Goal: Task Accomplishment & Management: Manage account settings

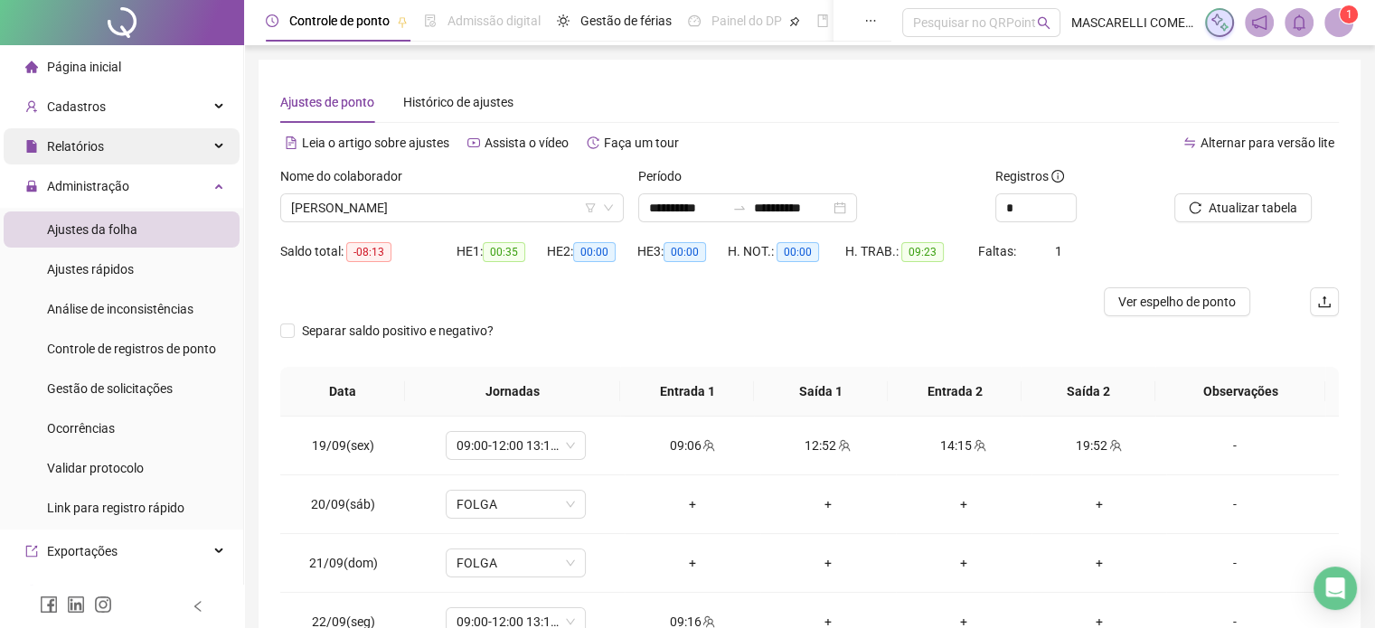
click at [84, 145] on span "Relatórios" at bounding box center [75, 146] width 57 height 14
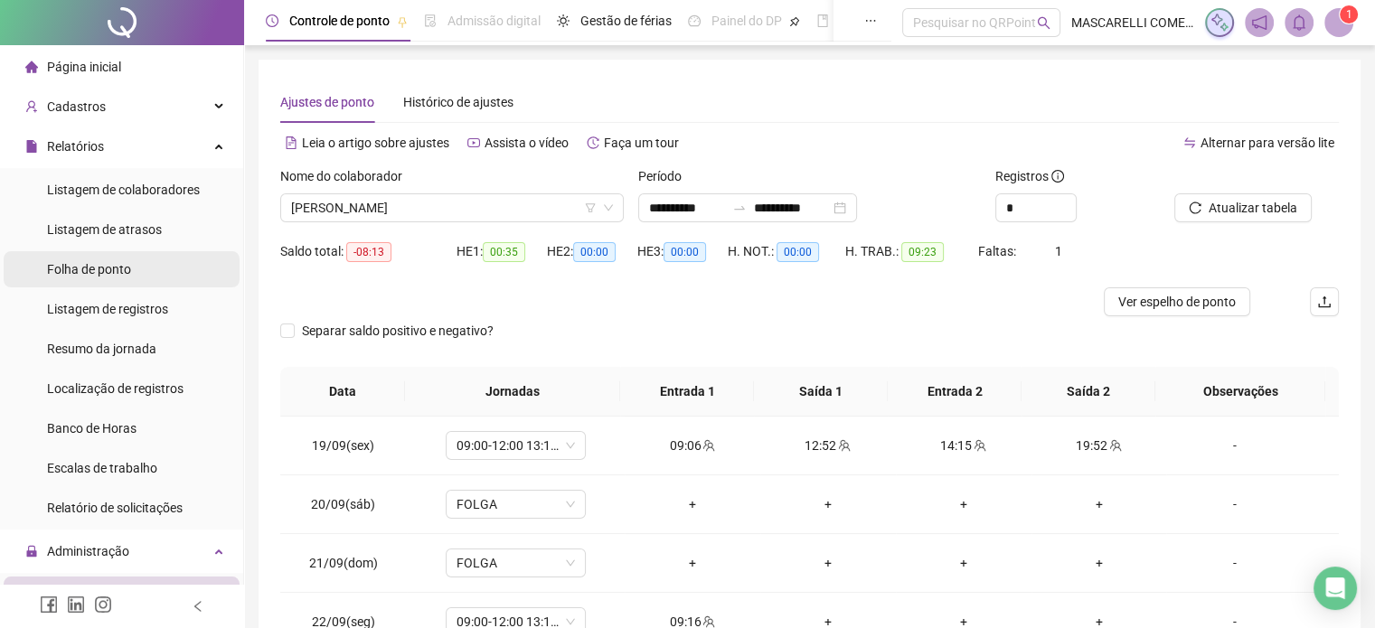
click at [117, 269] on span "Folha de ponto" at bounding box center [89, 269] width 84 height 14
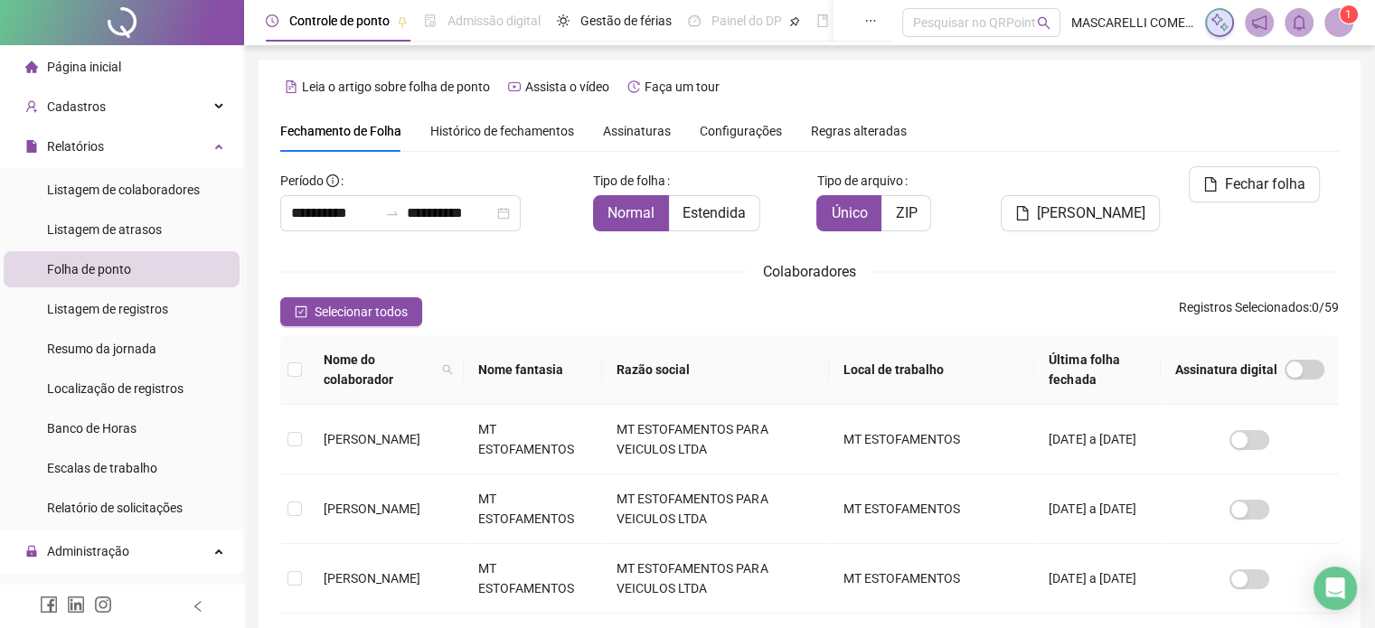
scroll to position [55, 0]
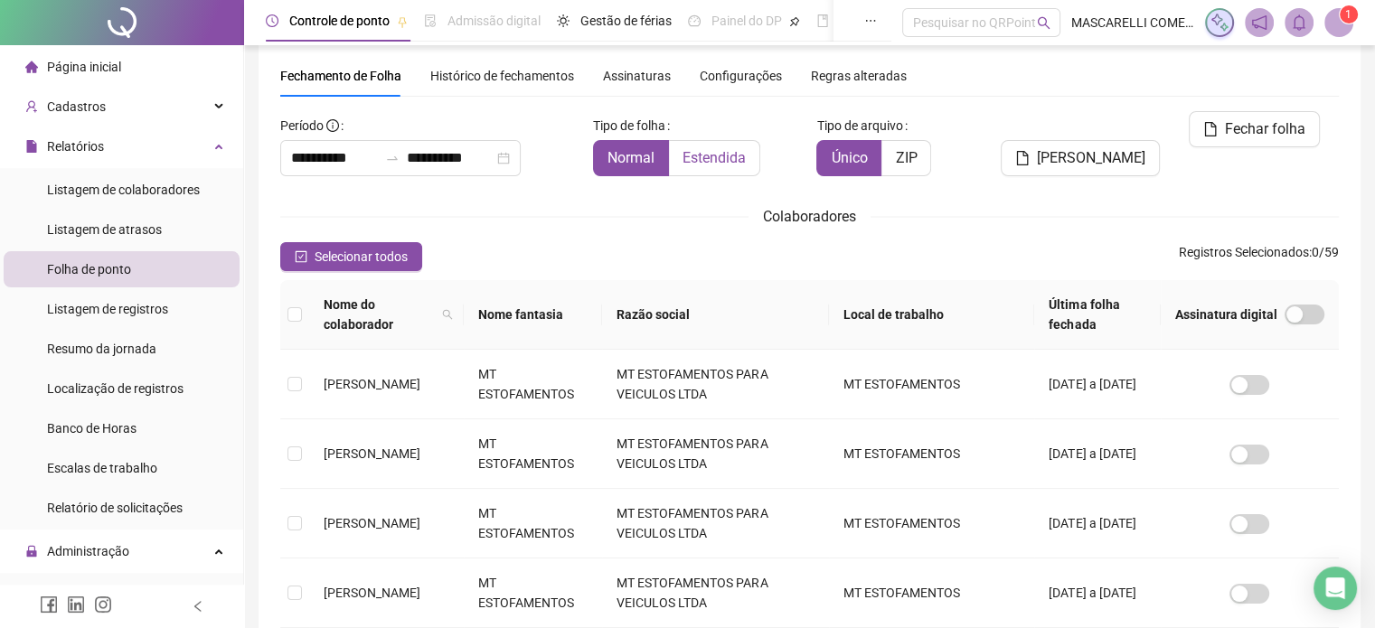
click at [702, 152] on span "Estendida" at bounding box center [714, 157] width 63 height 17
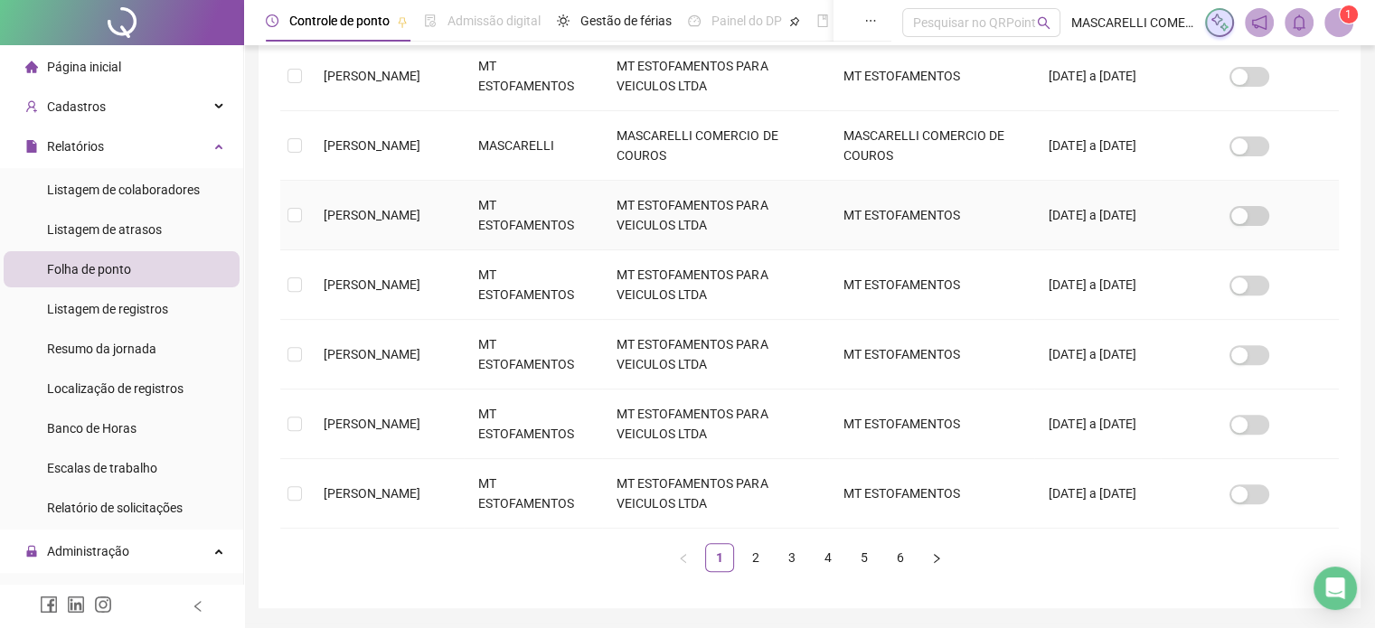
scroll to position [628, 0]
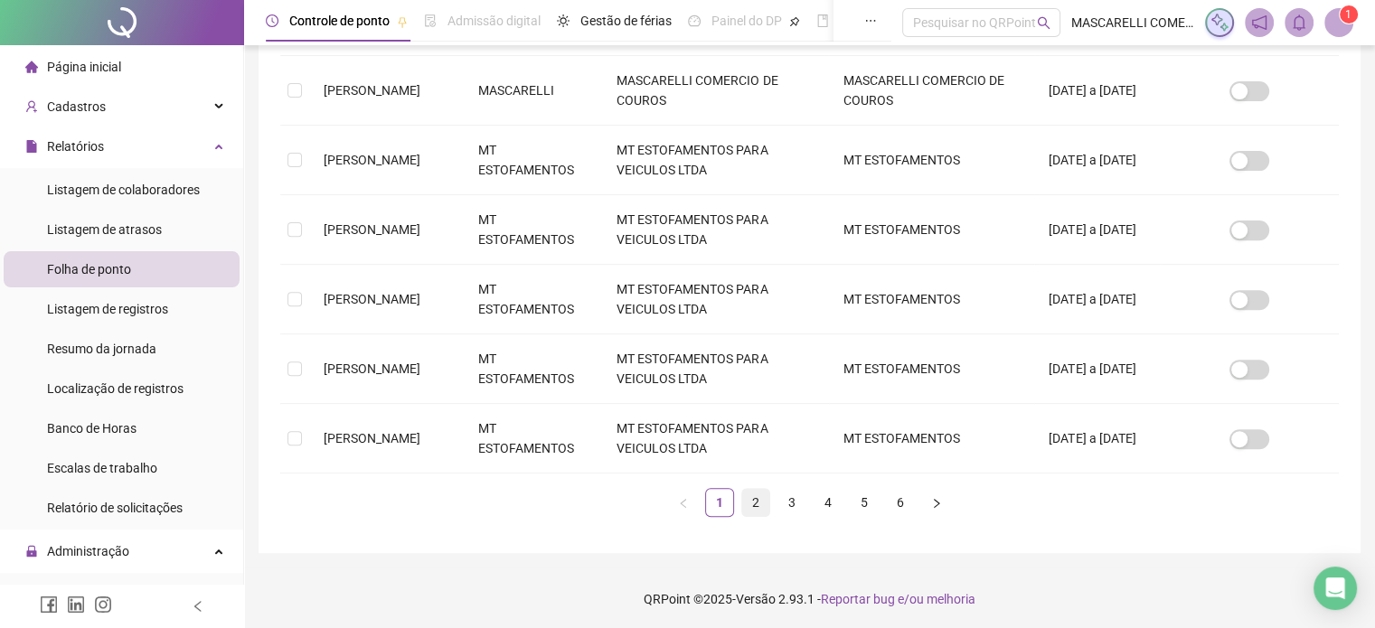
click at [757, 503] on link "2" at bounding box center [755, 502] width 27 height 27
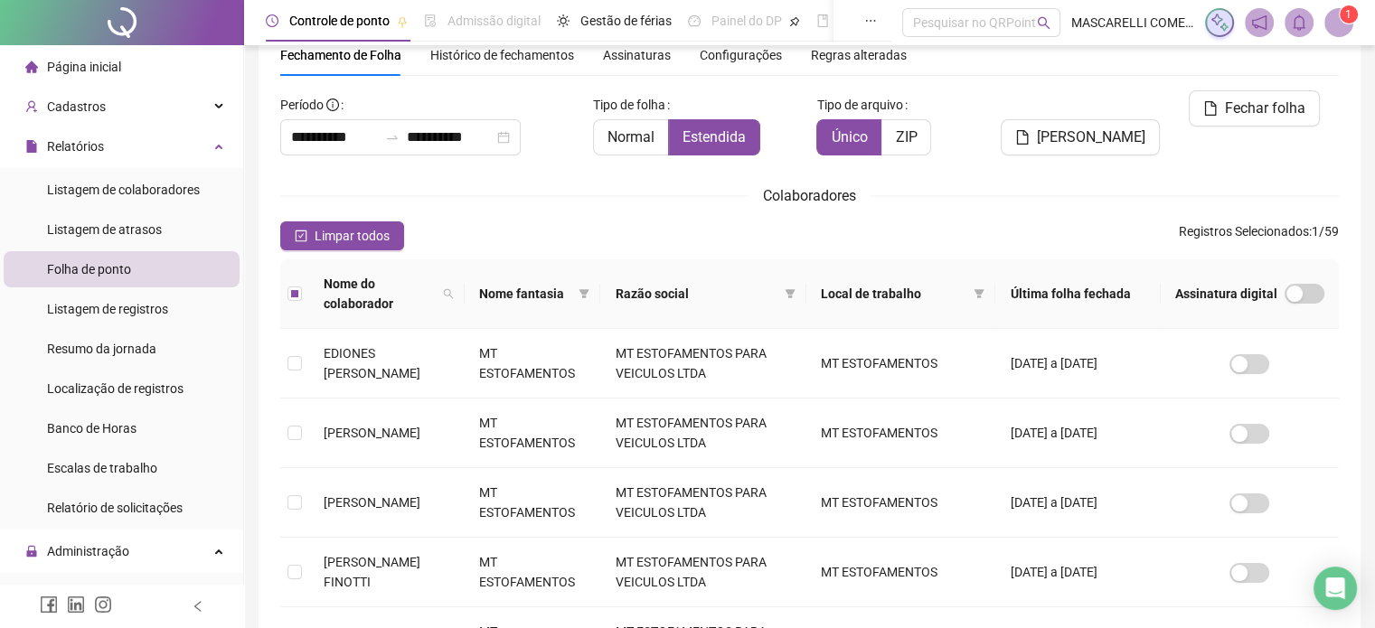
scroll to position [0, 0]
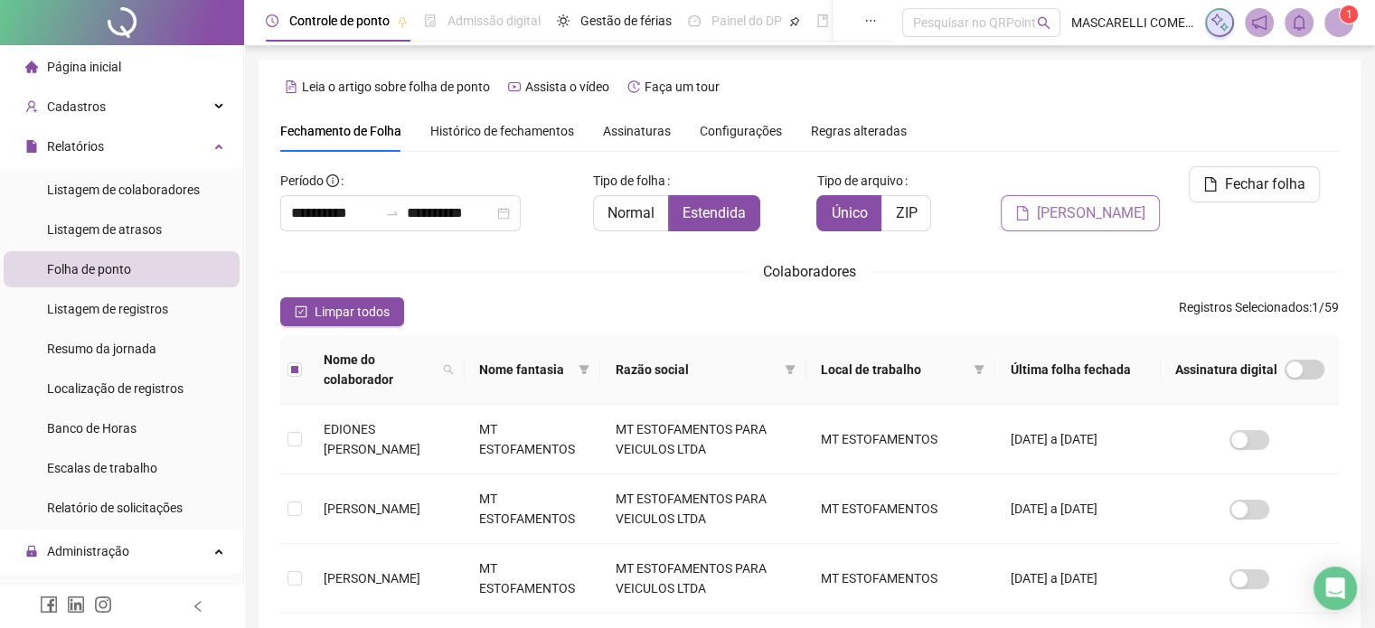
click at [1107, 203] on span "[PERSON_NAME]" at bounding box center [1091, 214] width 109 height 22
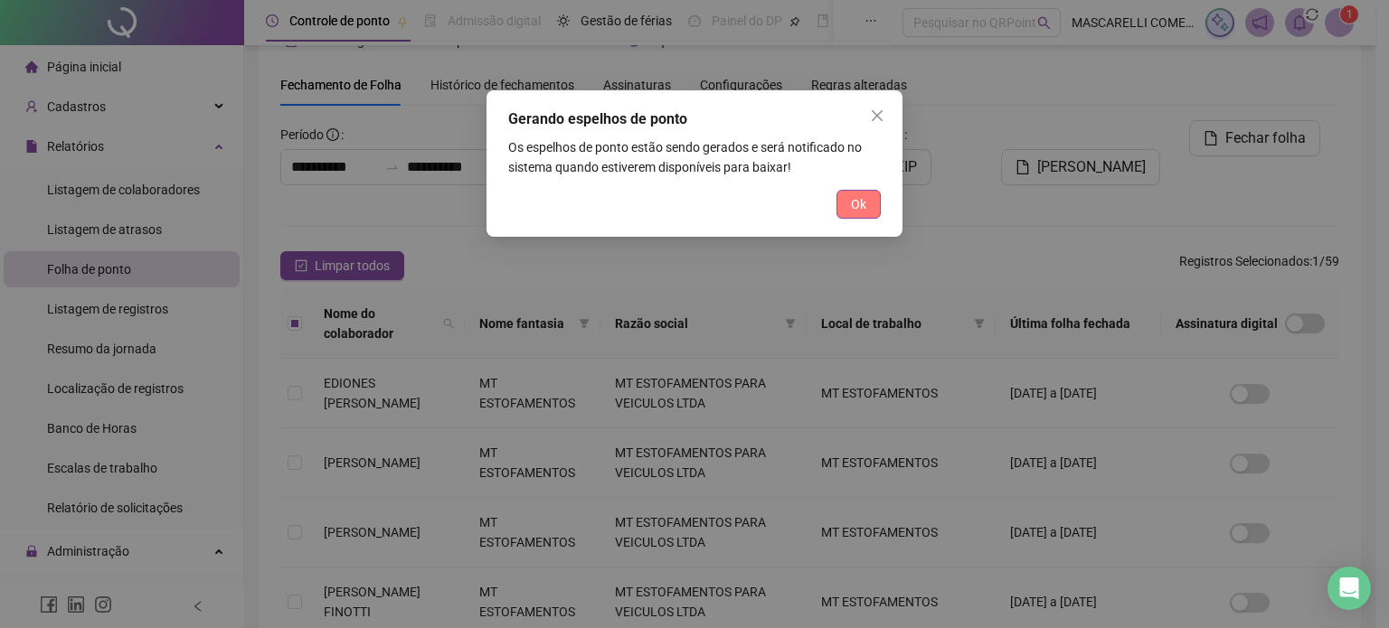
click at [855, 202] on span "Ok" at bounding box center [858, 204] width 15 height 20
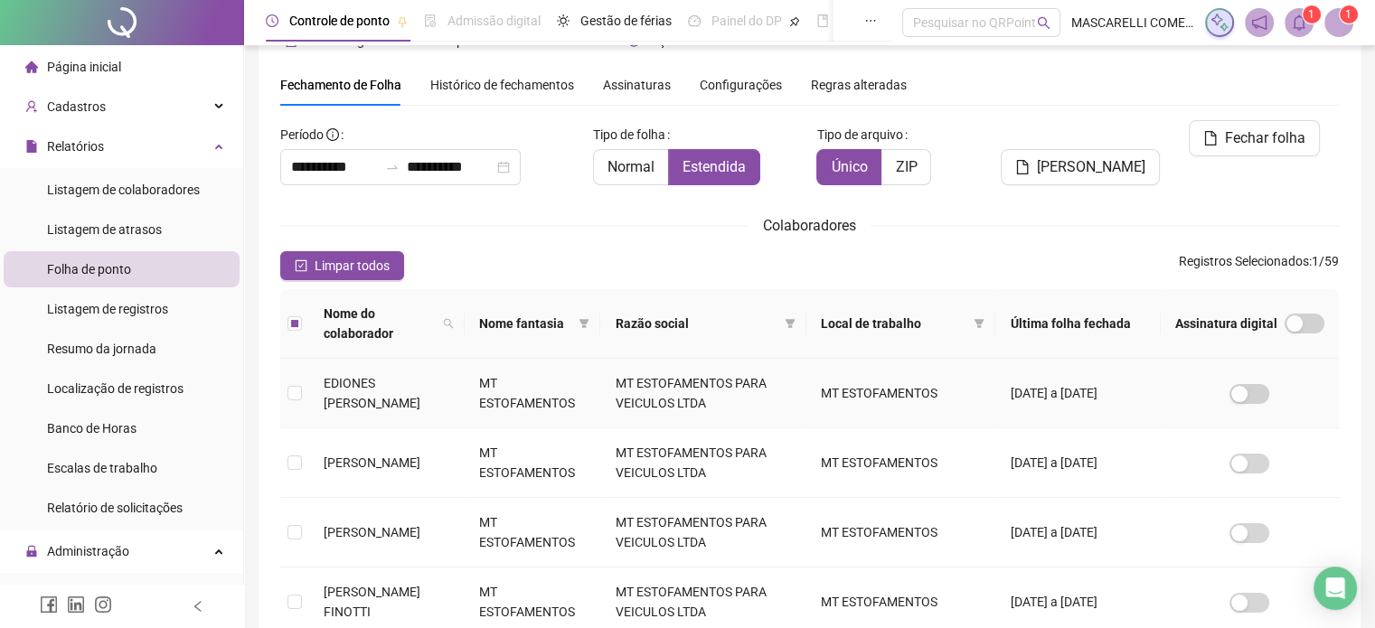
scroll to position [0, 0]
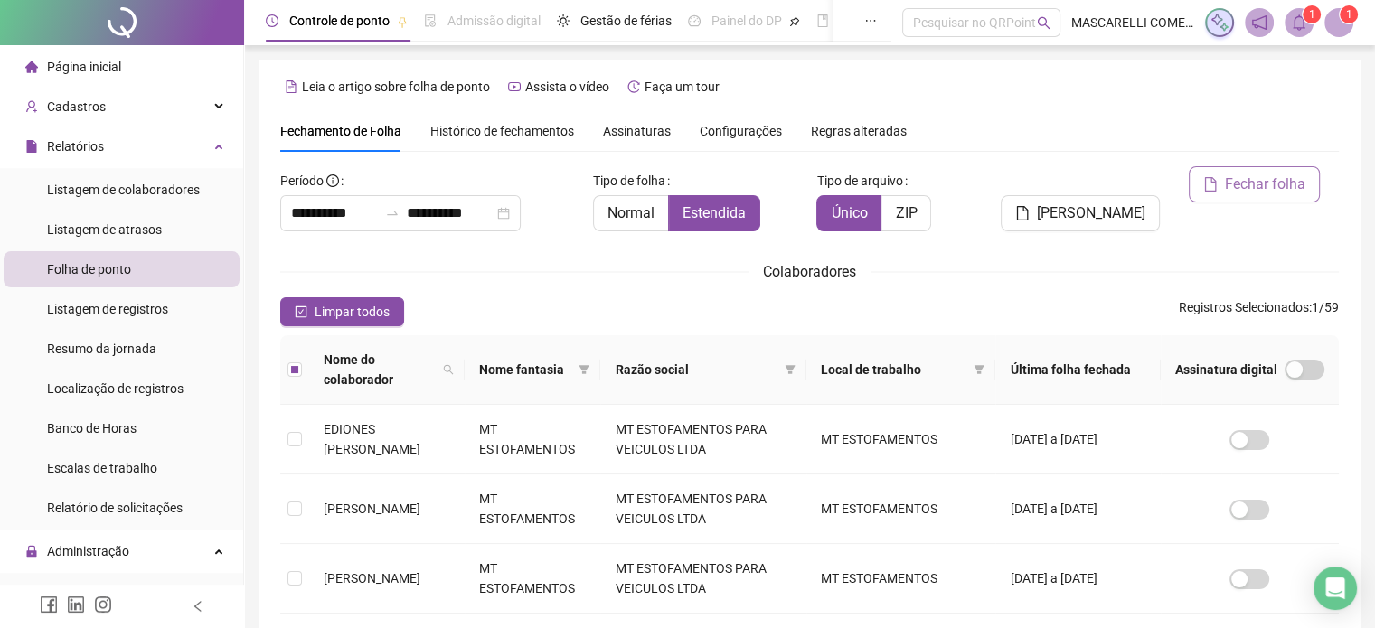
click at [1240, 181] on span "Fechar folha" at bounding box center [1265, 185] width 80 height 22
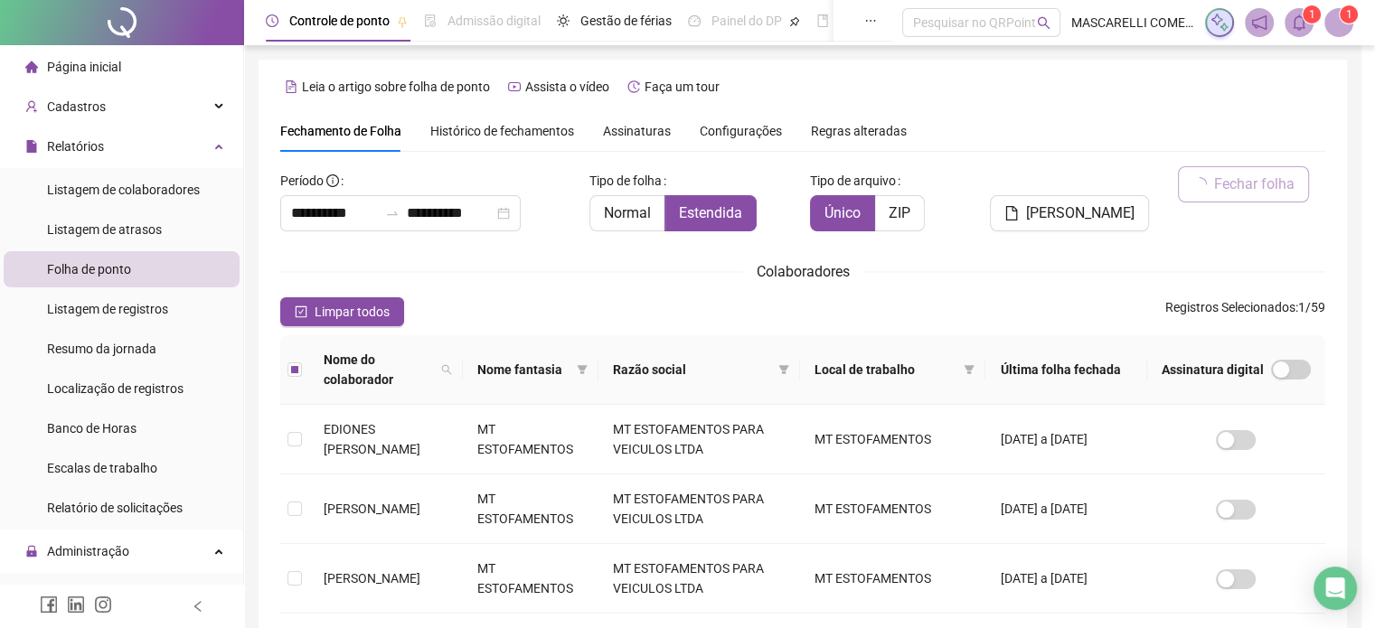
scroll to position [46, 0]
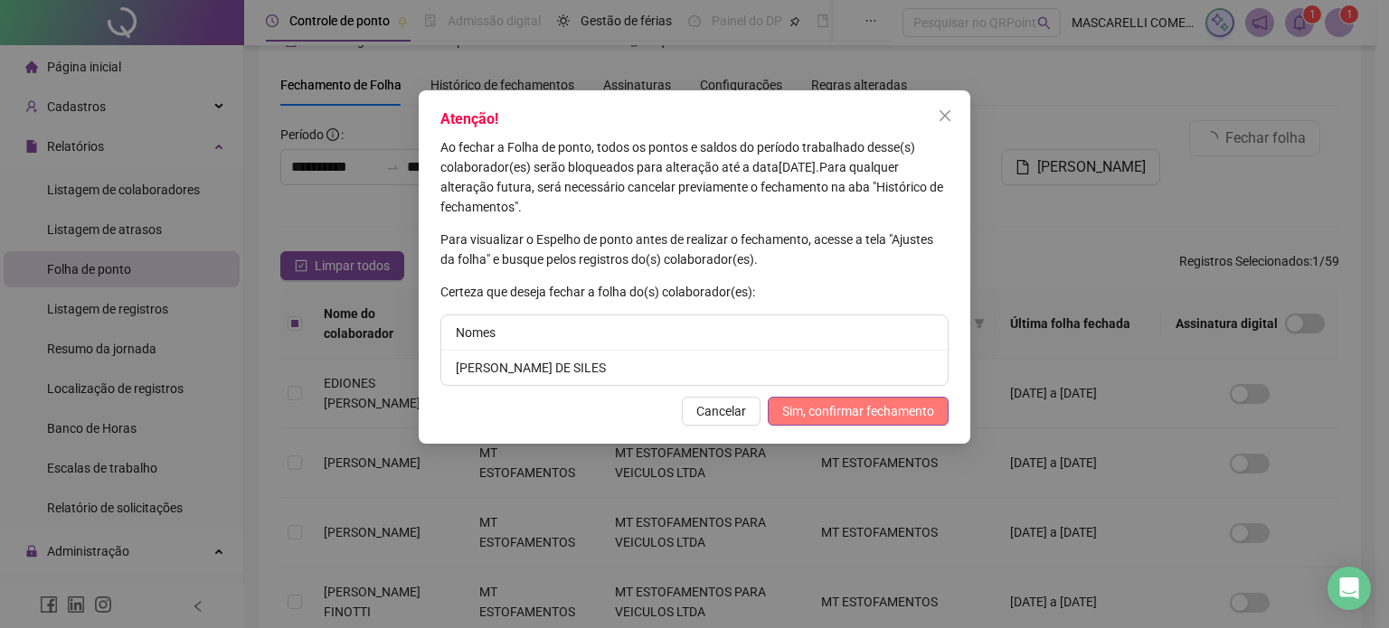
click at [886, 409] on span "Sim, confirmar fechamento" at bounding box center [858, 411] width 152 height 20
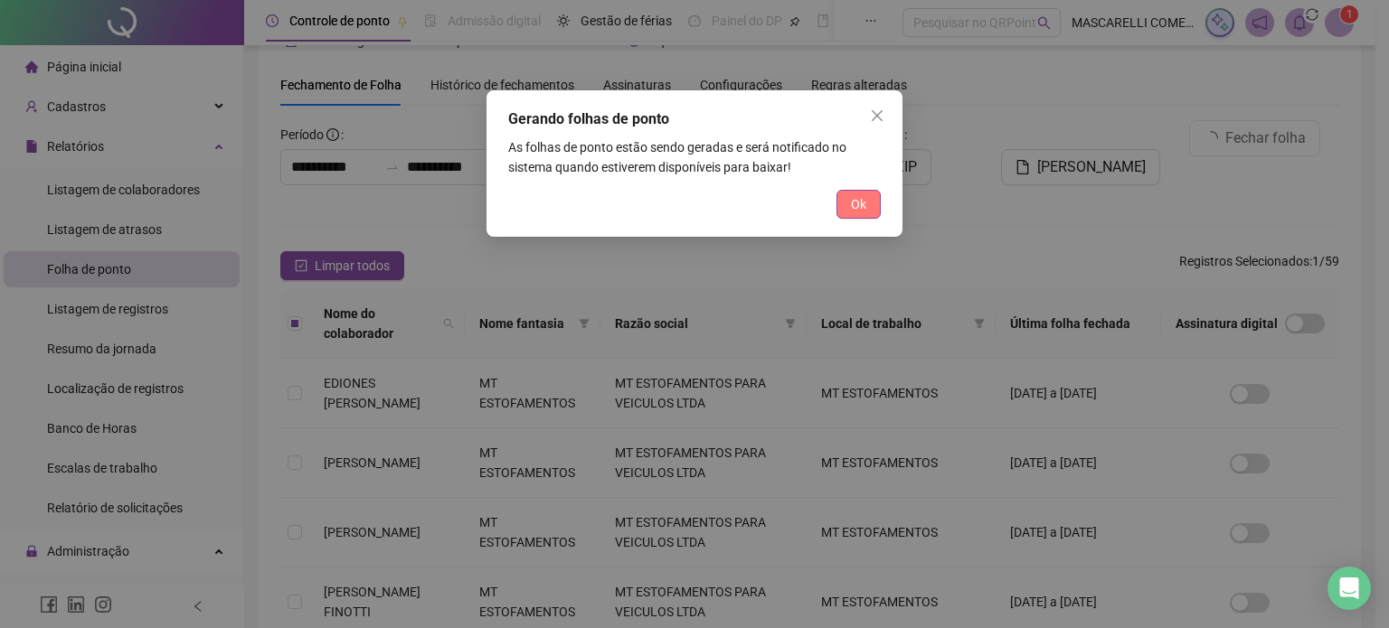
click at [856, 205] on span "Ok" at bounding box center [858, 204] width 15 height 20
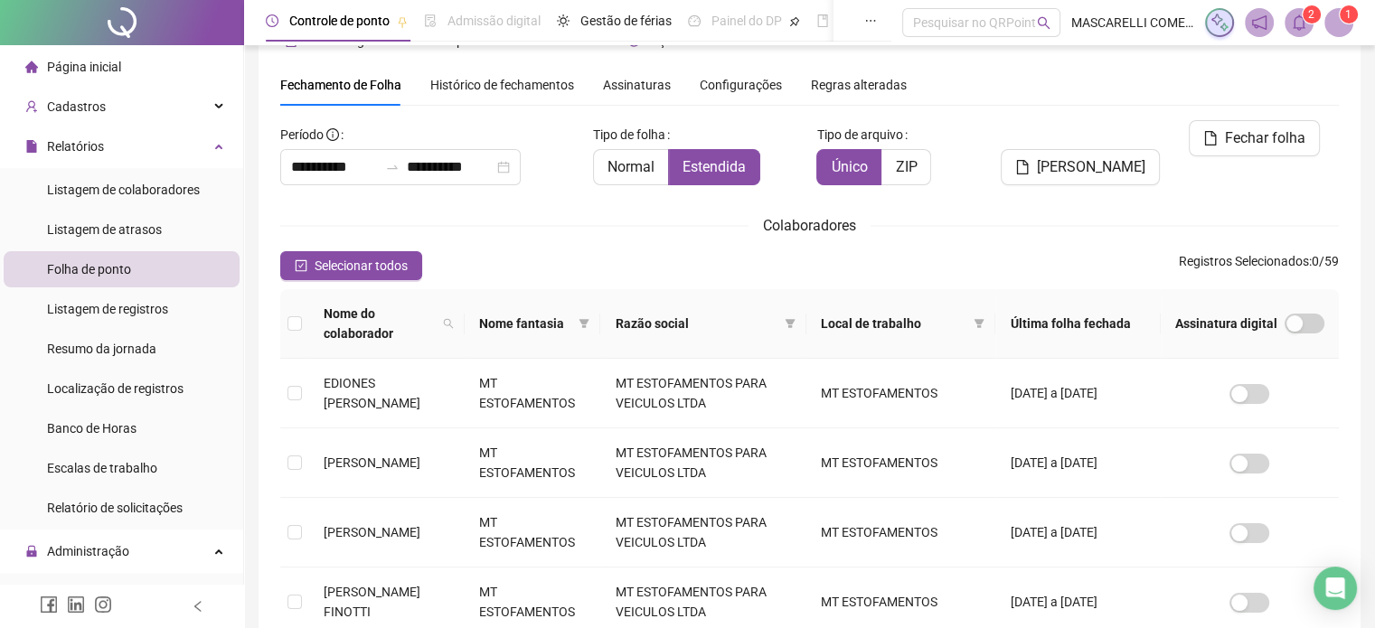
click at [1304, 24] on icon "bell" at bounding box center [1299, 22] width 13 height 16
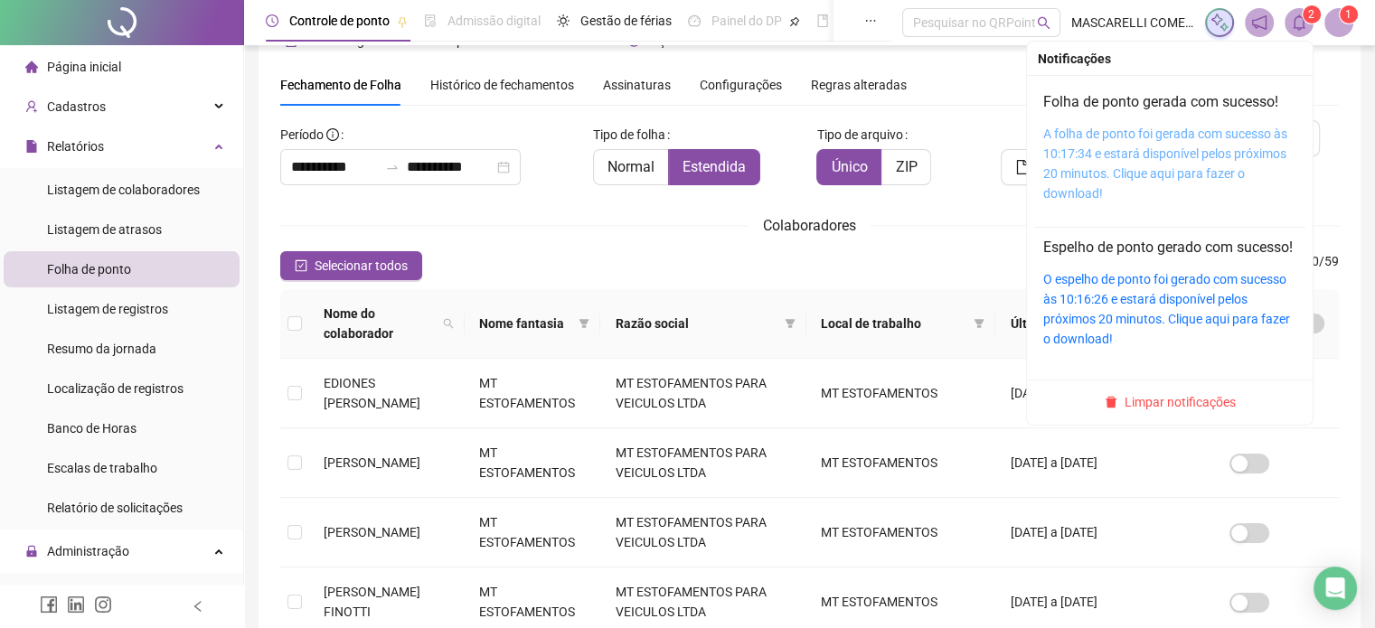
click at [1136, 152] on link "A folha de ponto foi gerada com sucesso às 10:17:34 e estará disponível pelos p…" at bounding box center [1166, 164] width 244 height 74
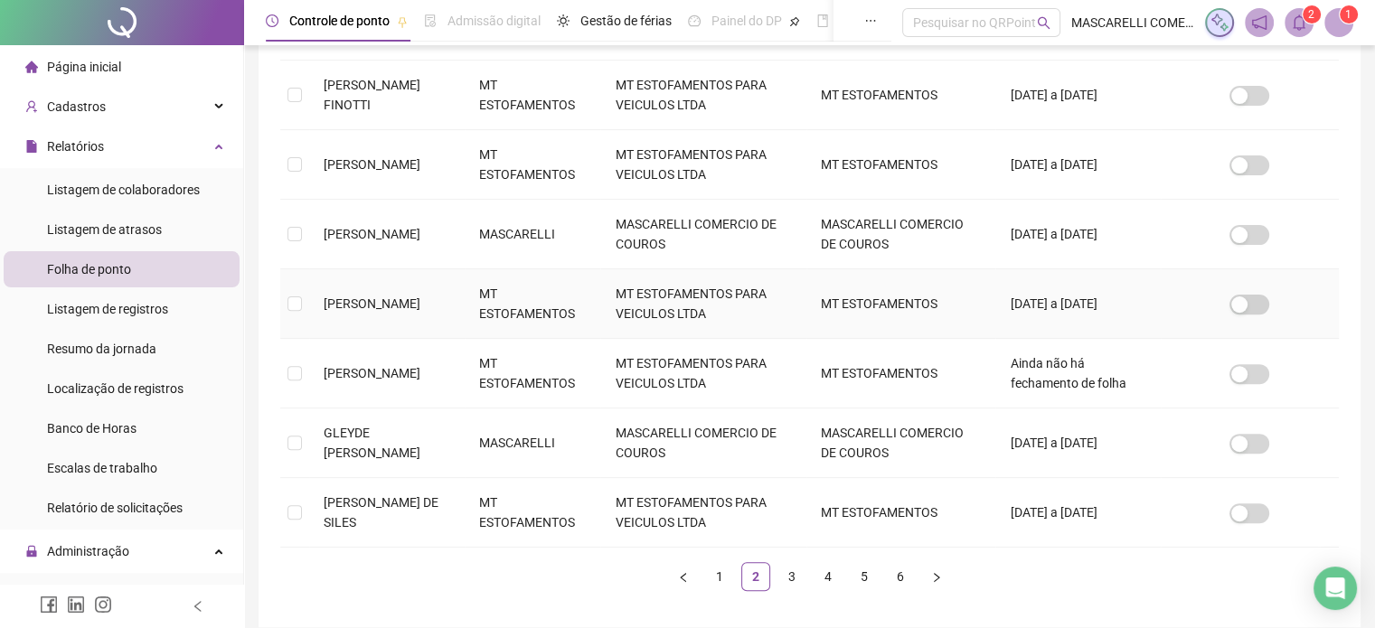
scroll to position [608, 0]
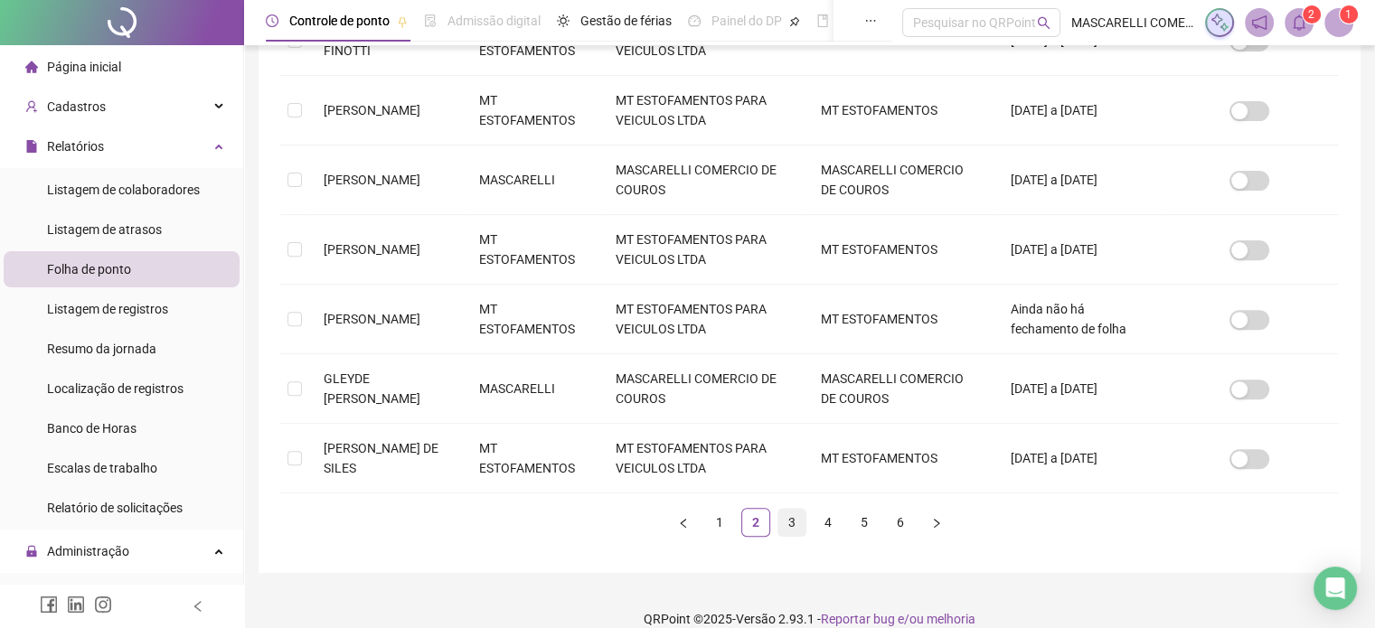
click at [789, 509] on link "3" at bounding box center [792, 522] width 27 height 27
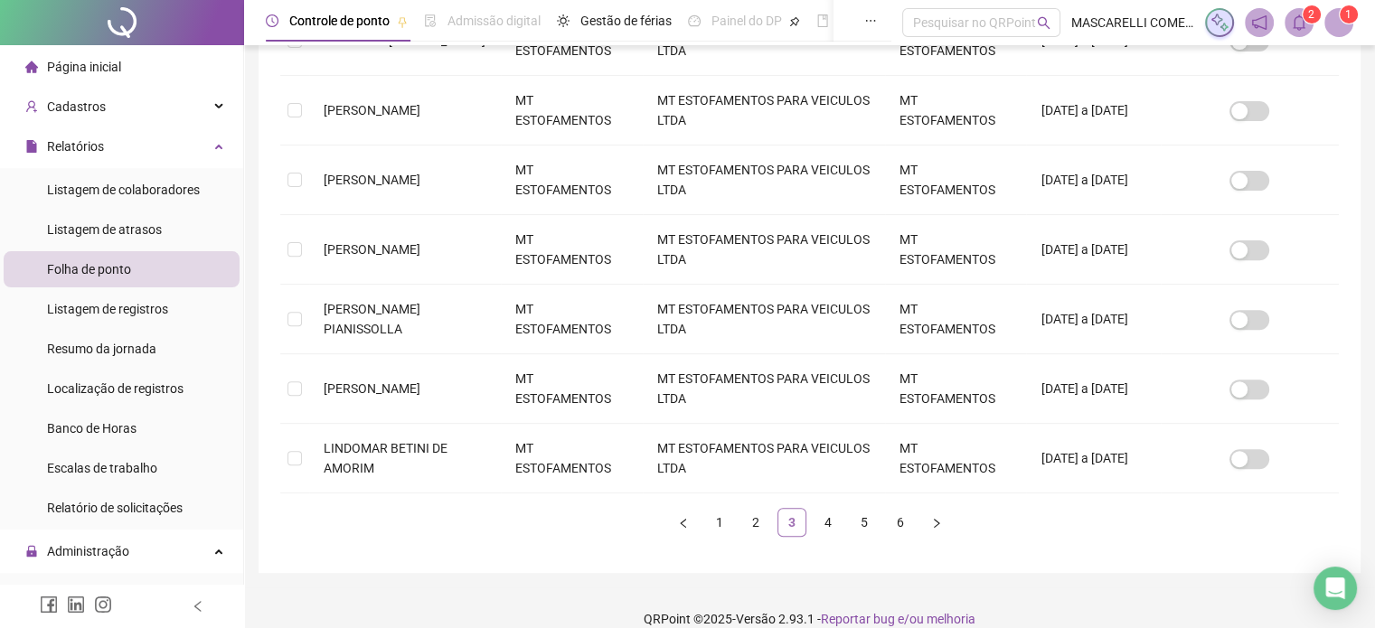
scroll to position [55, 0]
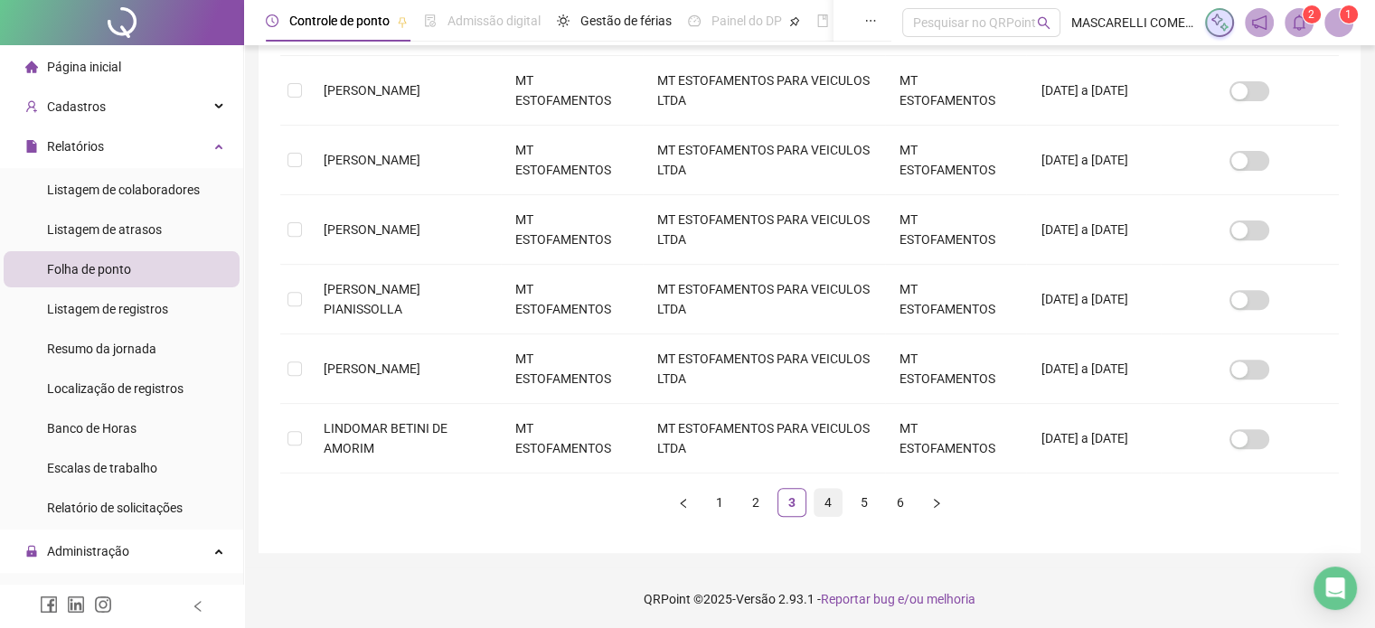
click at [826, 494] on link "4" at bounding box center [828, 502] width 27 height 27
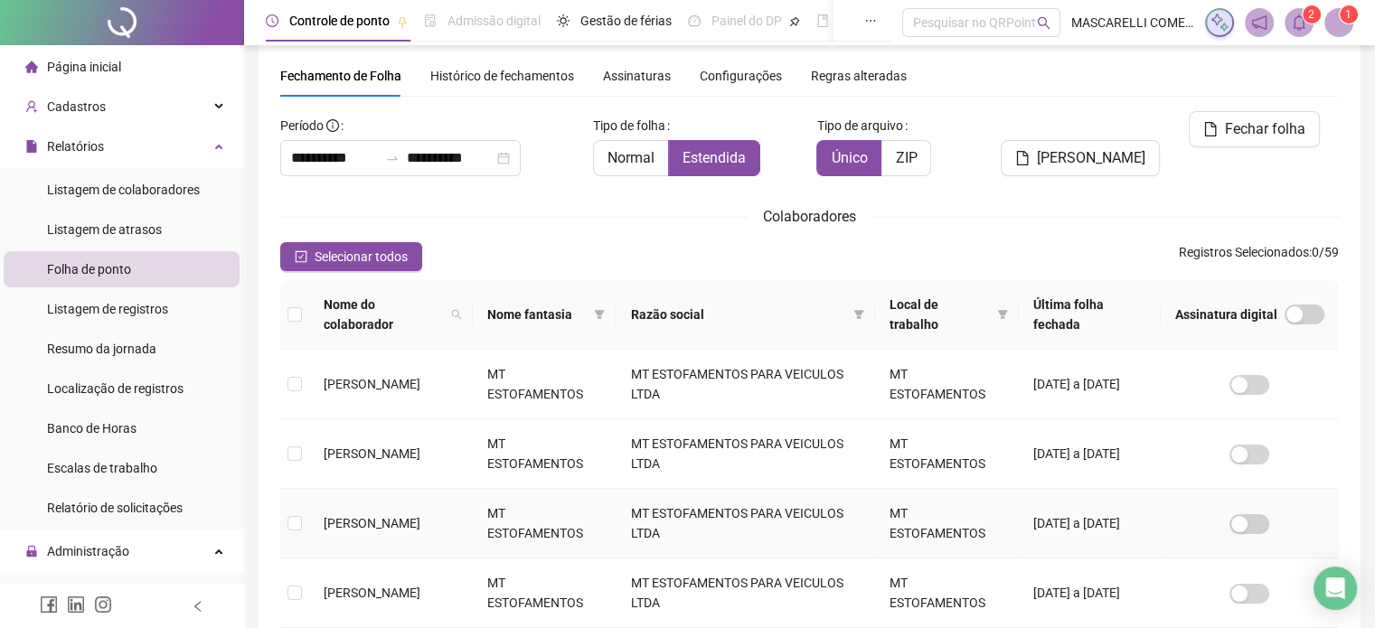
scroll to position [628, 0]
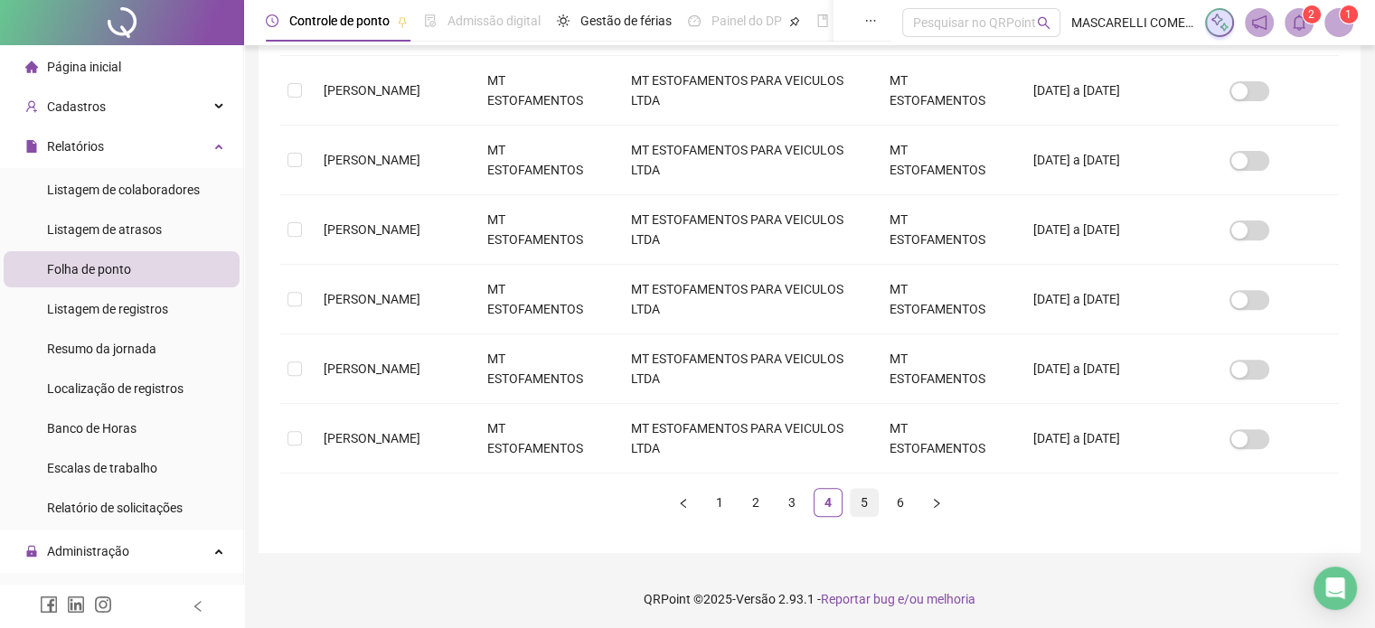
click at [861, 493] on link "5" at bounding box center [864, 502] width 27 height 27
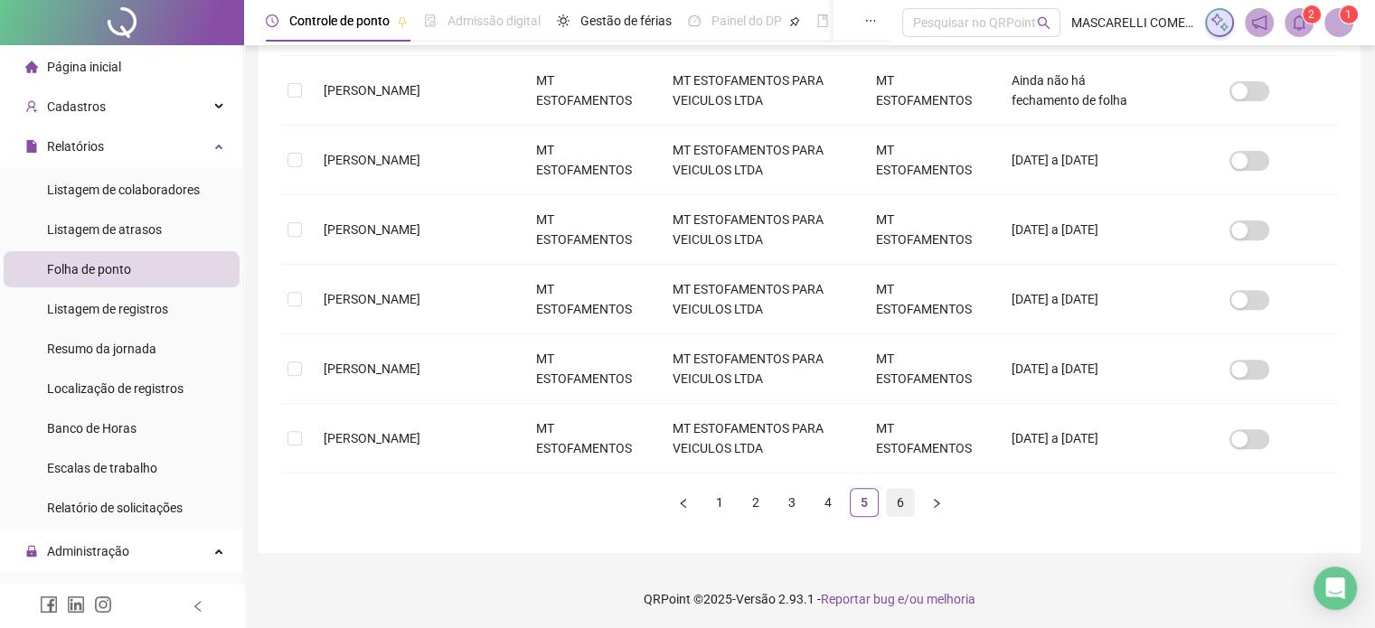
click at [890, 492] on link "6" at bounding box center [900, 502] width 27 height 27
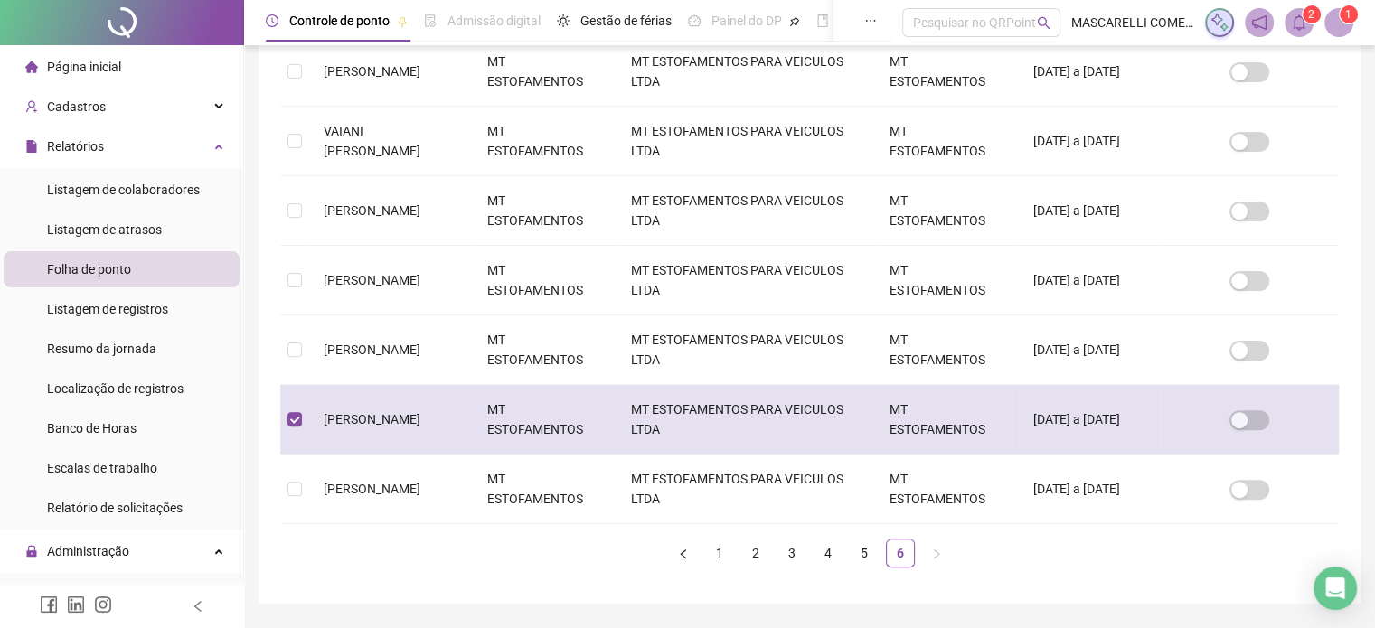
scroll to position [55, 0]
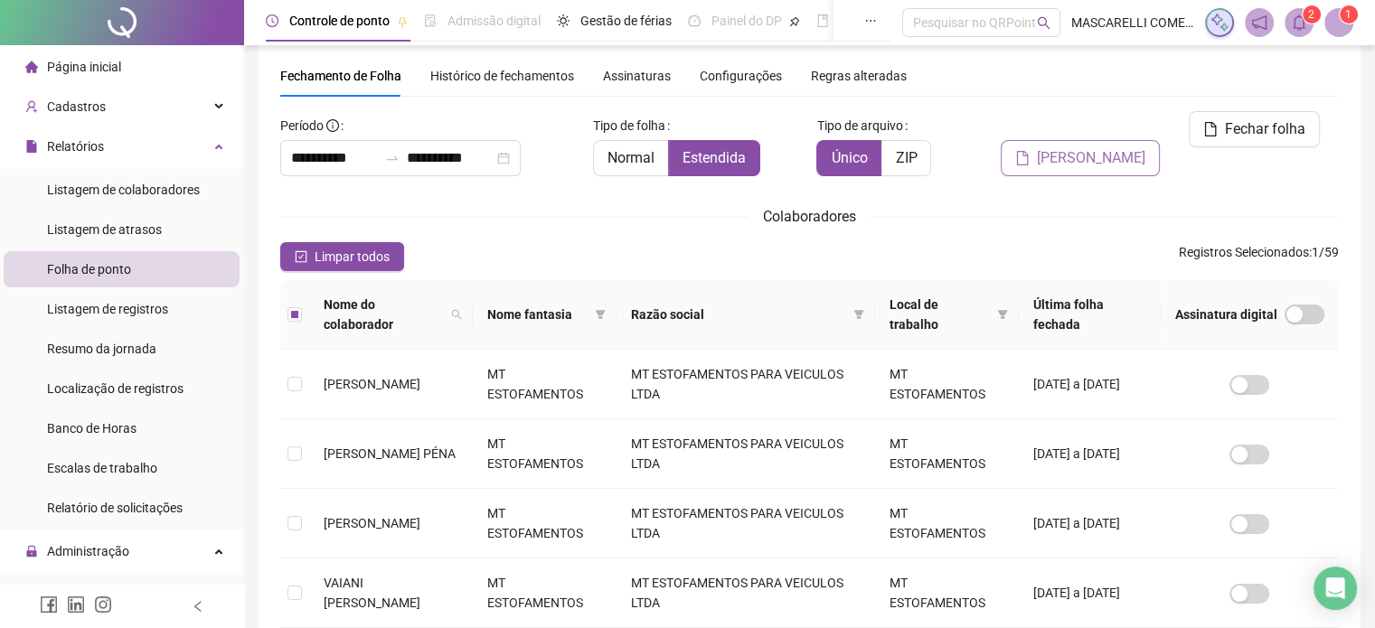
click at [1076, 147] on span "[PERSON_NAME]" at bounding box center [1091, 158] width 109 height 22
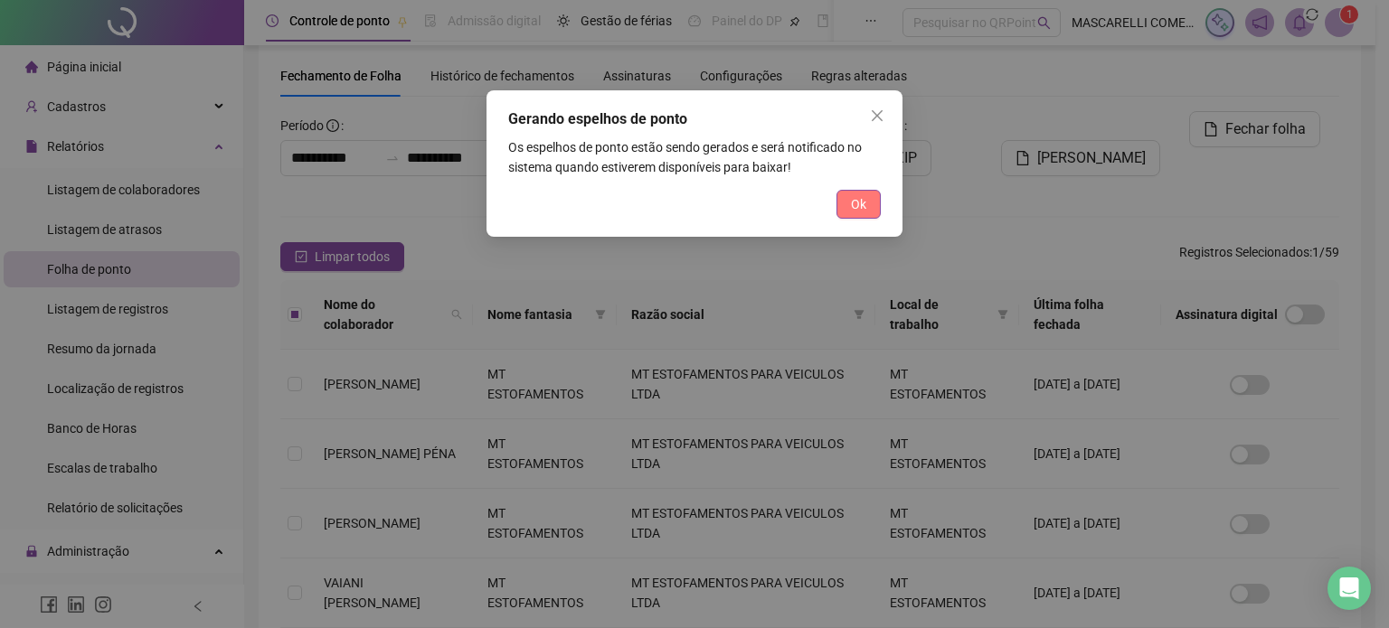
click at [855, 197] on span "Ok" at bounding box center [858, 204] width 15 height 20
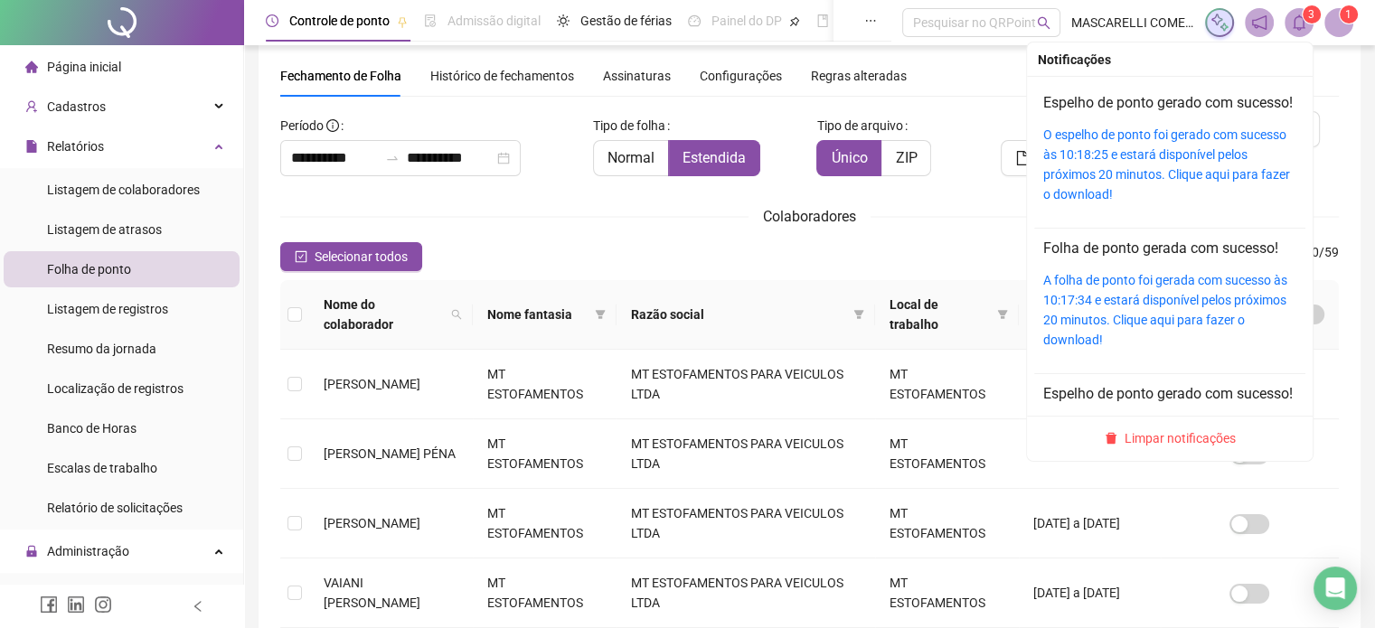
click at [1304, 13] on sup "3" at bounding box center [1312, 14] width 18 height 18
click at [1084, 189] on link "O espelho de ponto foi gerado com sucesso às 10:18:25 e estará disponível pelos…" at bounding box center [1167, 165] width 247 height 74
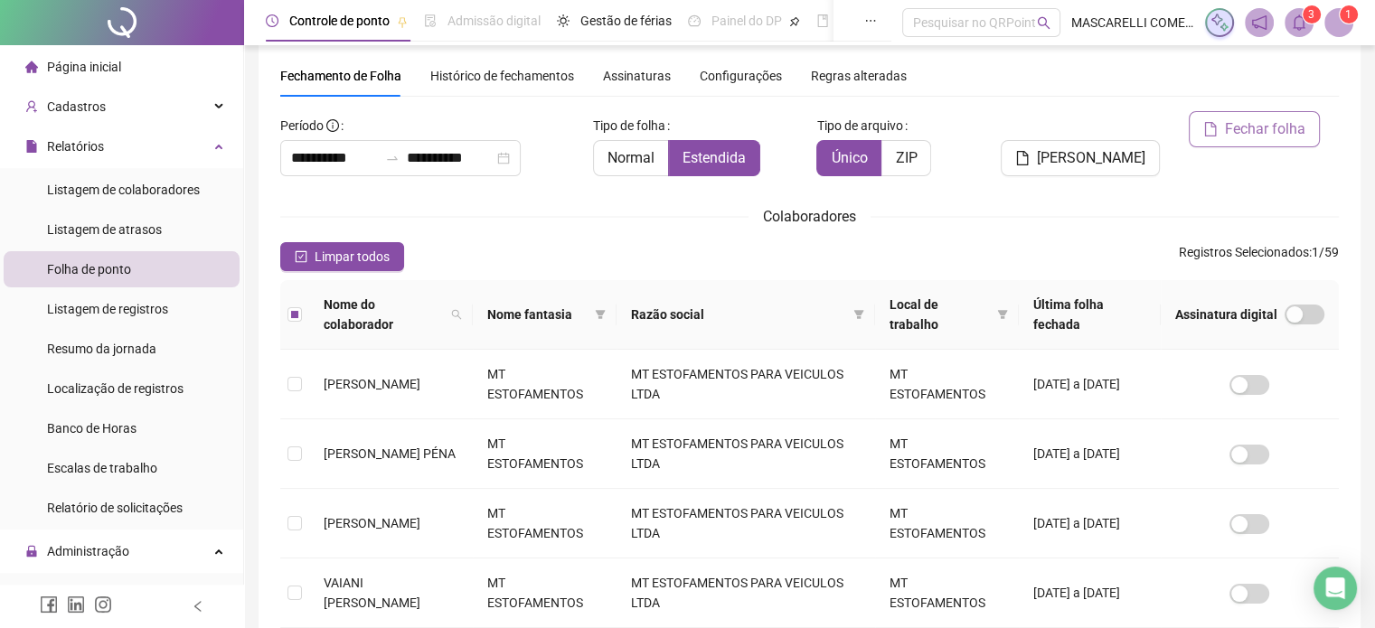
click at [1252, 126] on span "Fechar folha" at bounding box center [1265, 129] width 80 height 22
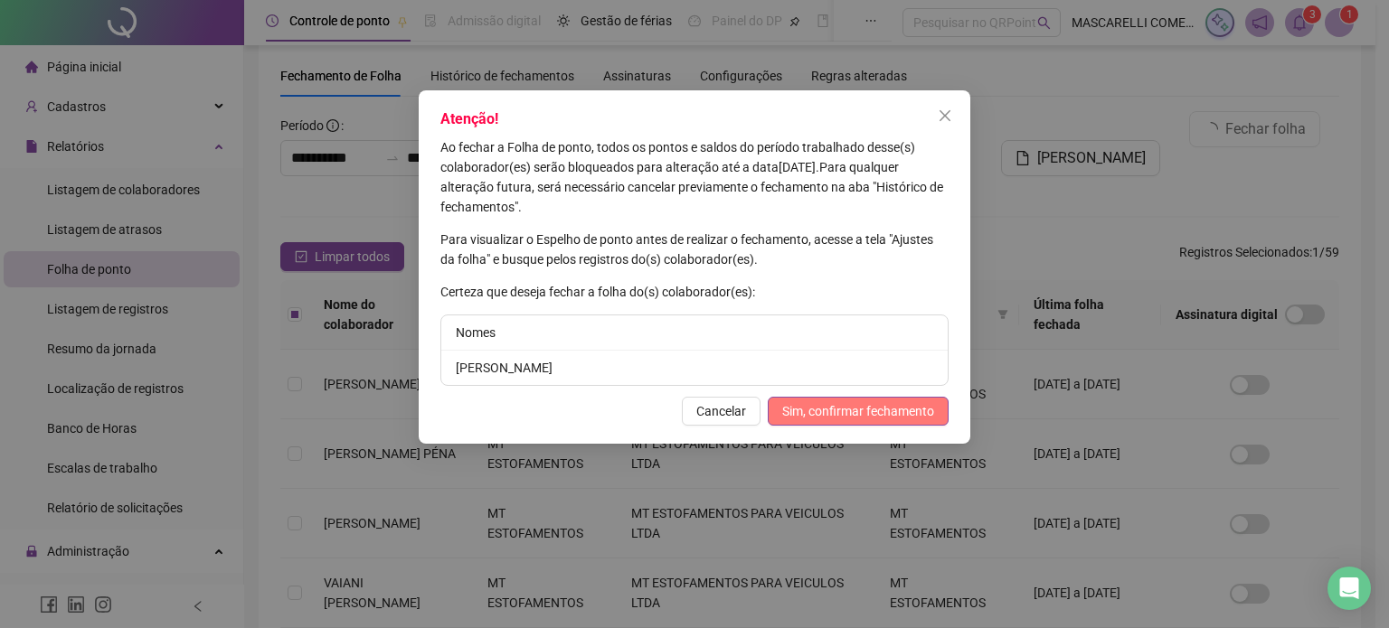
click at [831, 412] on span "Sim, confirmar fechamento" at bounding box center [858, 411] width 152 height 20
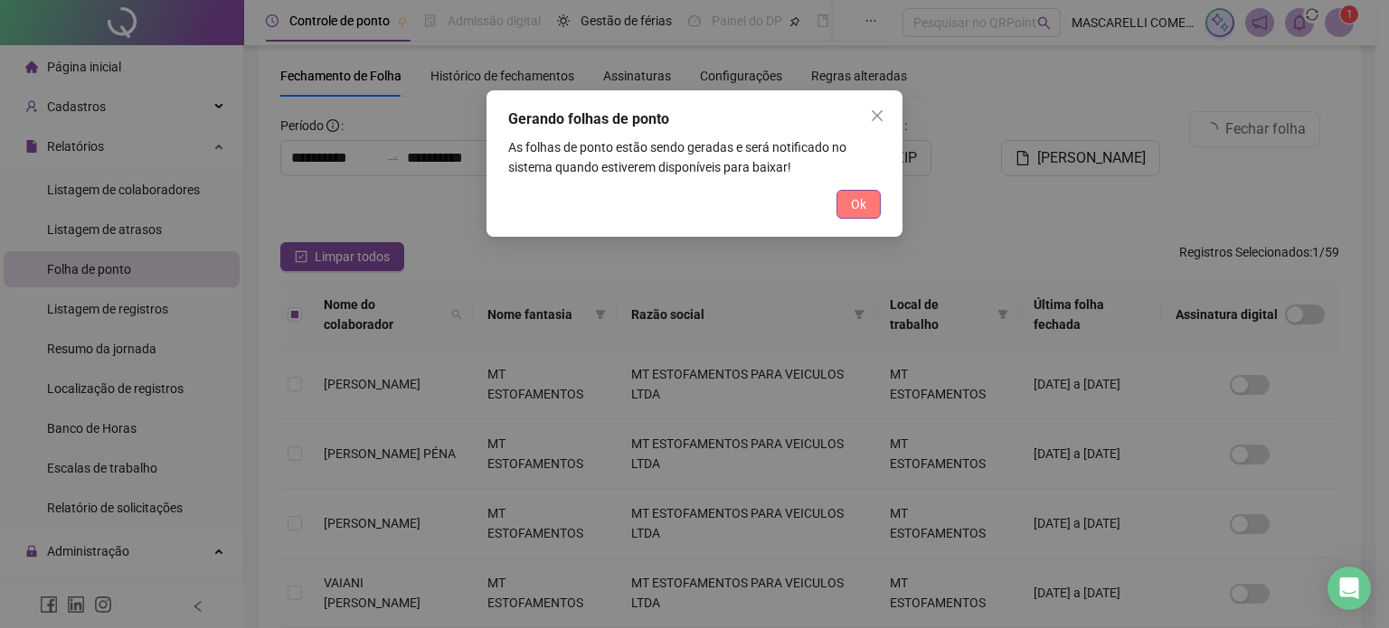
click at [859, 205] on span "Ok" at bounding box center [858, 204] width 15 height 20
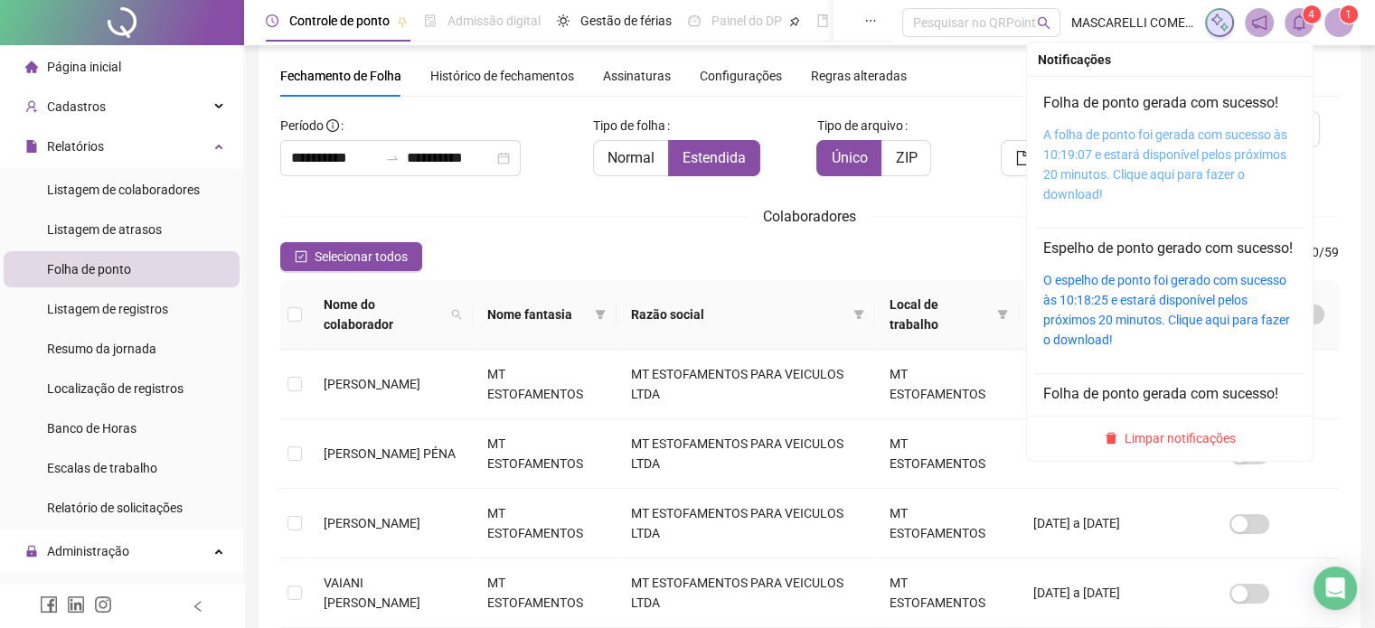
click at [1112, 128] on link "A folha de ponto foi gerada com sucesso às 10:19:07 e estará disponível pelos p…" at bounding box center [1166, 165] width 244 height 74
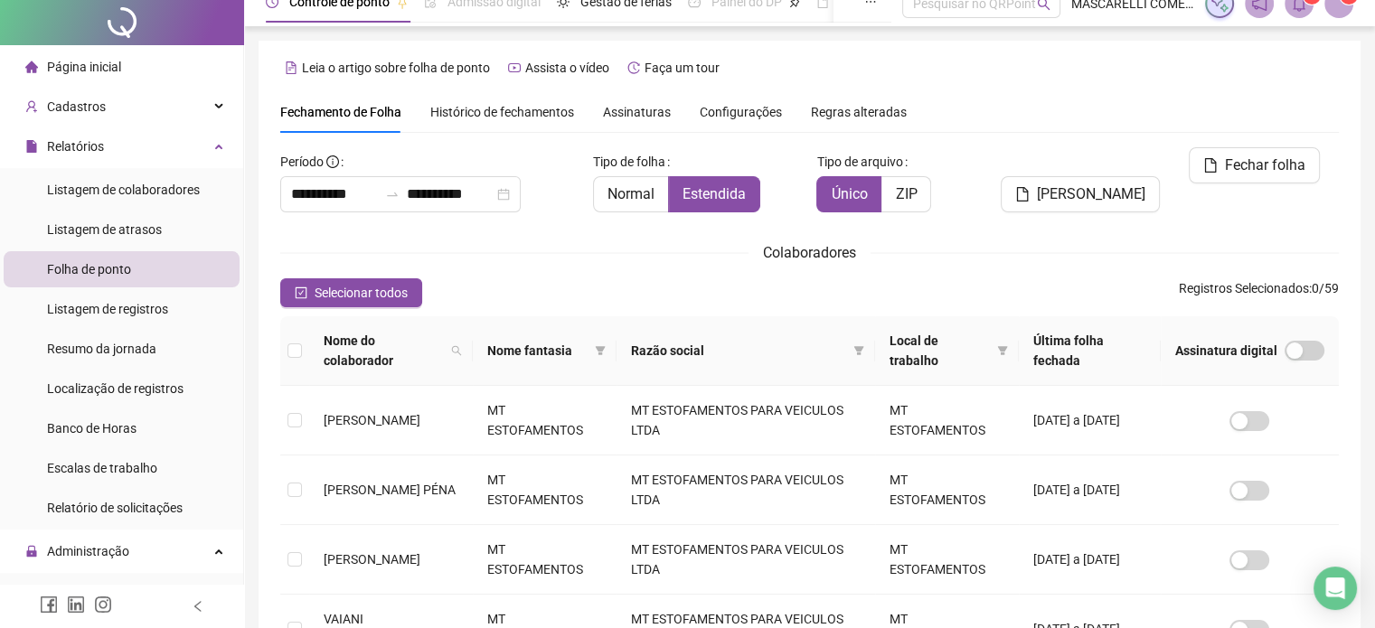
scroll to position [0, 0]
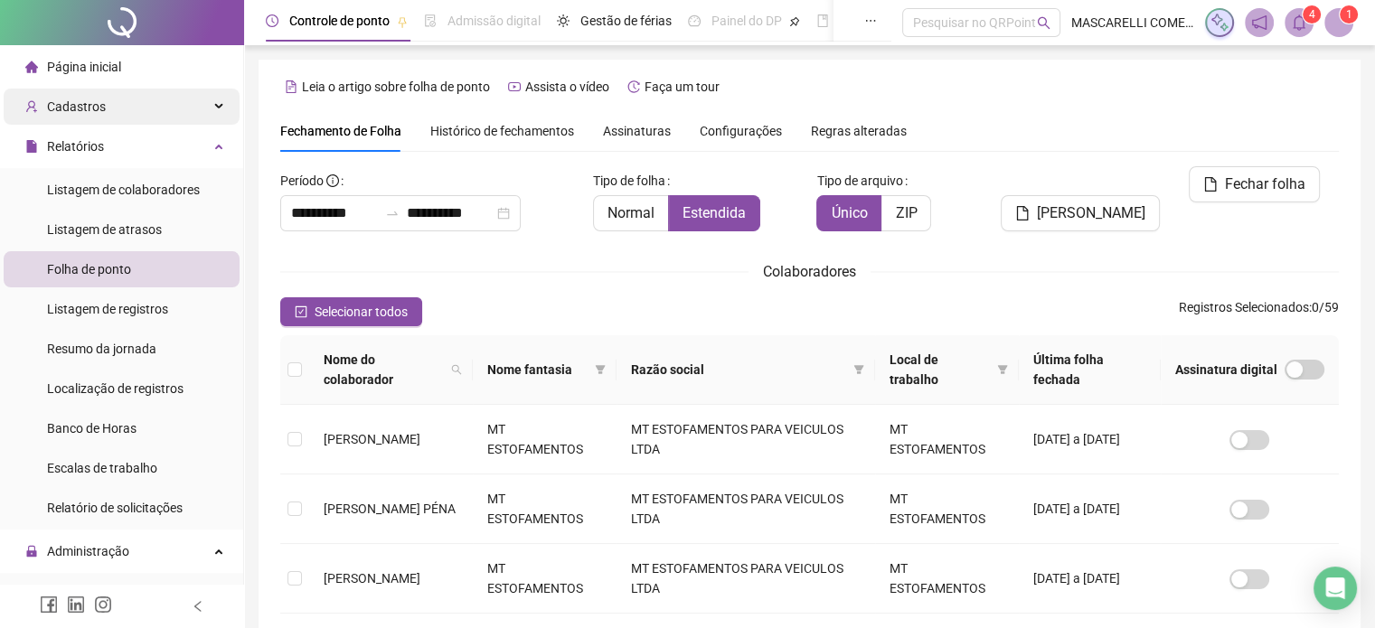
click at [97, 105] on span "Cadastros" at bounding box center [76, 106] width 59 height 14
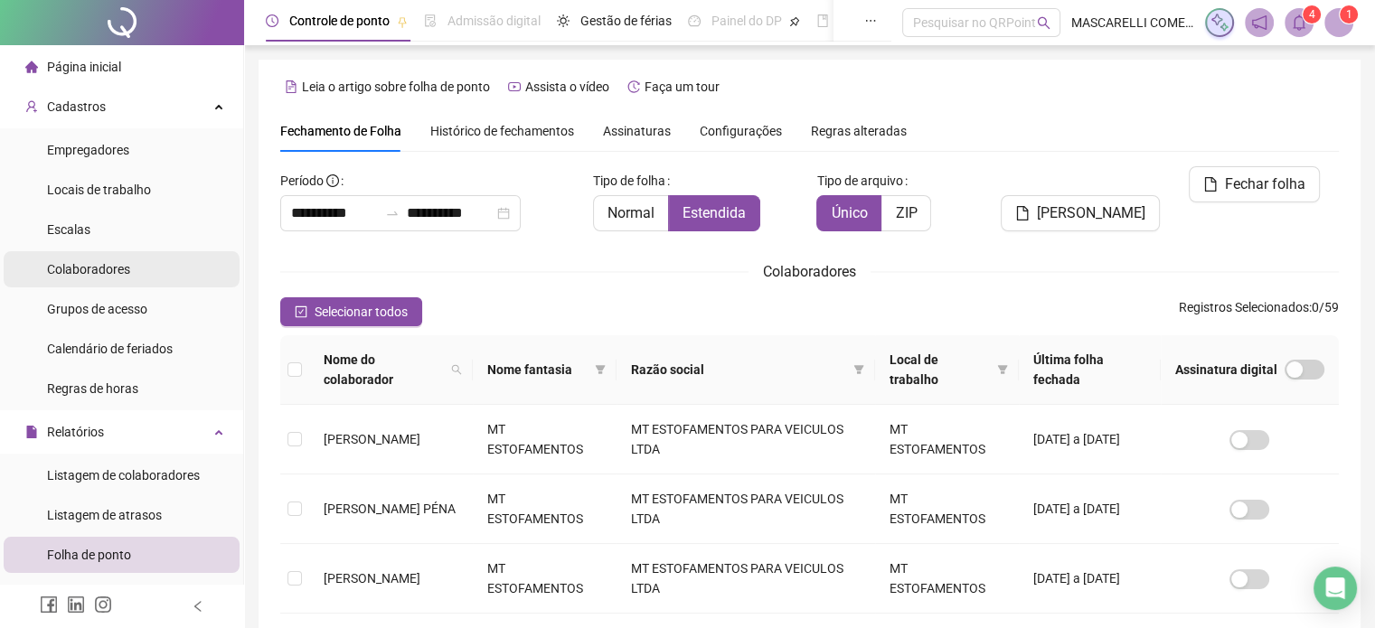
click at [105, 270] on span "Colaboradores" at bounding box center [88, 269] width 83 height 14
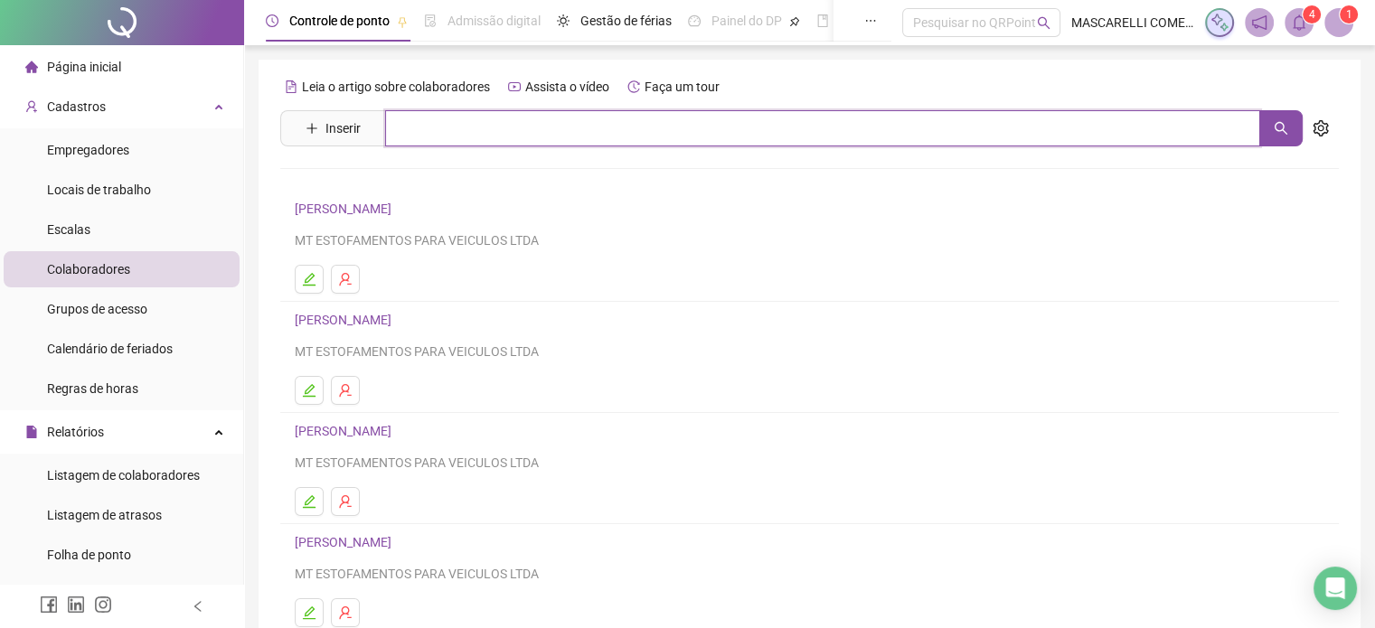
click at [477, 126] on input "text" at bounding box center [822, 128] width 875 height 36
type input "**********"
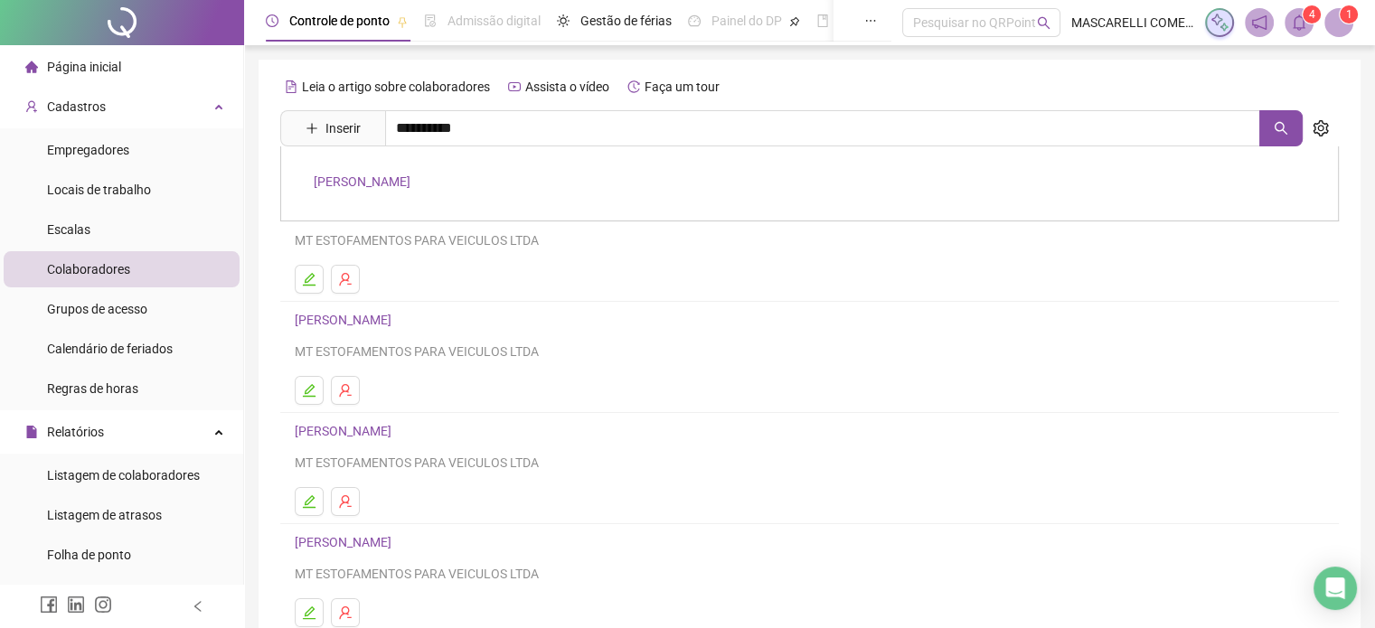
click at [402, 188] on link "[PERSON_NAME]" at bounding box center [362, 182] width 97 height 14
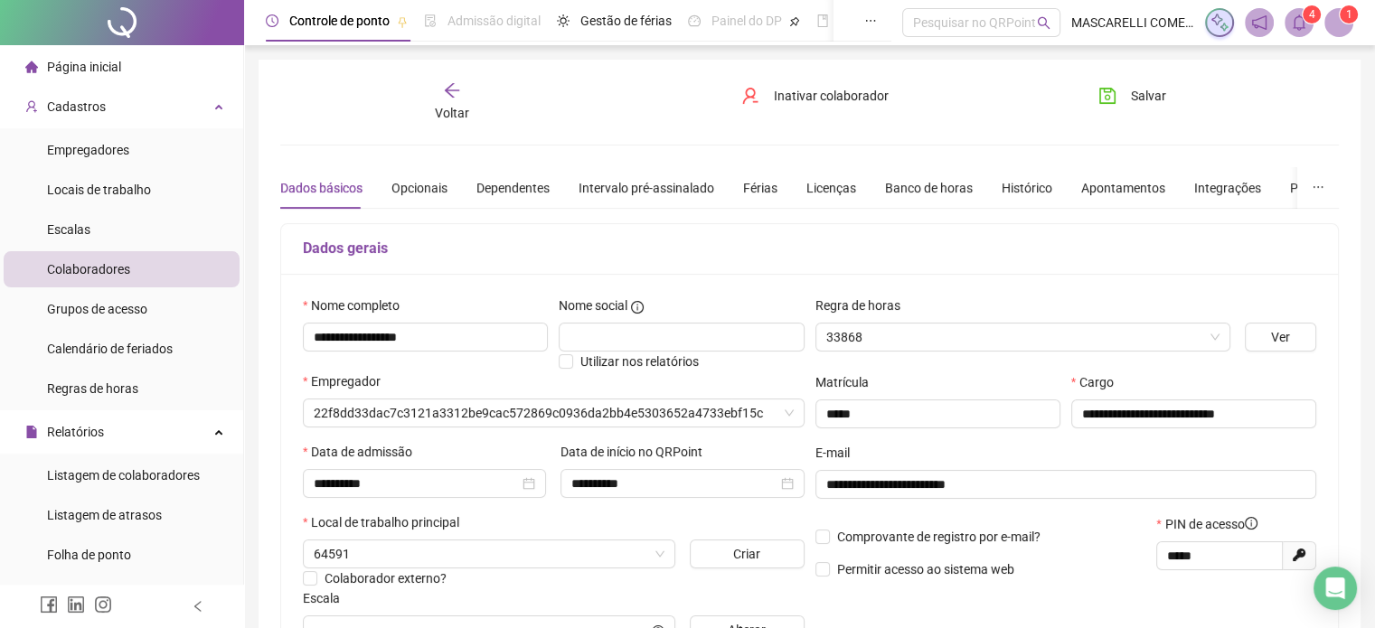
type input "**********"
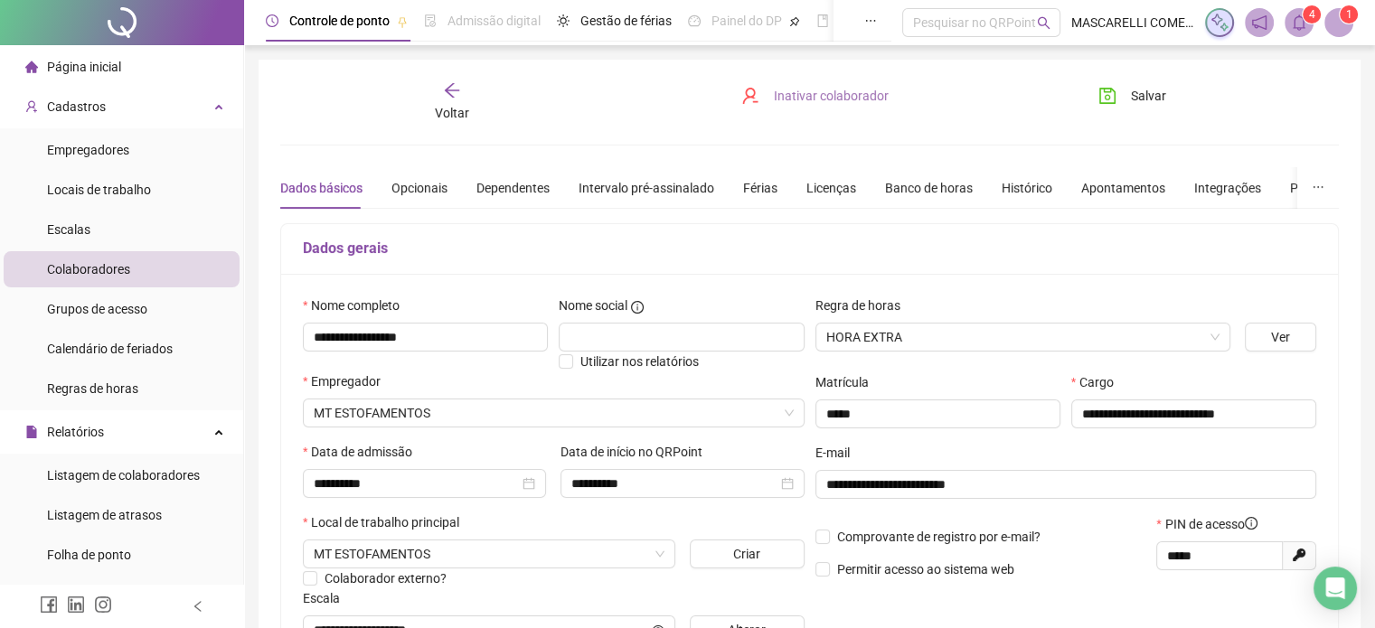
click at [810, 93] on span "Inativar colaborador" at bounding box center [831, 96] width 115 height 20
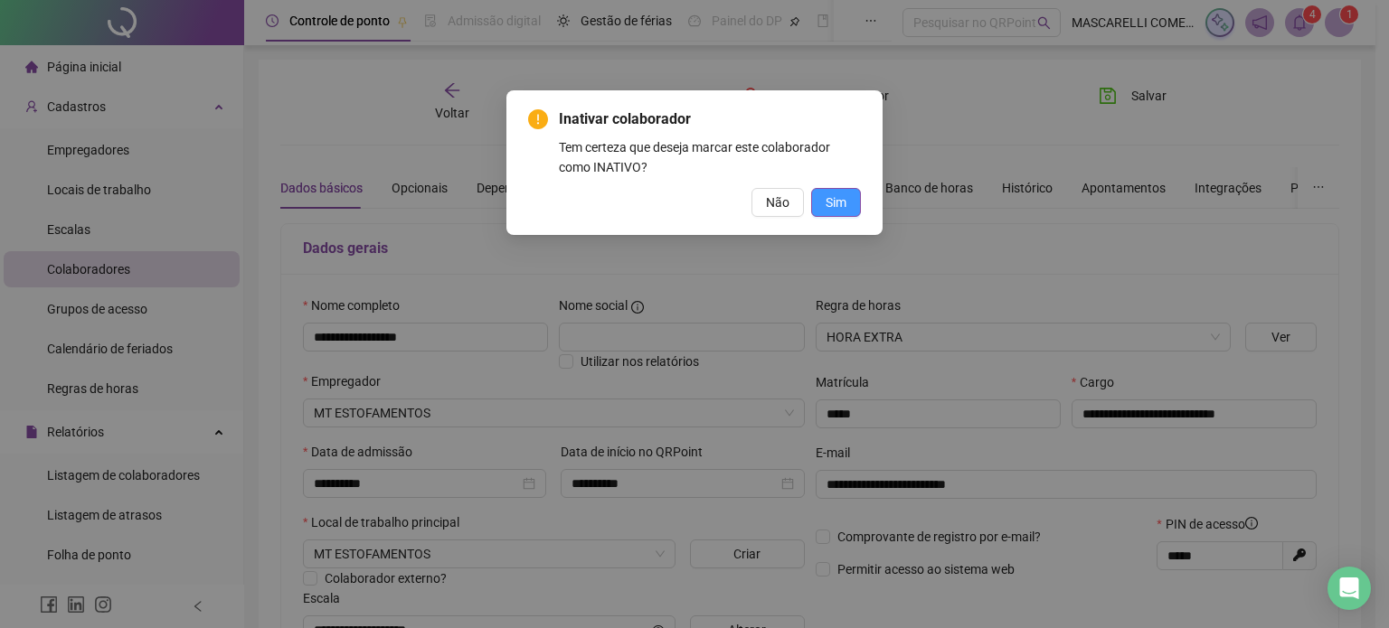
click at [835, 202] on span "Sim" at bounding box center [836, 203] width 21 height 20
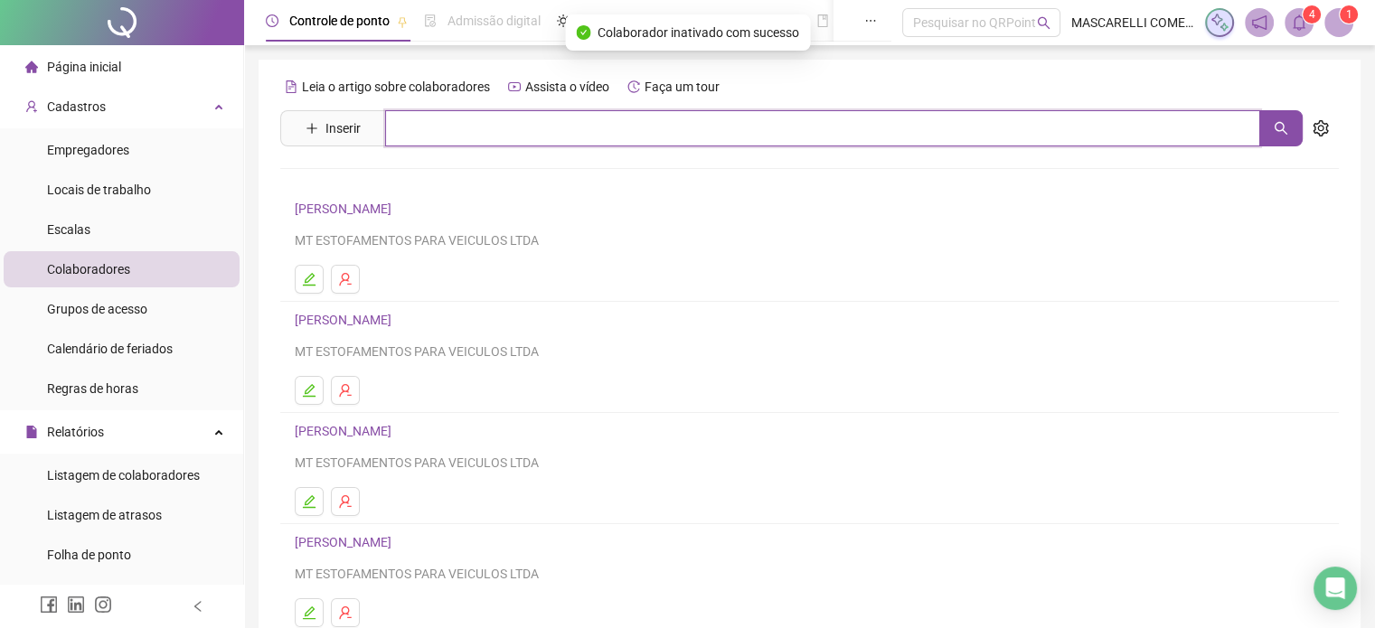
click at [450, 137] on input "text" at bounding box center [822, 128] width 875 height 36
type input "*"
type input "****"
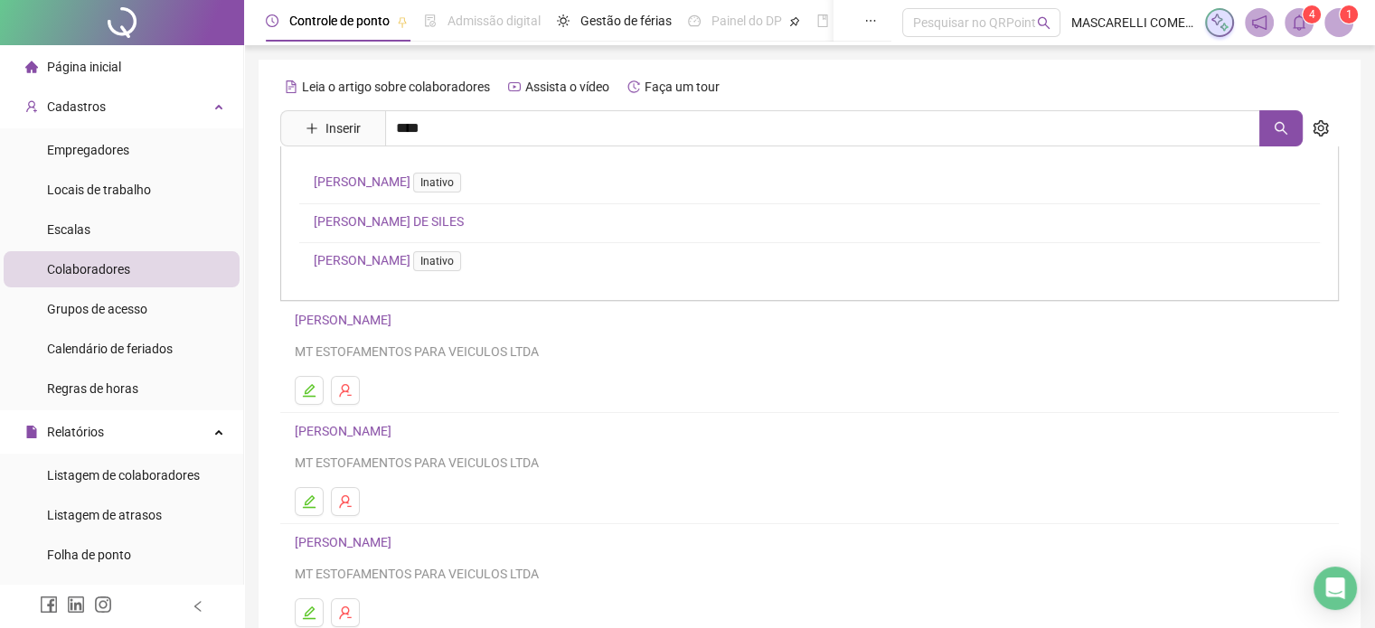
click at [353, 222] on link "[PERSON_NAME] DE SILES" at bounding box center [389, 221] width 150 height 14
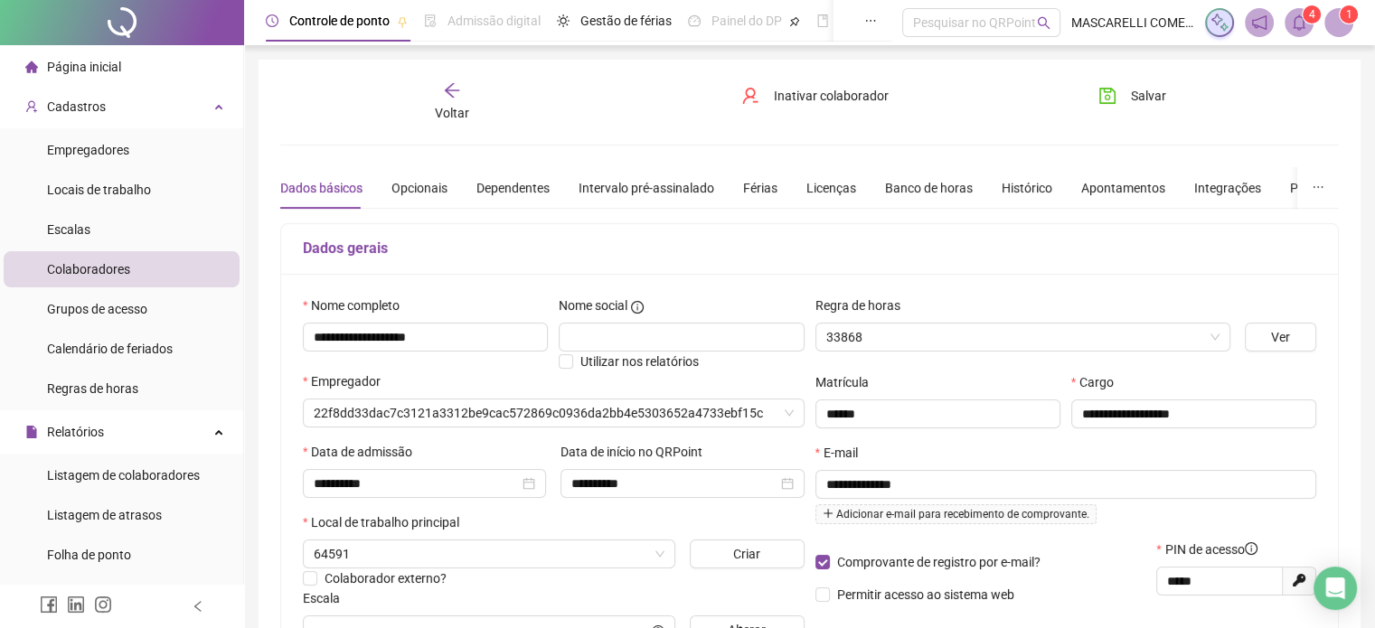
type input "**********"
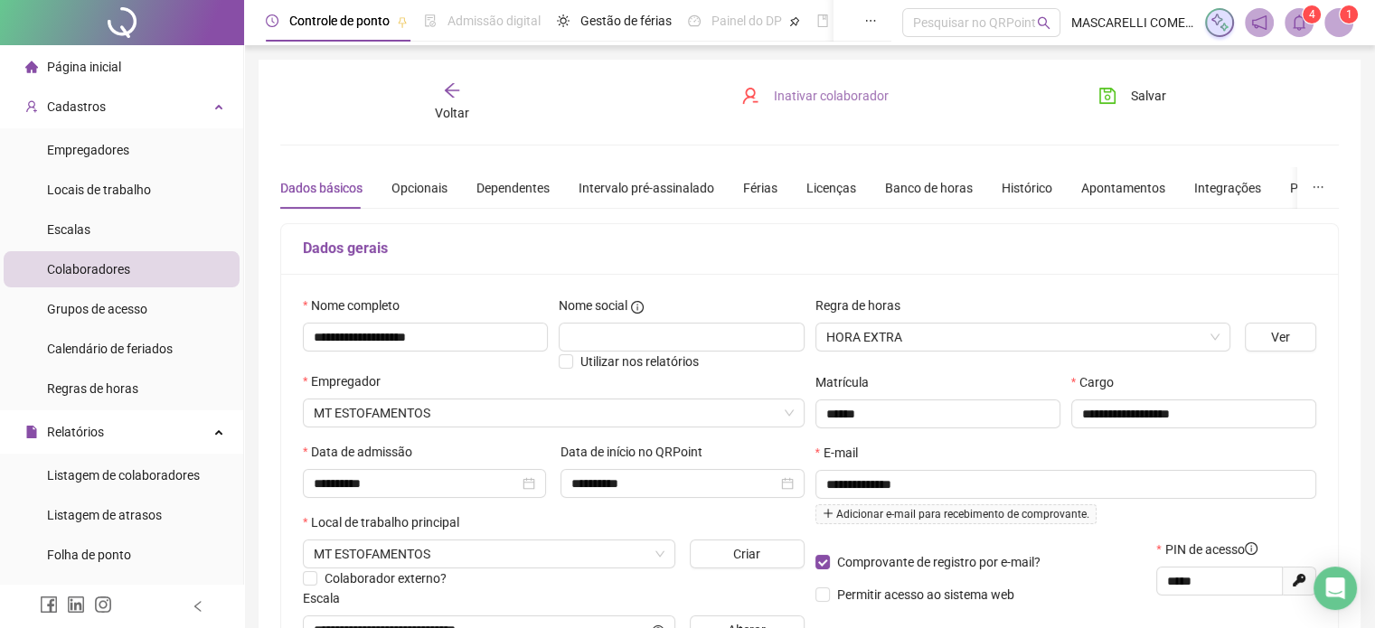
click at [821, 95] on span "Inativar colaborador" at bounding box center [831, 96] width 115 height 20
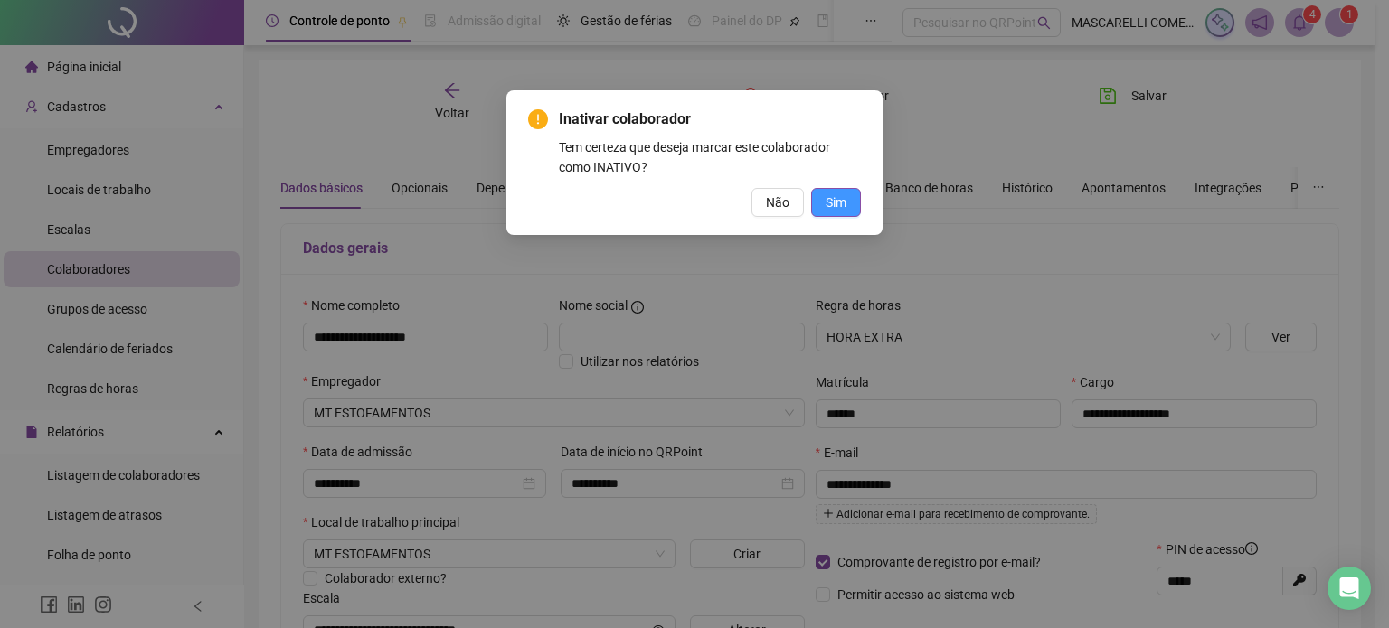
click at [829, 207] on span "Sim" at bounding box center [836, 203] width 21 height 20
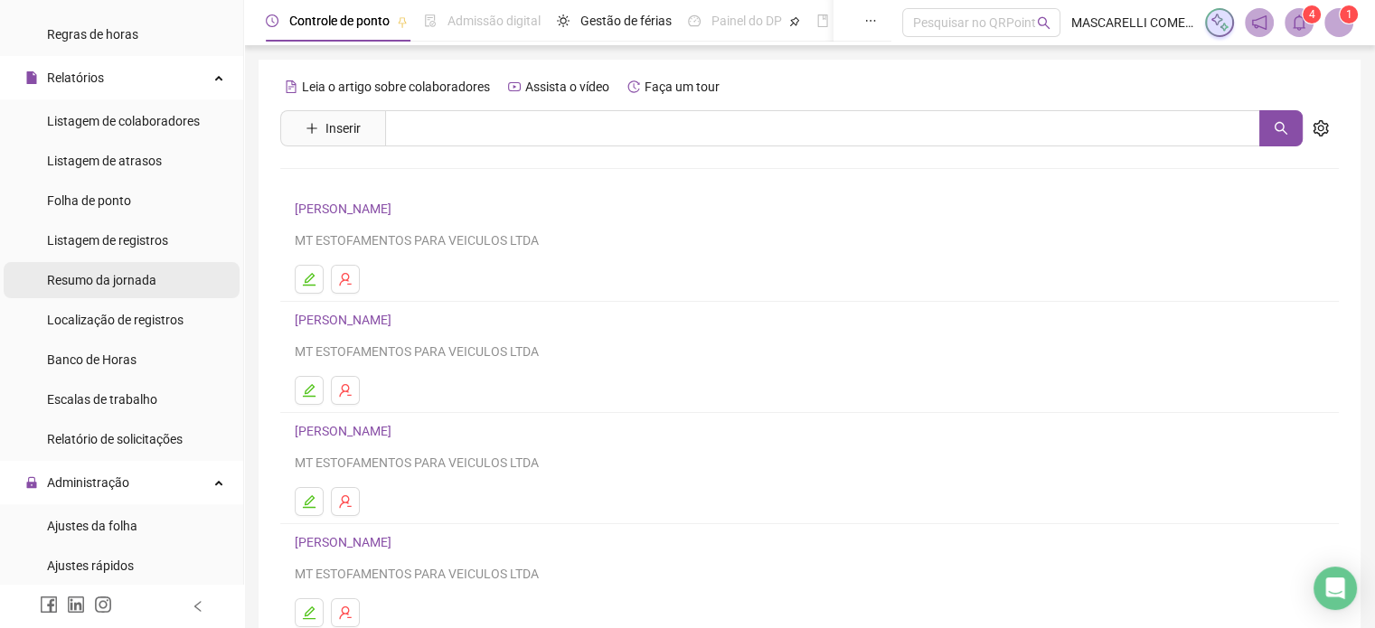
scroll to position [362, 0]
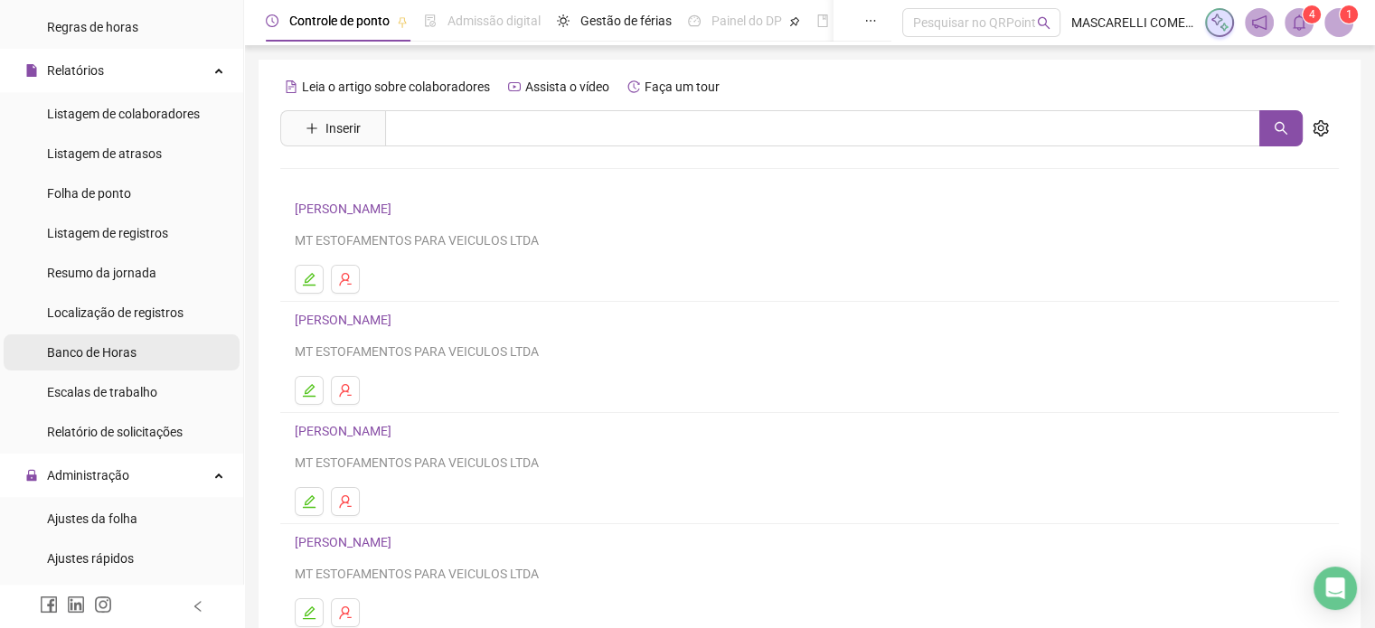
drag, startPoint x: 98, startPoint y: 512, endPoint x: 179, endPoint y: 355, distance: 176.3
click at [98, 512] on span "Ajustes da folha" at bounding box center [92, 519] width 90 height 14
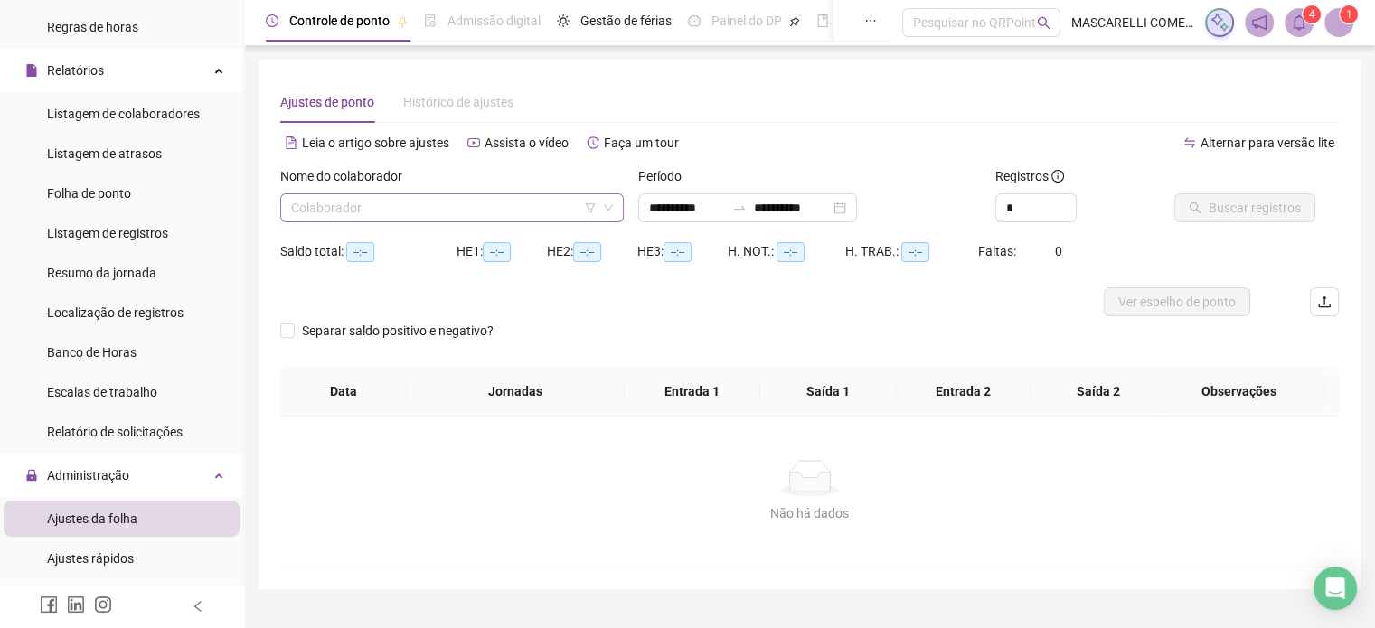
click at [345, 209] on input "search" at bounding box center [444, 207] width 306 height 27
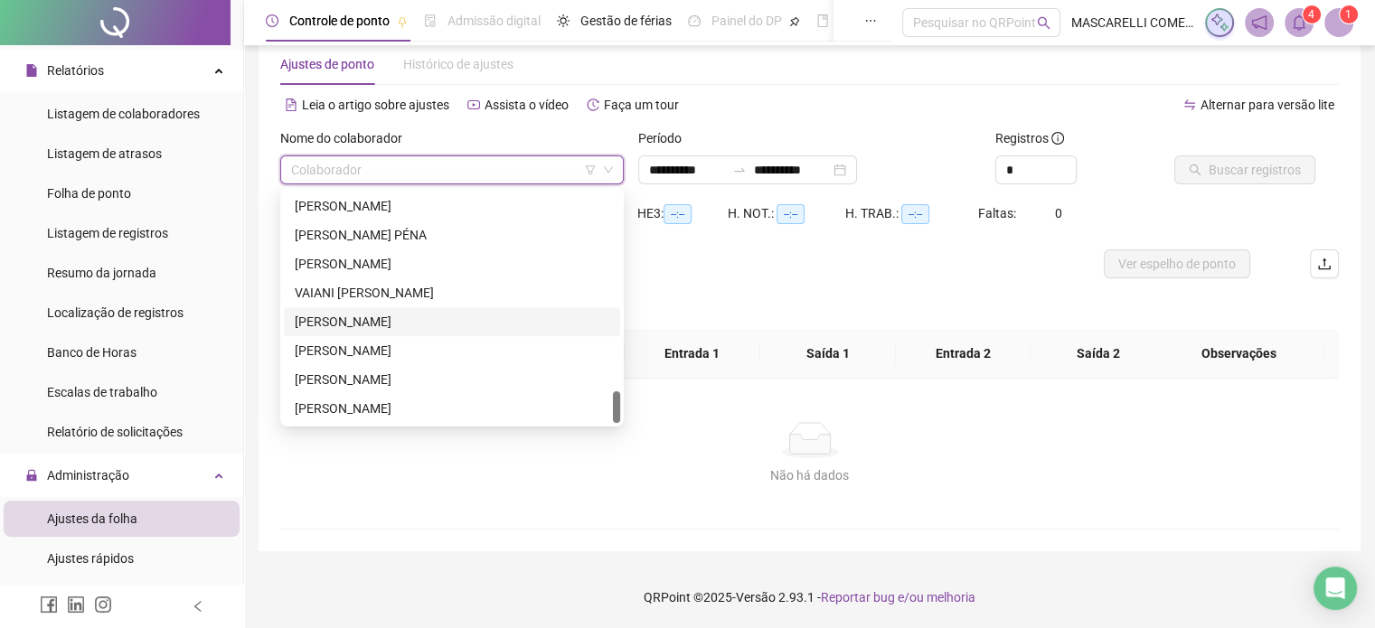
scroll to position [1327, 0]
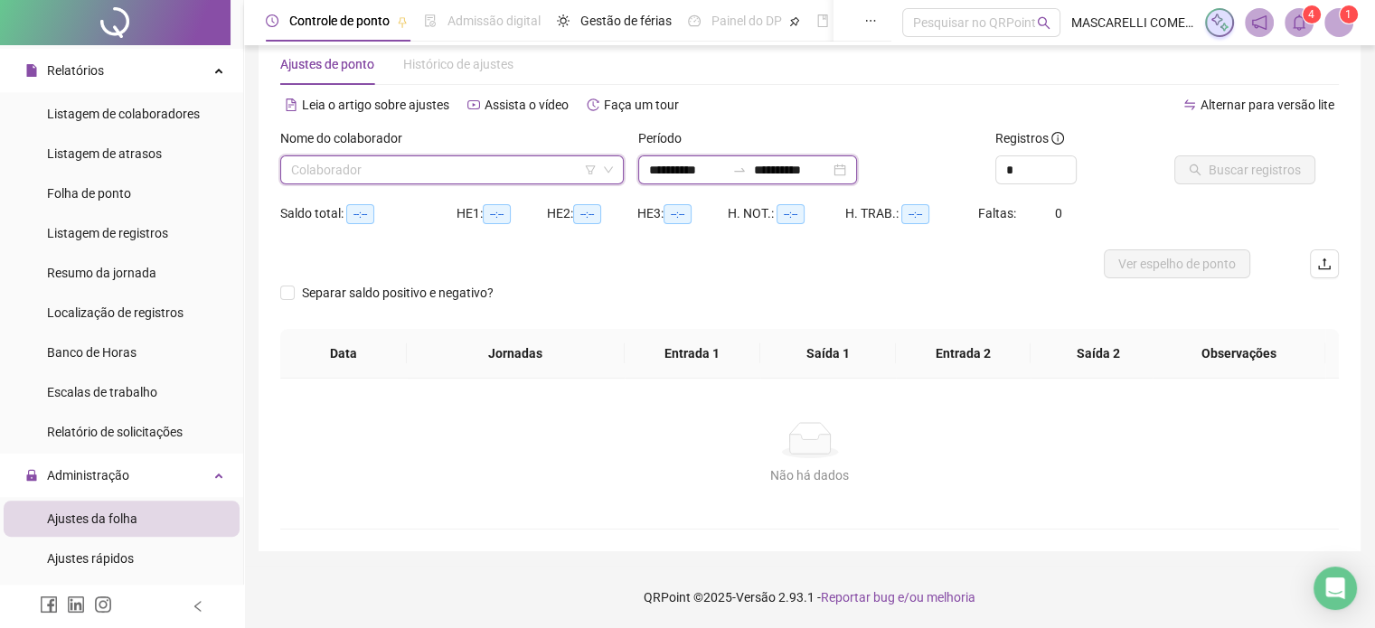
click at [649, 167] on input "**********" at bounding box center [687, 170] width 76 height 20
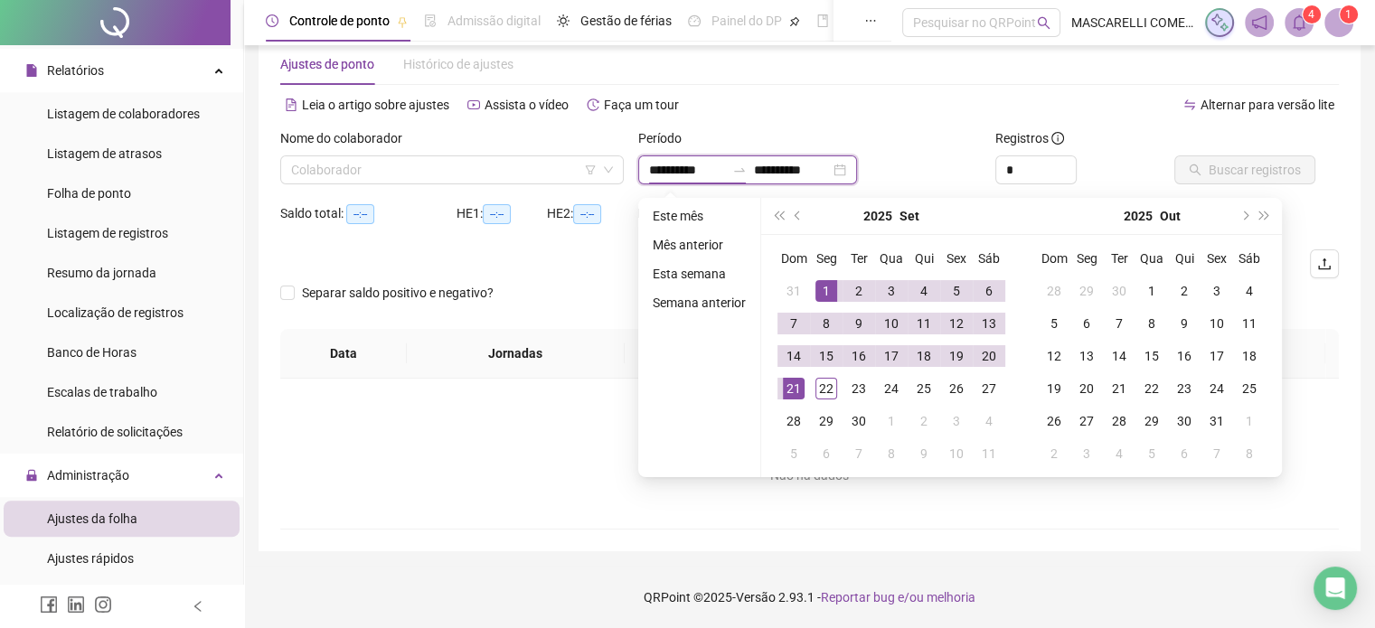
type input "**********"
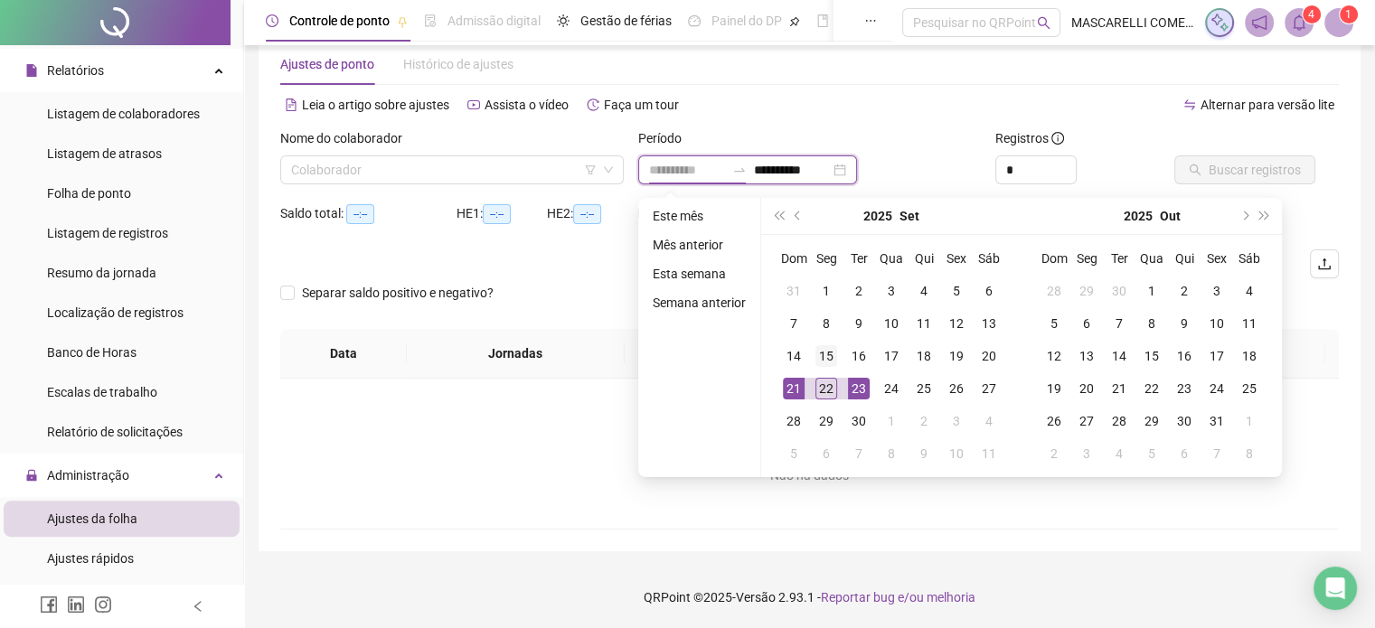
type input "**********"
click at [823, 354] on div "15" at bounding box center [827, 356] width 22 height 22
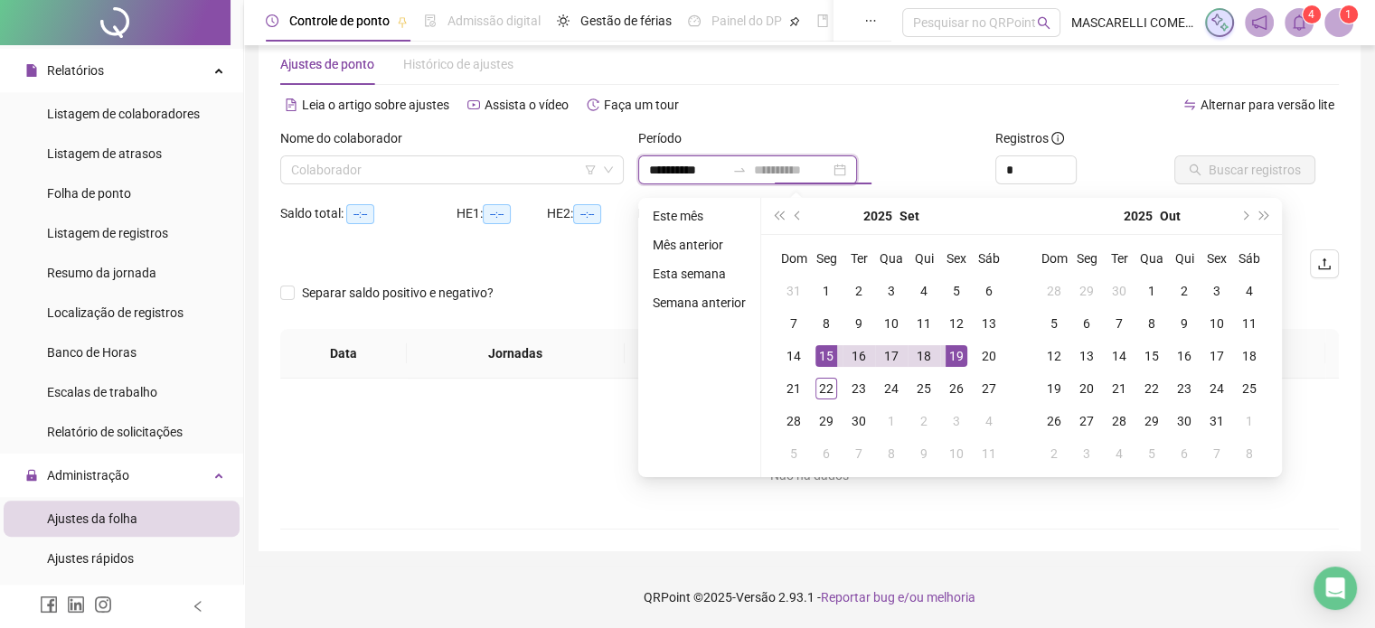
type input "**********"
click at [959, 353] on div "19" at bounding box center [957, 356] width 22 height 22
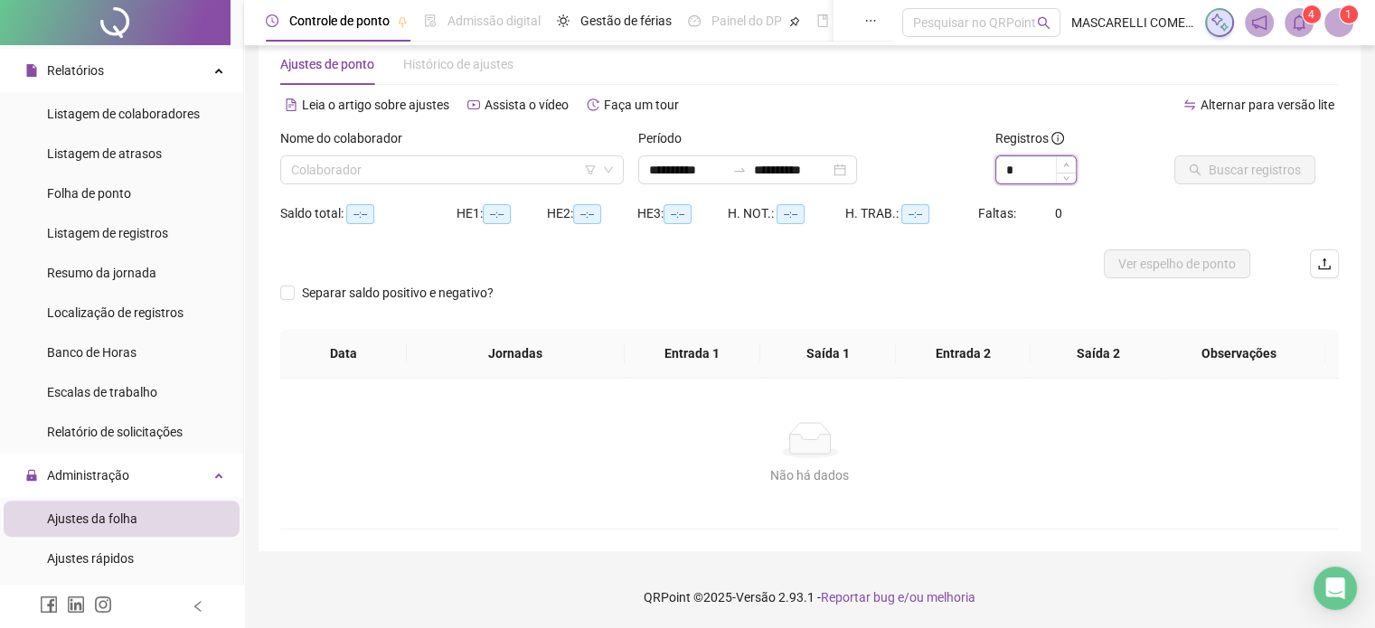
type input "*"
click at [1061, 161] on span "Increase Value" at bounding box center [1066, 164] width 20 height 16
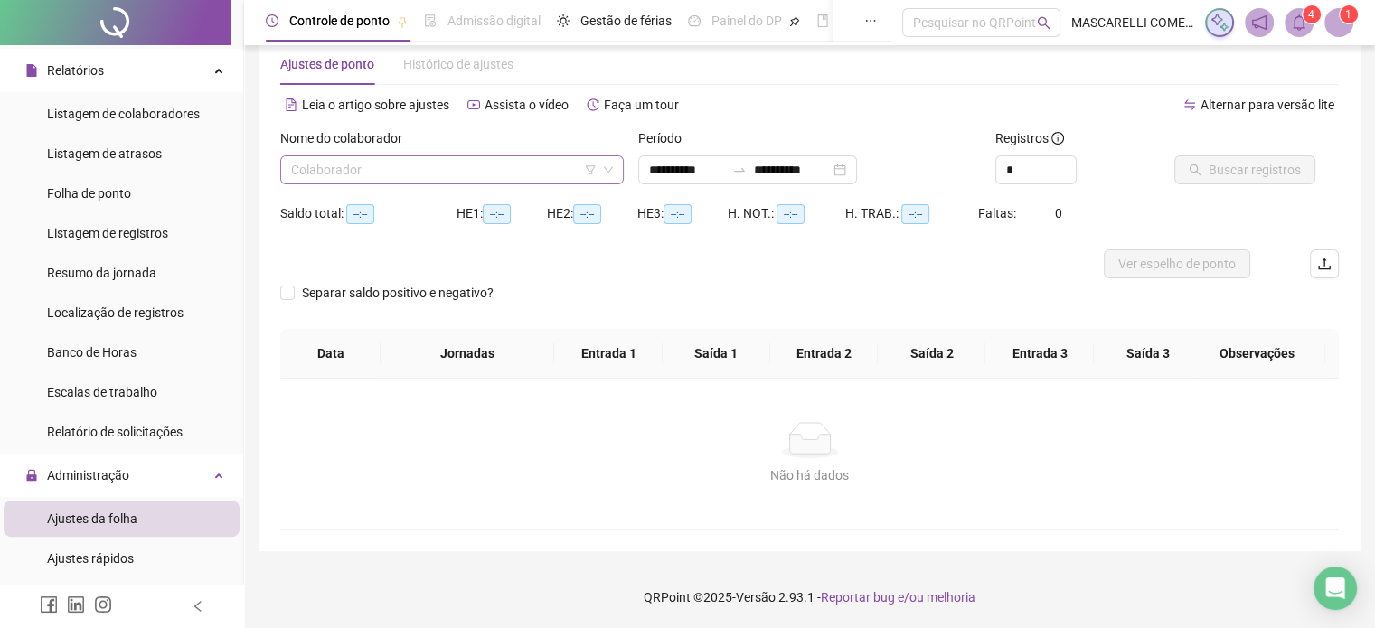
click at [303, 164] on input "search" at bounding box center [444, 169] width 306 height 27
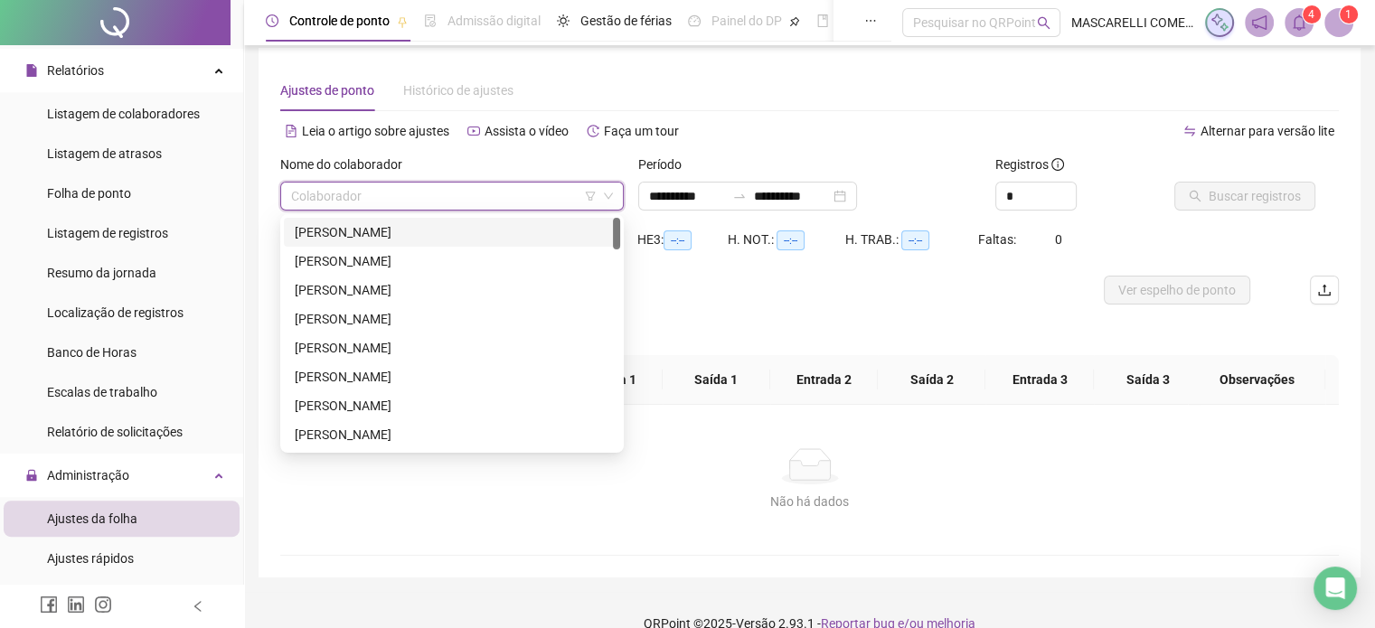
scroll to position [0, 0]
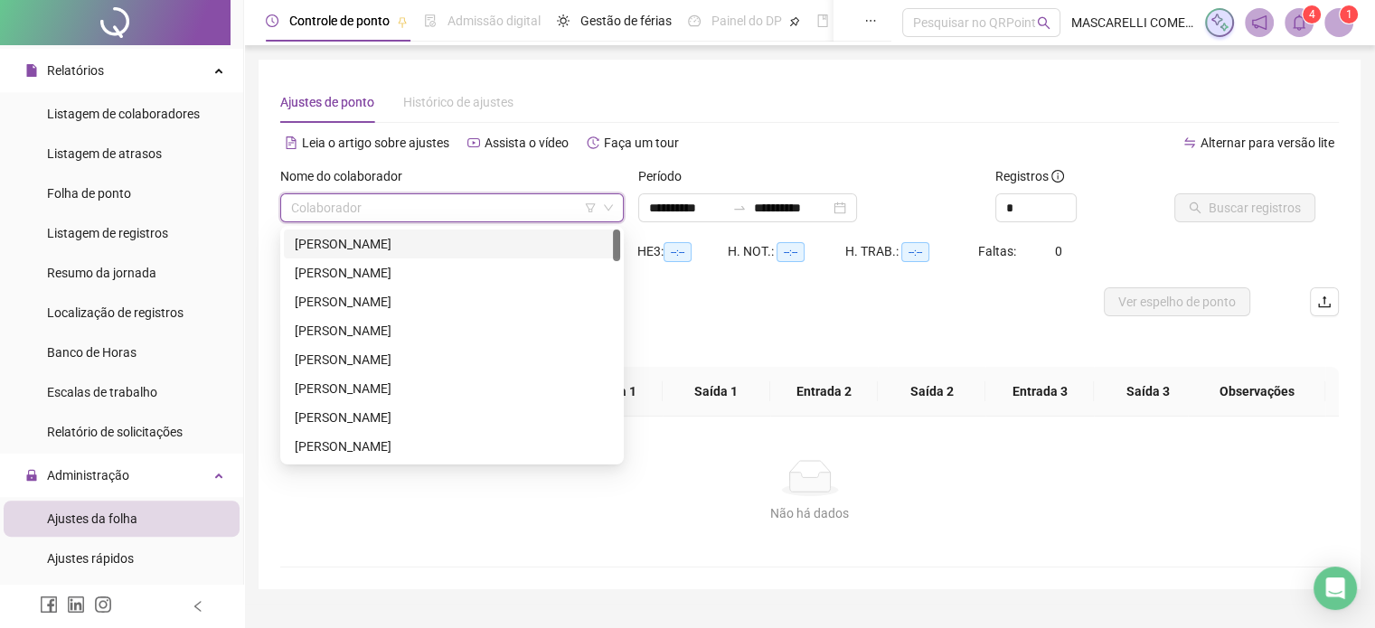
click at [344, 244] on div "[PERSON_NAME]" at bounding box center [452, 244] width 315 height 20
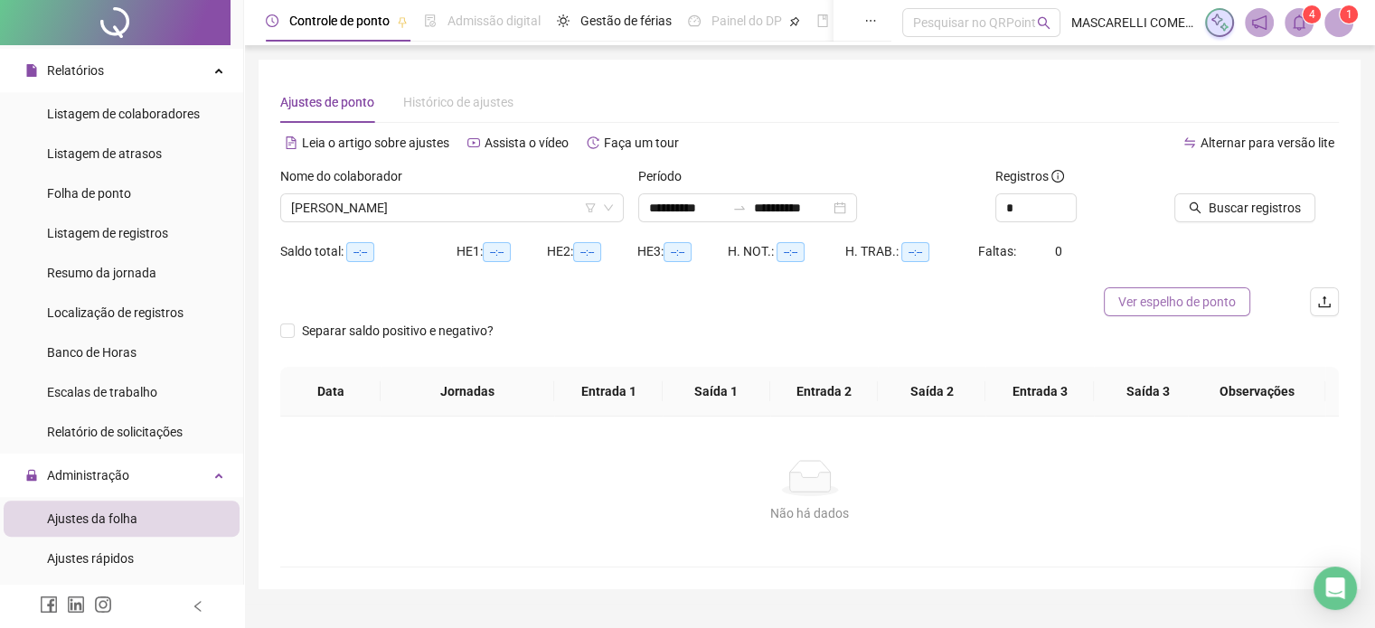
click at [1176, 299] on span "Ver espelho de ponto" at bounding box center [1178, 302] width 118 height 20
click at [398, 205] on span "[PERSON_NAME]" at bounding box center [452, 207] width 322 height 27
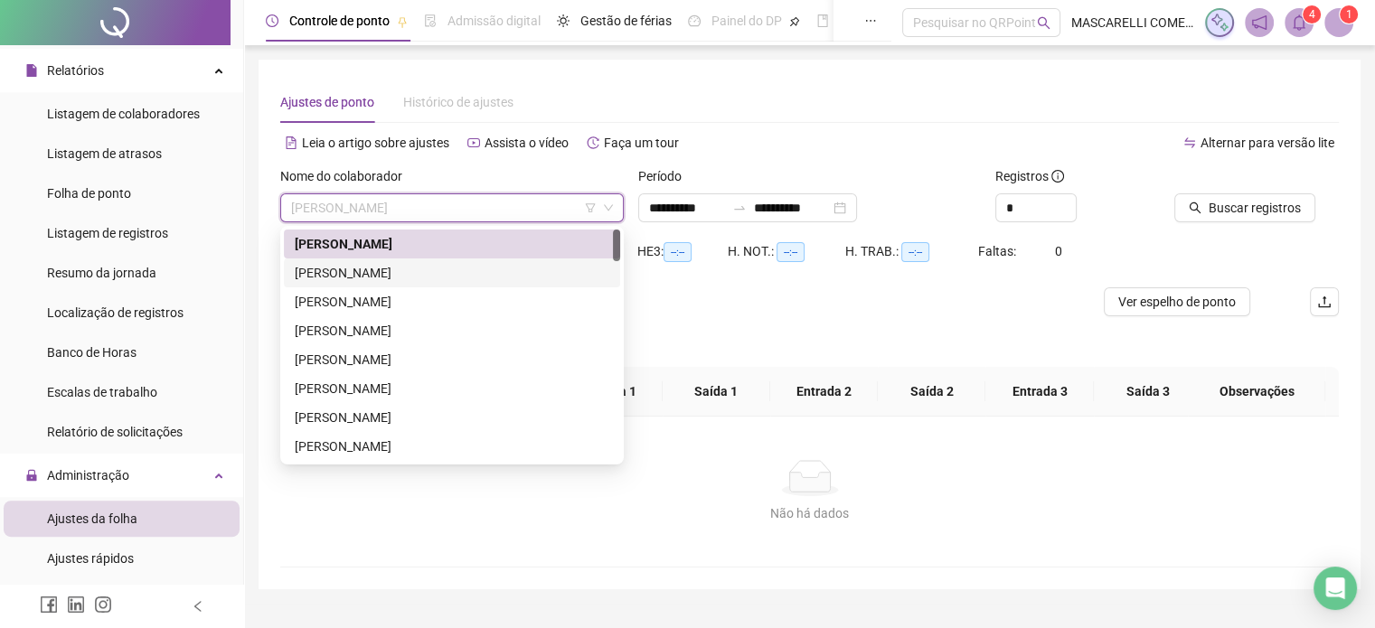
click at [375, 272] on div "[PERSON_NAME]" at bounding box center [452, 273] width 315 height 20
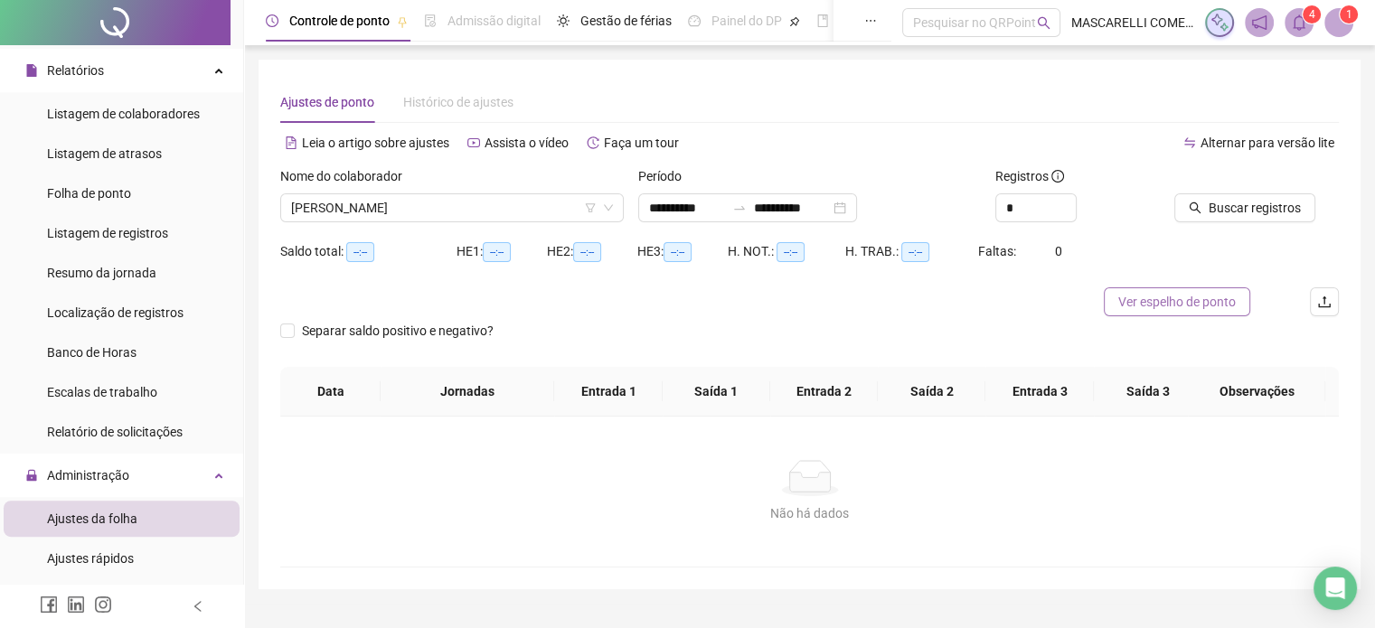
click at [1190, 297] on span "Ver espelho de ponto" at bounding box center [1178, 302] width 118 height 20
click at [375, 212] on span "[PERSON_NAME]" at bounding box center [452, 207] width 322 height 27
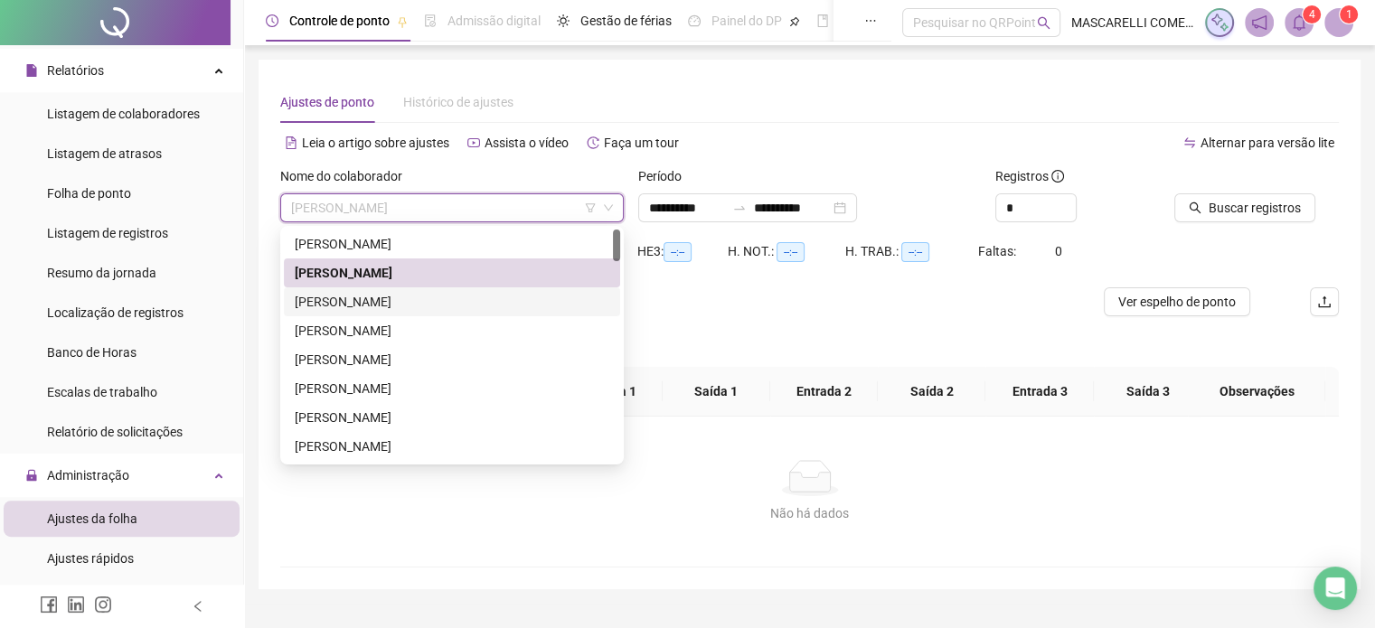
click at [367, 308] on div "[PERSON_NAME]" at bounding box center [452, 302] width 315 height 20
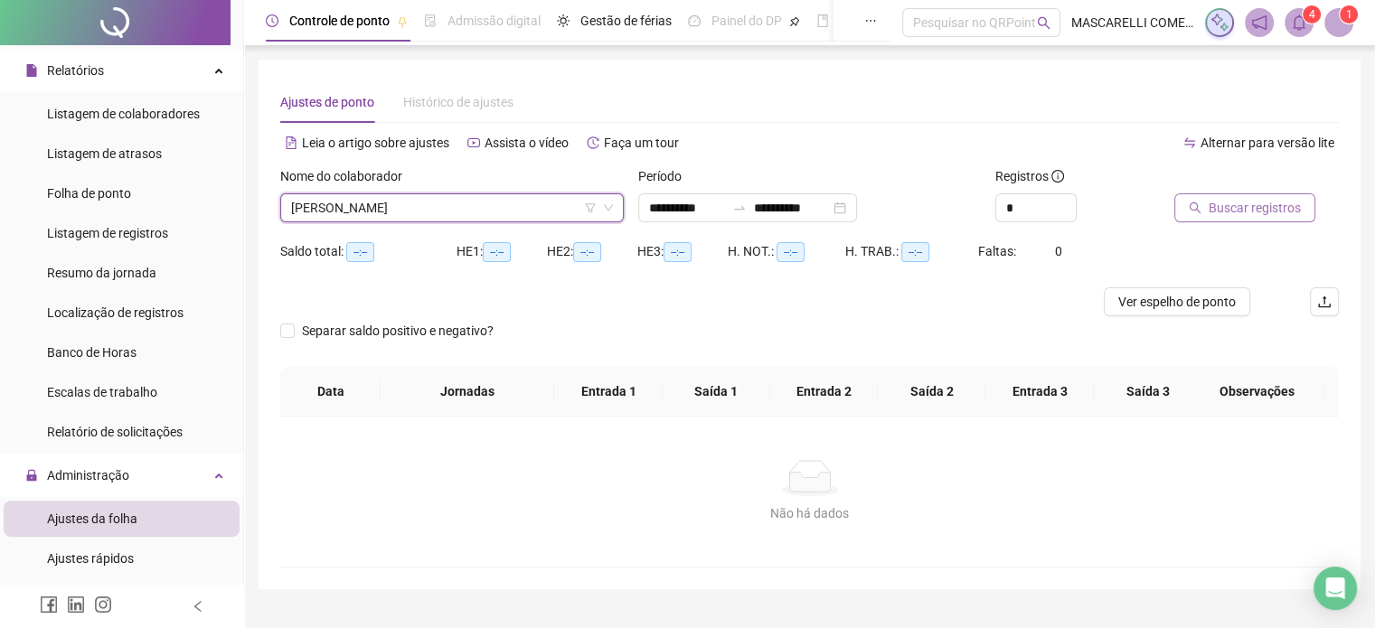
click at [1244, 207] on span "Buscar registros" at bounding box center [1255, 208] width 92 height 20
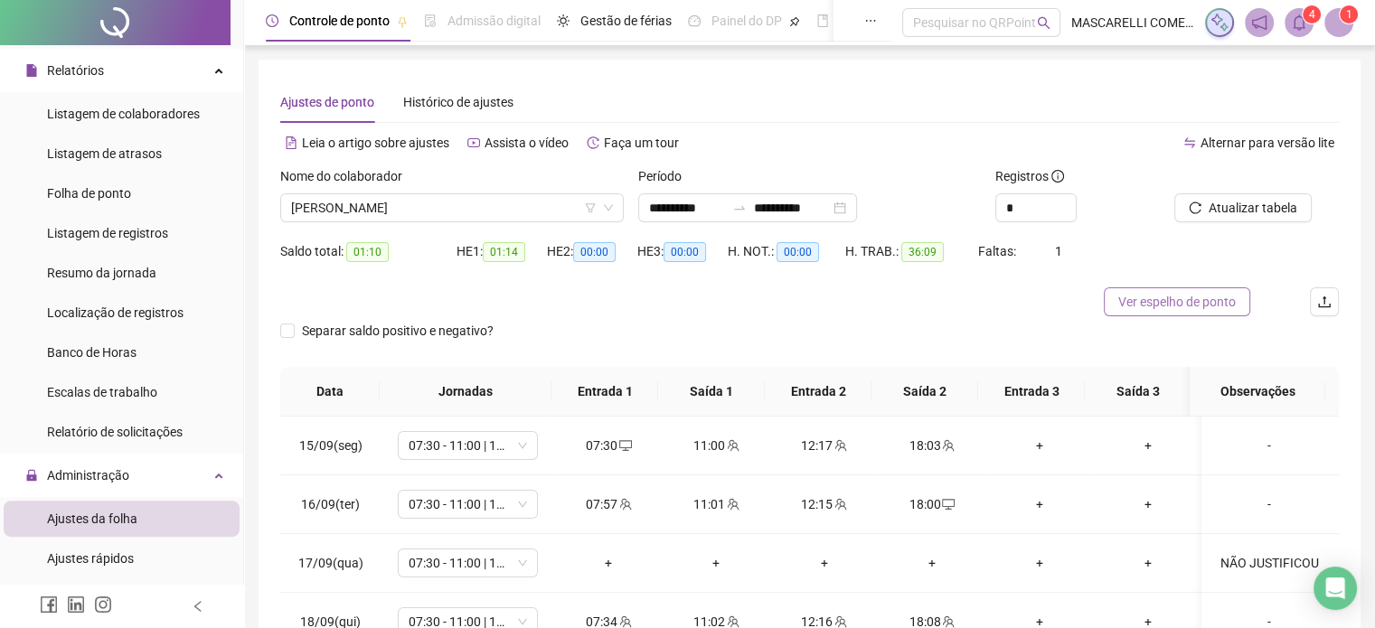
click at [1168, 310] on span "Ver espelho de ponto" at bounding box center [1178, 302] width 118 height 20
click at [1188, 299] on span "Ver espelho de ponto" at bounding box center [1178, 302] width 118 height 20
click at [420, 202] on span "[PERSON_NAME]" at bounding box center [452, 207] width 322 height 27
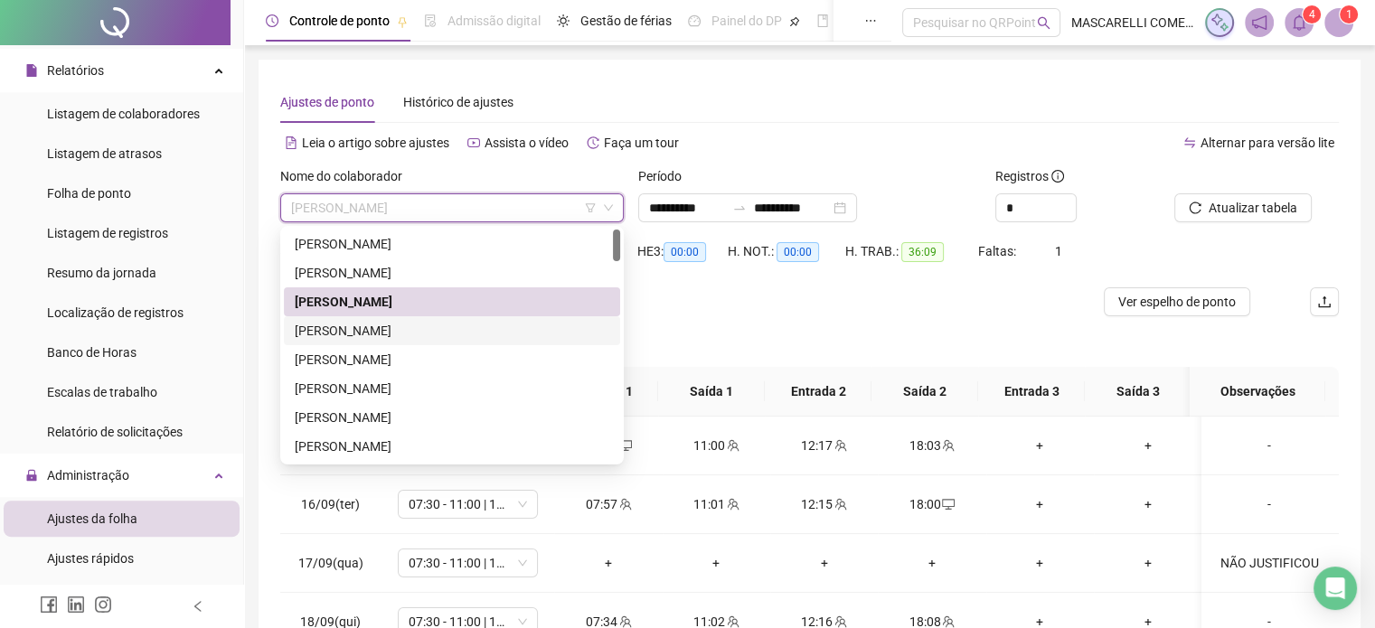
click at [333, 326] on div "[PERSON_NAME]" at bounding box center [452, 331] width 315 height 20
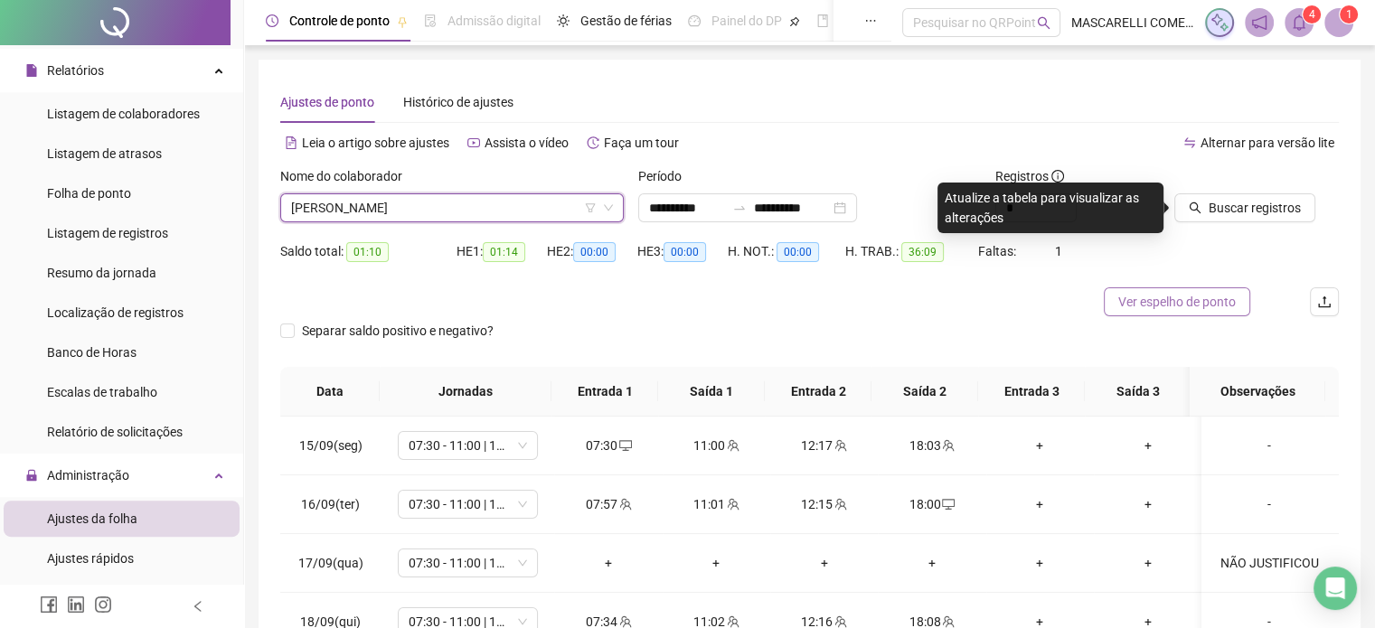
click at [1193, 301] on span "Ver espelho de ponto" at bounding box center [1178, 302] width 118 height 20
click at [545, 213] on span "[PERSON_NAME]" at bounding box center [452, 207] width 322 height 27
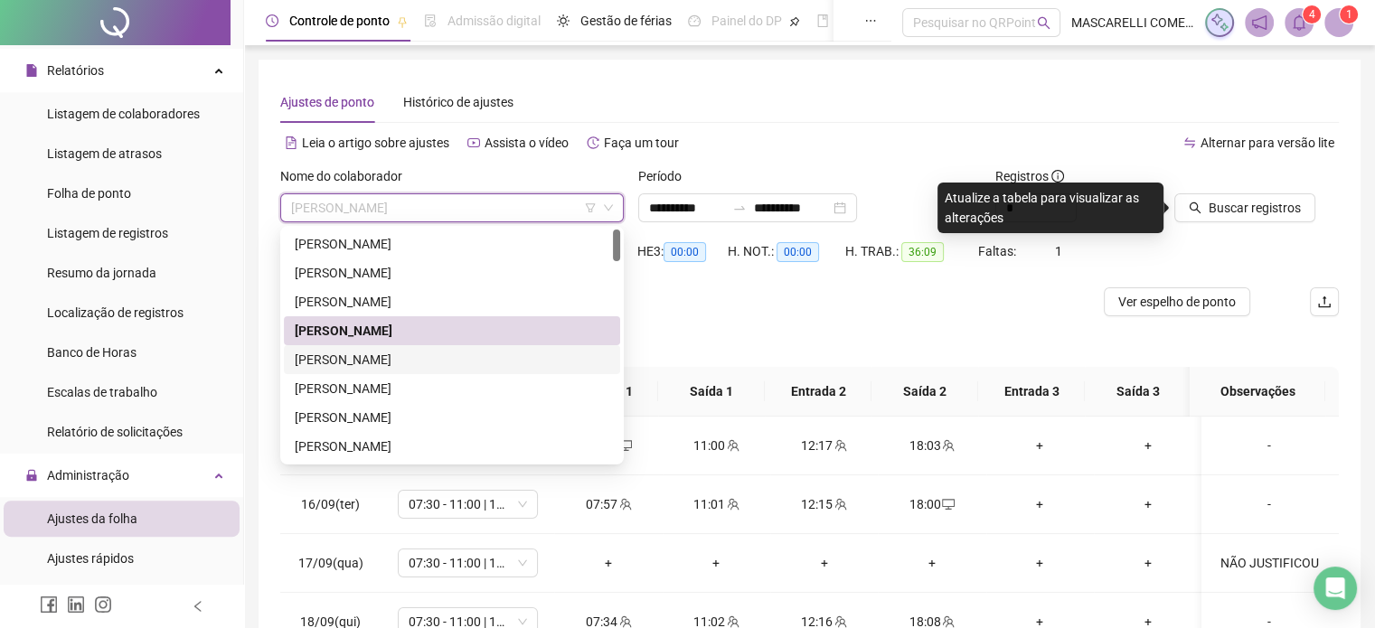
click at [525, 361] on div "[PERSON_NAME]" at bounding box center [452, 360] width 315 height 20
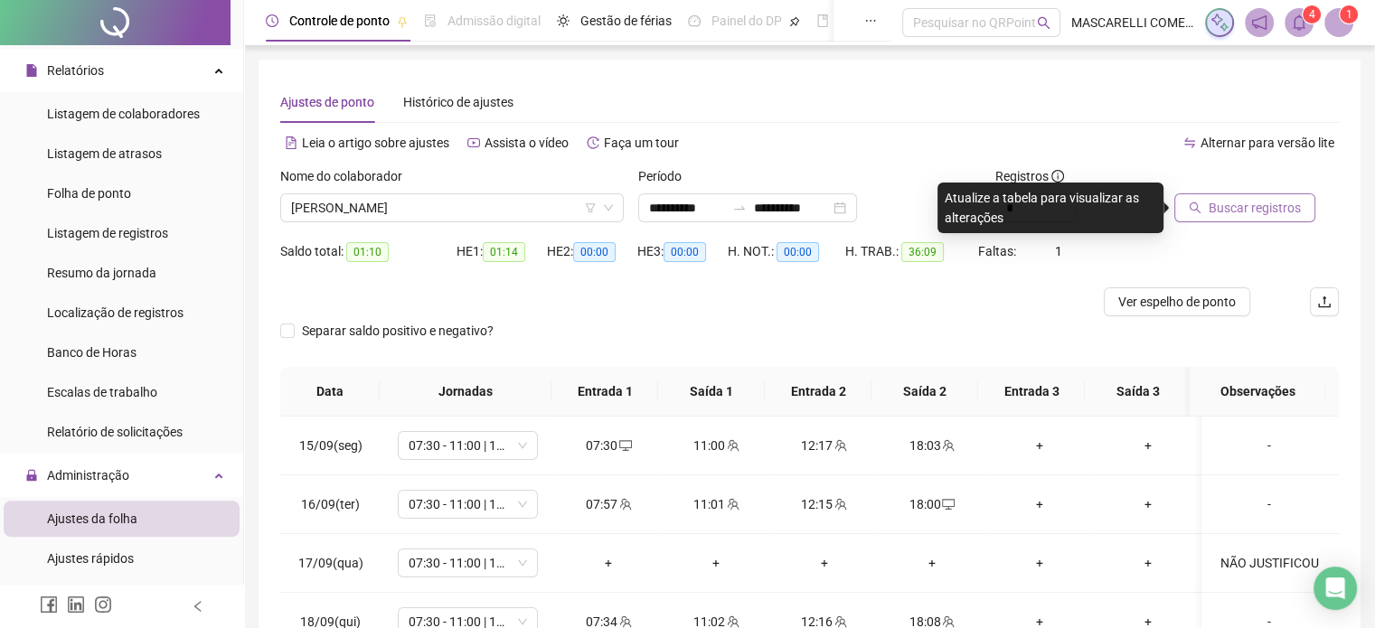
click at [1233, 204] on span "Buscar registros" at bounding box center [1255, 208] width 92 height 20
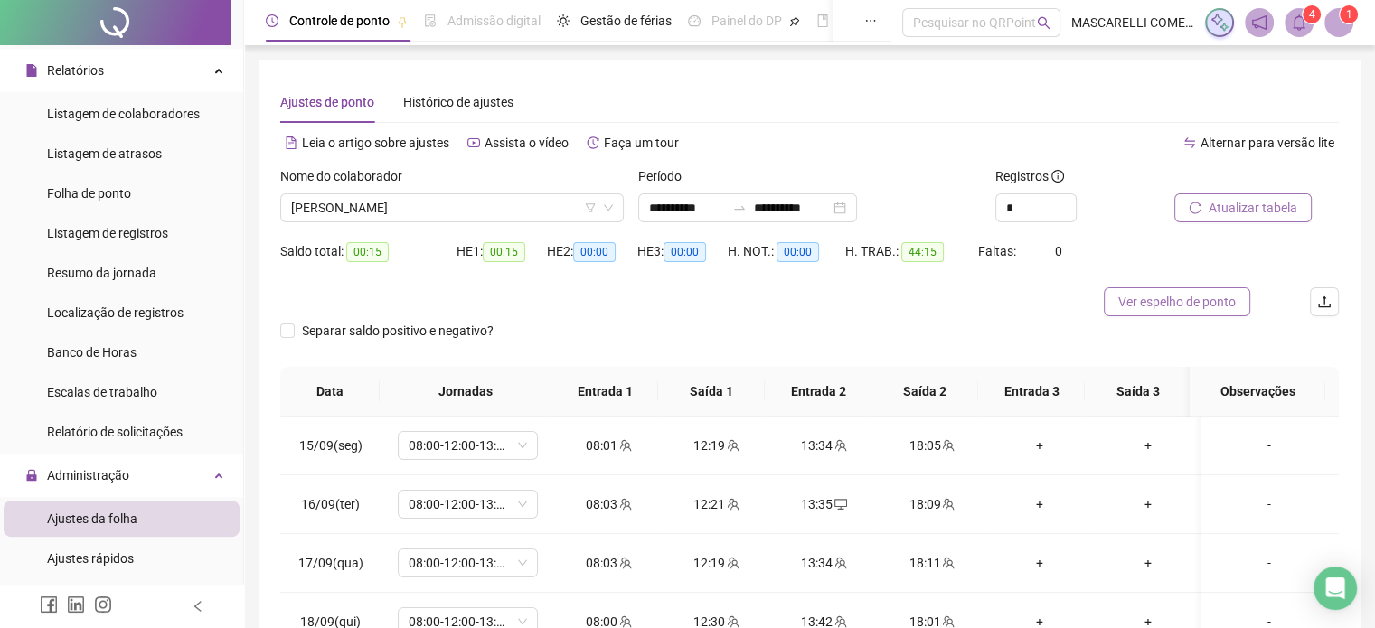
click at [1176, 299] on span "Ver espelho de ponto" at bounding box center [1178, 302] width 118 height 20
click at [468, 203] on span "[PERSON_NAME]" at bounding box center [452, 207] width 322 height 27
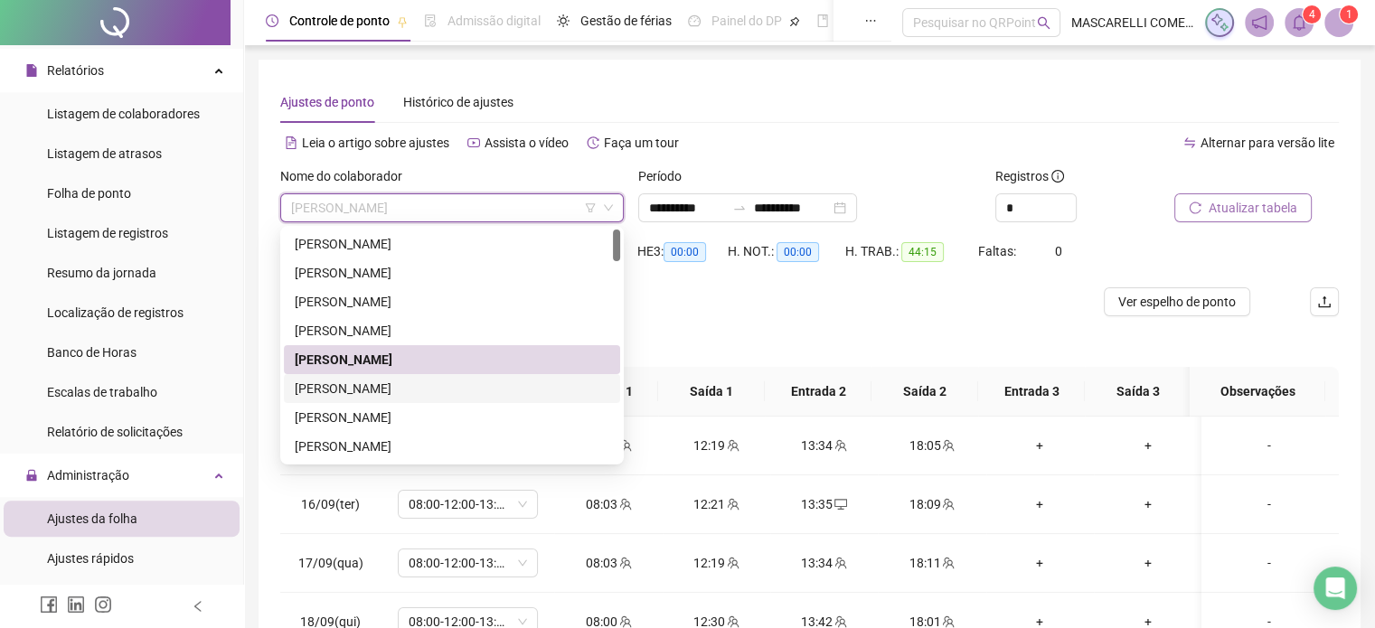
click at [404, 392] on div "[PERSON_NAME]" at bounding box center [452, 389] width 315 height 20
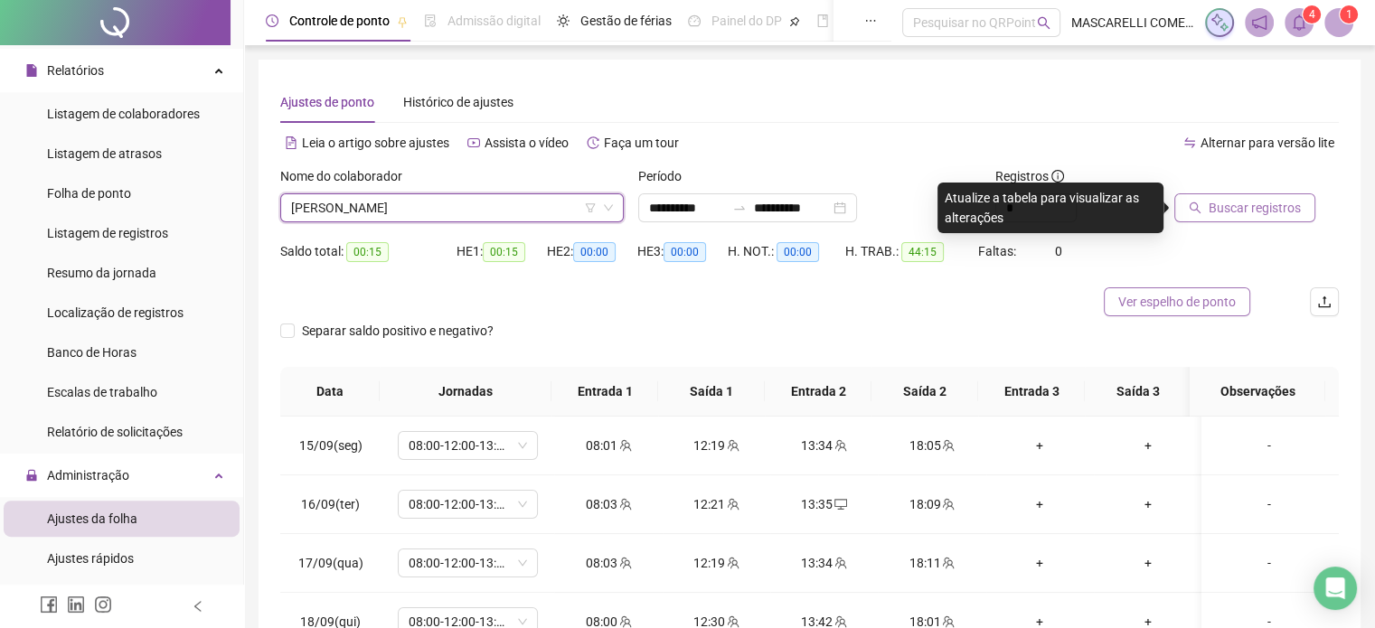
click at [1183, 303] on span "Ver espelho de ponto" at bounding box center [1178, 302] width 118 height 20
click at [421, 203] on span "[PERSON_NAME]" at bounding box center [452, 207] width 322 height 27
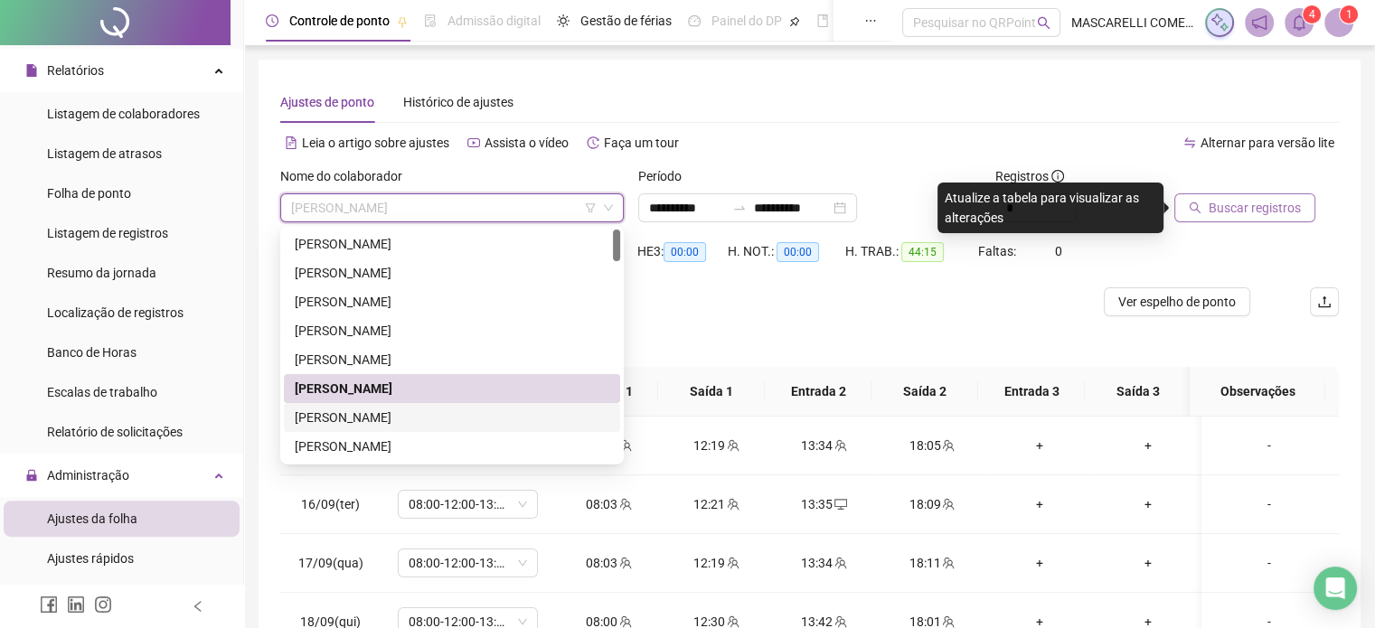
click at [355, 418] on div "[PERSON_NAME]" at bounding box center [452, 418] width 315 height 20
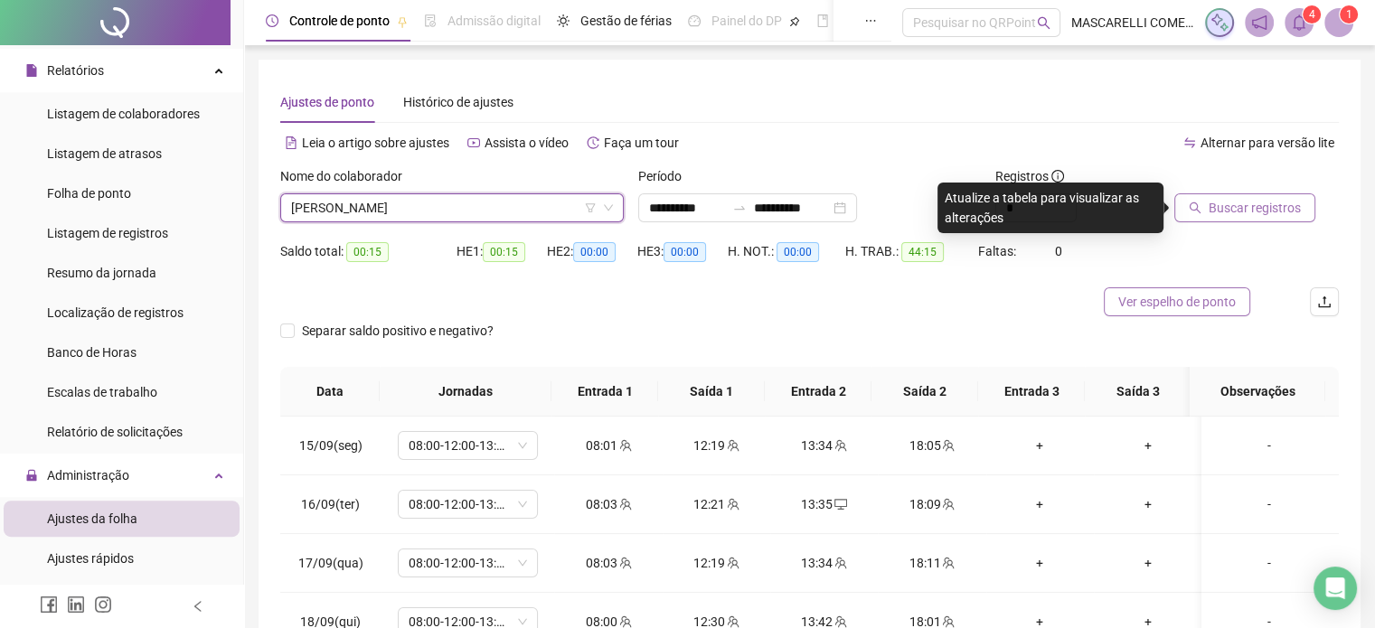
click at [1139, 299] on span "Ver espelho de ponto" at bounding box center [1178, 302] width 118 height 20
click at [434, 213] on span "[PERSON_NAME]" at bounding box center [452, 207] width 322 height 27
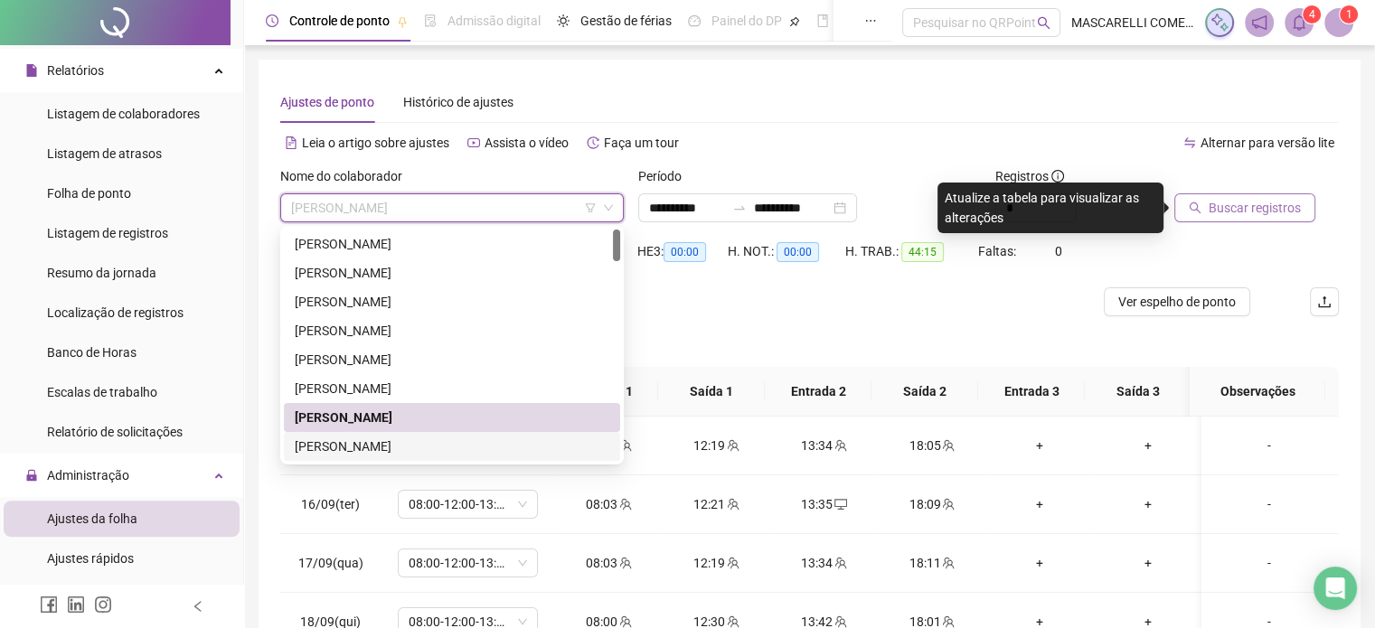
click at [387, 448] on div "[PERSON_NAME]" at bounding box center [452, 447] width 315 height 20
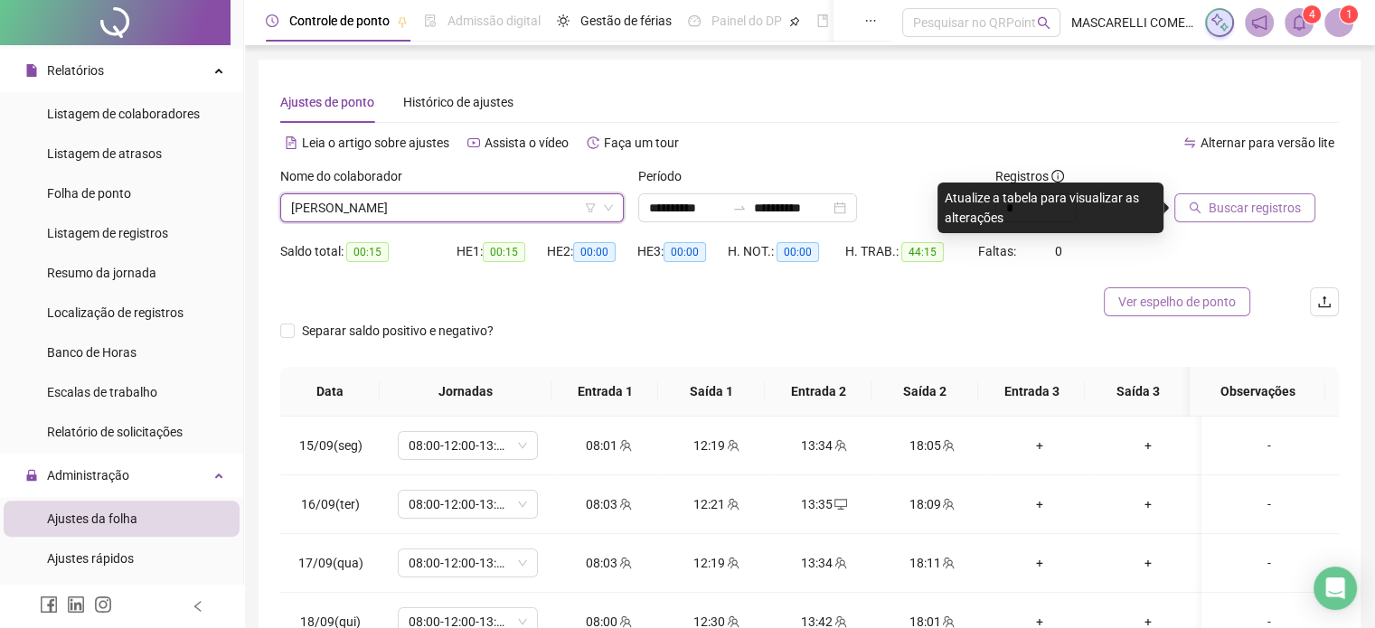
click at [1197, 303] on span "Ver espelho de ponto" at bounding box center [1178, 302] width 118 height 20
click at [432, 202] on span "[PERSON_NAME]" at bounding box center [452, 207] width 322 height 27
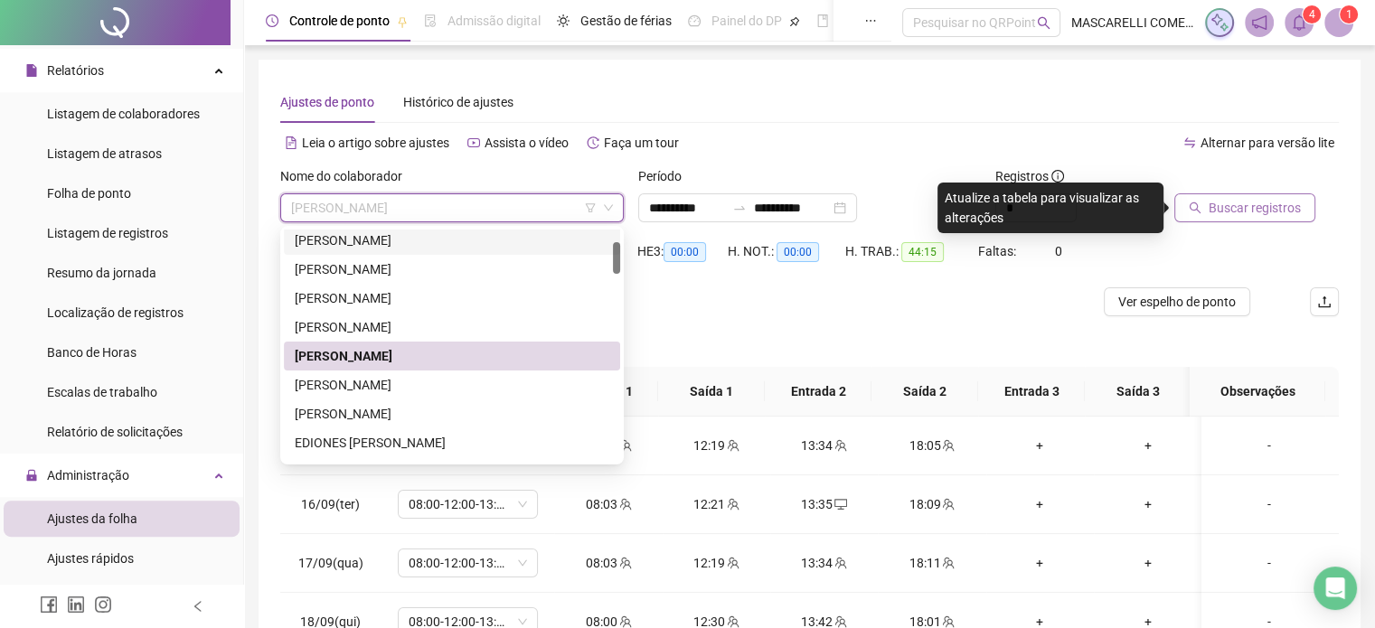
scroll to position [181, 0]
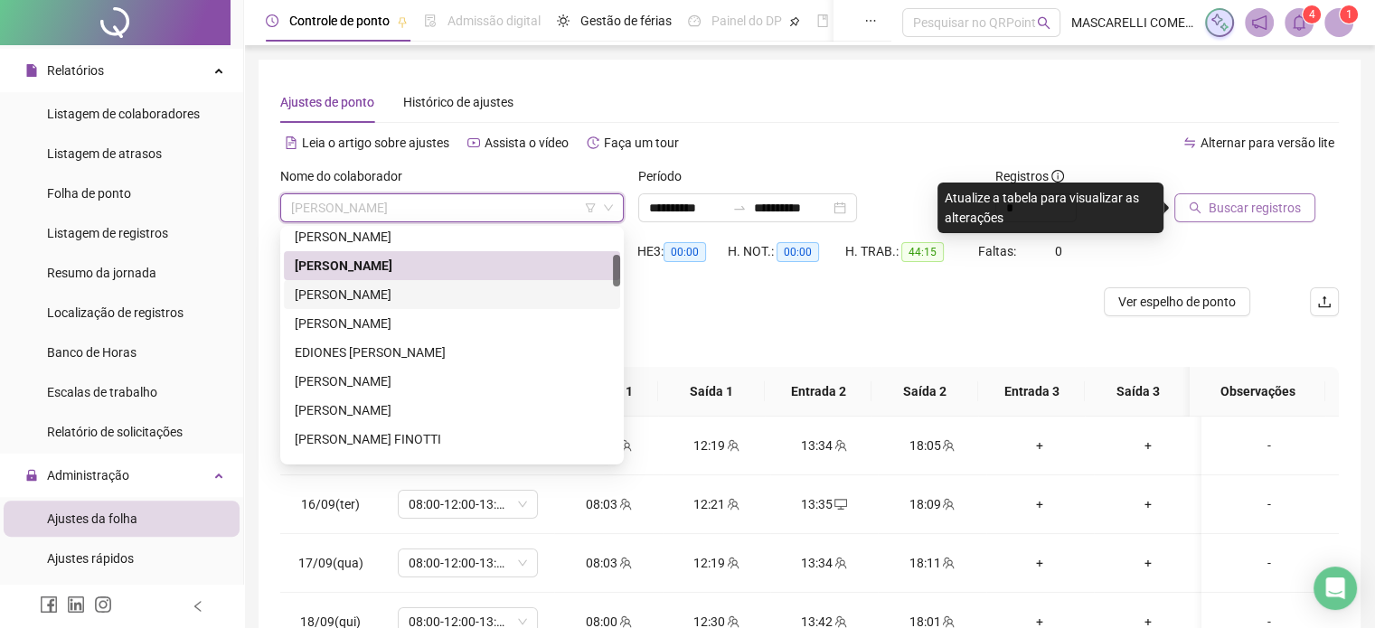
click at [383, 292] on div "[PERSON_NAME]" at bounding box center [452, 295] width 315 height 20
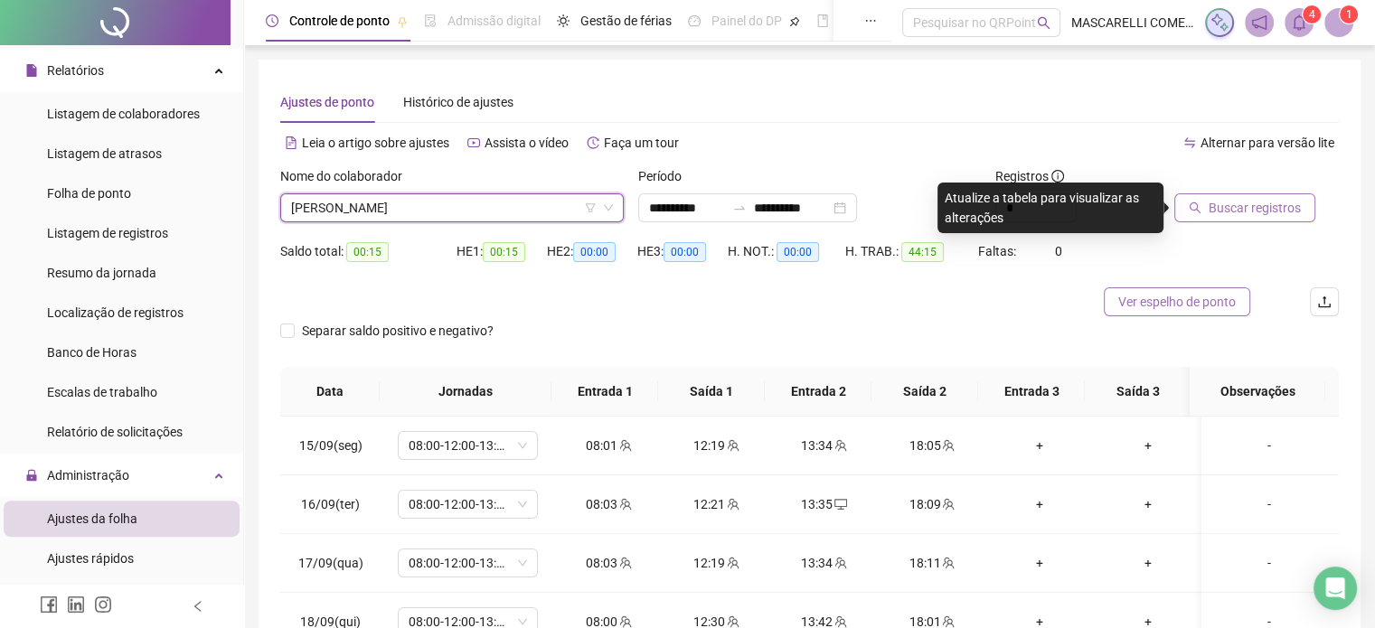
click at [1153, 298] on span "Ver espelho de ponto" at bounding box center [1178, 302] width 118 height 20
click at [1147, 296] on span "Ver espelho de ponto" at bounding box center [1178, 302] width 118 height 20
click at [469, 207] on span "[PERSON_NAME]" at bounding box center [452, 207] width 322 height 27
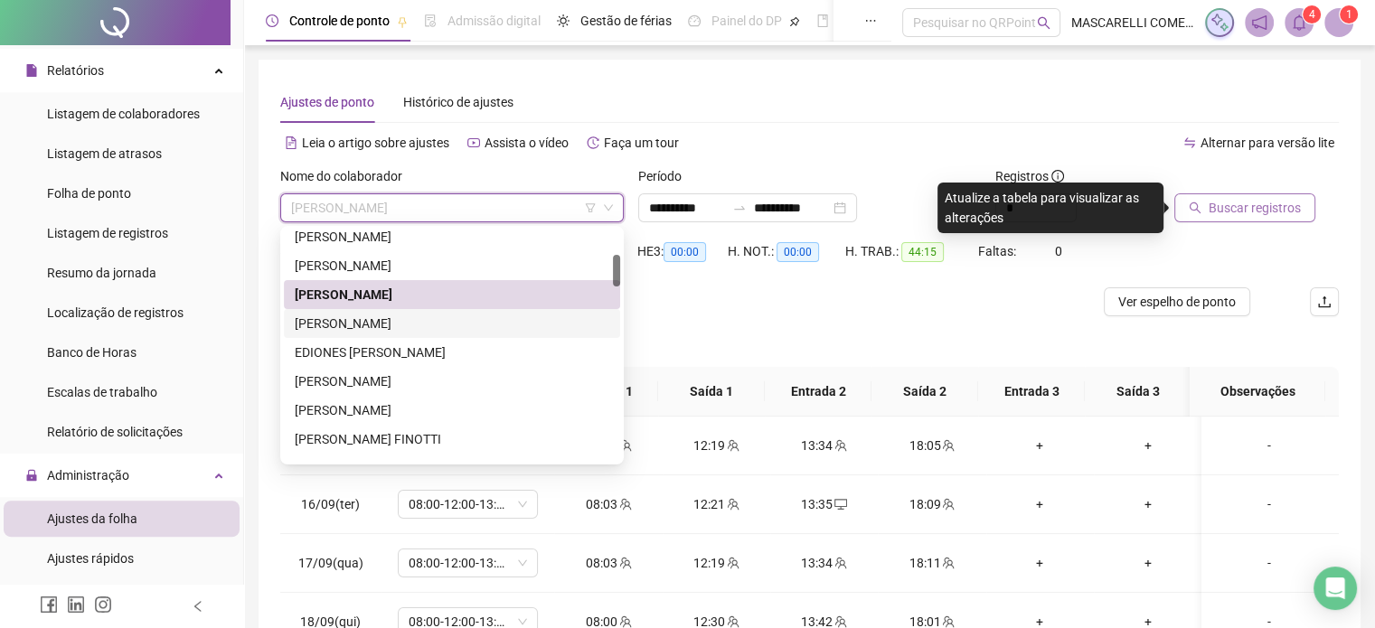
click at [412, 329] on div "[PERSON_NAME]" at bounding box center [452, 324] width 315 height 20
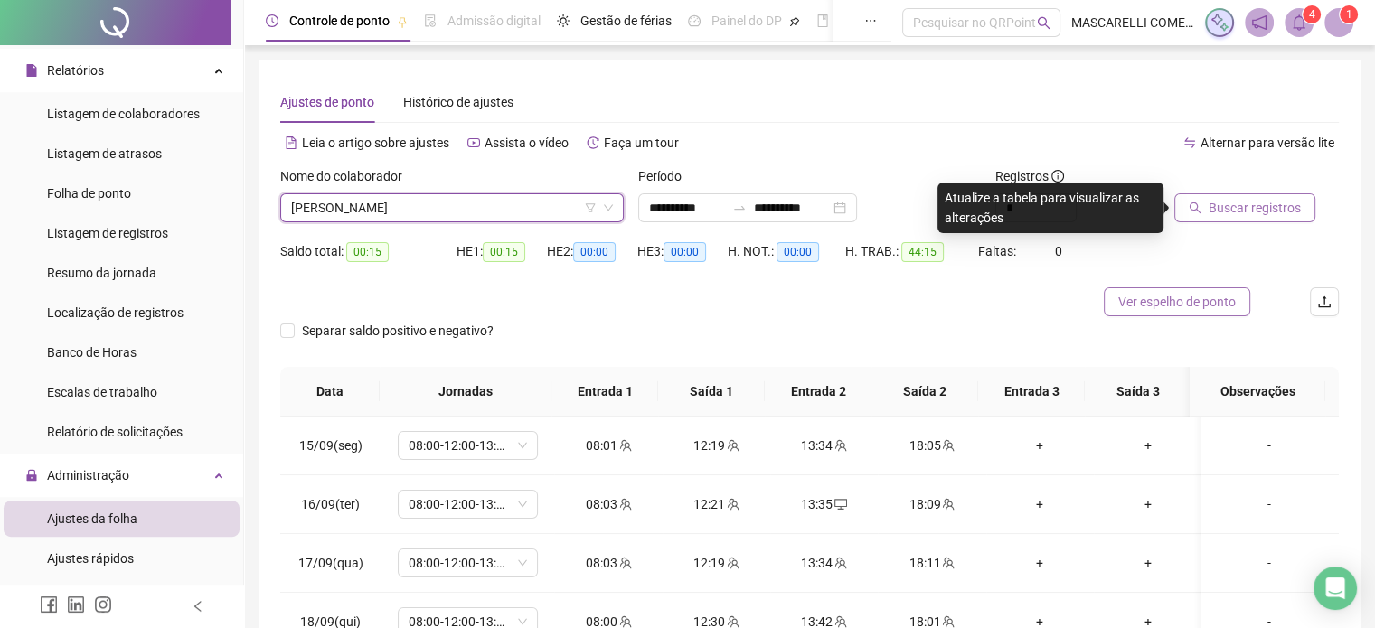
click at [1185, 305] on span "Ver espelho de ponto" at bounding box center [1178, 302] width 118 height 20
click at [478, 209] on span "[PERSON_NAME]" at bounding box center [452, 207] width 322 height 27
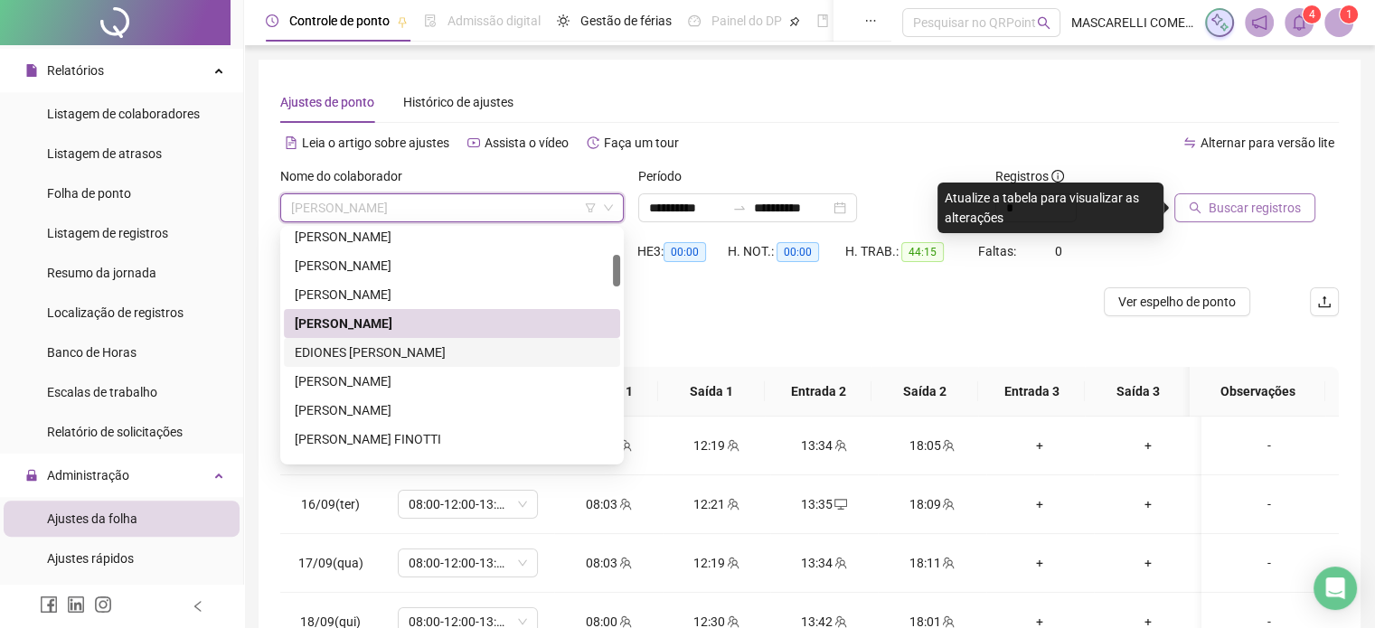
click at [336, 353] on div "EDIONES [PERSON_NAME]" at bounding box center [452, 353] width 315 height 20
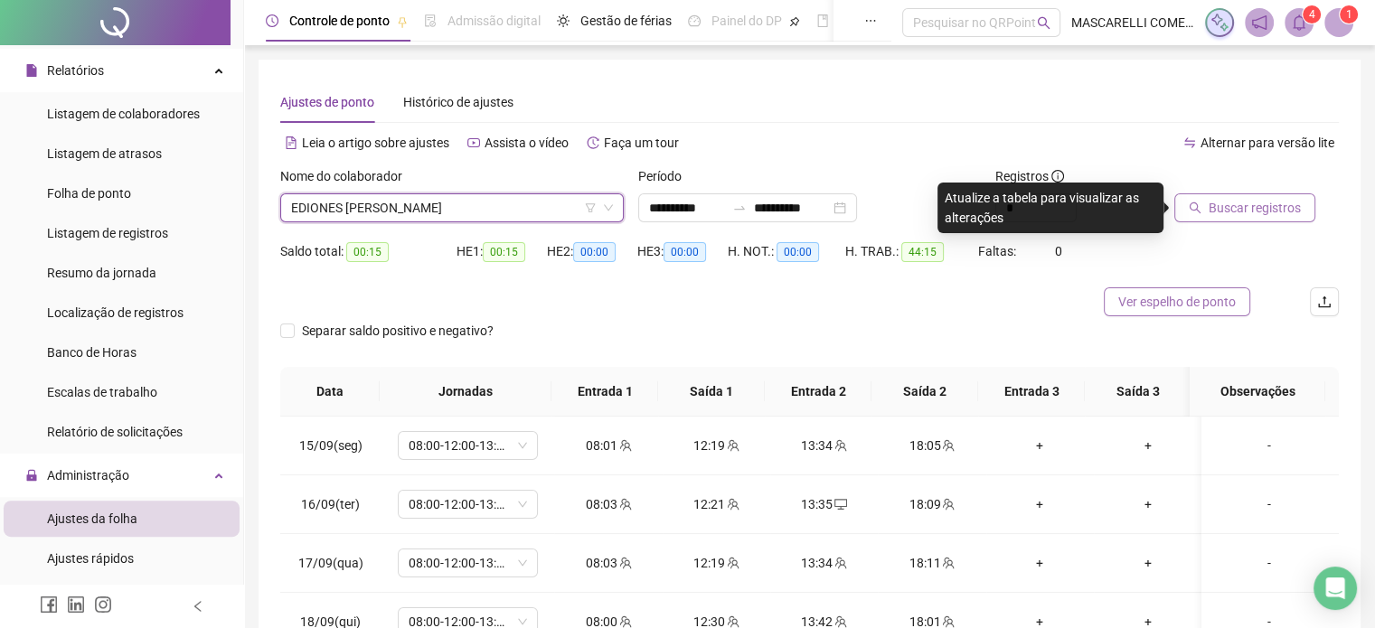
click at [1179, 302] on span "Ver espelho de ponto" at bounding box center [1178, 302] width 118 height 20
click at [1154, 299] on span "Ver espelho de ponto" at bounding box center [1178, 302] width 118 height 20
click at [455, 212] on span "EDIONES [PERSON_NAME]" at bounding box center [452, 207] width 322 height 27
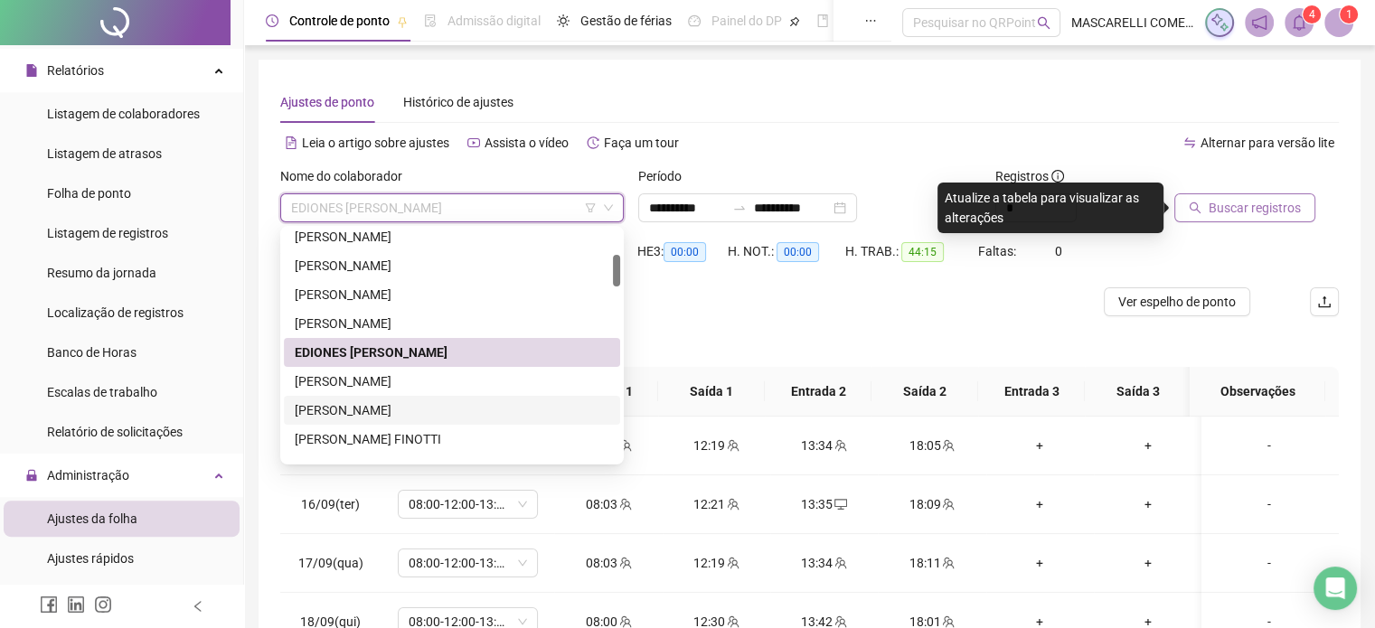
click at [347, 411] on div "[PERSON_NAME]" at bounding box center [452, 411] width 315 height 20
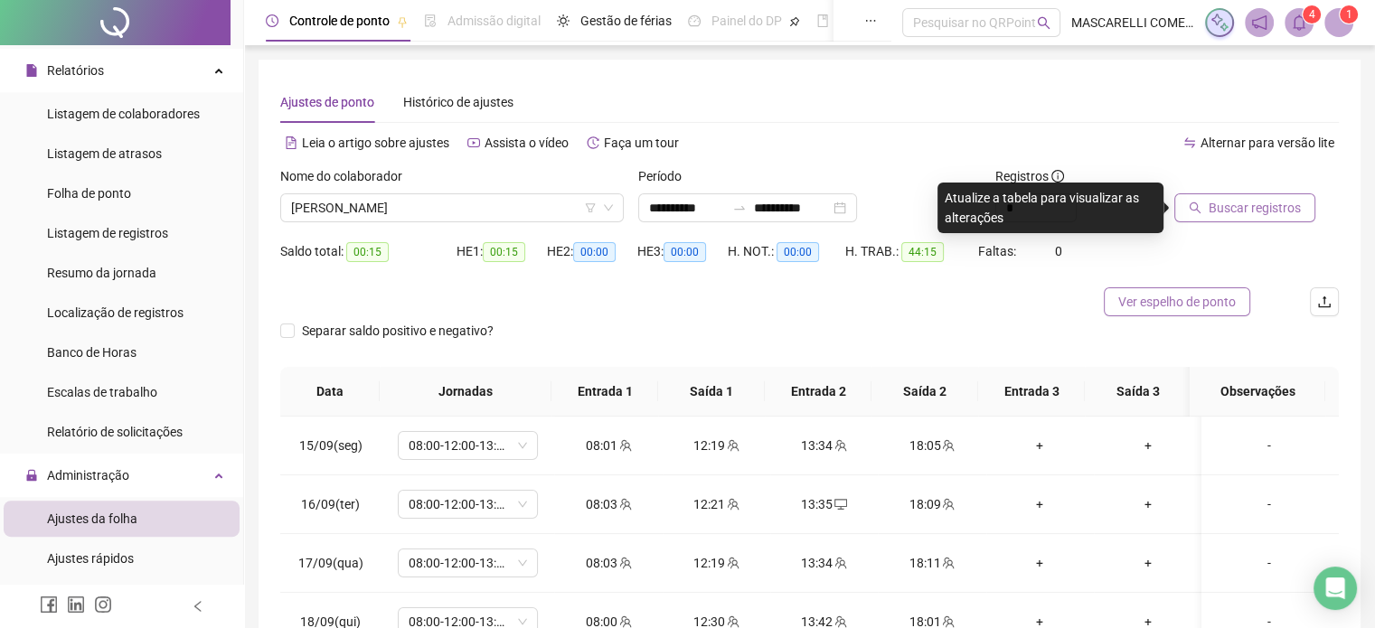
click at [1176, 305] on span "Ver espelho de ponto" at bounding box center [1178, 302] width 118 height 20
click at [1186, 307] on span "Ver espelho de ponto" at bounding box center [1197, 302] width 118 height 20
click at [1238, 213] on span "Buscar registros" at bounding box center [1255, 208] width 92 height 20
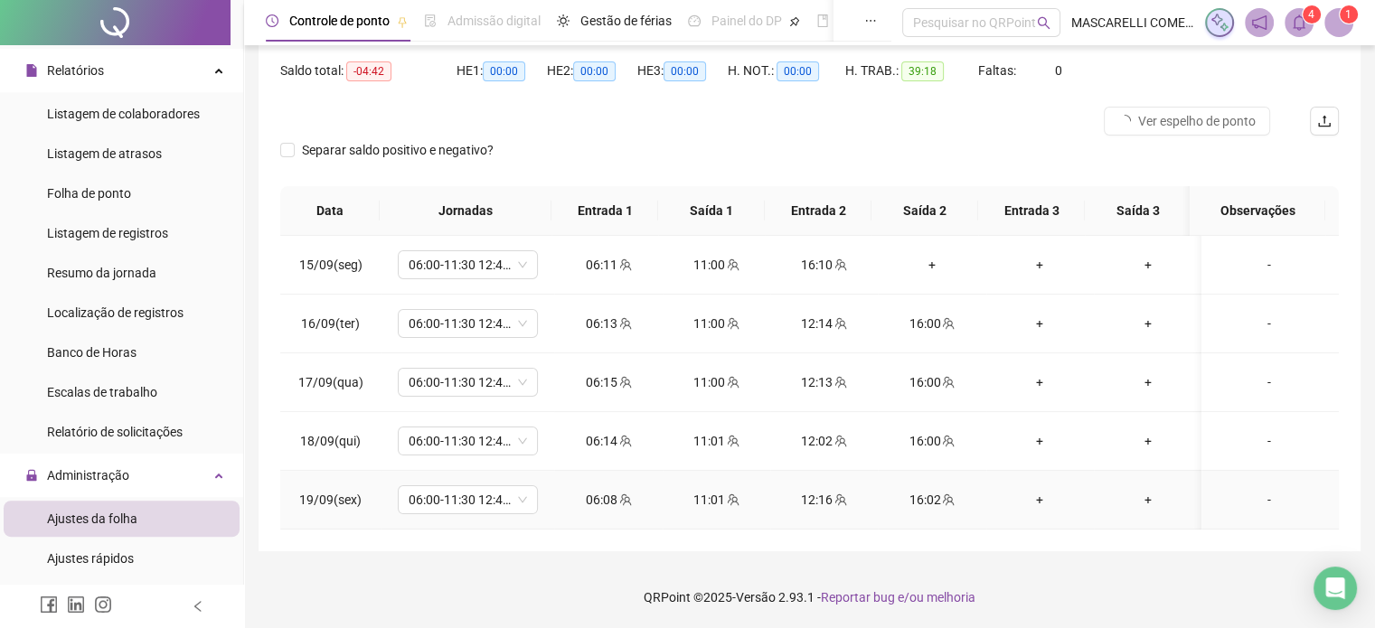
scroll to position [90, 0]
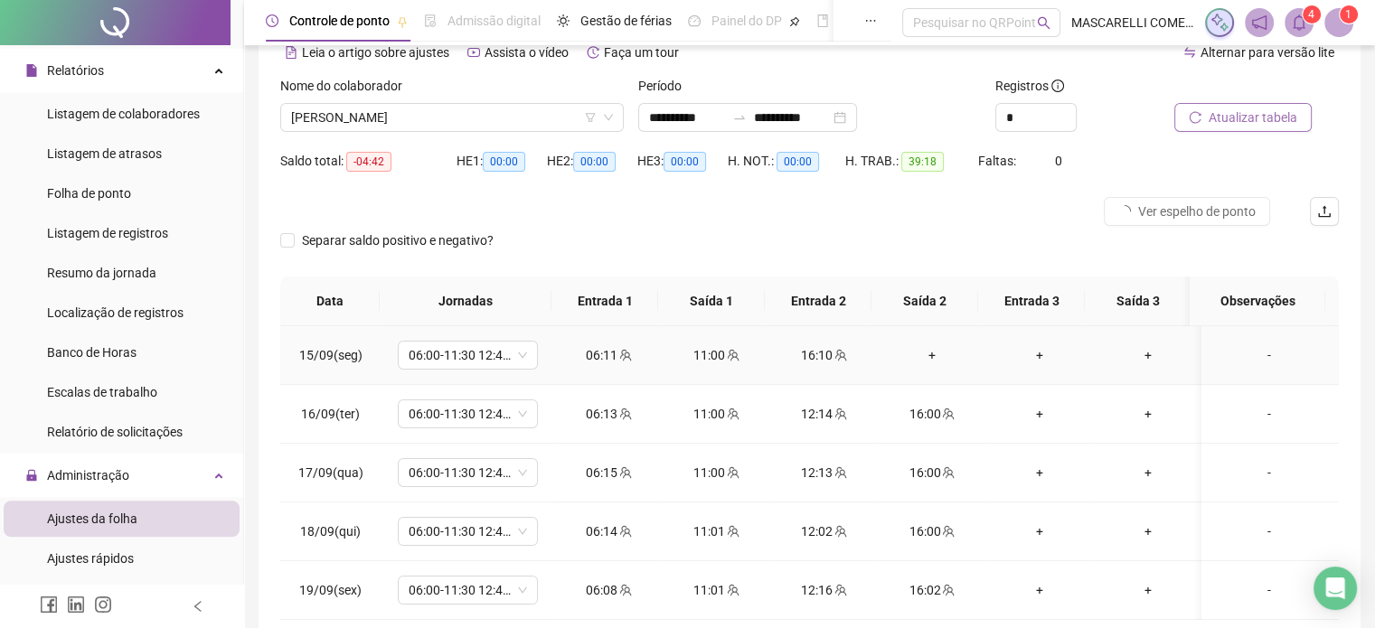
click at [930, 350] on div "+" at bounding box center [932, 355] width 79 height 20
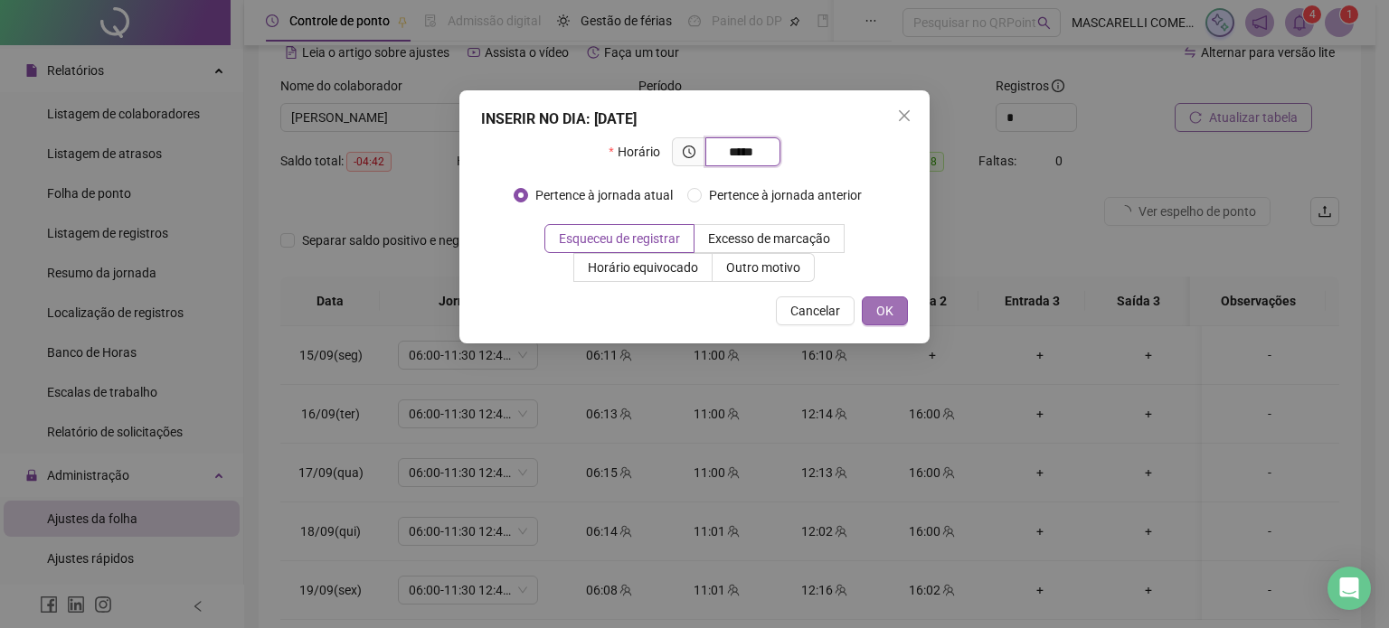
type input "*****"
click at [887, 310] on span "OK" at bounding box center [884, 311] width 17 height 20
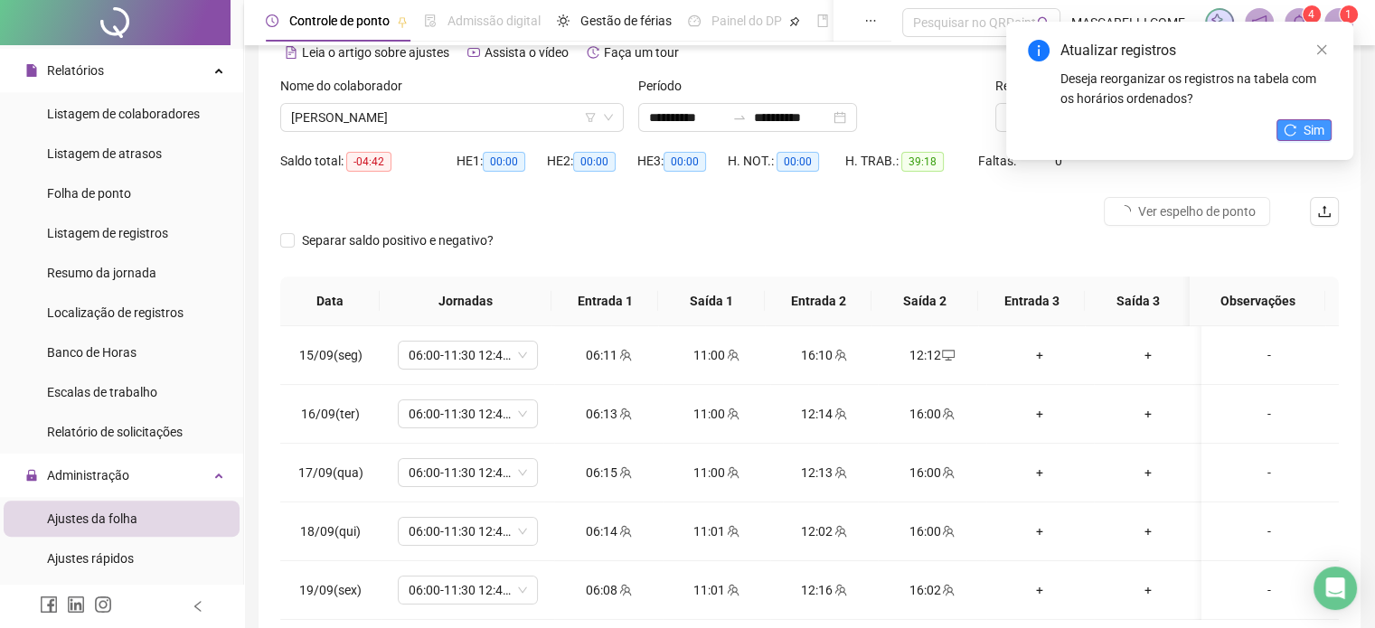
click at [1296, 135] on icon "reload" at bounding box center [1290, 130] width 13 height 13
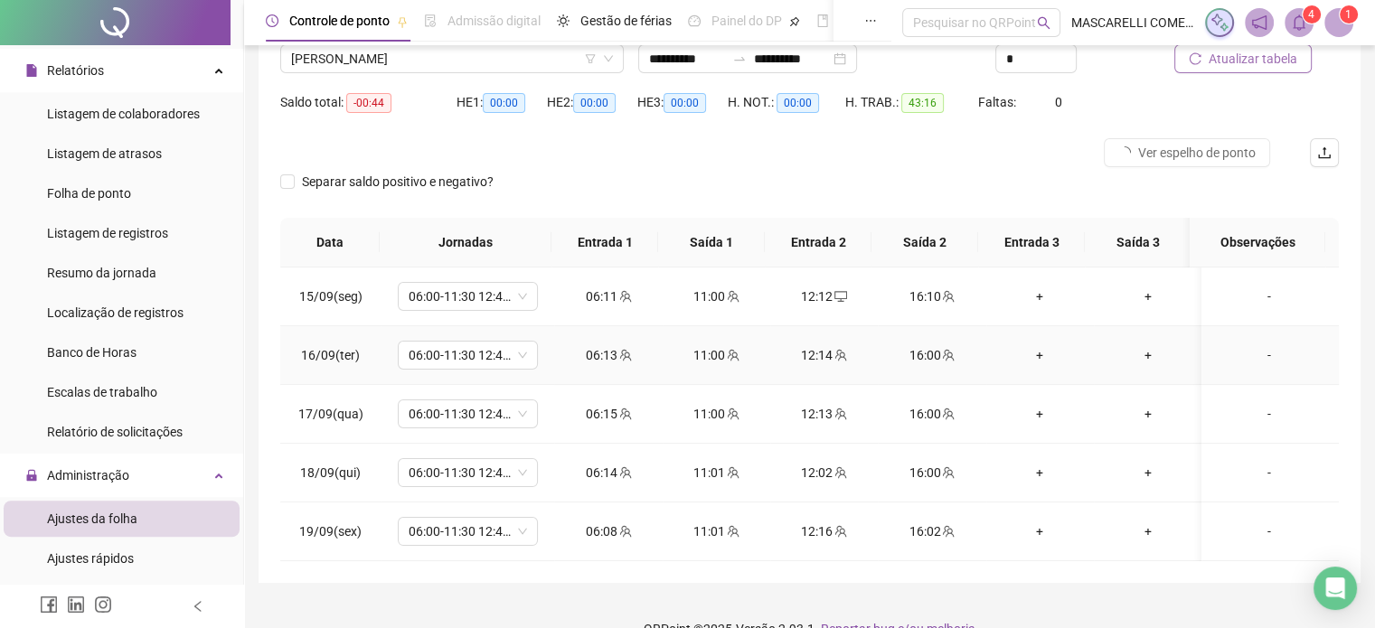
scroll to position [181, 0]
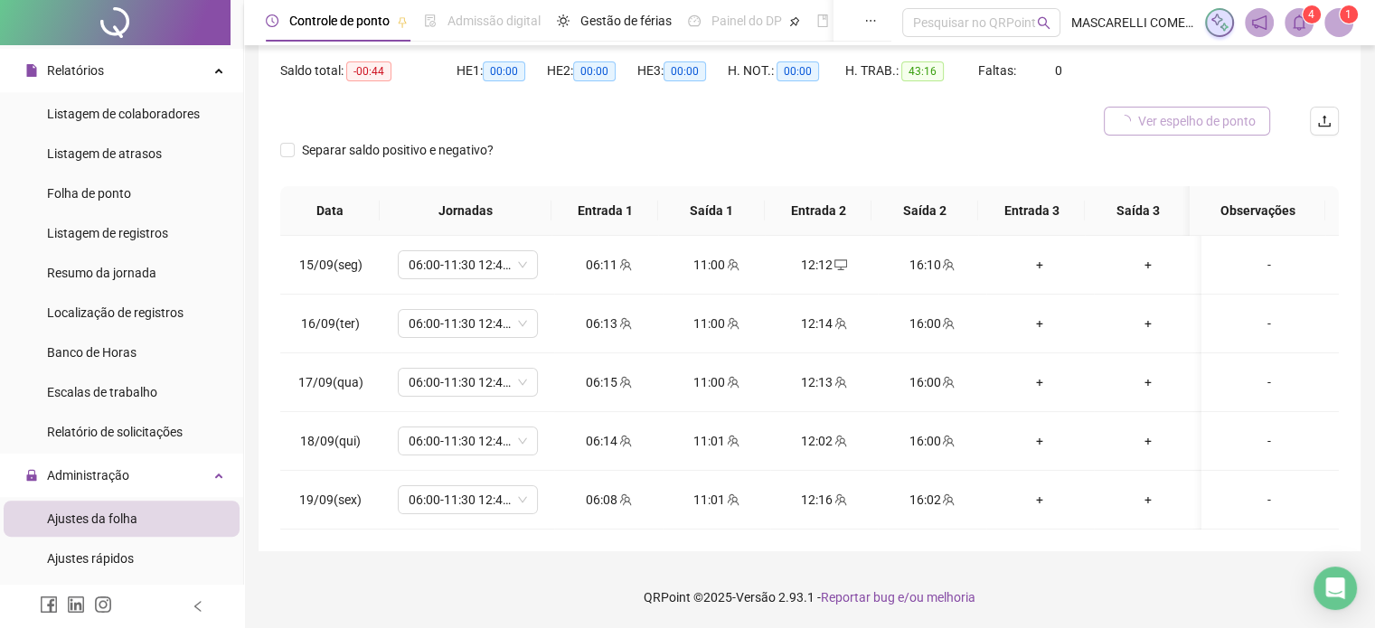
click at [1153, 123] on span "Ver espelho de ponto" at bounding box center [1197, 121] width 118 height 20
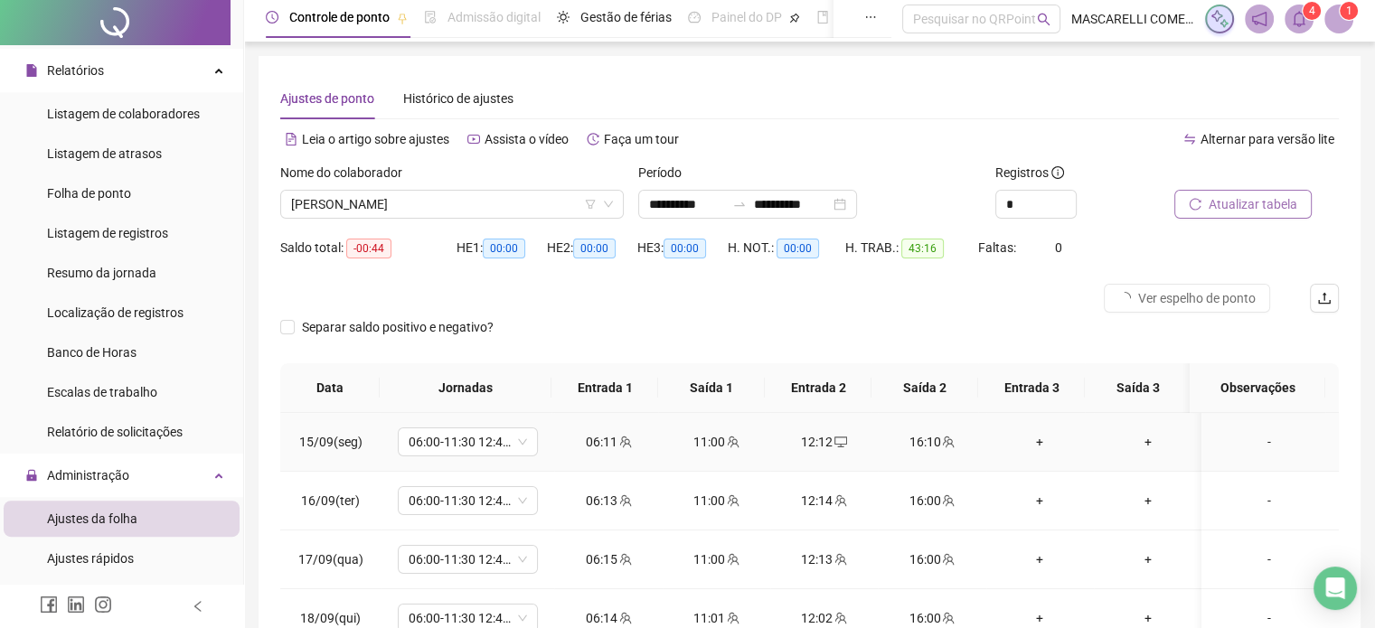
scroll to position [0, 0]
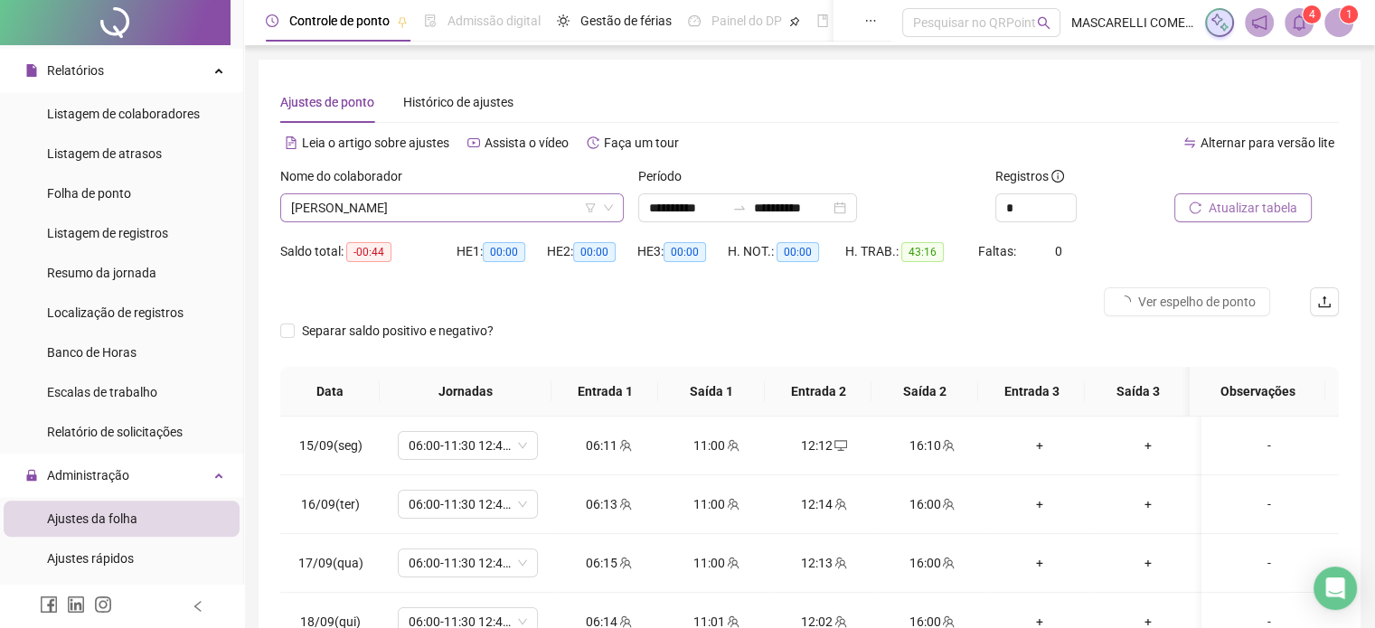
click at [354, 205] on span "[PERSON_NAME]" at bounding box center [452, 207] width 322 height 27
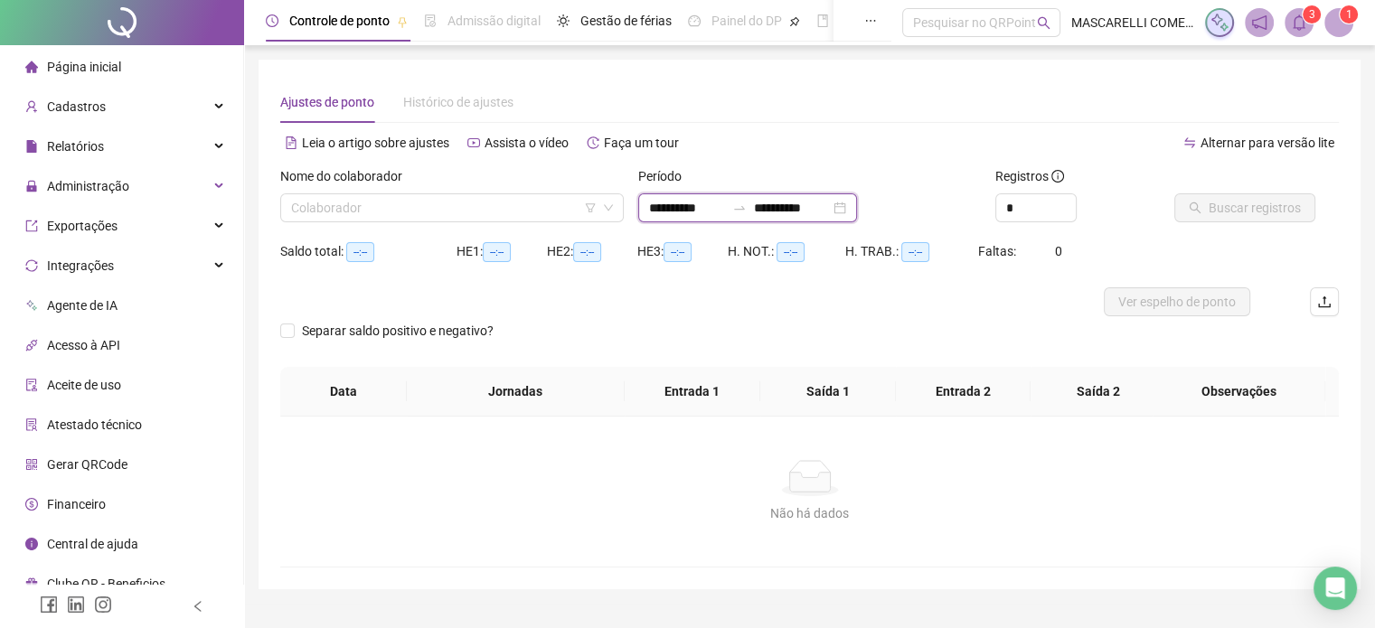
click at [650, 205] on input "**********" at bounding box center [687, 208] width 76 height 20
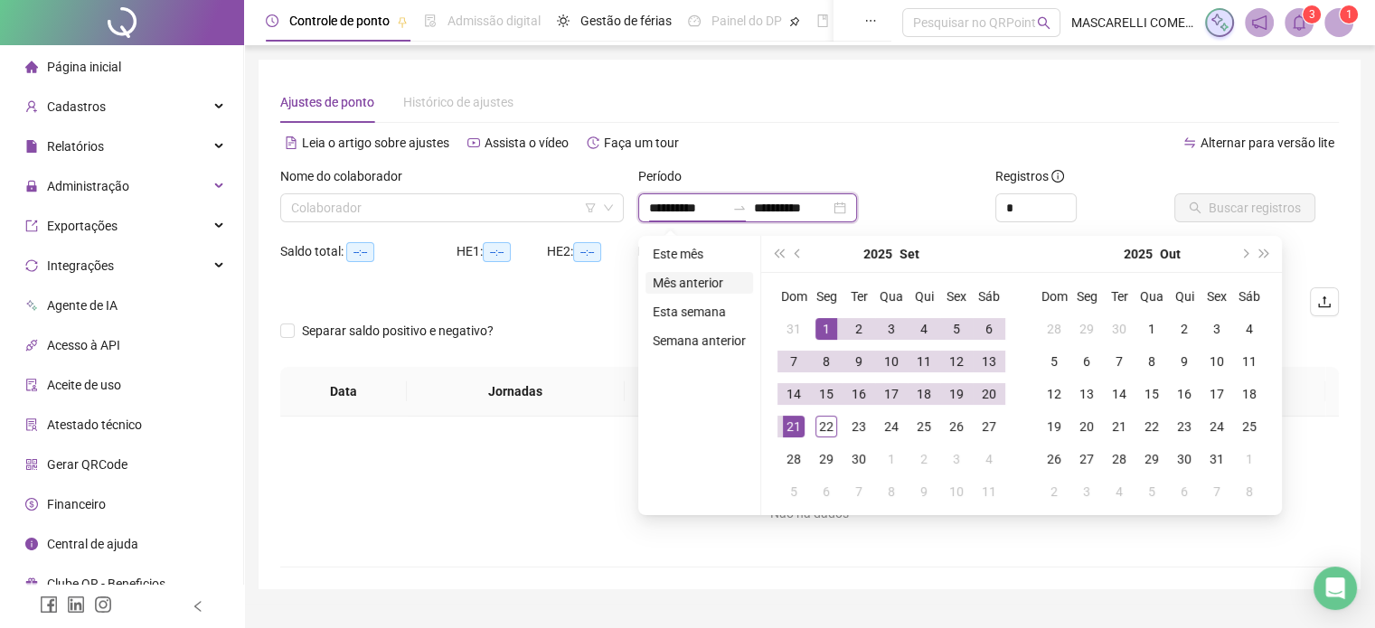
type input "**********"
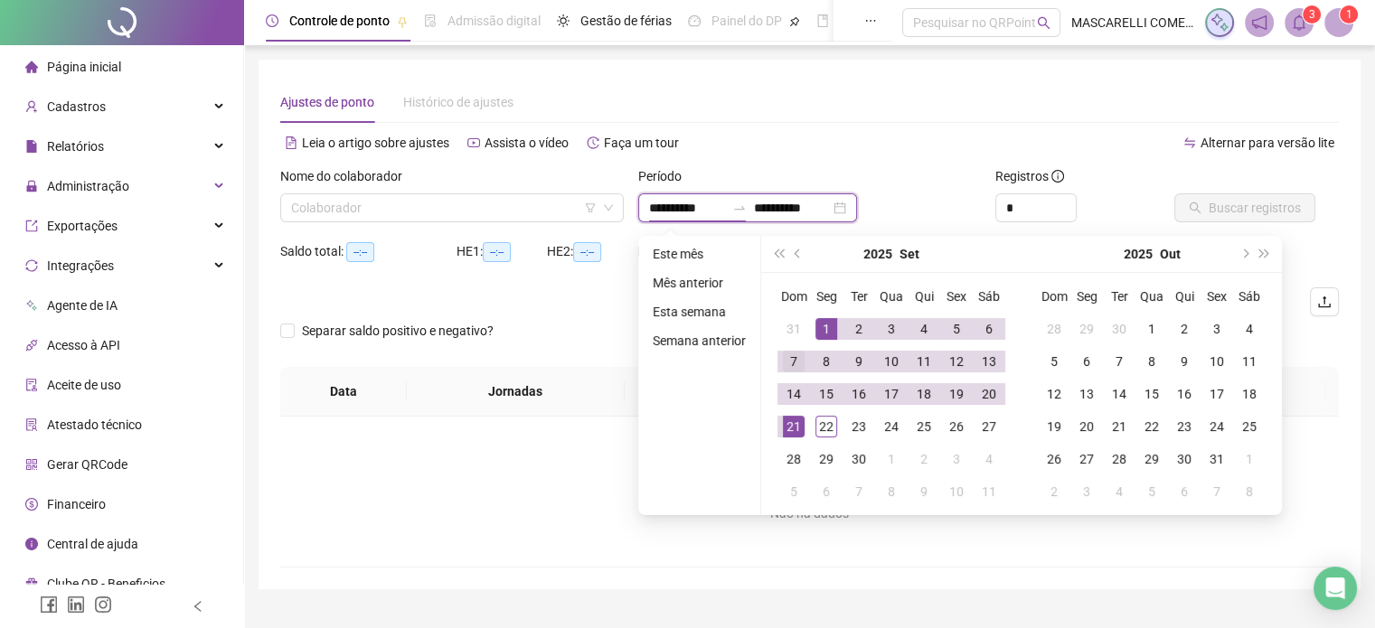
type input "**********"
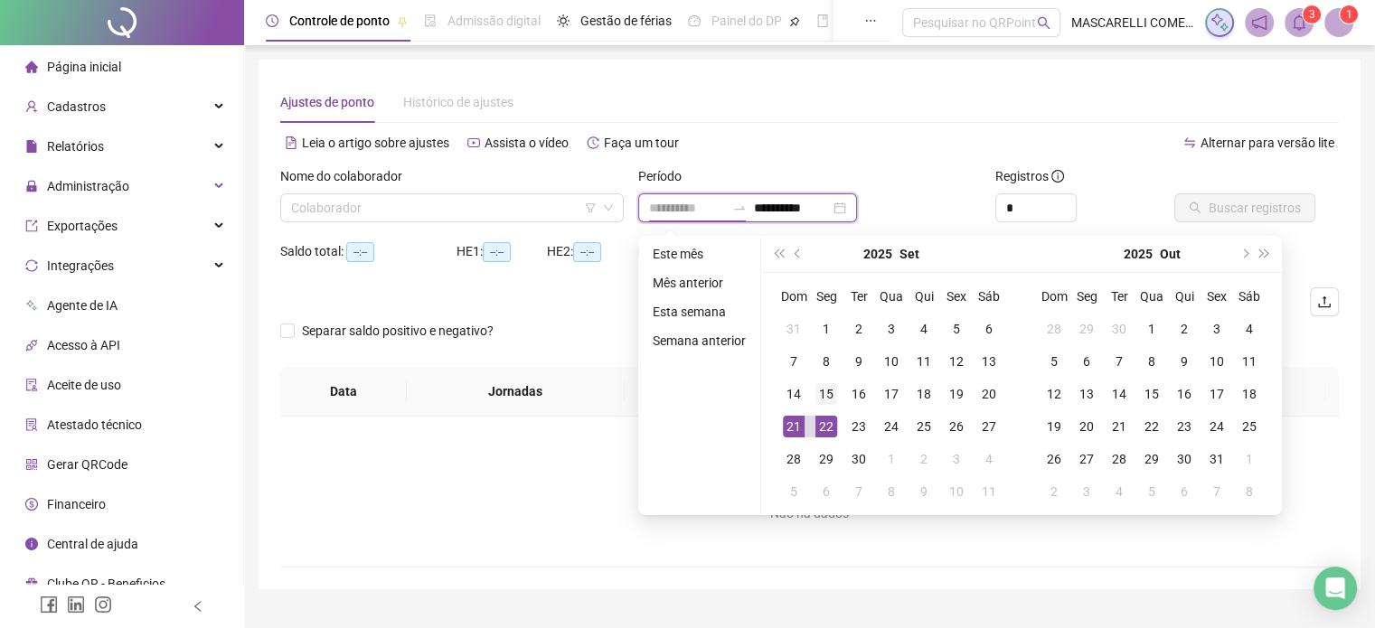
type input "**********"
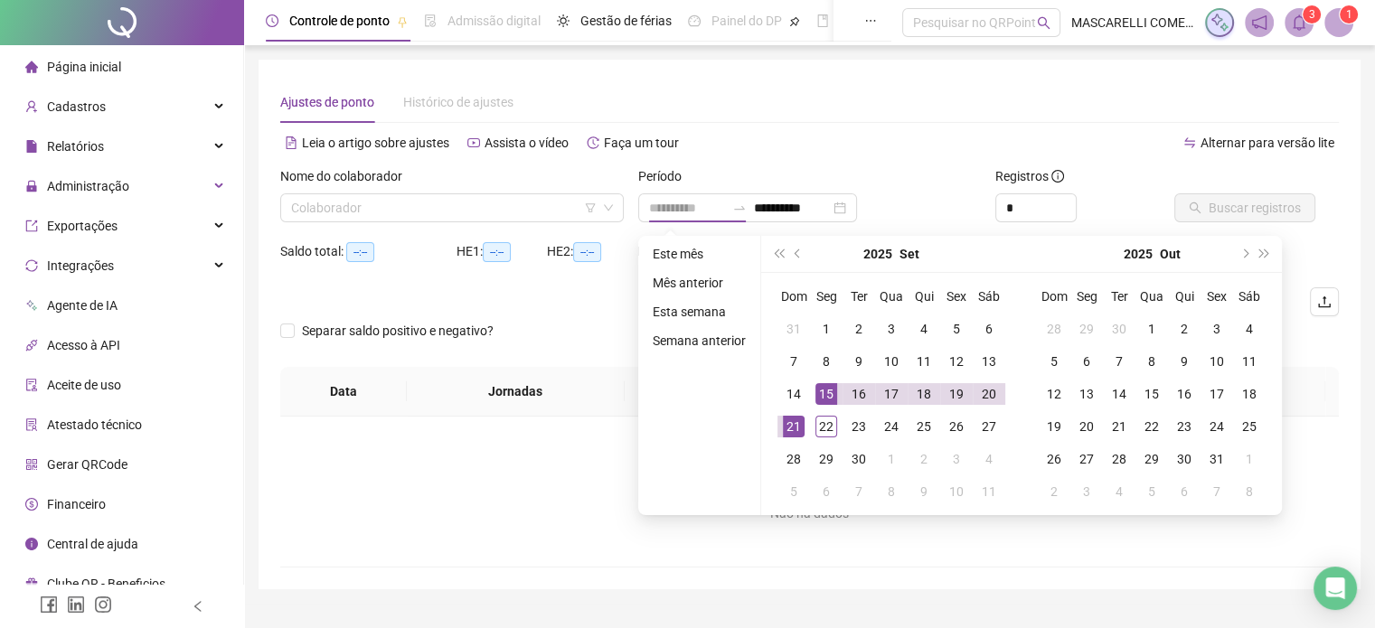
click at [822, 393] on div "15" at bounding box center [827, 394] width 22 height 22
type input "**********"
click at [955, 393] on div "19" at bounding box center [957, 394] width 22 height 22
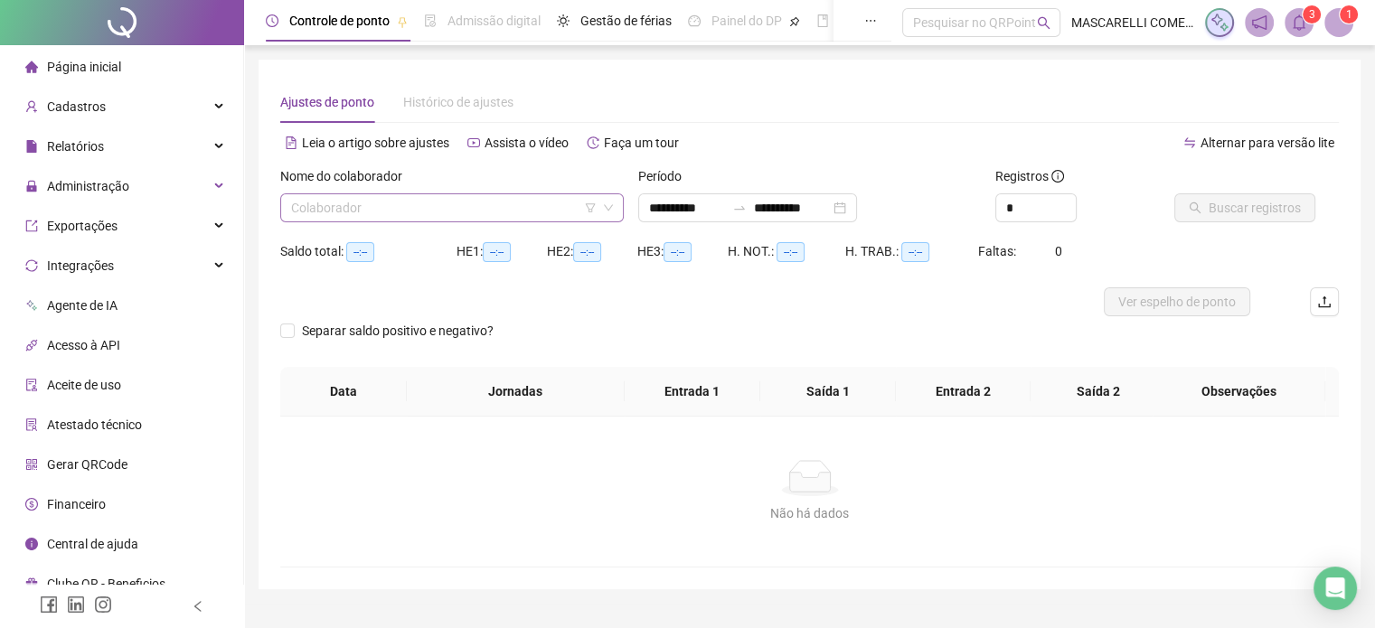
click at [310, 216] on input "search" at bounding box center [444, 207] width 306 height 27
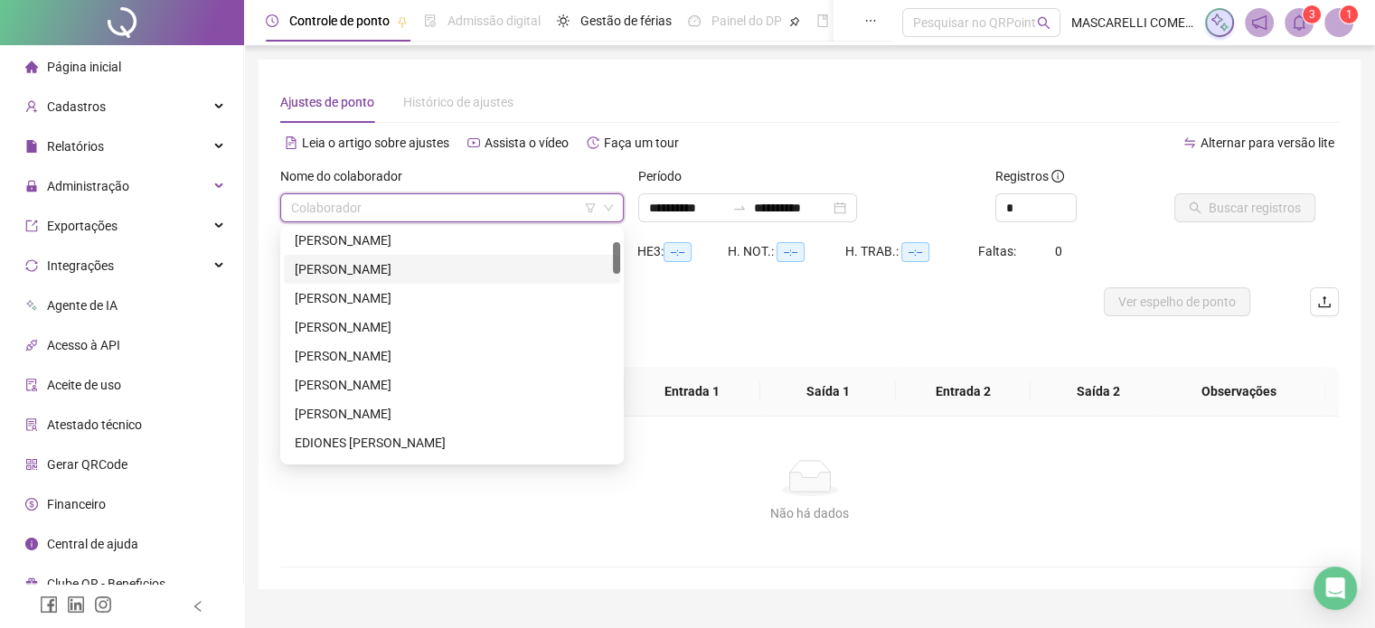
scroll to position [181, 0]
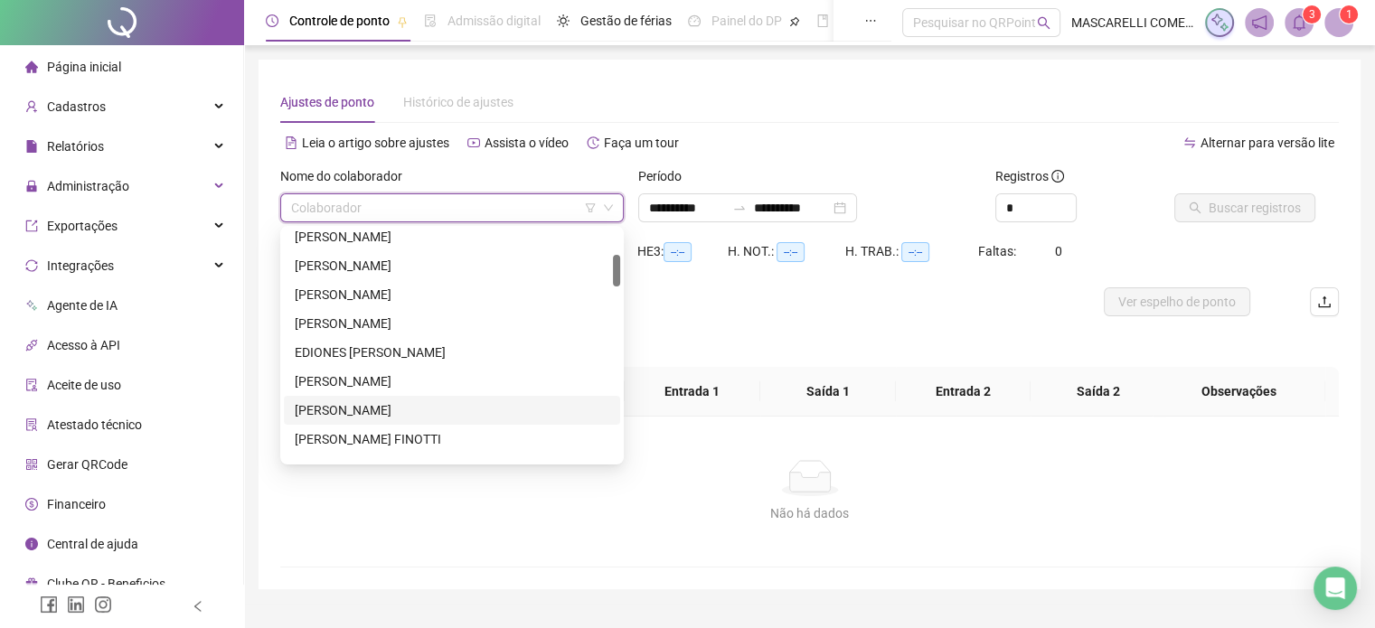
click at [392, 411] on div "[PERSON_NAME]" at bounding box center [452, 411] width 315 height 20
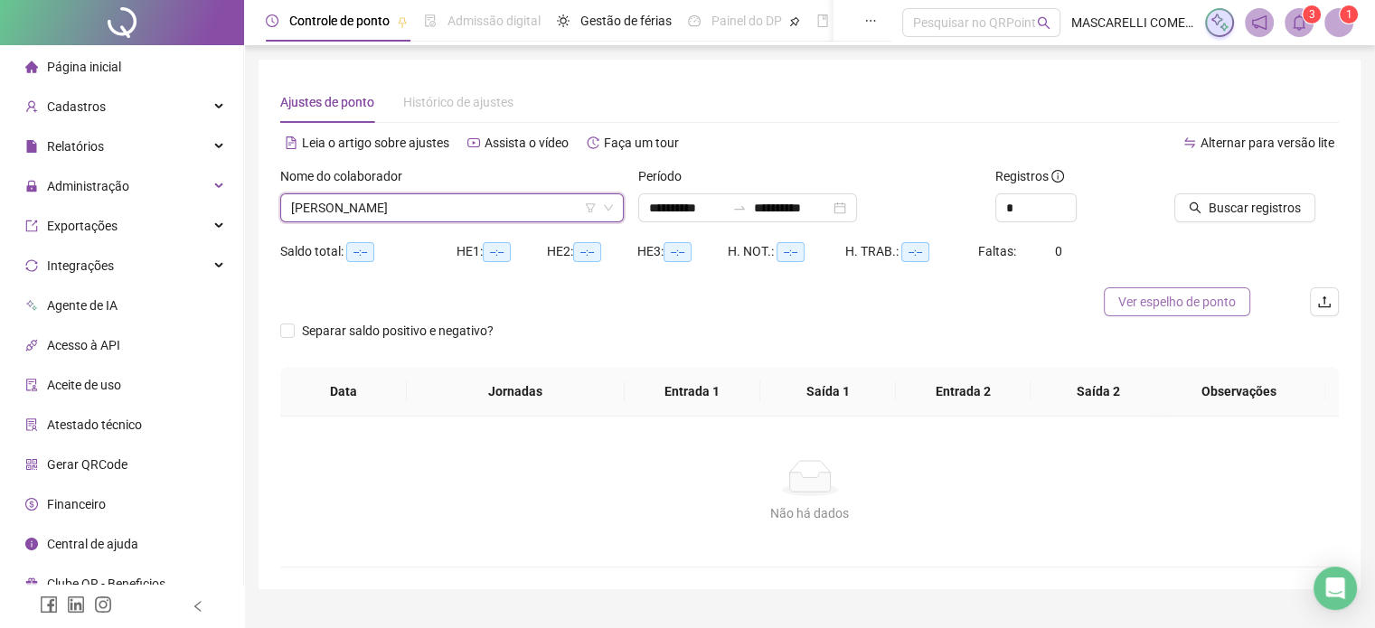
click at [1209, 298] on span "Ver espelho de ponto" at bounding box center [1178, 302] width 118 height 20
click at [401, 204] on span "[PERSON_NAME]" at bounding box center [452, 207] width 322 height 27
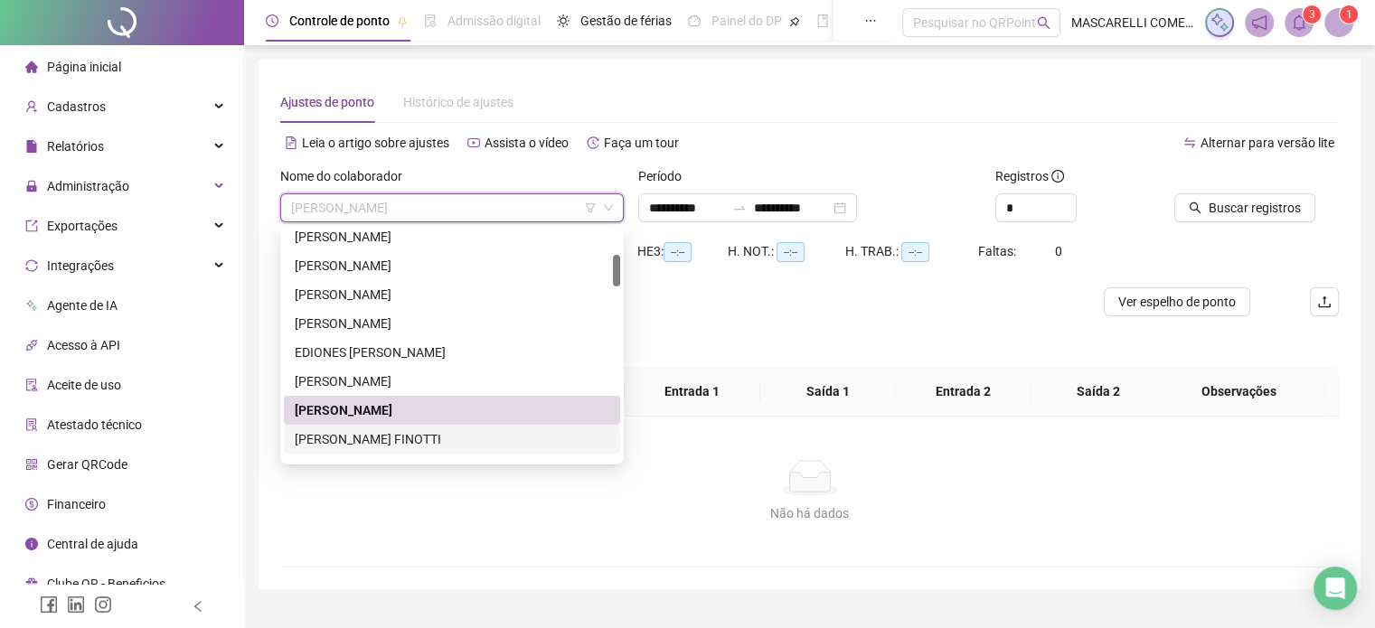
click at [378, 440] on div "[PERSON_NAME] FINOTTI" at bounding box center [452, 440] width 315 height 20
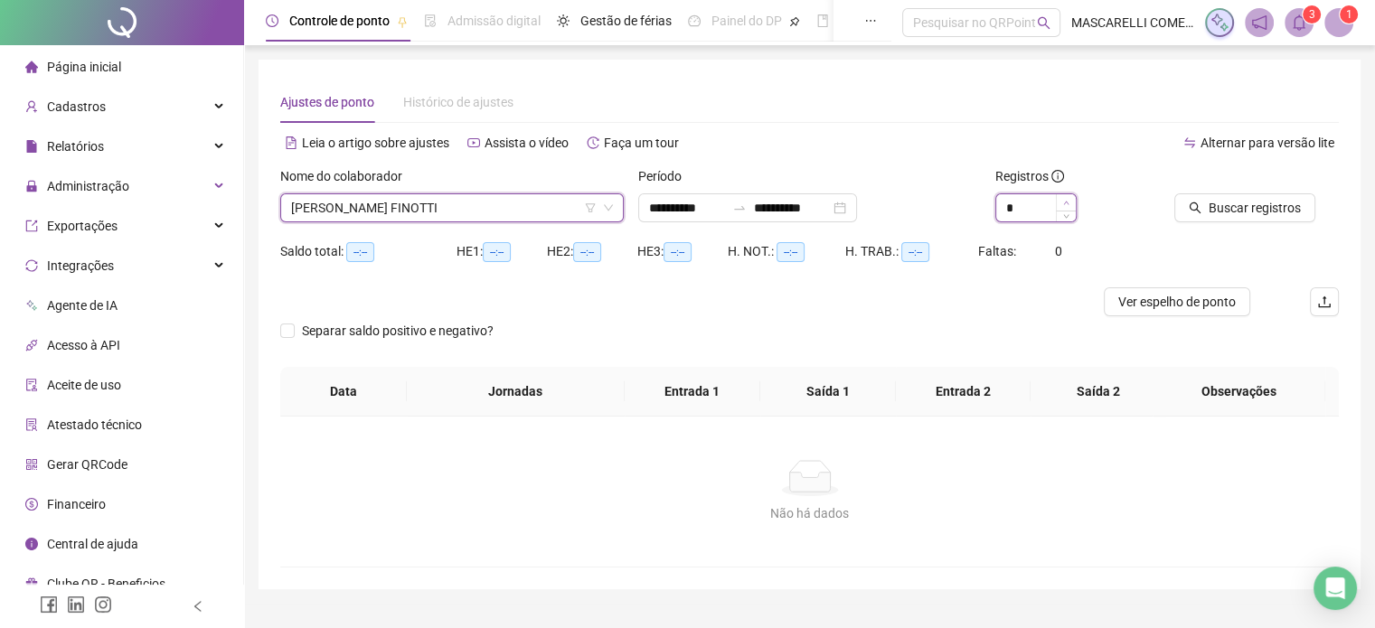
type input "*"
click at [1067, 202] on icon "up" at bounding box center [1066, 203] width 6 height 6
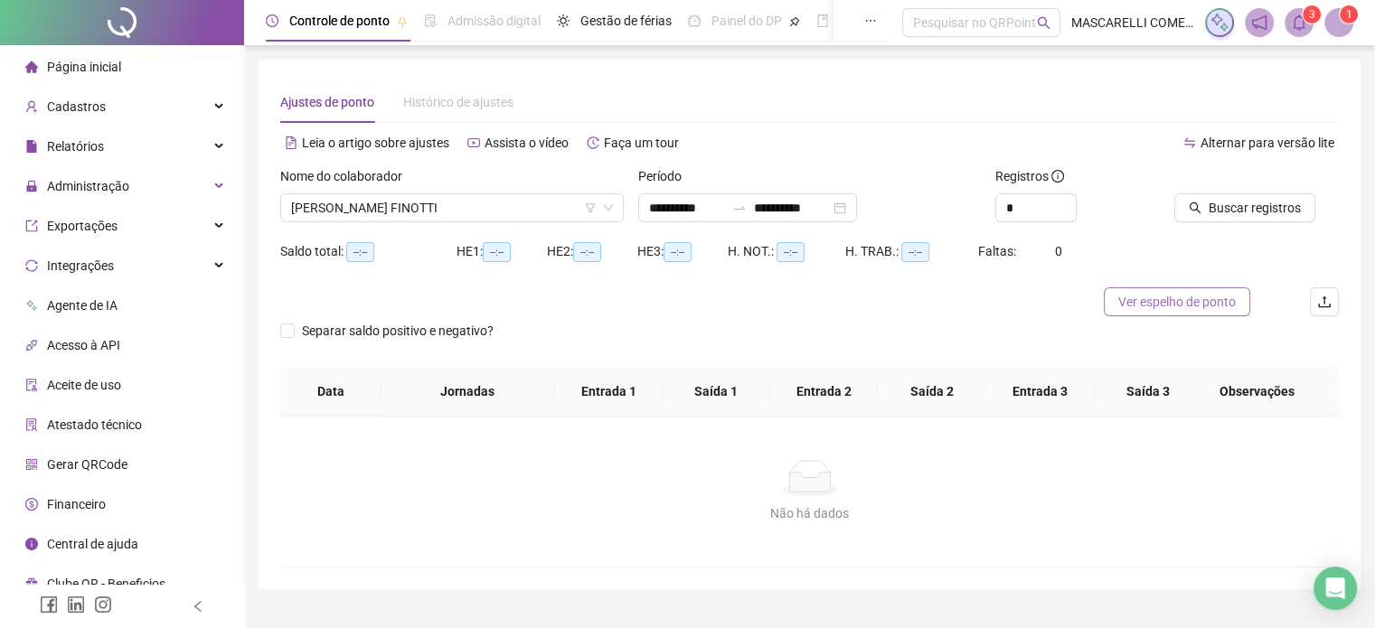
click at [1157, 300] on span "Ver espelho de ponto" at bounding box center [1178, 302] width 118 height 20
click at [1147, 299] on span "Ver espelho de ponto" at bounding box center [1178, 302] width 118 height 20
click at [498, 213] on span "[PERSON_NAME] FINOTTI" at bounding box center [452, 207] width 322 height 27
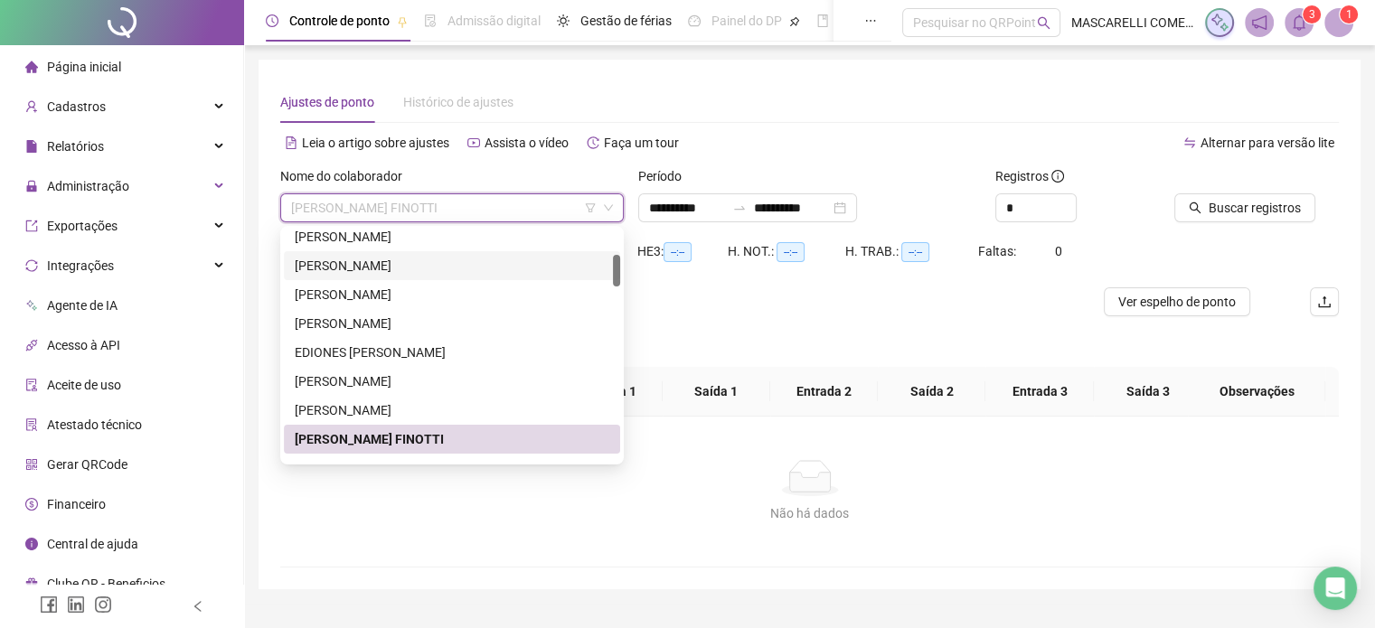
scroll to position [362, 0]
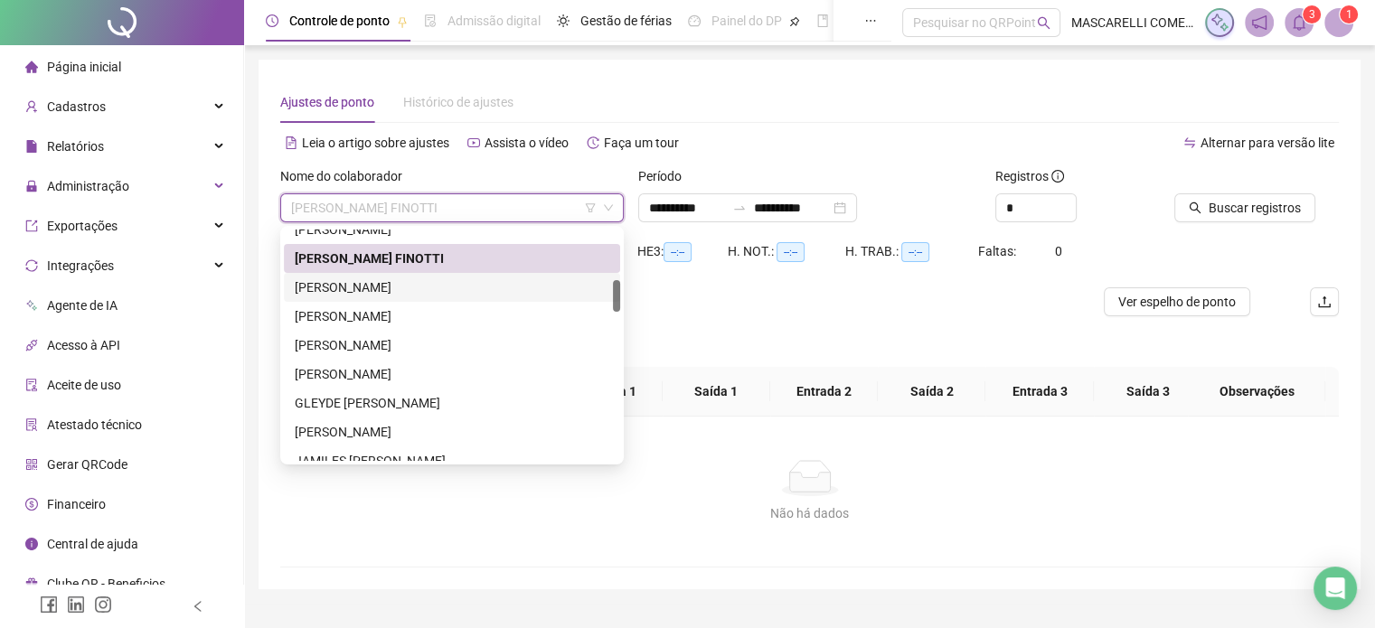
click at [438, 296] on div "[PERSON_NAME]" at bounding box center [452, 288] width 315 height 20
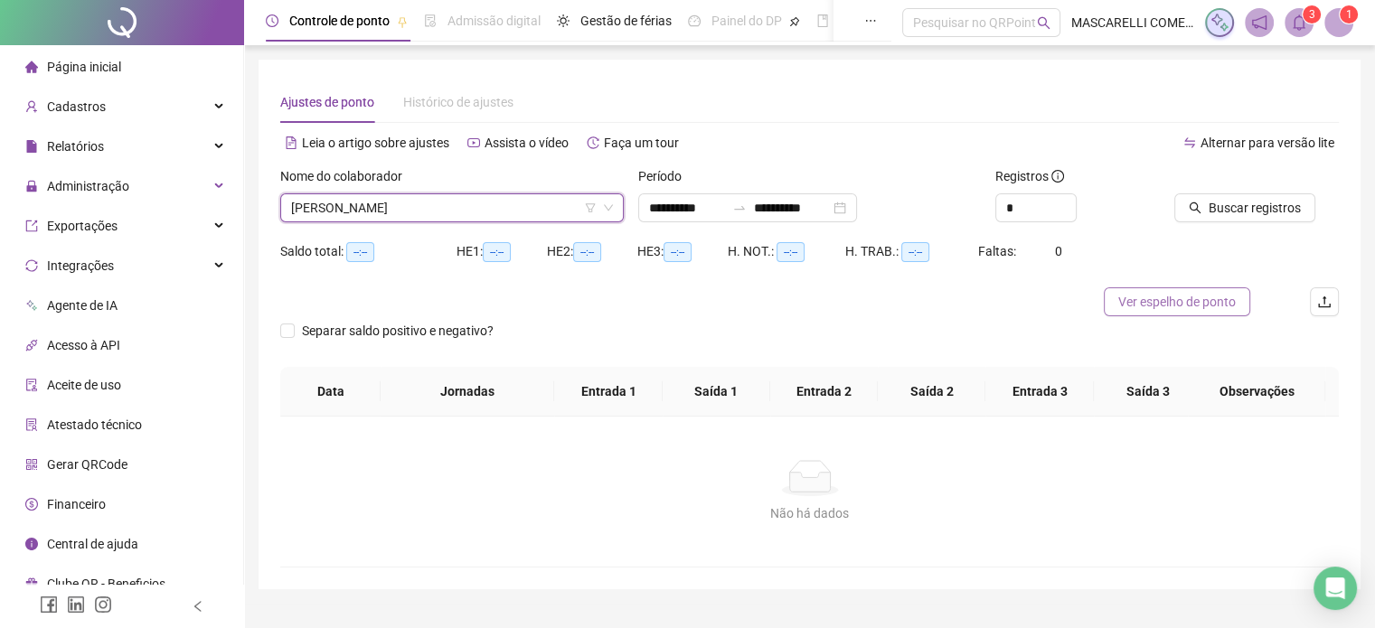
click at [1152, 305] on span "Ver espelho de ponto" at bounding box center [1178, 302] width 118 height 20
click at [517, 202] on span "[PERSON_NAME]" at bounding box center [452, 207] width 322 height 27
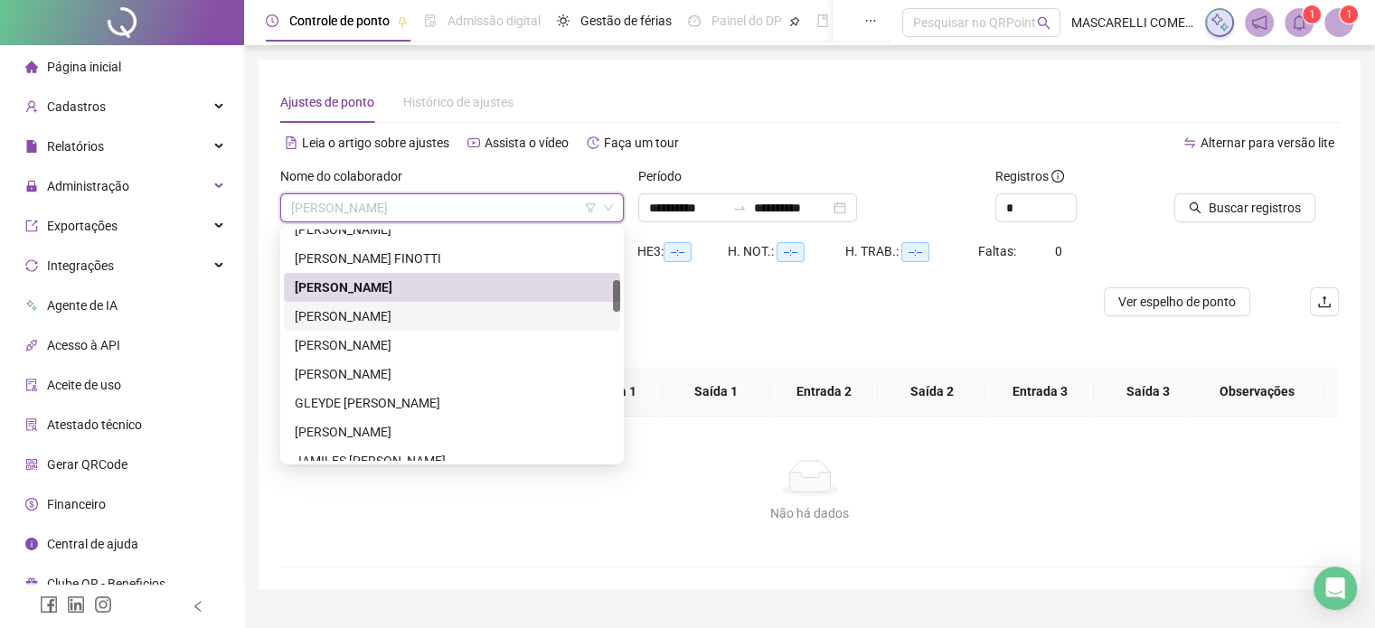
click at [401, 317] on div "[PERSON_NAME]" at bounding box center [452, 317] width 315 height 20
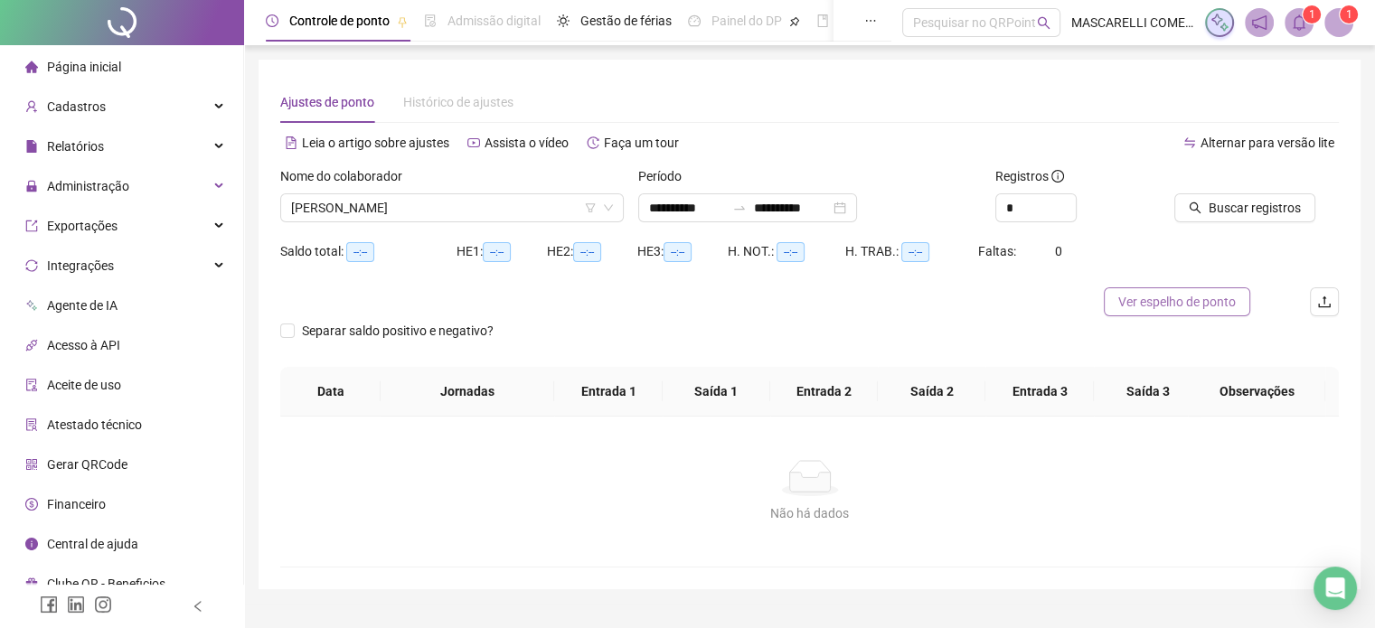
click at [1173, 303] on span "Ver espelho de ponto" at bounding box center [1178, 302] width 118 height 20
click at [499, 215] on span "[PERSON_NAME]" at bounding box center [452, 207] width 322 height 27
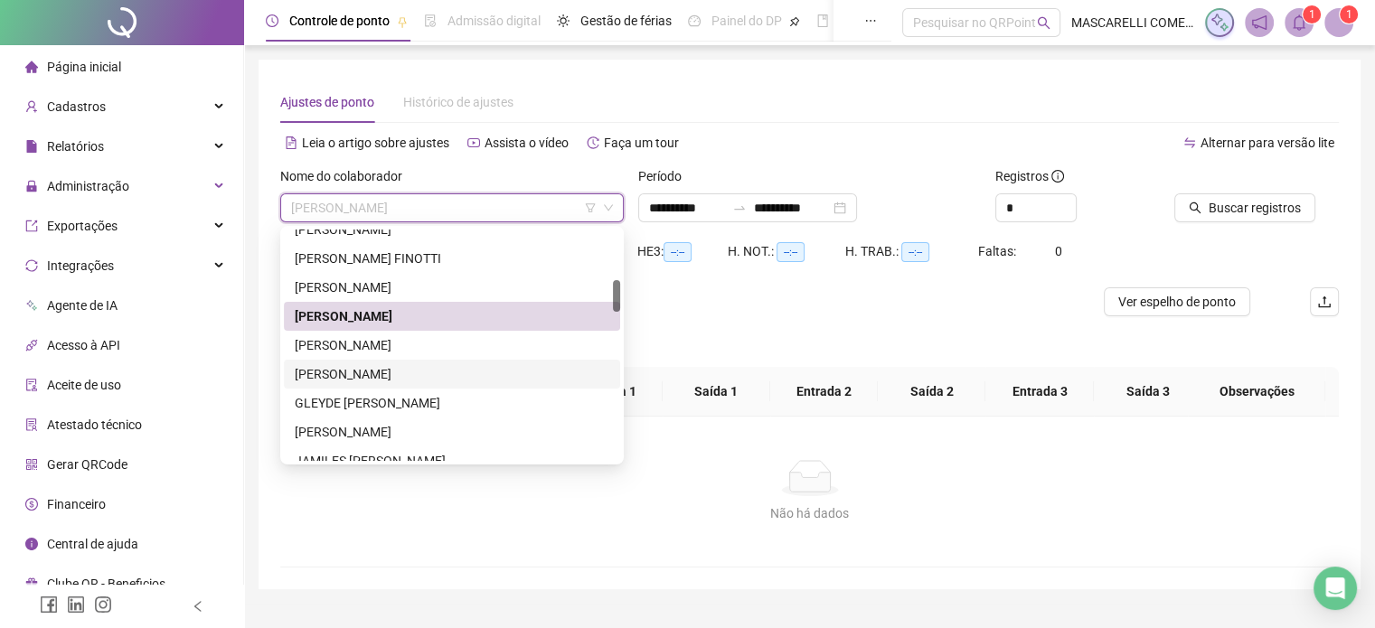
click at [336, 374] on div "[PERSON_NAME]" at bounding box center [452, 374] width 315 height 20
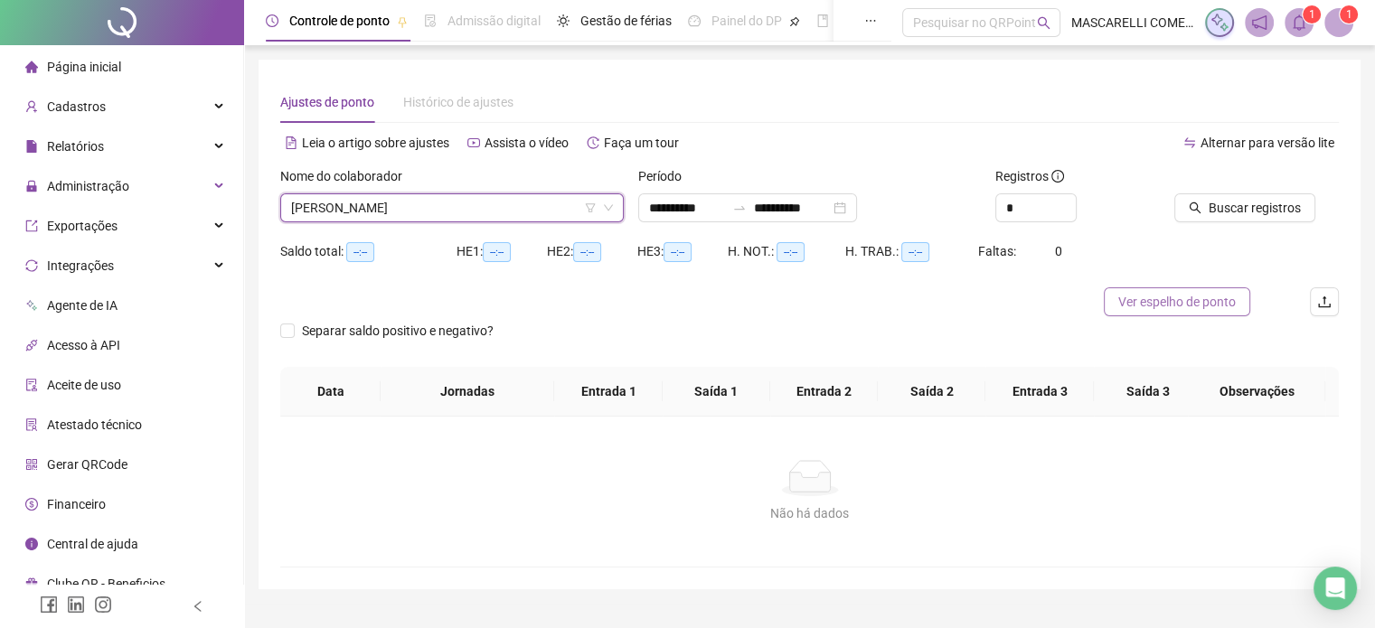
click at [1163, 299] on span "Ver espelho de ponto" at bounding box center [1178, 302] width 118 height 20
click at [421, 205] on span "[PERSON_NAME]" at bounding box center [452, 207] width 322 height 27
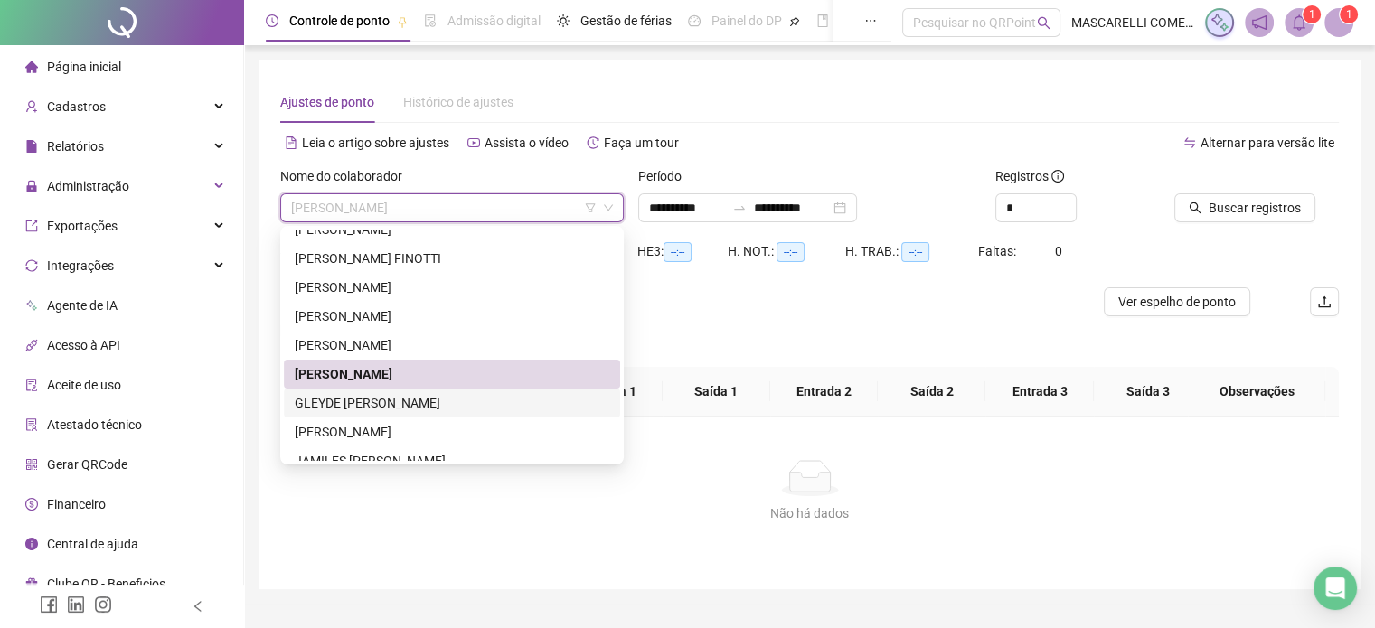
click at [319, 407] on div "GLEYDE [PERSON_NAME]" at bounding box center [452, 403] width 315 height 20
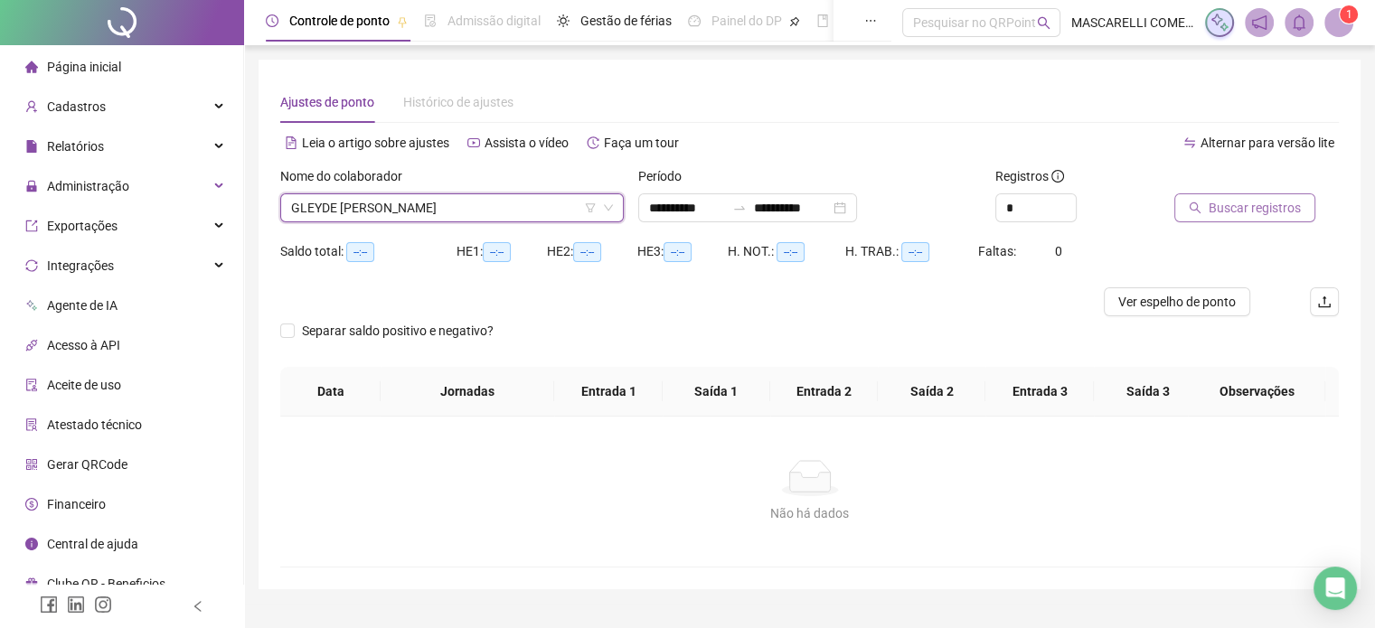
click at [1254, 206] on span "Buscar registros" at bounding box center [1255, 208] width 92 height 20
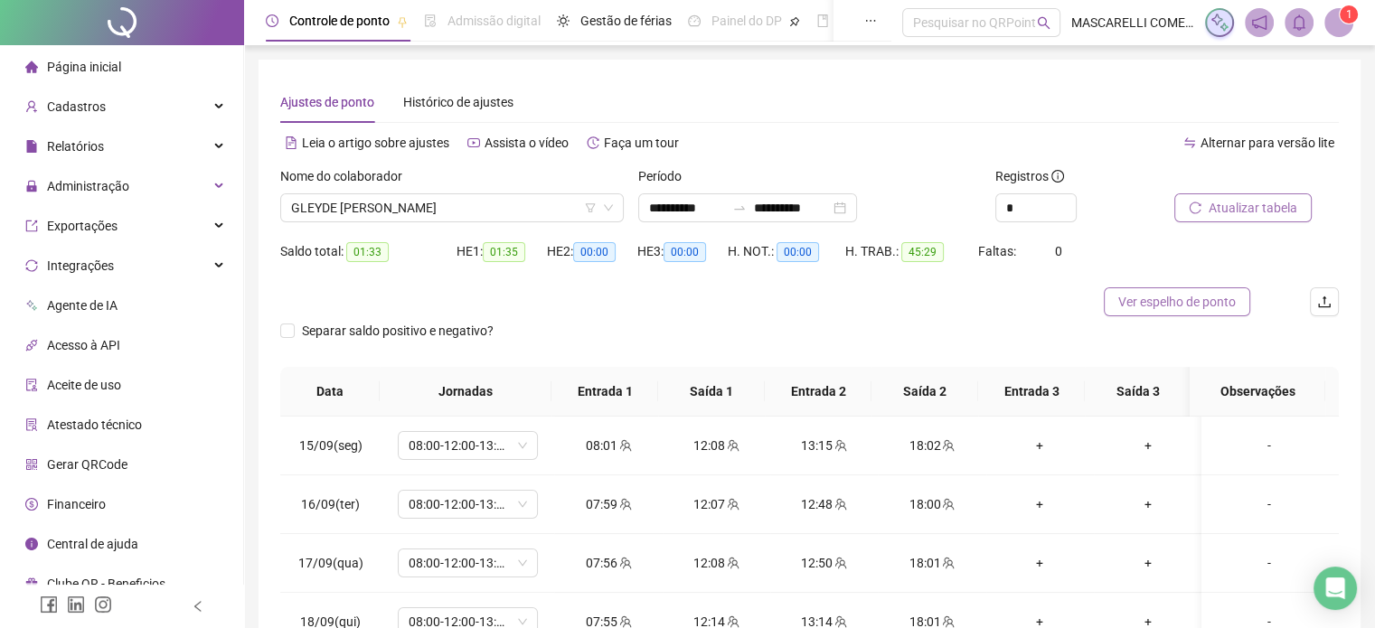
click at [1185, 307] on span "Ver espelho de ponto" at bounding box center [1178, 302] width 118 height 20
click at [449, 198] on span "GLEYDE [PERSON_NAME]" at bounding box center [452, 207] width 322 height 27
click at [372, 207] on span "GLEYDE [PERSON_NAME]" at bounding box center [452, 207] width 322 height 27
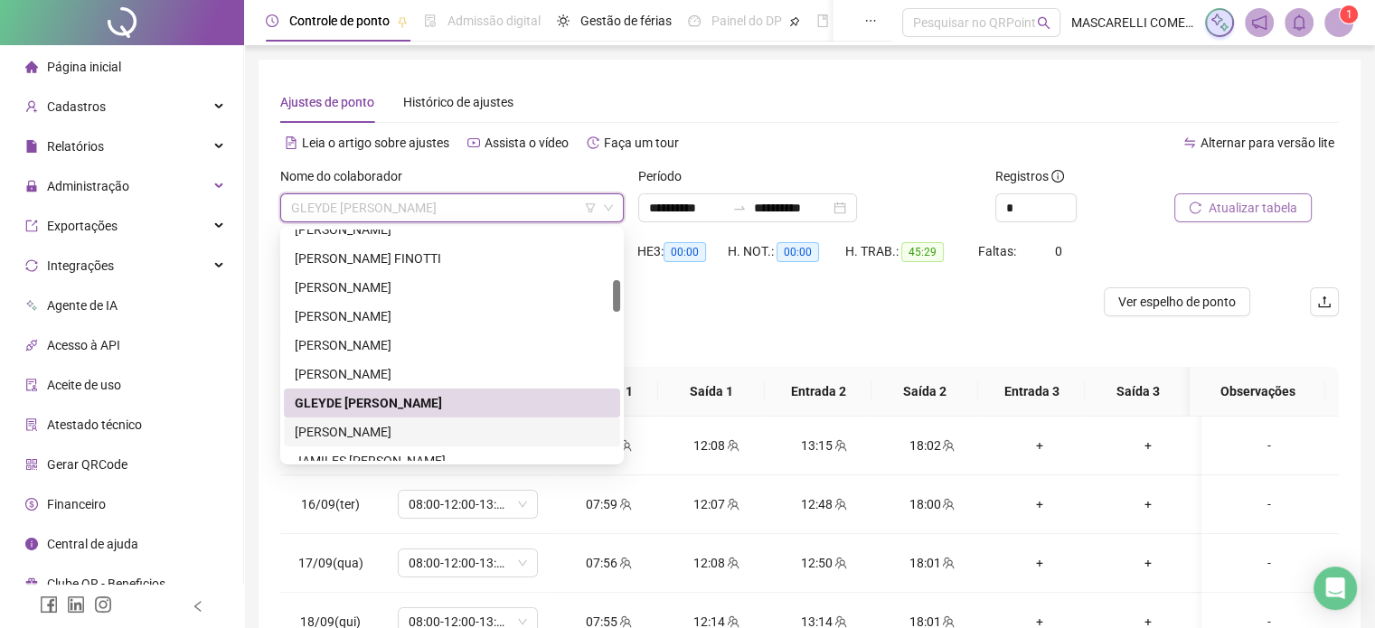
drag, startPoint x: 360, startPoint y: 432, endPoint x: 372, endPoint y: 425, distance: 13.8
click at [360, 433] on div "[PERSON_NAME]" at bounding box center [452, 432] width 315 height 20
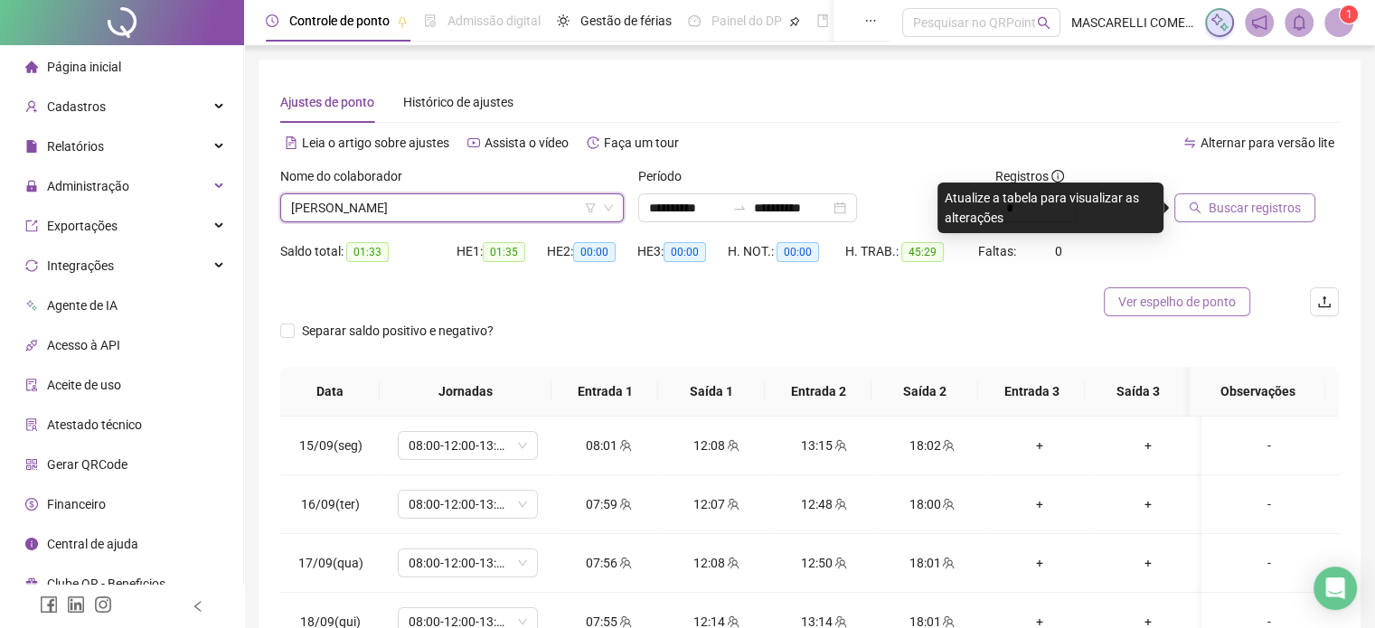
click at [1154, 304] on span "Ver espelho de ponto" at bounding box center [1178, 302] width 118 height 20
click at [442, 209] on span "[PERSON_NAME]" at bounding box center [452, 207] width 322 height 27
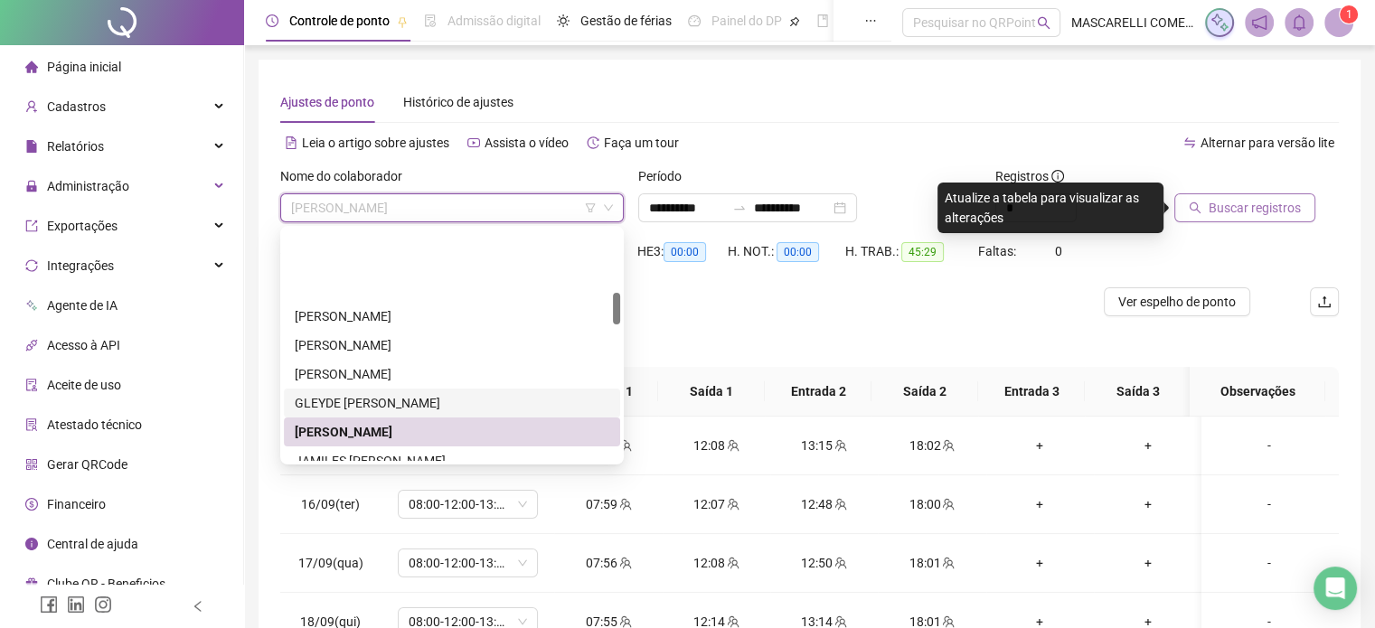
scroll to position [452, 0]
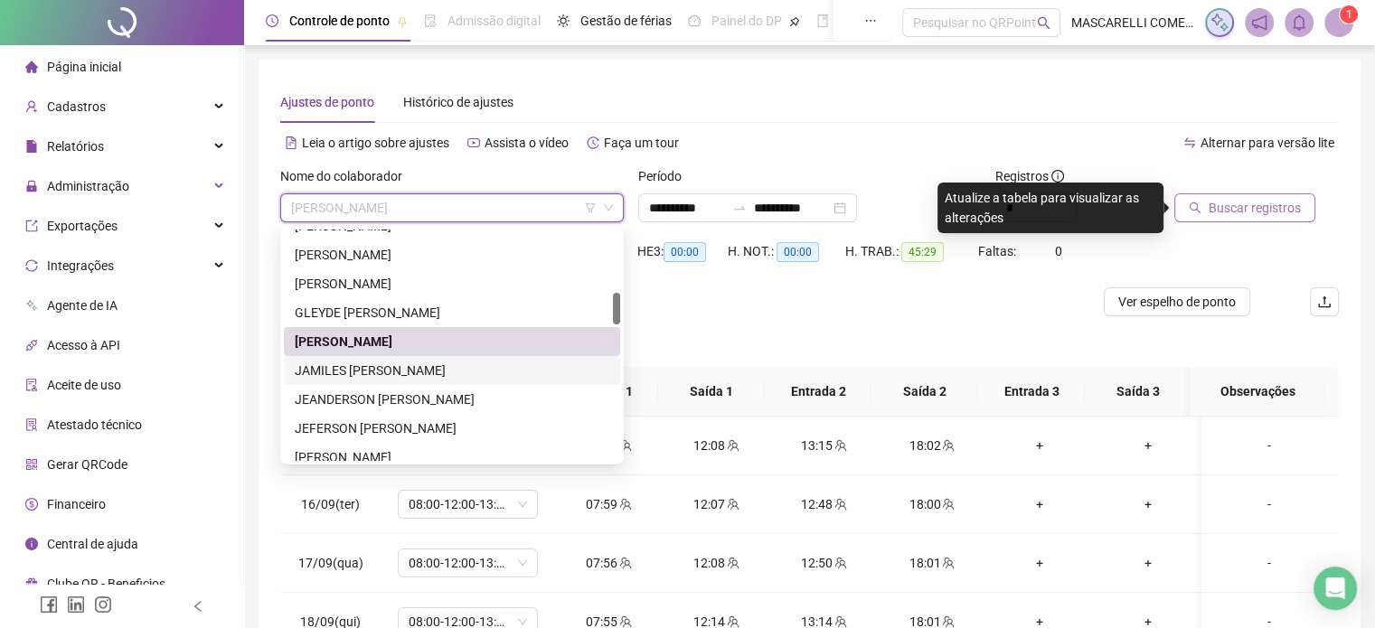
click at [423, 369] on div "JAMILES [PERSON_NAME]" at bounding box center [452, 371] width 315 height 20
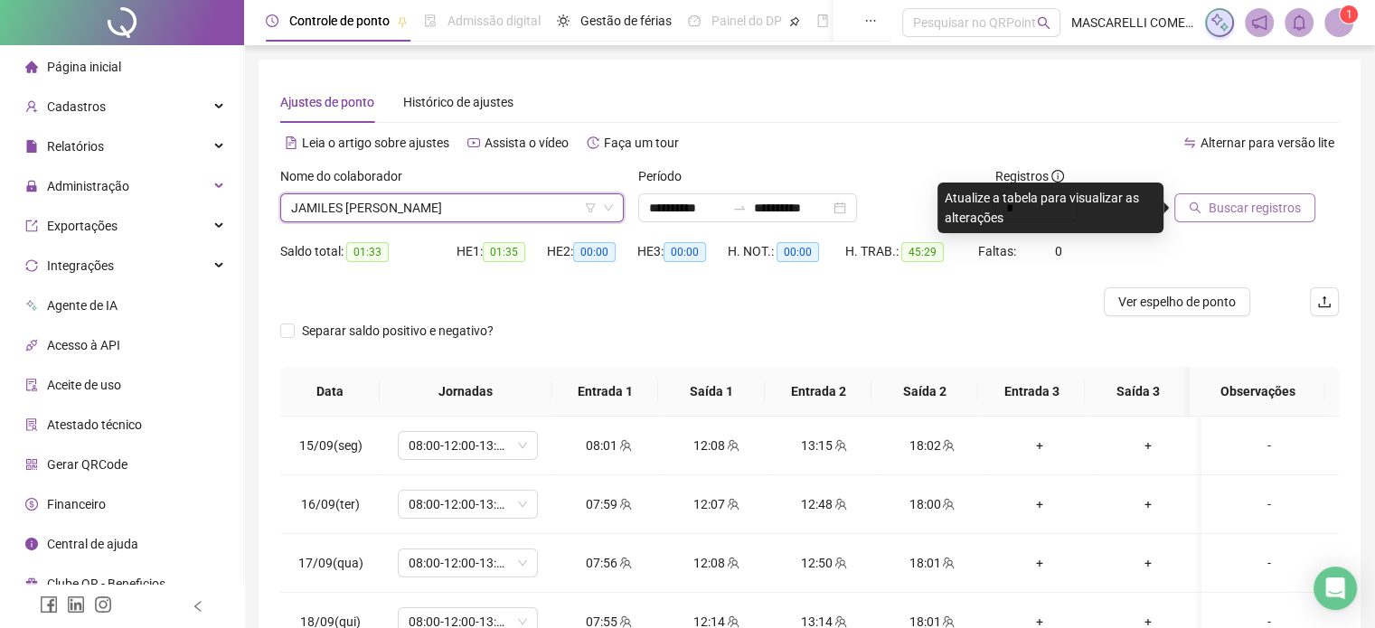
click at [1210, 203] on span "Buscar registros" at bounding box center [1255, 208] width 92 height 20
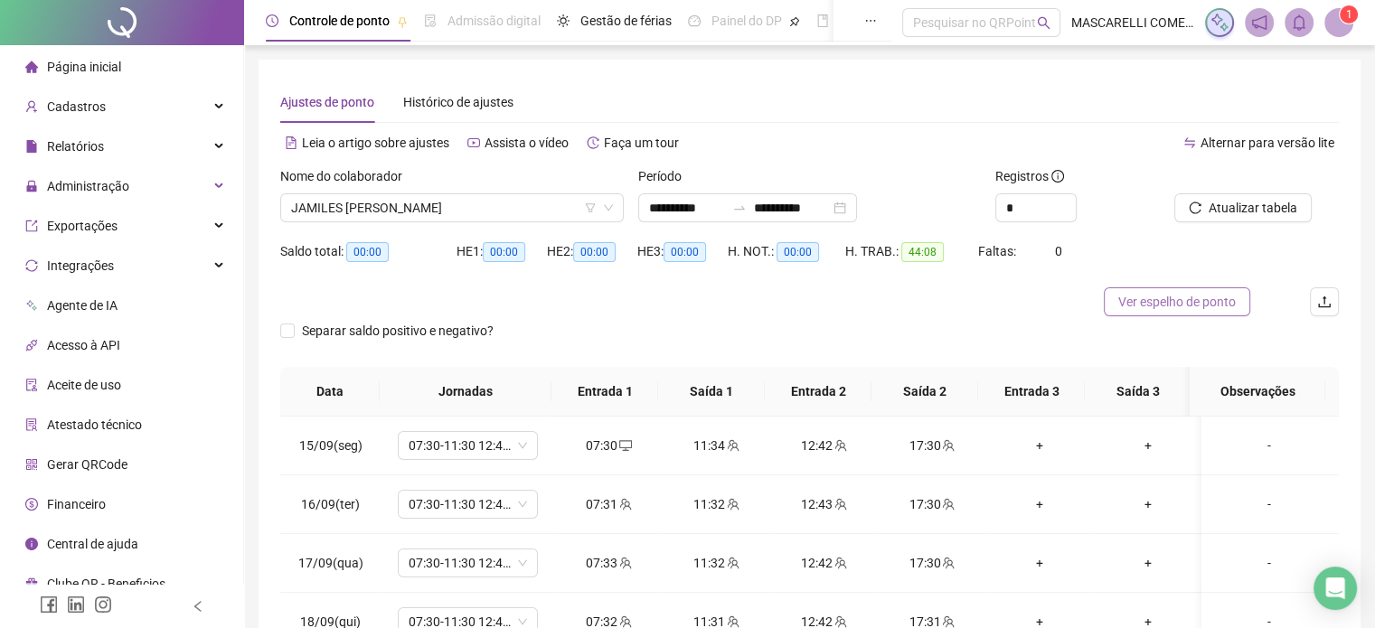
click at [1147, 306] on span "Ver espelho de ponto" at bounding box center [1178, 302] width 118 height 20
click at [420, 205] on span "JAMILES [PERSON_NAME]" at bounding box center [452, 207] width 322 height 27
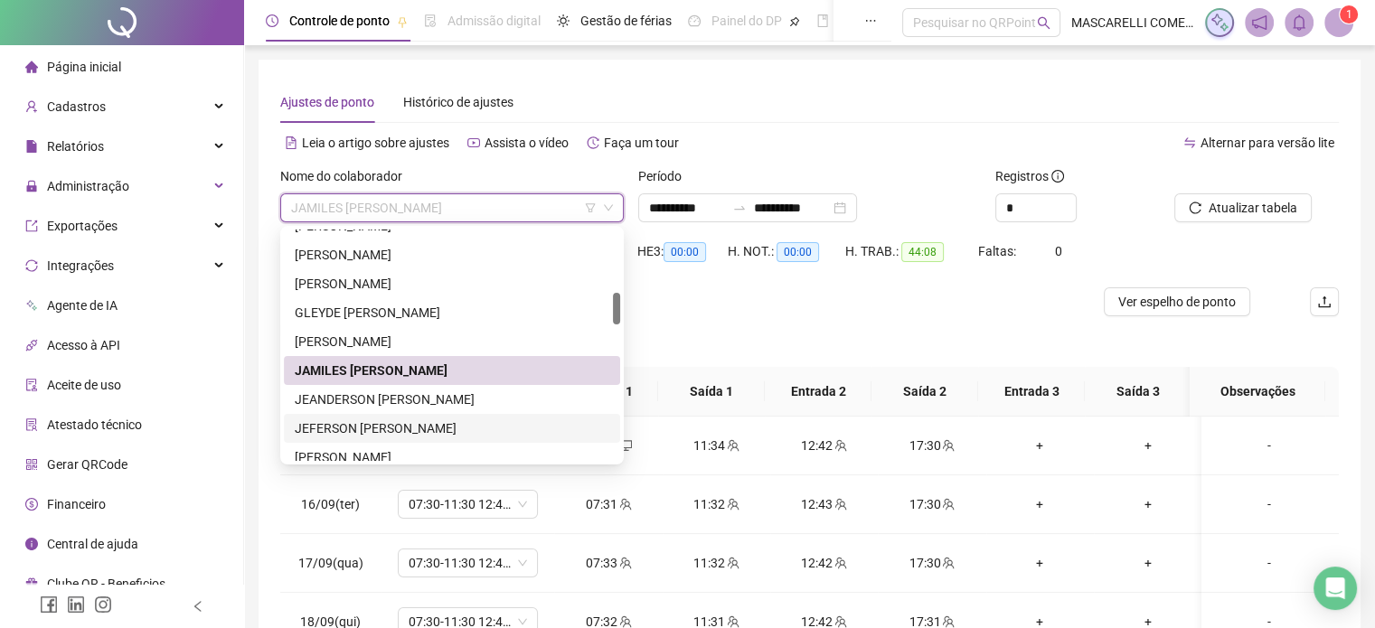
click at [325, 426] on div "JEFERSON [PERSON_NAME]" at bounding box center [452, 429] width 315 height 20
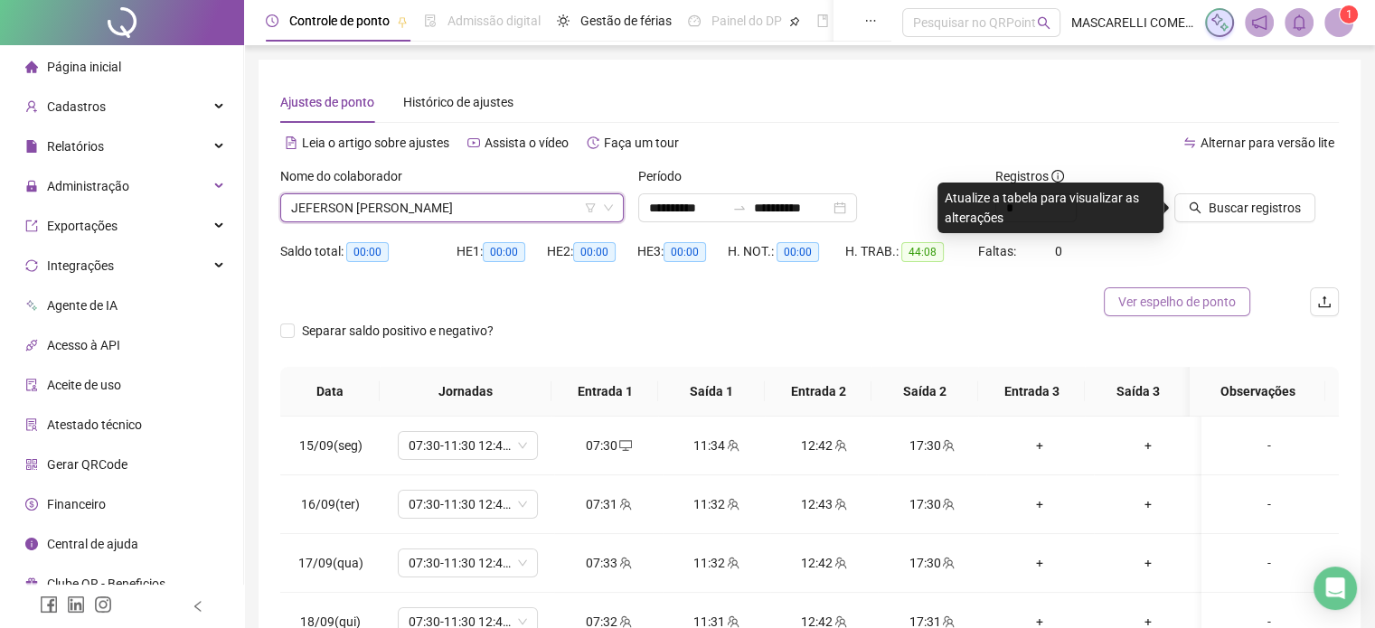
click at [1184, 301] on span "Ver espelho de ponto" at bounding box center [1178, 302] width 118 height 20
click at [468, 213] on span "JEFERSON [PERSON_NAME]" at bounding box center [452, 207] width 322 height 27
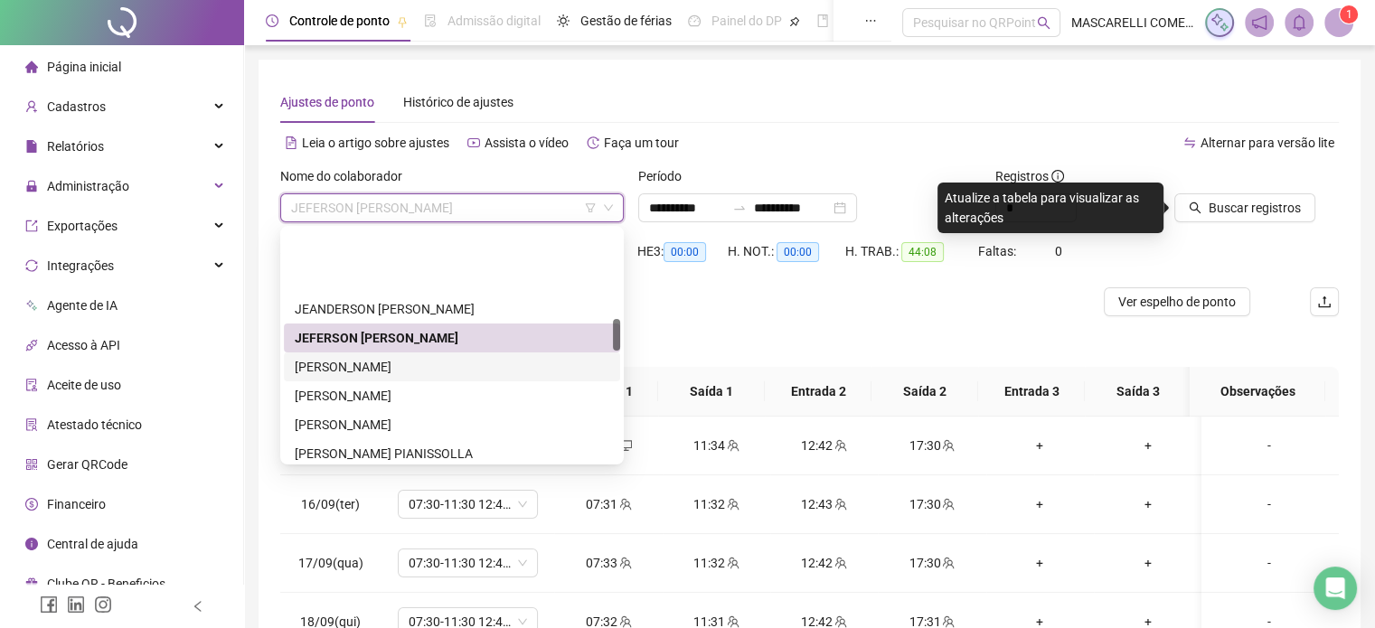
scroll to position [633, 0]
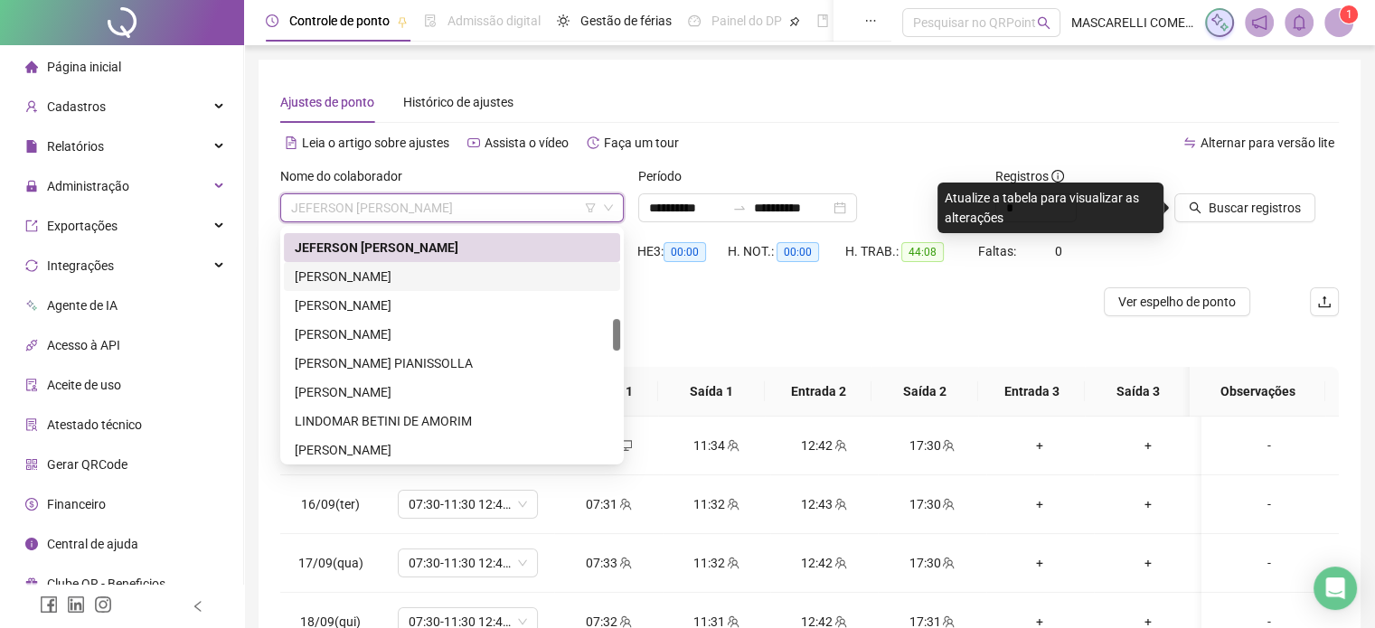
click at [354, 280] on div "[PERSON_NAME]" at bounding box center [452, 277] width 315 height 20
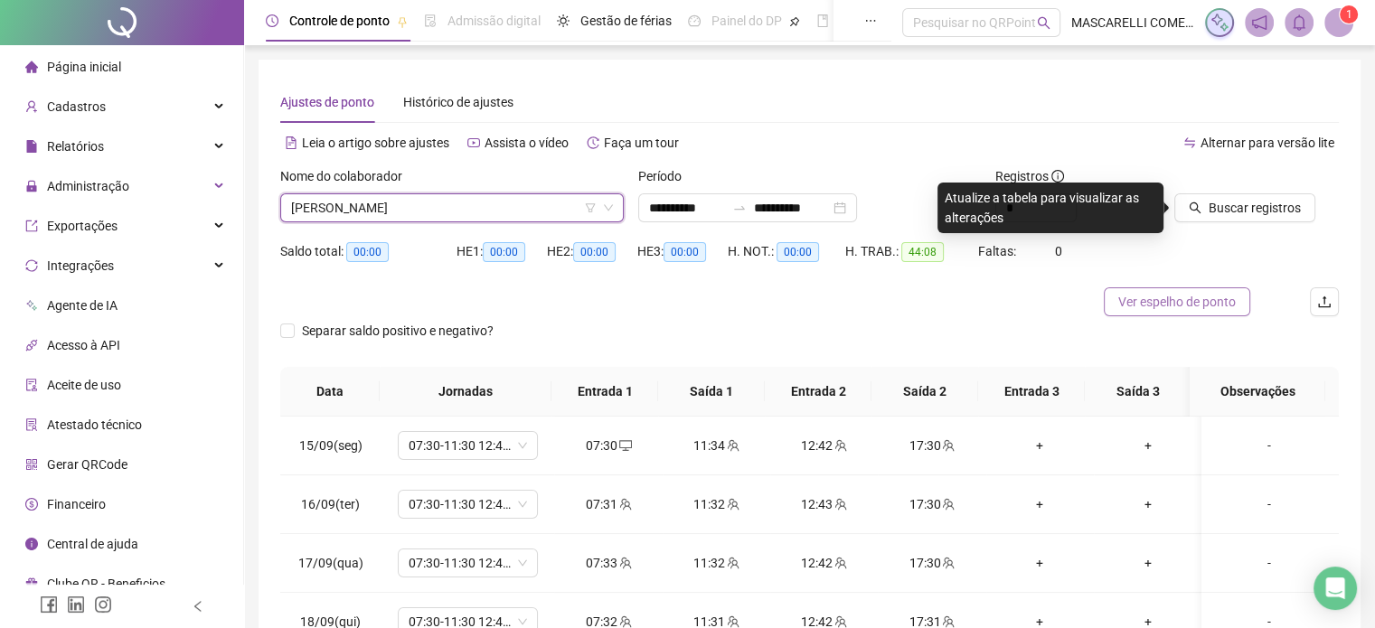
click at [1168, 301] on span "Ver espelho de ponto" at bounding box center [1178, 302] width 118 height 20
click at [397, 210] on span "[PERSON_NAME]" at bounding box center [452, 207] width 322 height 27
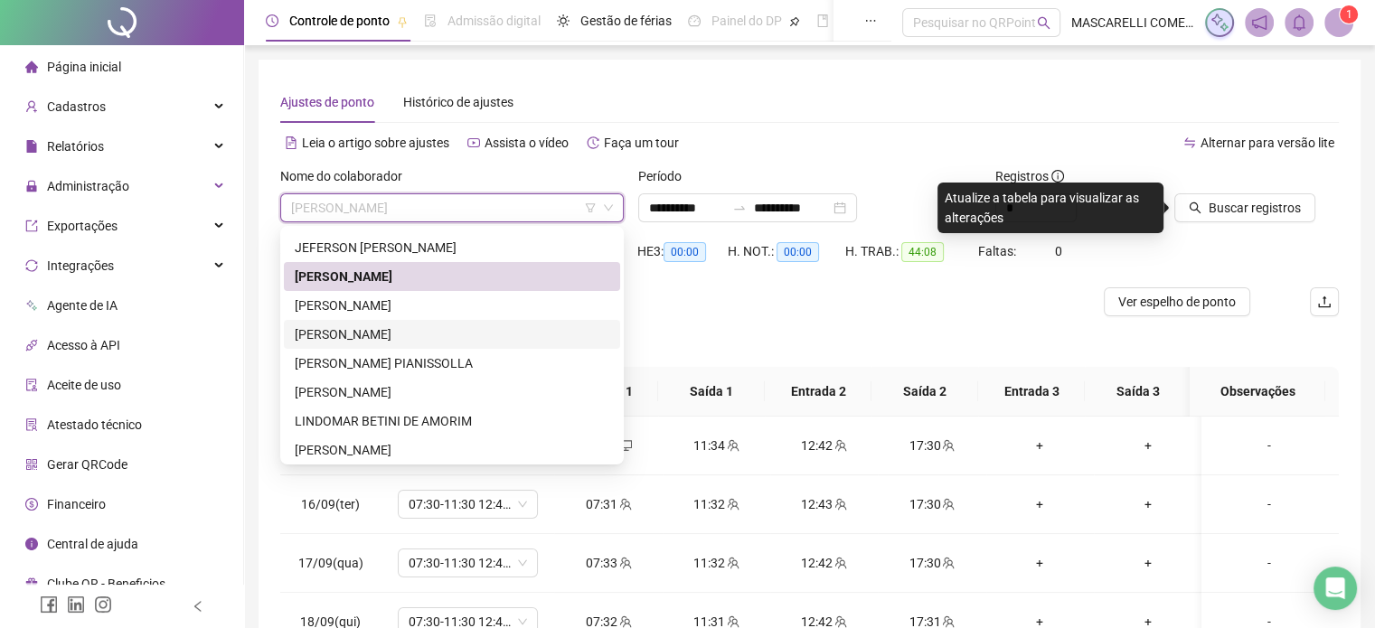
click at [335, 334] on div "[PERSON_NAME]" at bounding box center [452, 335] width 315 height 20
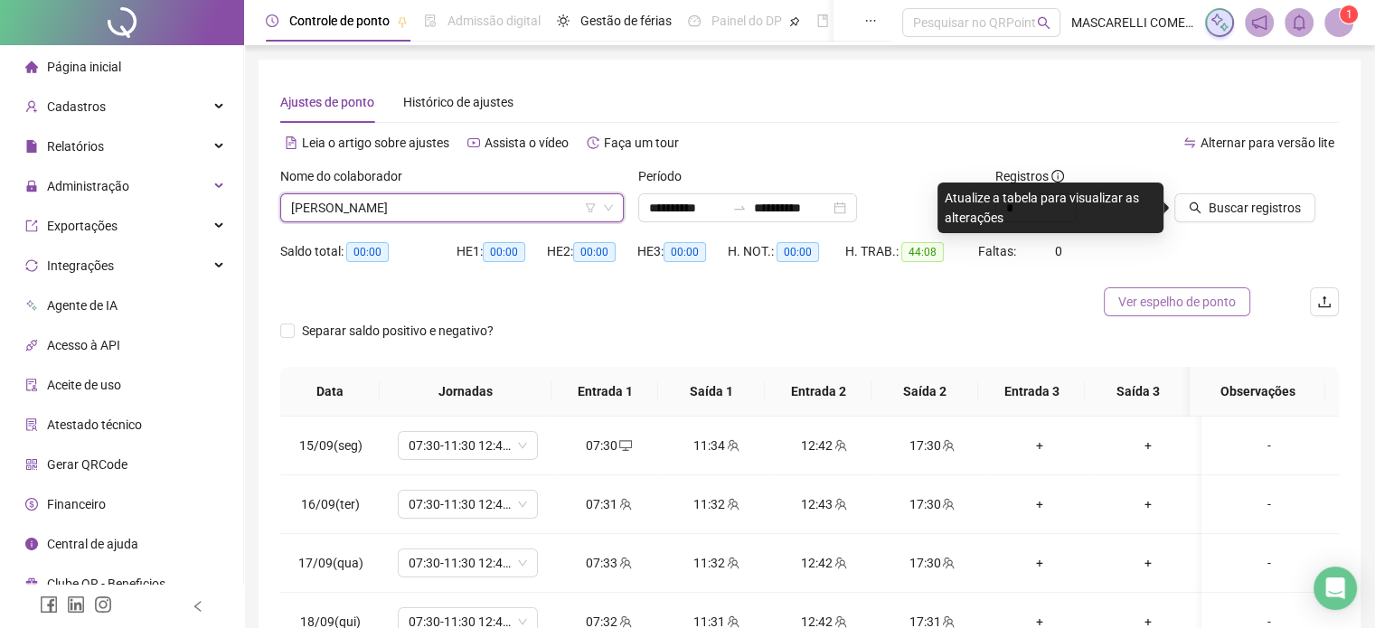
click at [1169, 301] on span "Ver espelho de ponto" at bounding box center [1178, 302] width 118 height 20
click at [450, 207] on span "[PERSON_NAME]" at bounding box center [452, 207] width 322 height 27
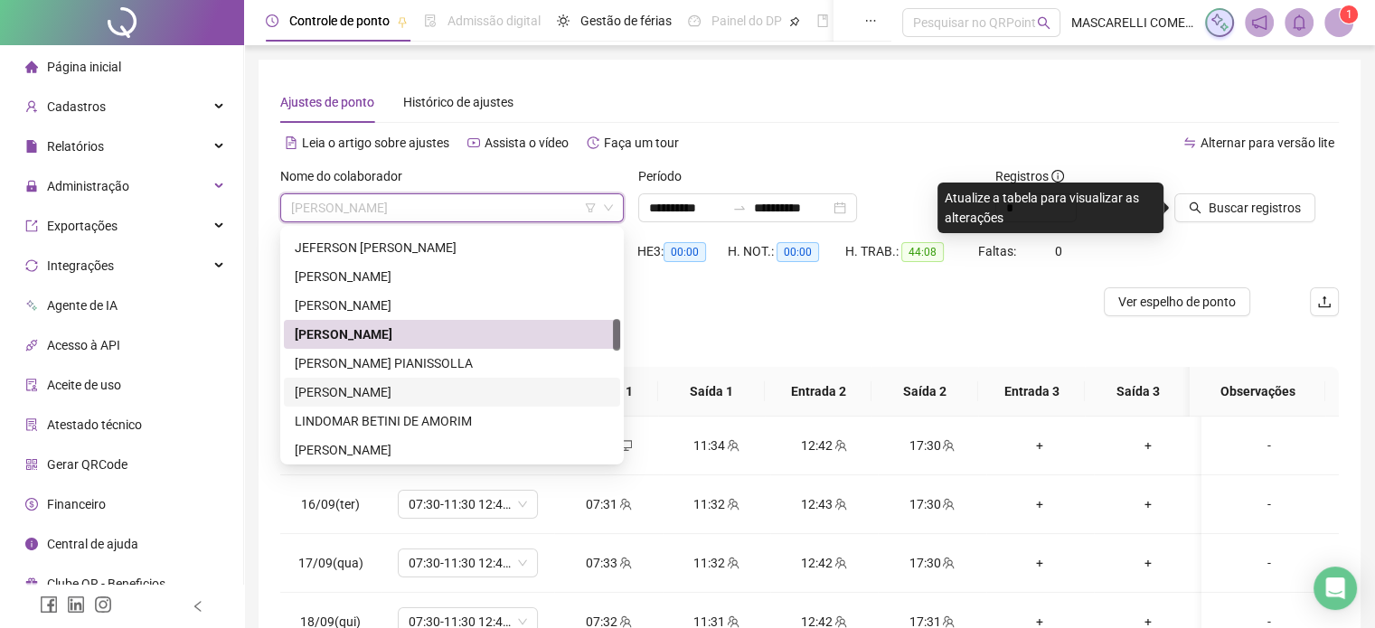
click at [355, 395] on div "[PERSON_NAME]" at bounding box center [452, 393] width 315 height 20
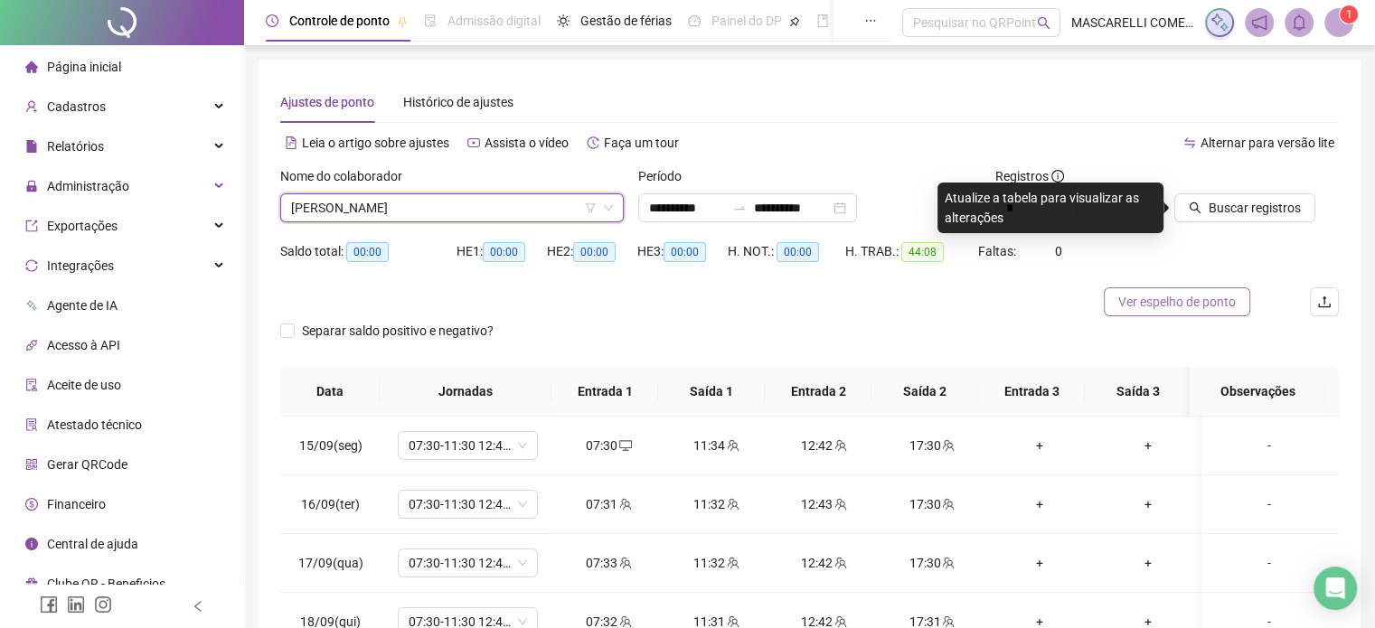
click at [1227, 298] on span "Ver espelho de ponto" at bounding box center [1178, 302] width 118 height 20
click at [389, 214] on span "[PERSON_NAME]" at bounding box center [452, 207] width 322 height 27
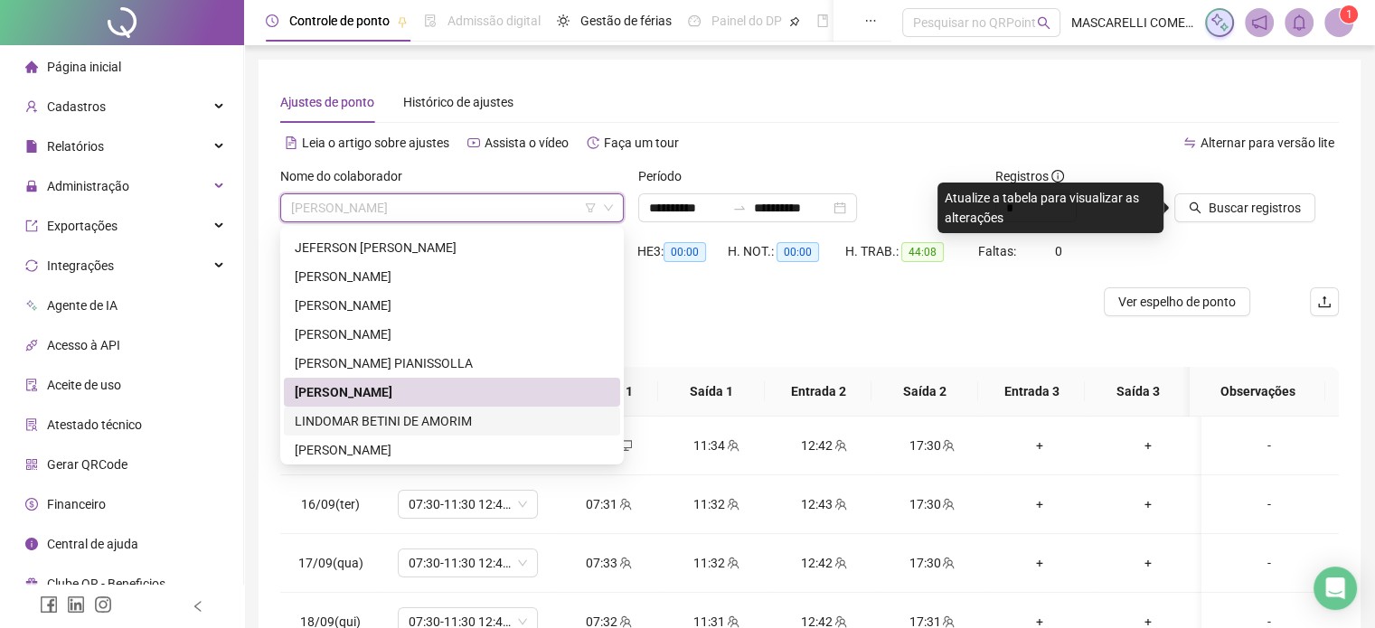
click at [322, 421] on div "LINDOMAR BETINI DE AMORIM" at bounding box center [452, 421] width 315 height 20
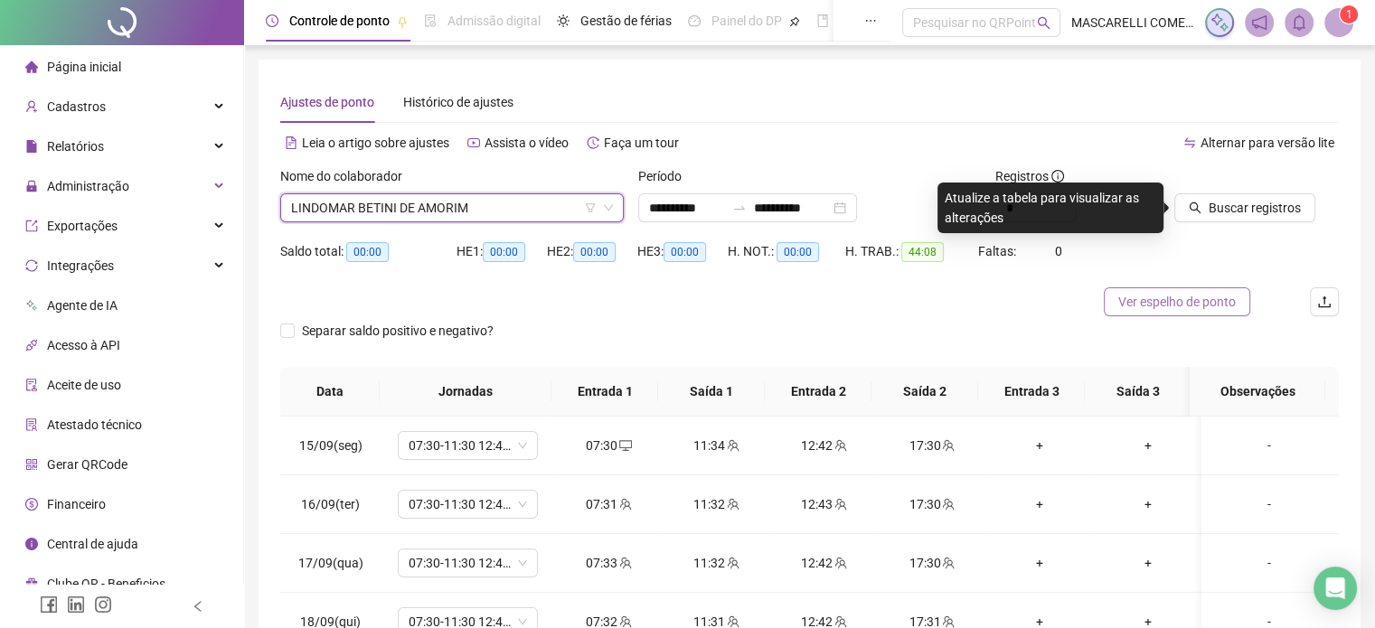
click at [1177, 297] on span "Ver espelho de ponto" at bounding box center [1178, 302] width 118 height 20
click at [330, 209] on span "LINDOMAR BETINI DE AMORIM" at bounding box center [452, 207] width 322 height 27
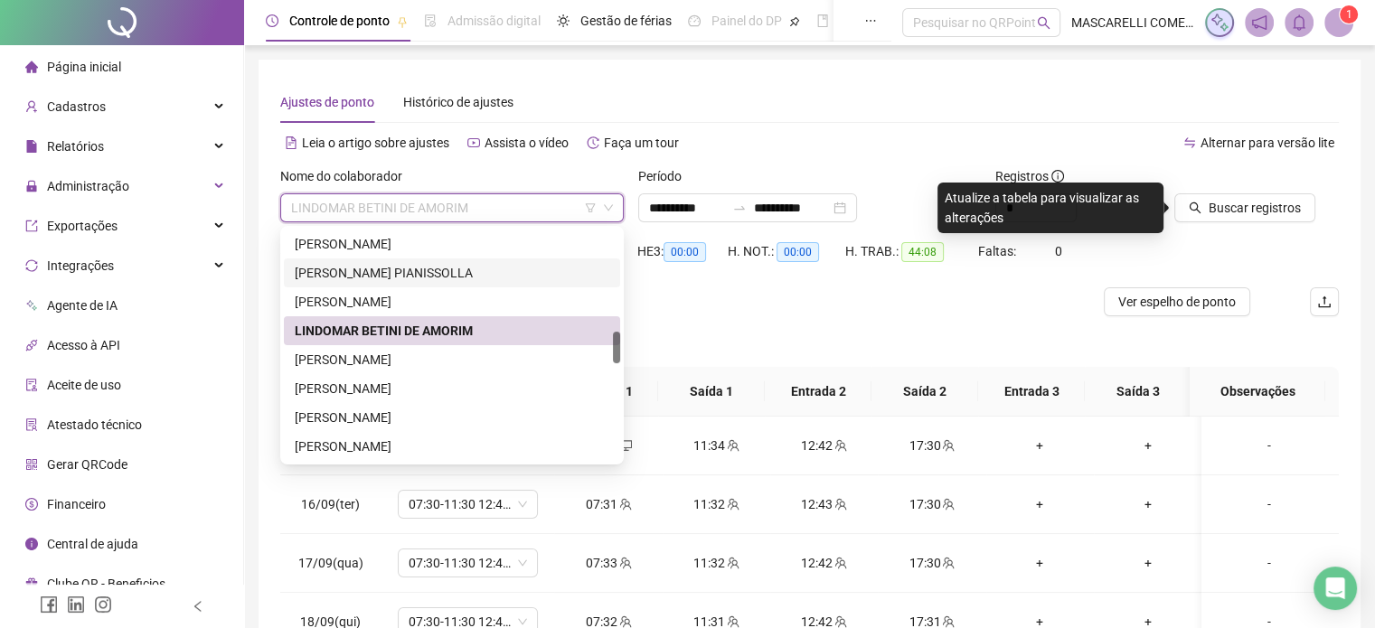
scroll to position [814, 0]
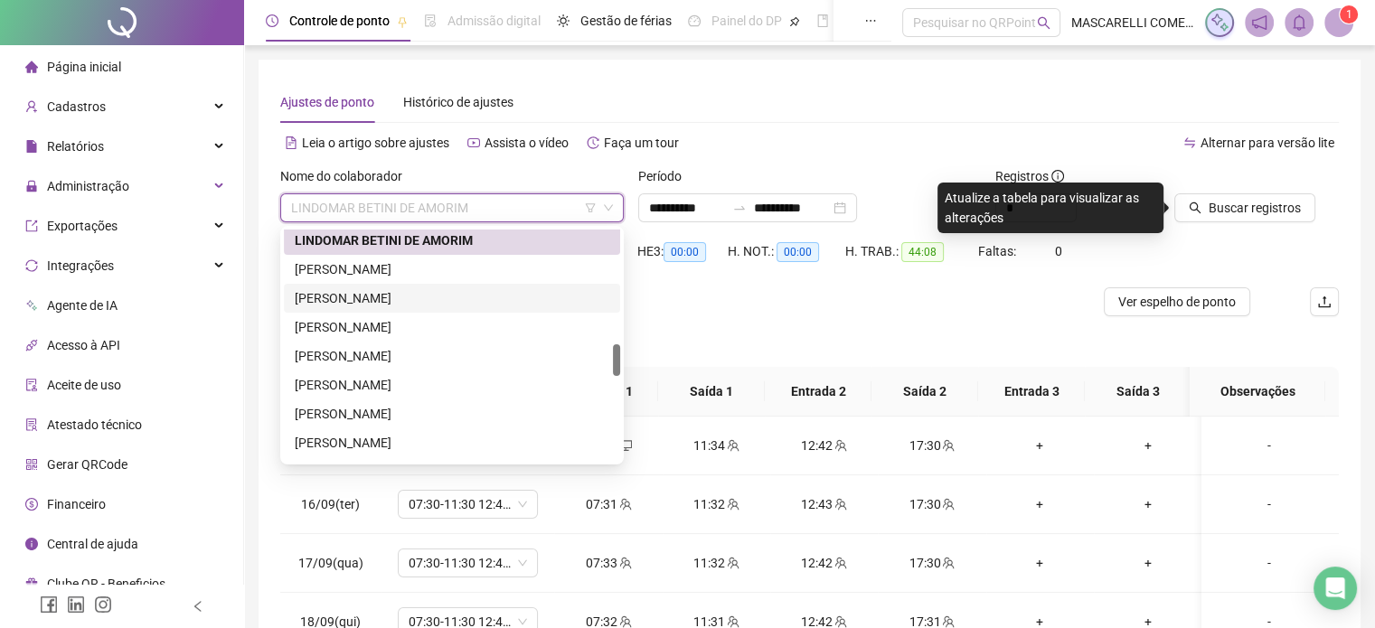
click at [343, 298] on div "[PERSON_NAME]" at bounding box center [452, 298] width 315 height 20
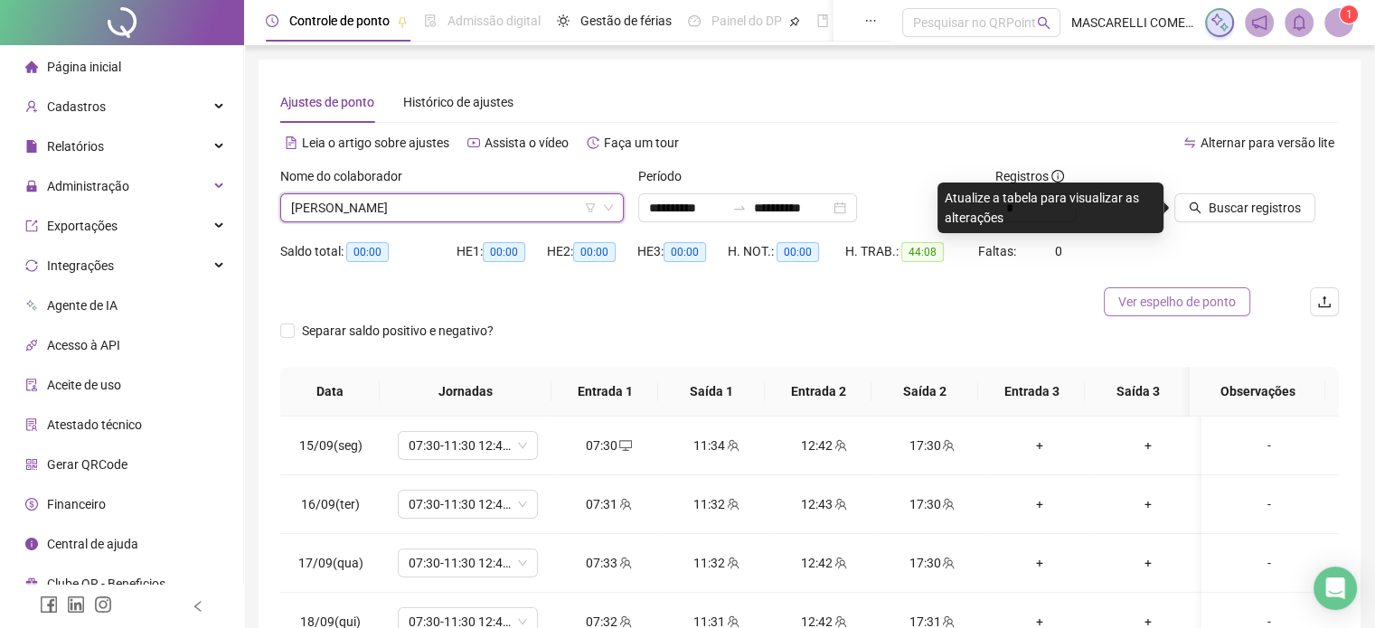
click at [1189, 300] on span "Ver espelho de ponto" at bounding box center [1178, 302] width 118 height 20
click at [430, 205] on span "[PERSON_NAME]" at bounding box center [452, 207] width 322 height 27
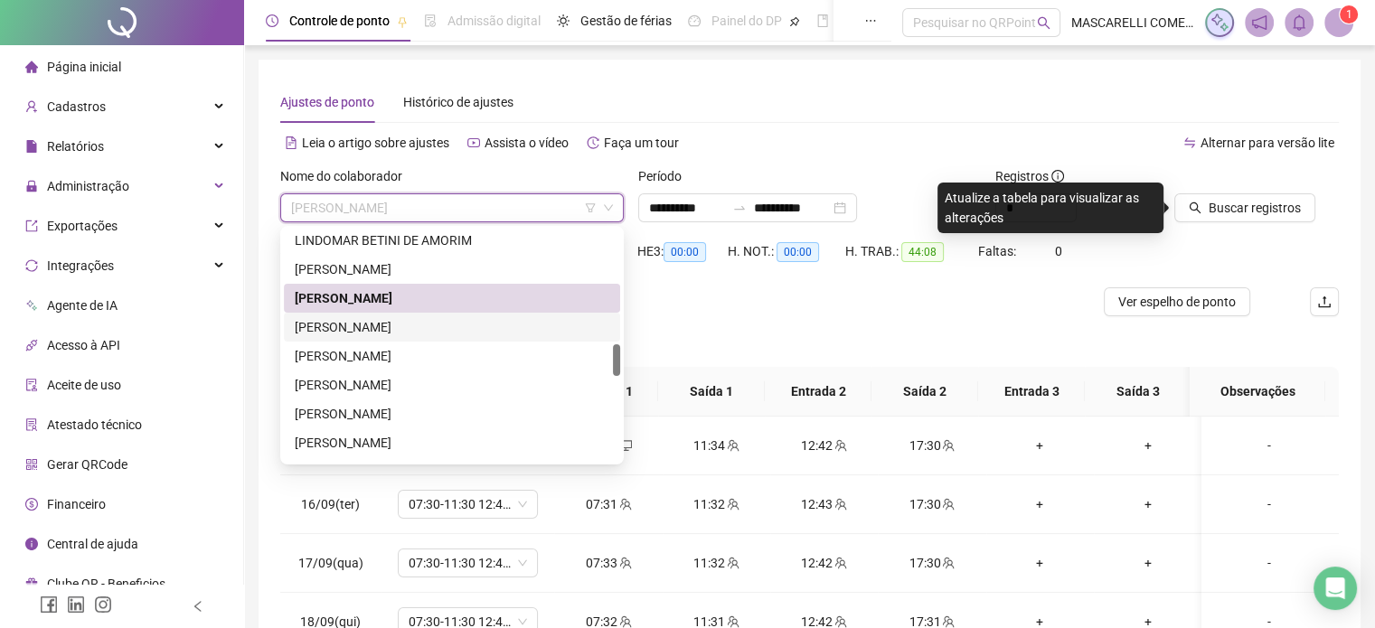
click at [340, 329] on div "[PERSON_NAME]" at bounding box center [452, 327] width 315 height 20
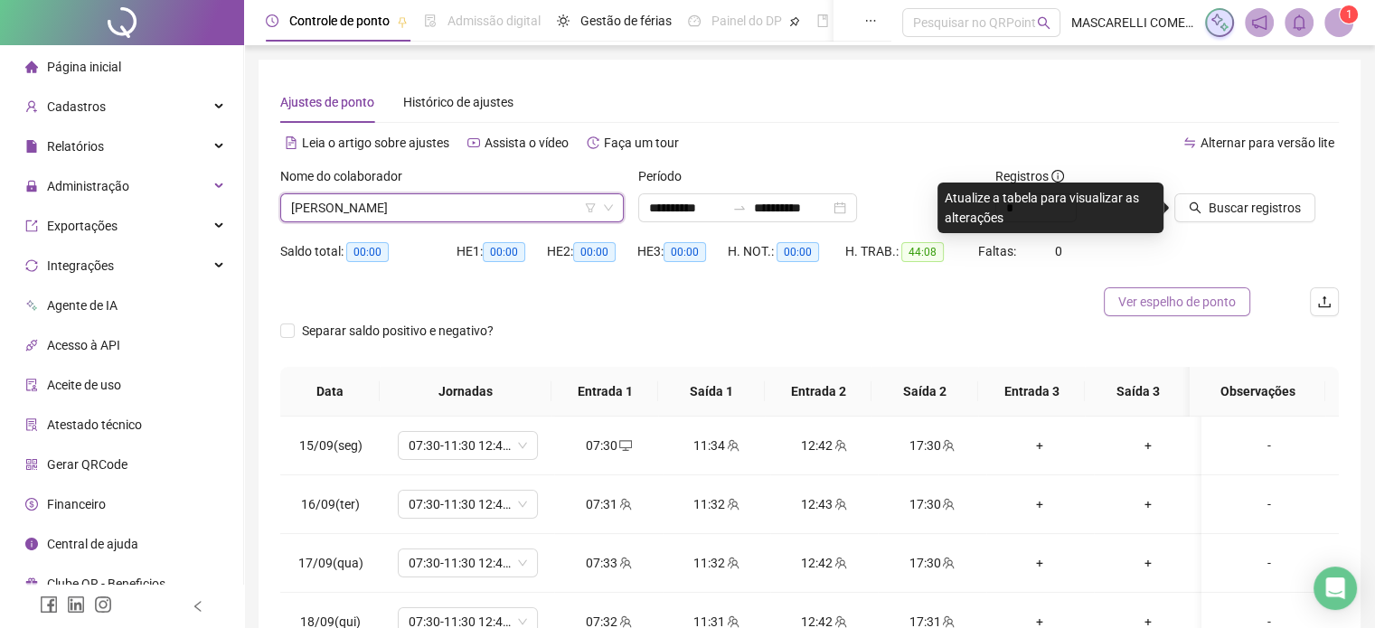
click at [1187, 305] on span "Ver espelho de ponto" at bounding box center [1178, 302] width 118 height 20
click at [451, 207] on span "[PERSON_NAME]" at bounding box center [452, 207] width 322 height 27
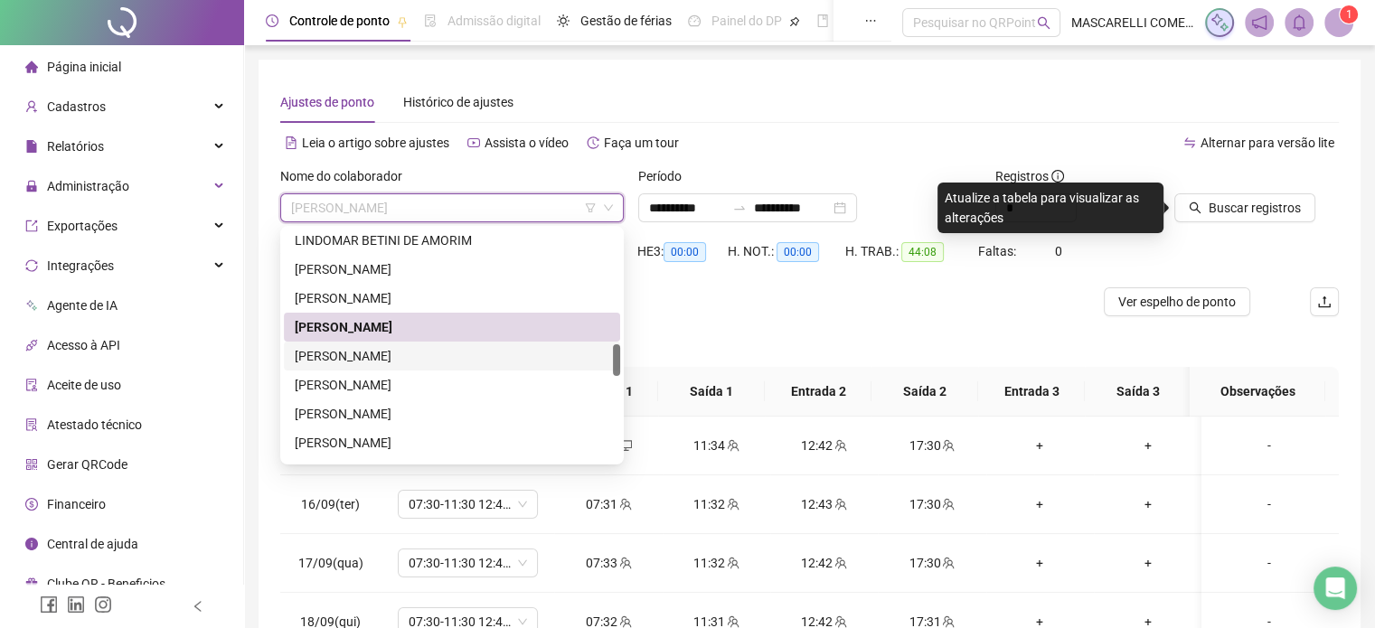
click at [335, 358] on div "[PERSON_NAME]" at bounding box center [452, 356] width 315 height 20
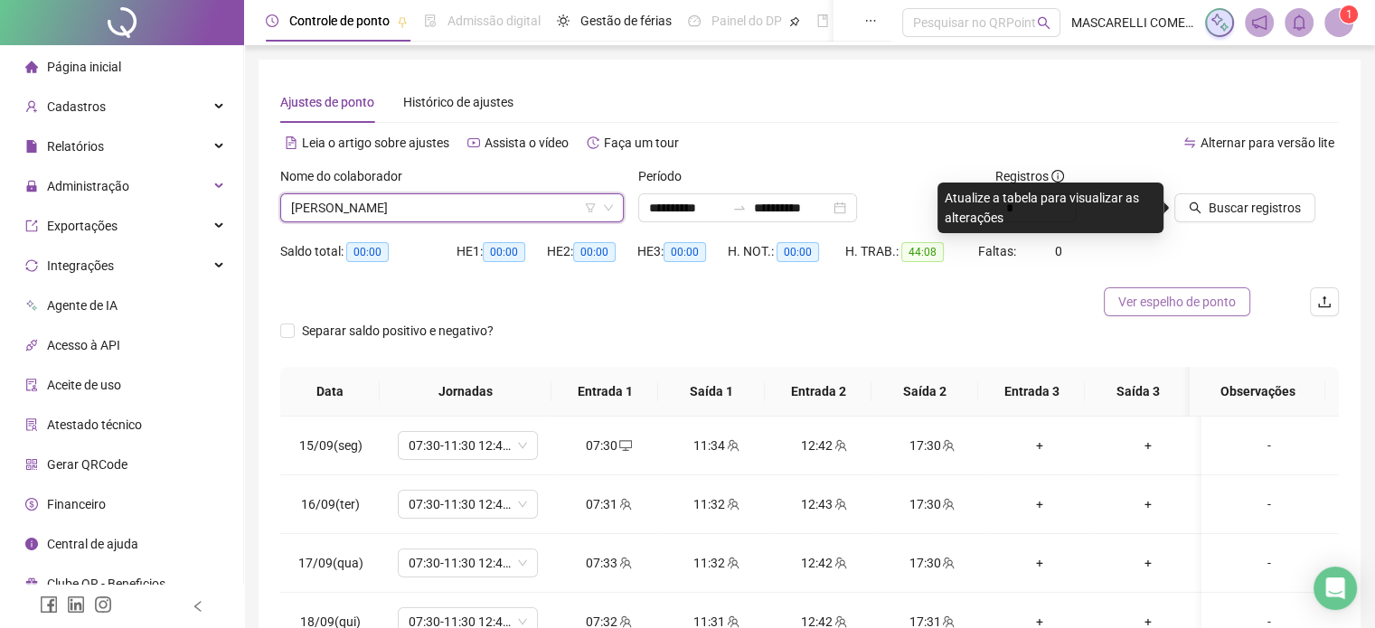
click at [1147, 308] on span "Ver espelho de ponto" at bounding box center [1178, 302] width 118 height 20
click at [517, 201] on span "[PERSON_NAME]" at bounding box center [452, 207] width 322 height 27
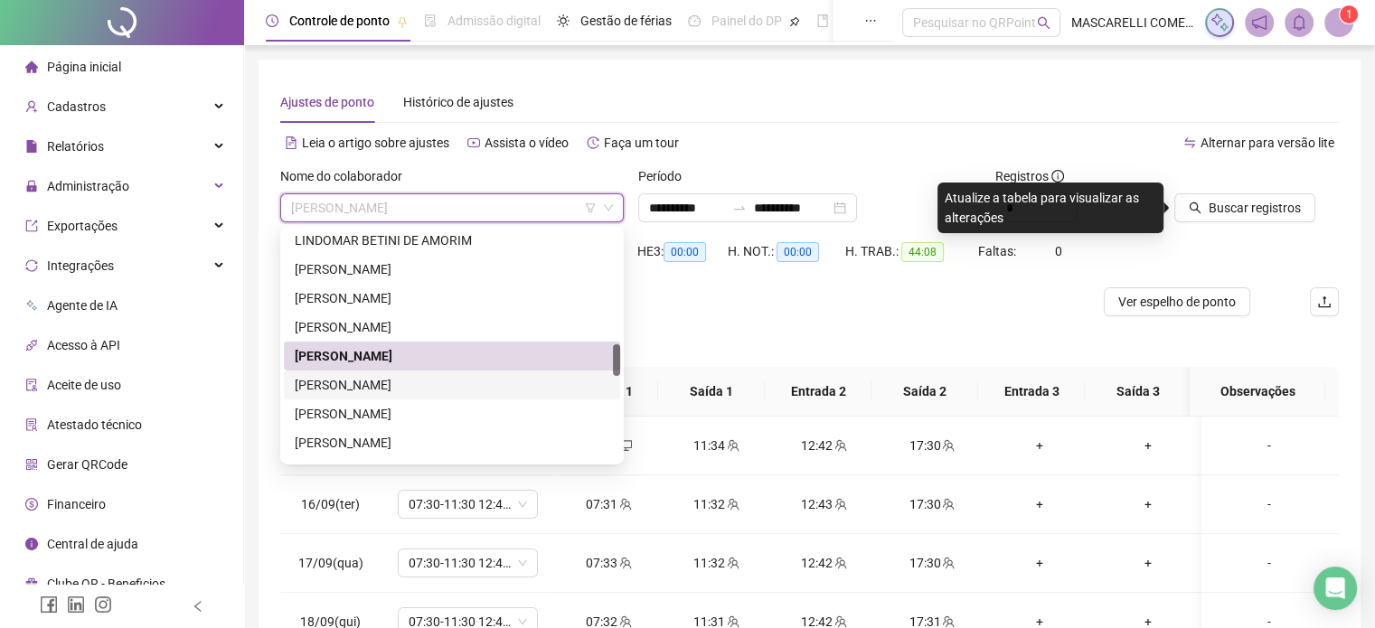
click at [404, 383] on div "[PERSON_NAME]" at bounding box center [452, 385] width 315 height 20
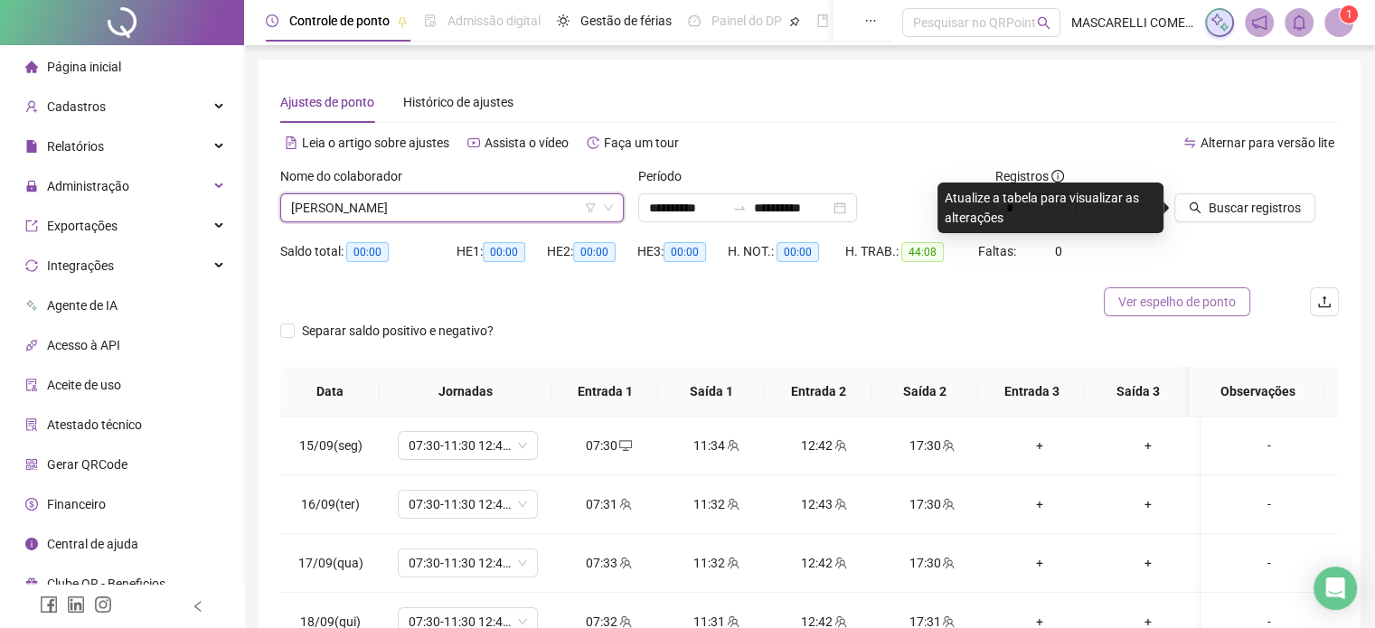
click at [1164, 292] on span "Ver espelho de ponto" at bounding box center [1178, 302] width 118 height 20
click at [1201, 298] on span "Ver espelho de ponto" at bounding box center [1178, 302] width 118 height 20
click at [493, 211] on span "[PERSON_NAME]" at bounding box center [452, 207] width 322 height 27
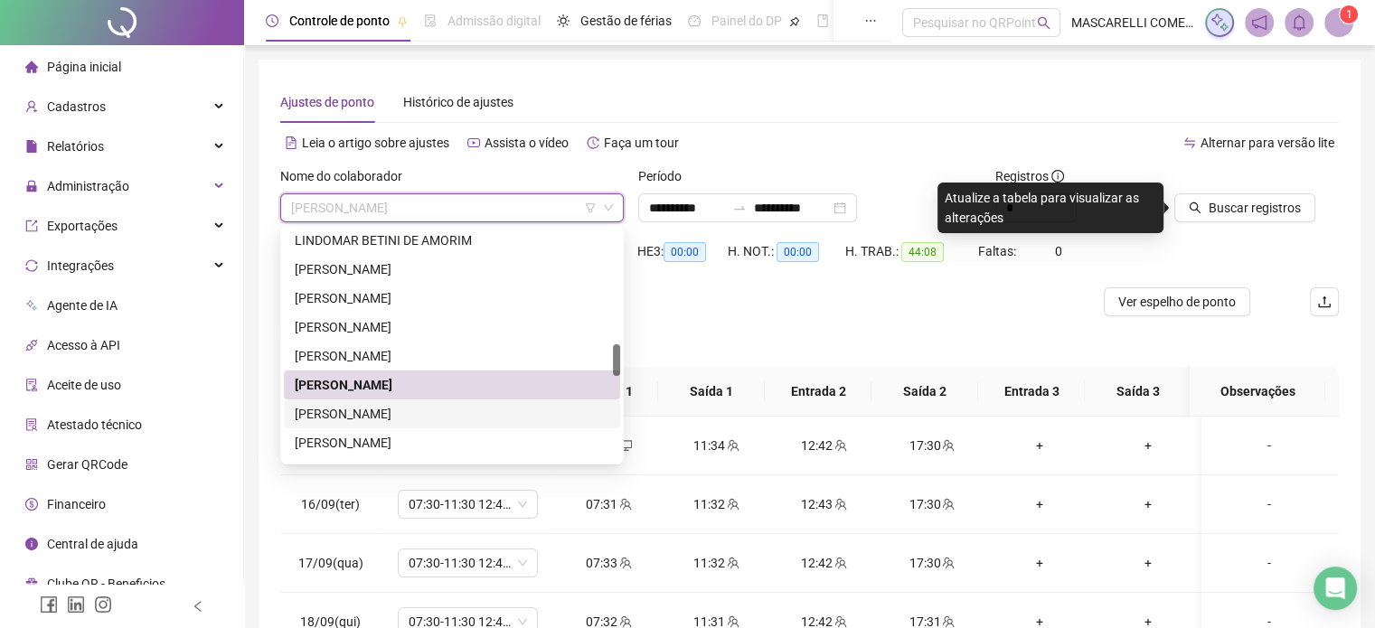
click at [358, 417] on div "[PERSON_NAME]" at bounding box center [452, 414] width 315 height 20
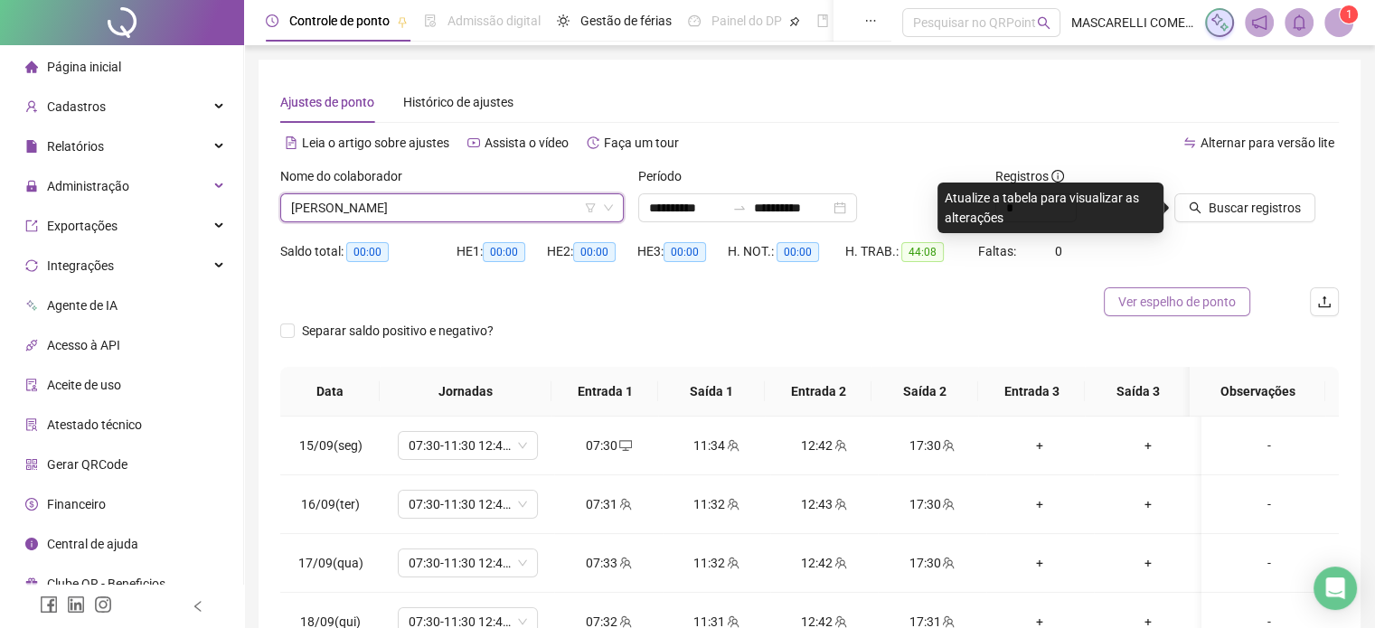
click at [1179, 306] on span "Ver espelho de ponto" at bounding box center [1178, 302] width 118 height 20
click at [401, 209] on span "[PERSON_NAME]" at bounding box center [452, 207] width 322 height 27
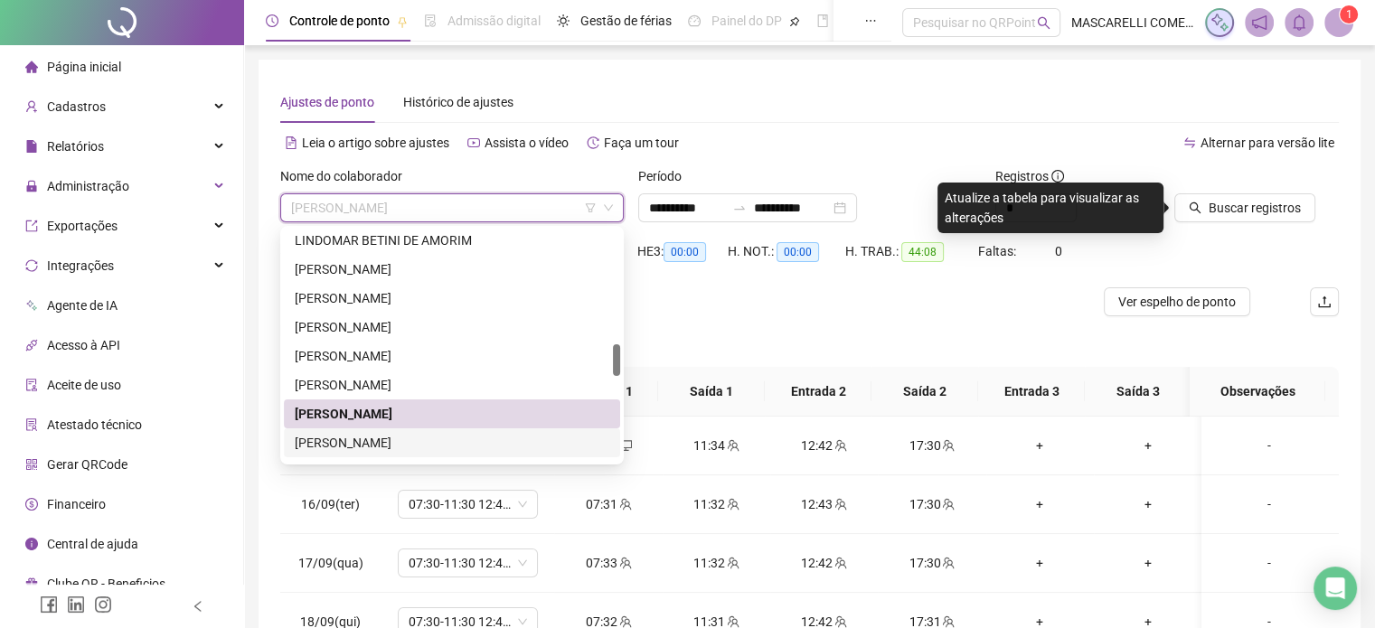
click at [316, 443] on div "[PERSON_NAME]" at bounding box center [452, 443] width 315 height 20
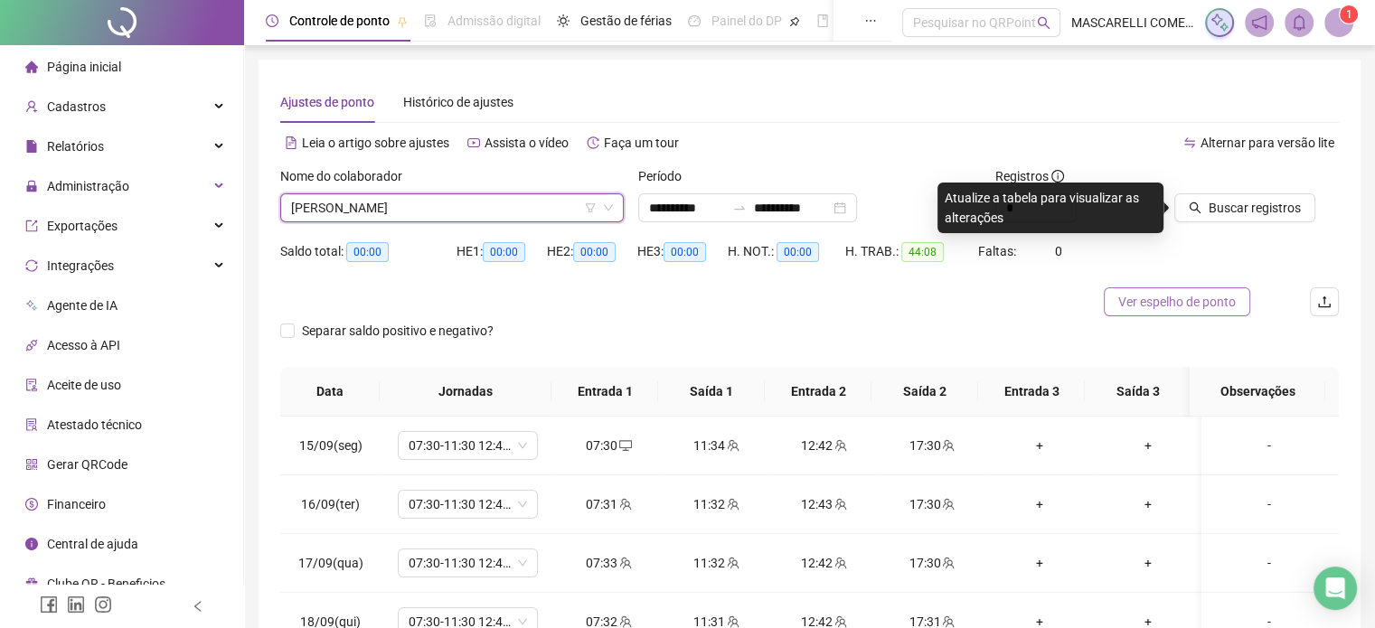
click at [1157, 306] on span "Ver espelho de ponto" at bounding box center [1178, 302] width 118 height 20
click at [485, 206] on span "[PERSON_NAME]" at bounding box center [452, 207] width 322 height 27
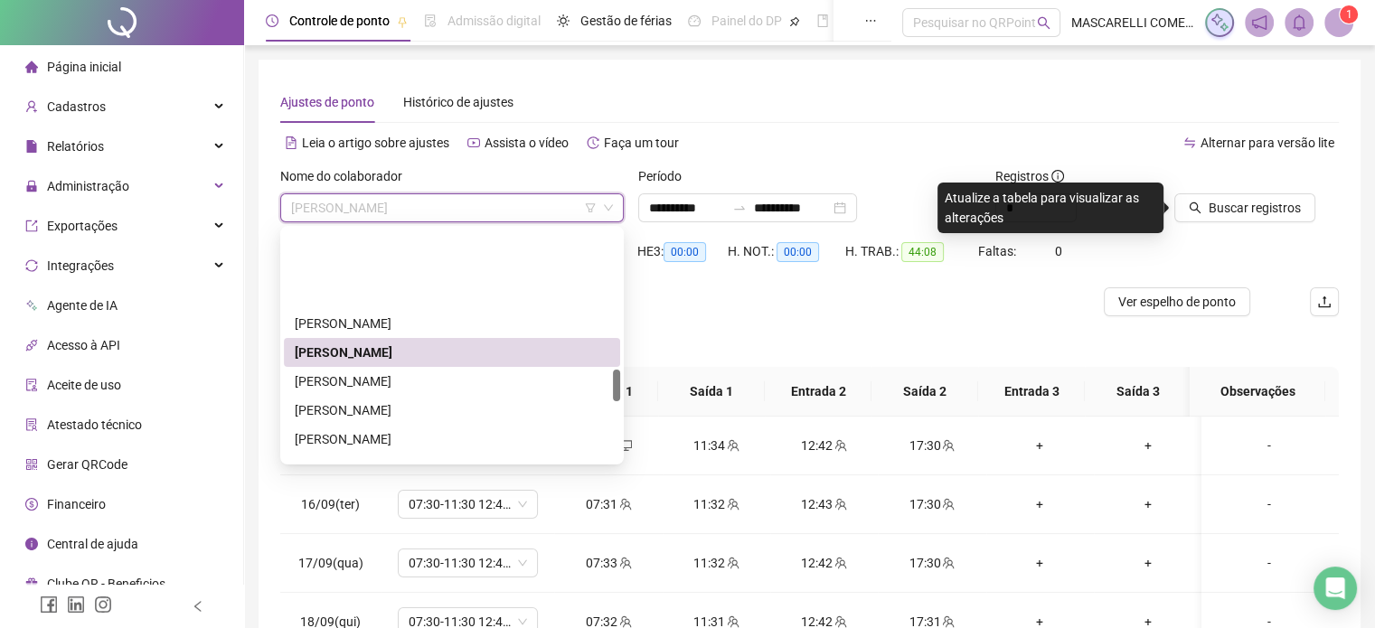
scroll to position [995, 0]
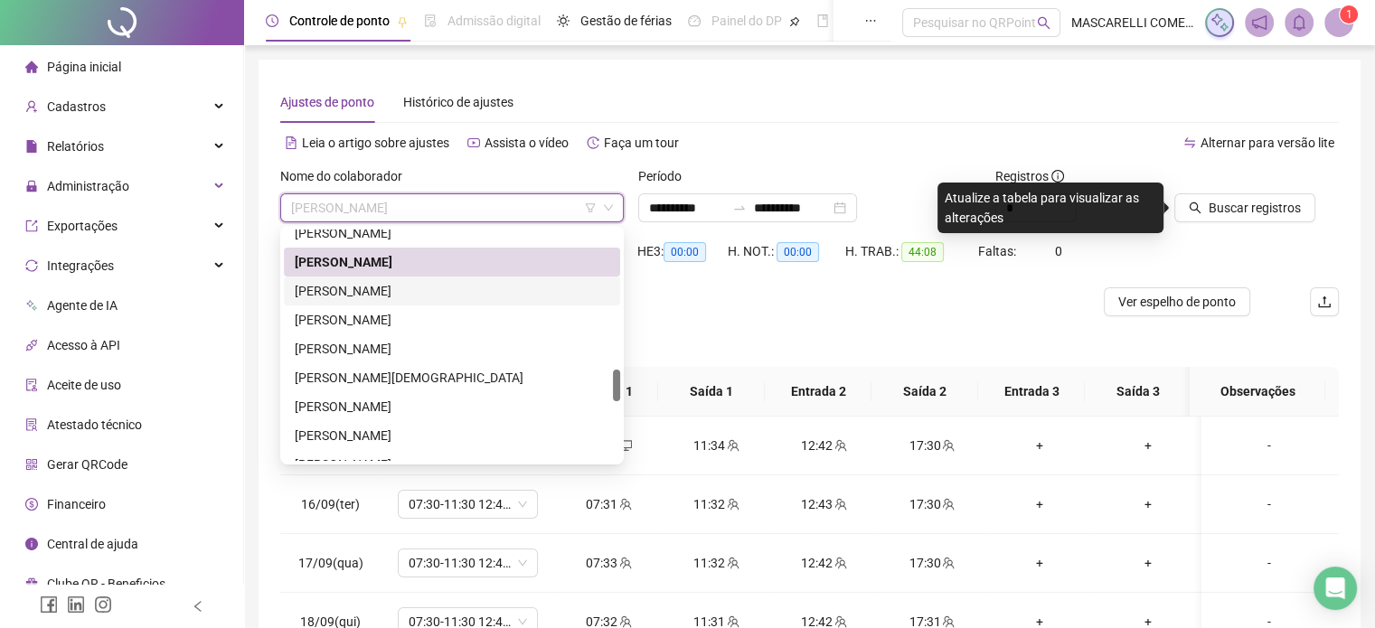
click at [387, 285] on div "[PERSON_NAME]" at bounding box center [452, 291] width 315 height 20
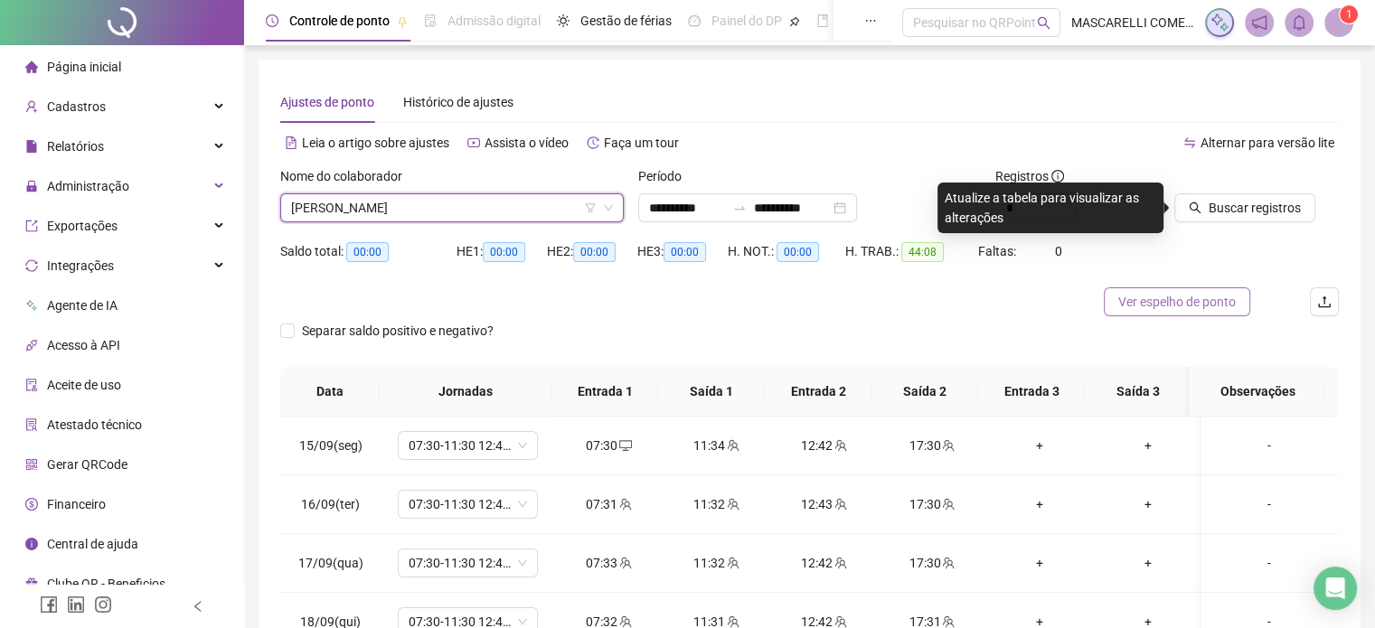
click at [1184, 307] on span "Ver espelho de ponto" at bounding box center [1178, 302] width 118 height 20
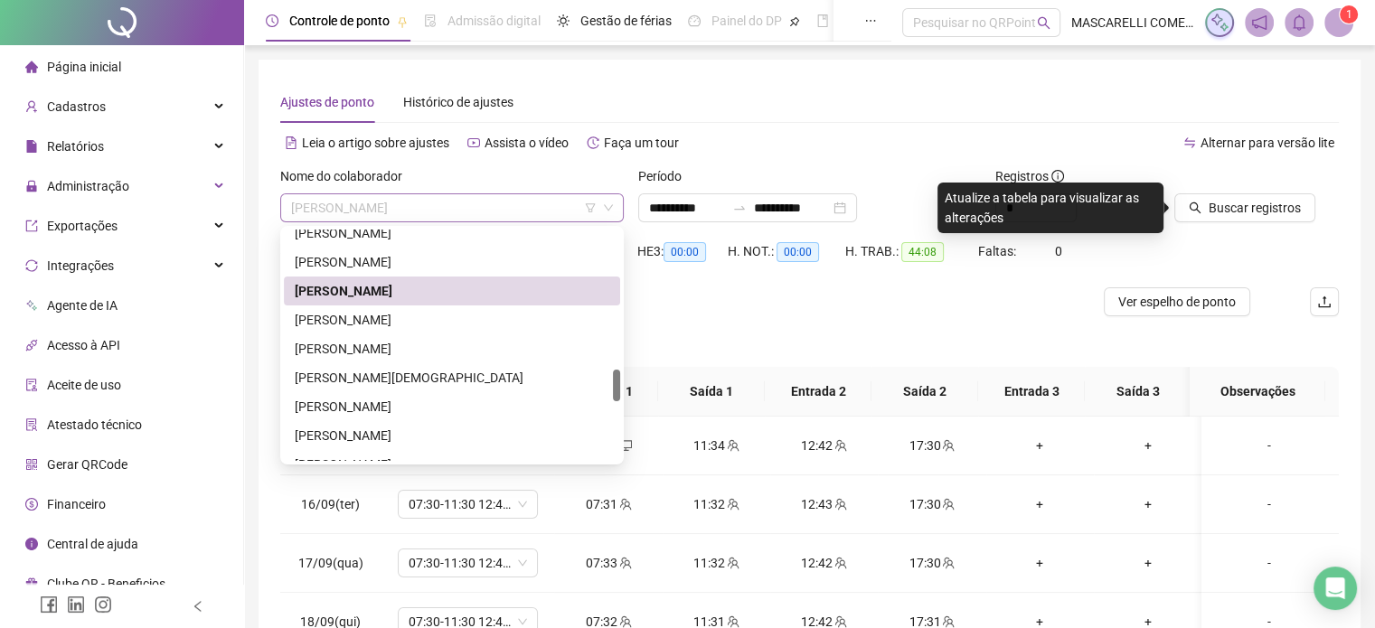
click at [467, 201] on span "[PERSON_NAME]" at bounding box center [452, 207] width 322 height 27
click at [340, 316] on div "[PERSON_NAME]" at bounding box center [452, 320] width 315 height 20
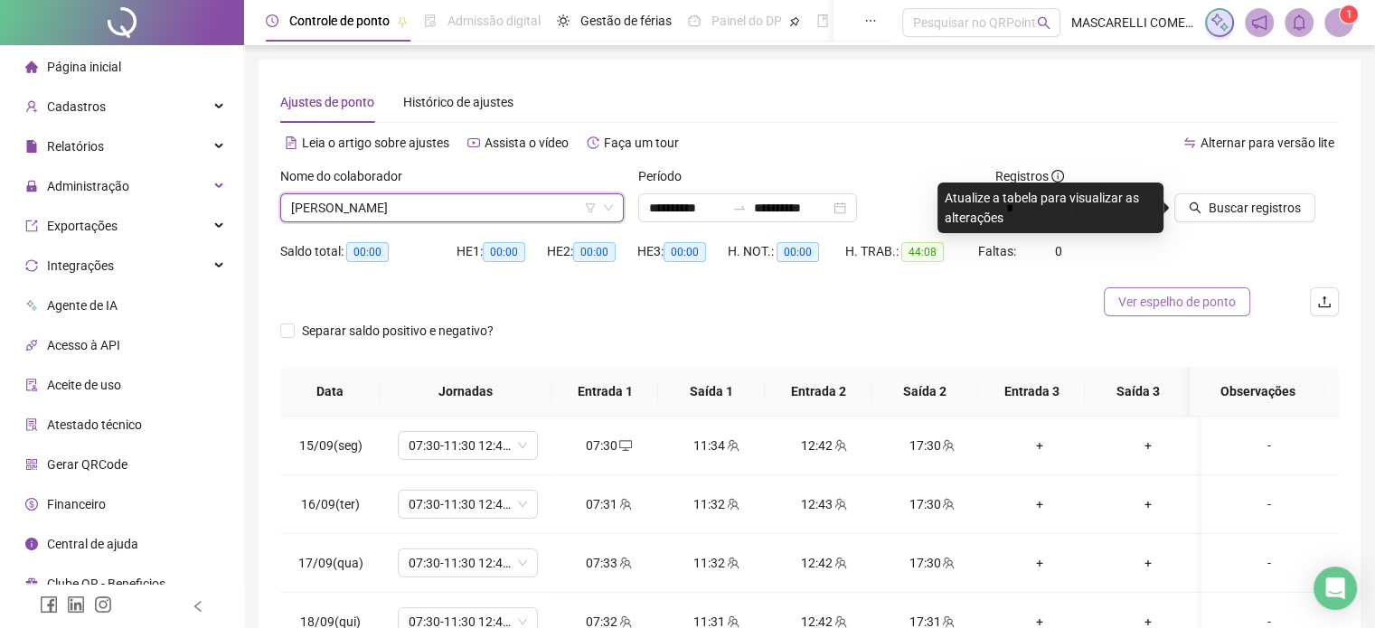
click at [1143, 306] on span "Ver espelho de ponto" at bounding box center [1178, 302] width 118 height 20
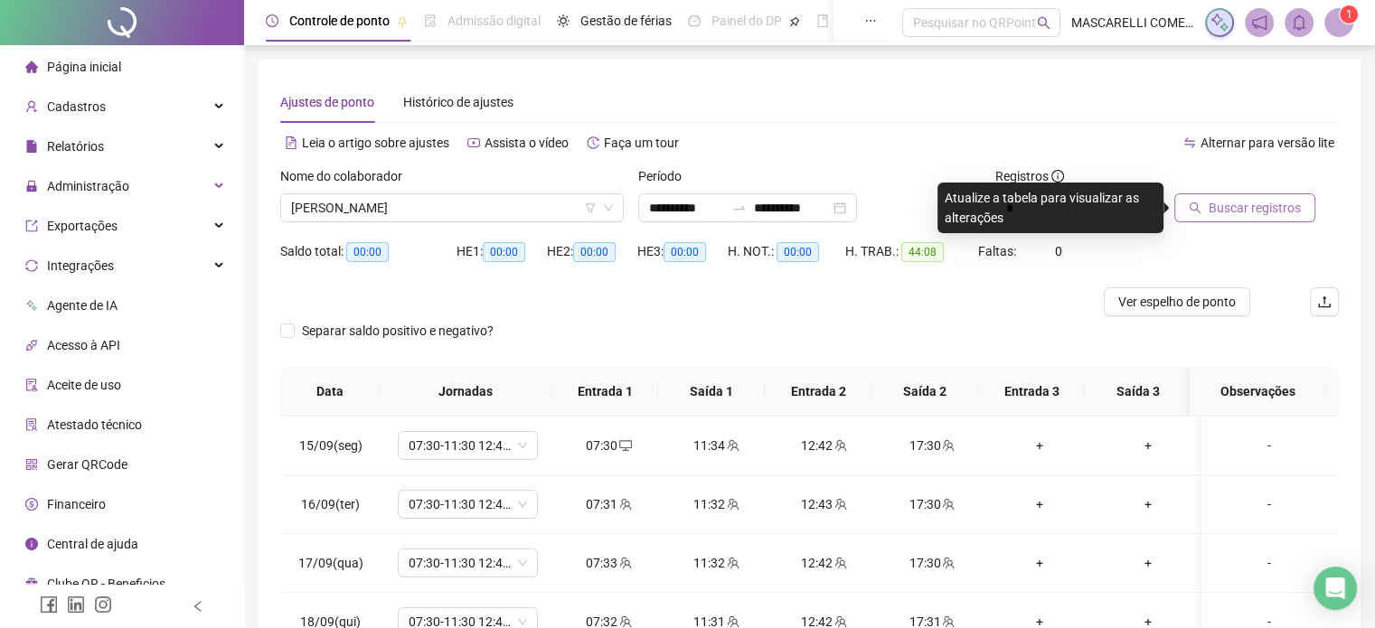
click at [1247, 207] on span "Buscar registros" at bounding box center [1255, 208] width 92 height 20
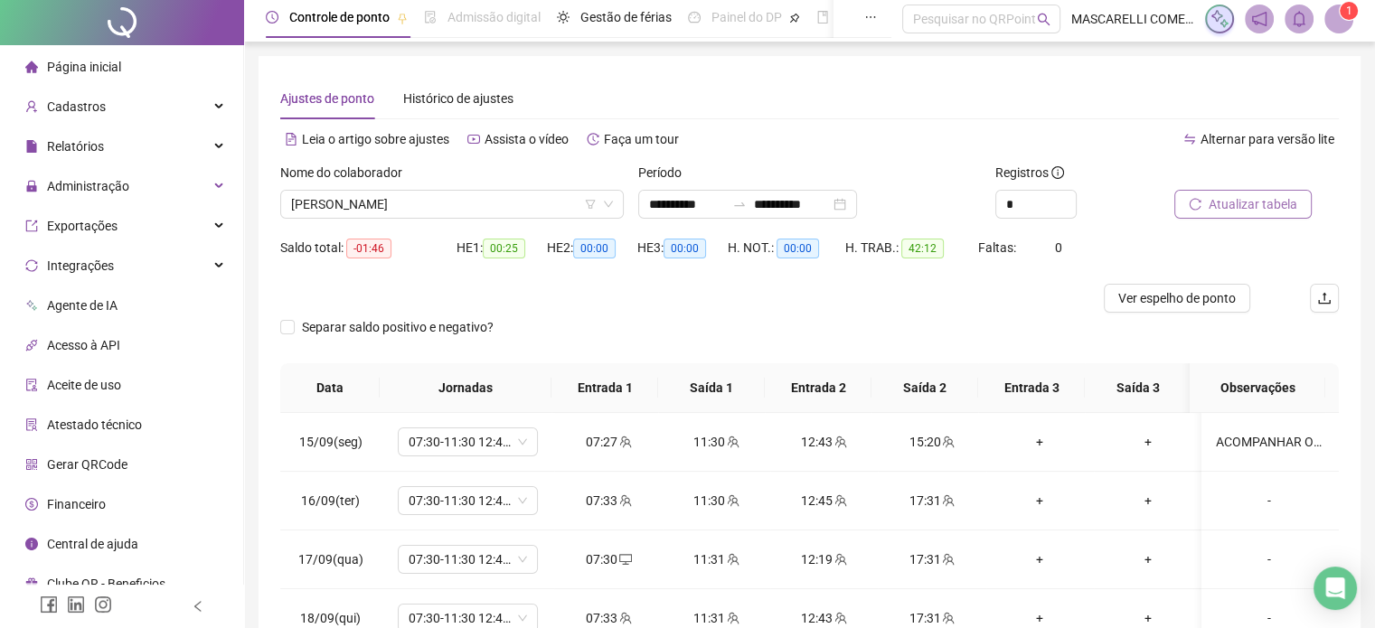
scroll to position [0, 0]
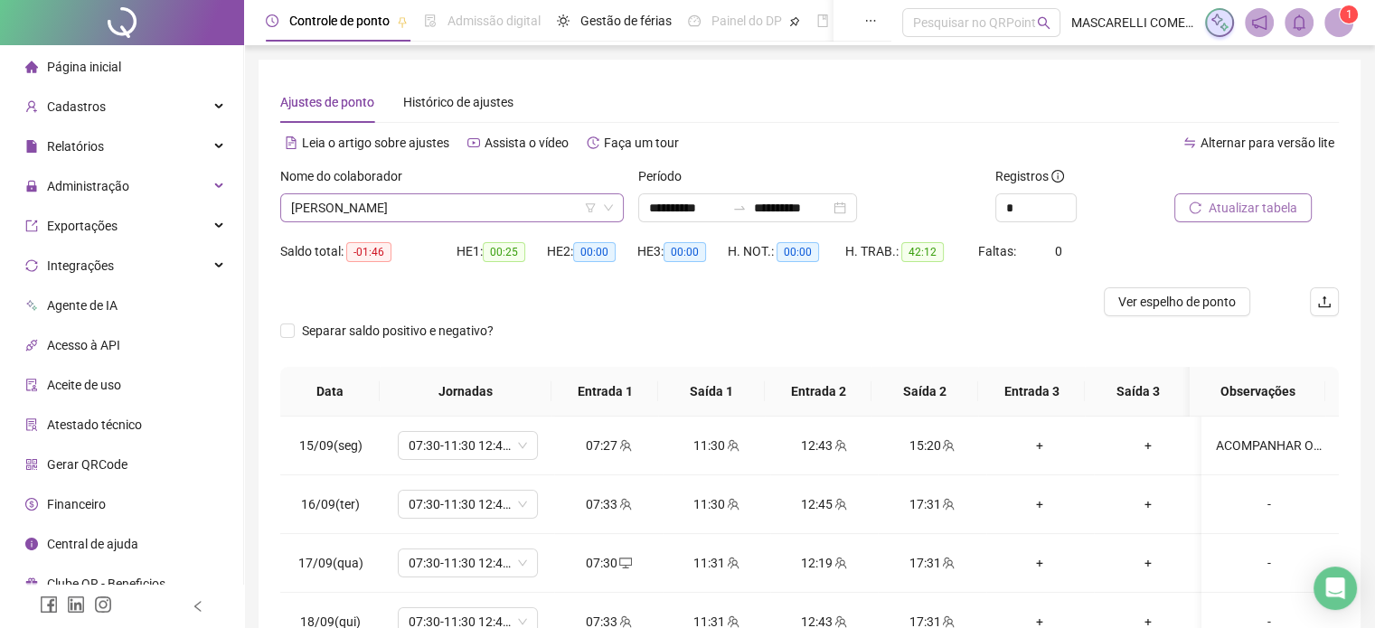
click at [482, 211] on span "[PERSON_NAME]" at bounding box center [452, 207] width 322 height 27
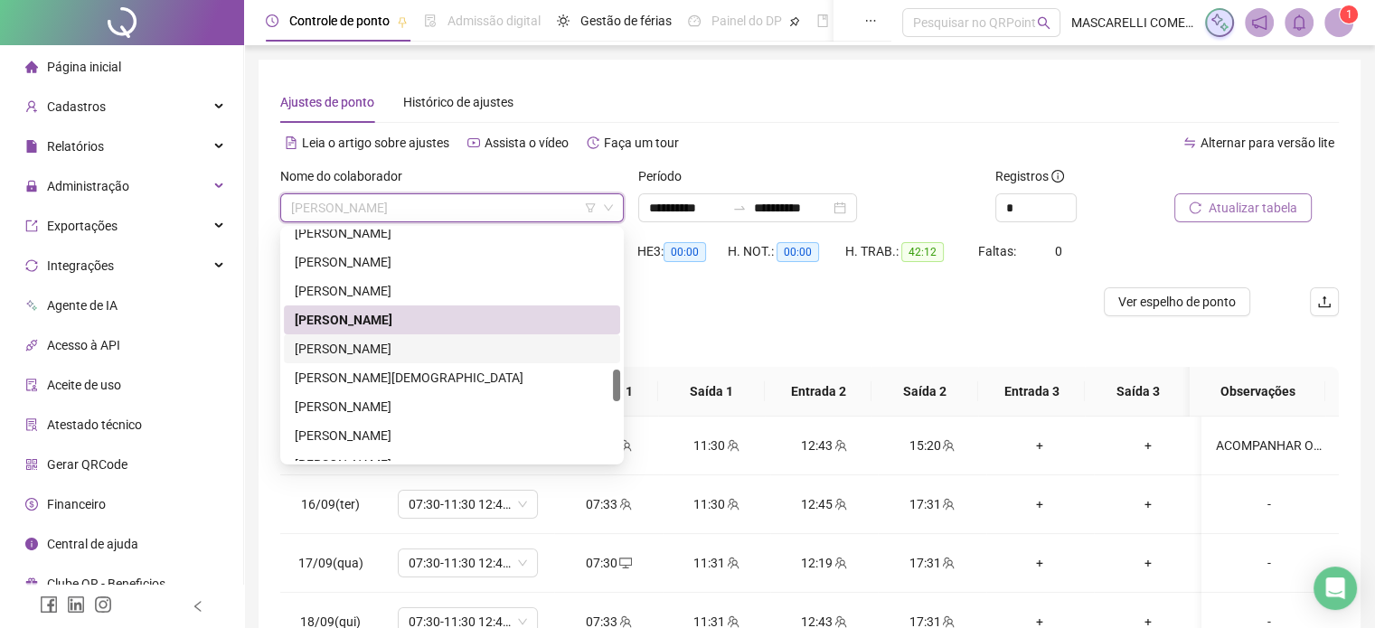
click at [344, 347] on div "[PERSON_NAME]" at bounding box center [452, 349] width 315 height 20
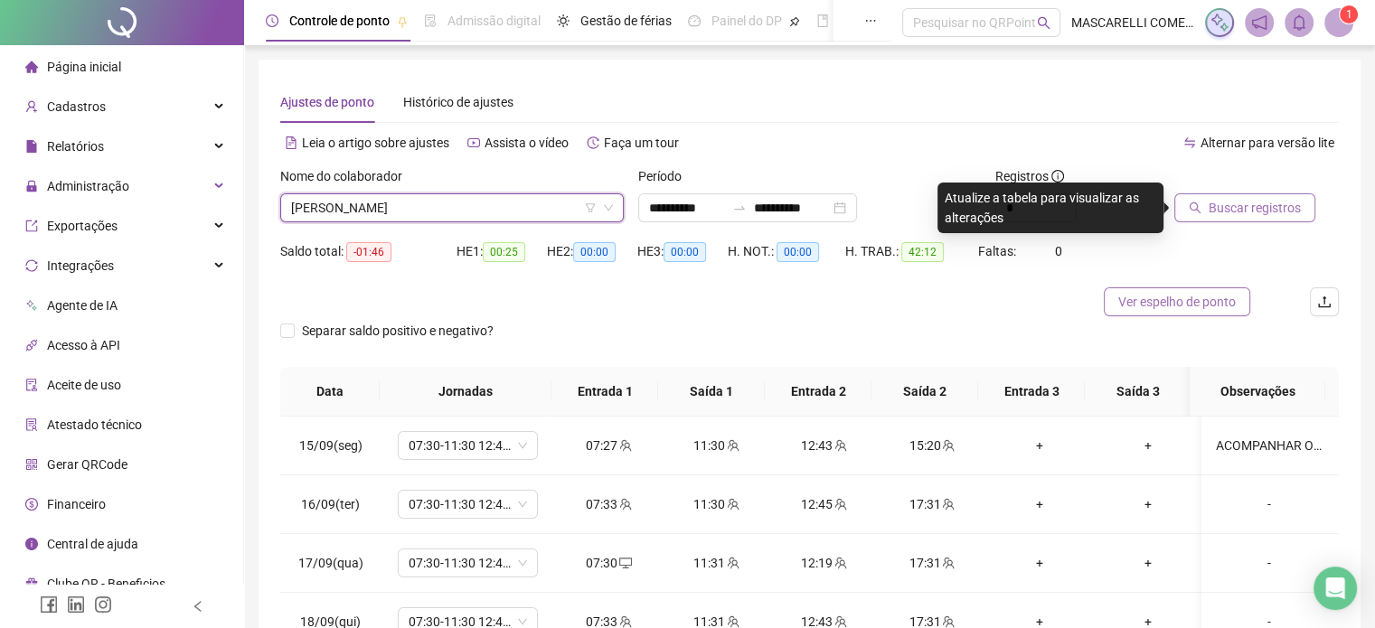
click at [1186, 300] on span "Ver espelho de ponto" at bounding box center [1178, 302] width 118 height 20
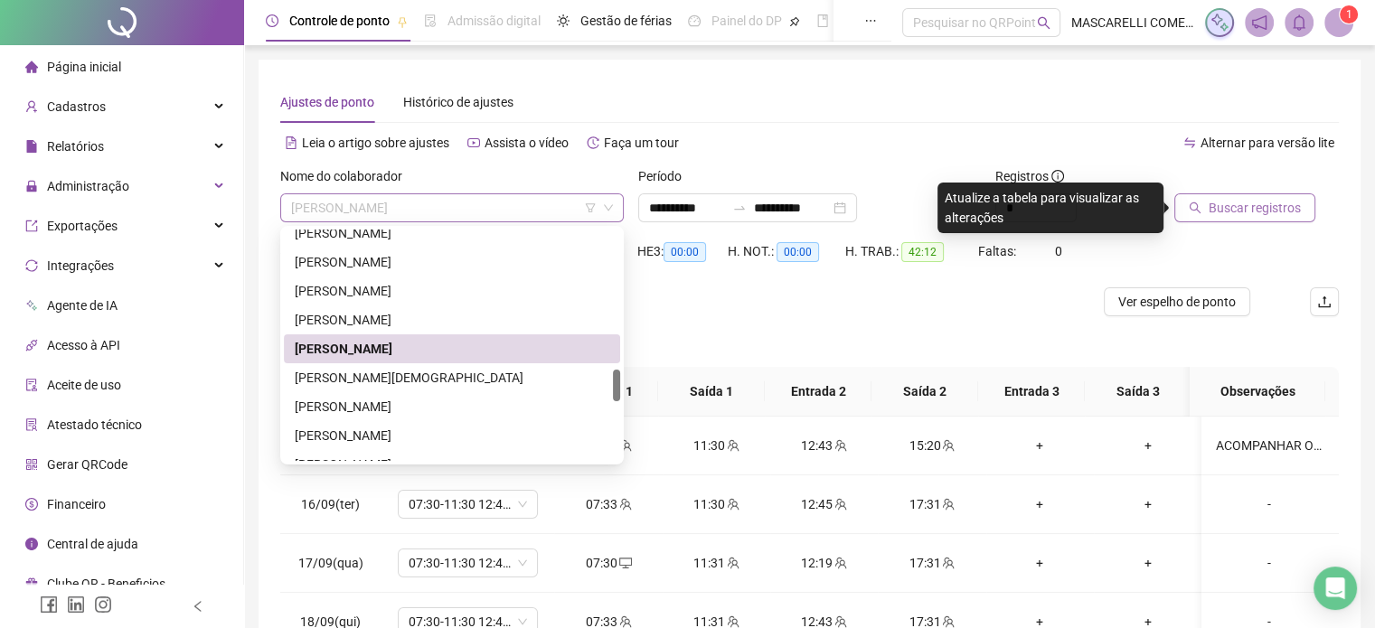
click at [443, 210] on span "[PERSON_NAME]" at bounding box center [452, 207] width 322 height 27
click at [351, 381] on div "[PERSON_NAME][DEMOGRAPHIC_DATA]" at bounding box center [452, 378] width 315 height 20
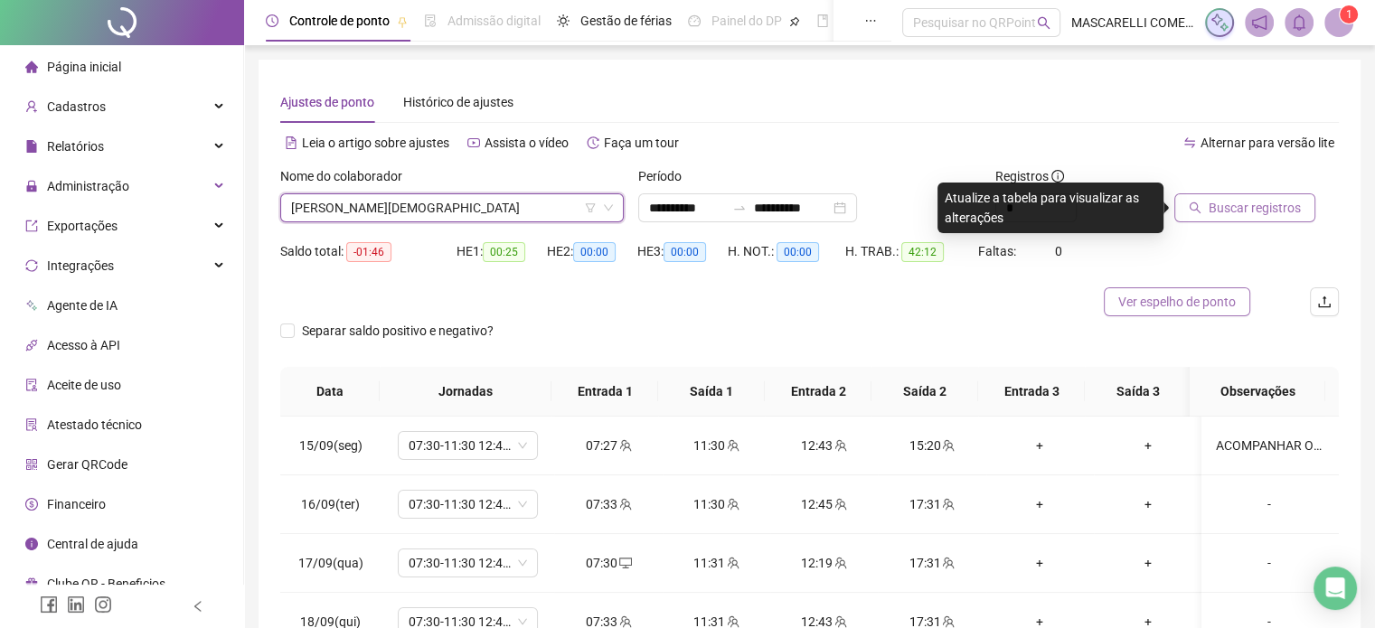
click at [1166, 303] on span "Ver espelho de ponto" at bounding box center [1178, 302] width 118 height 20
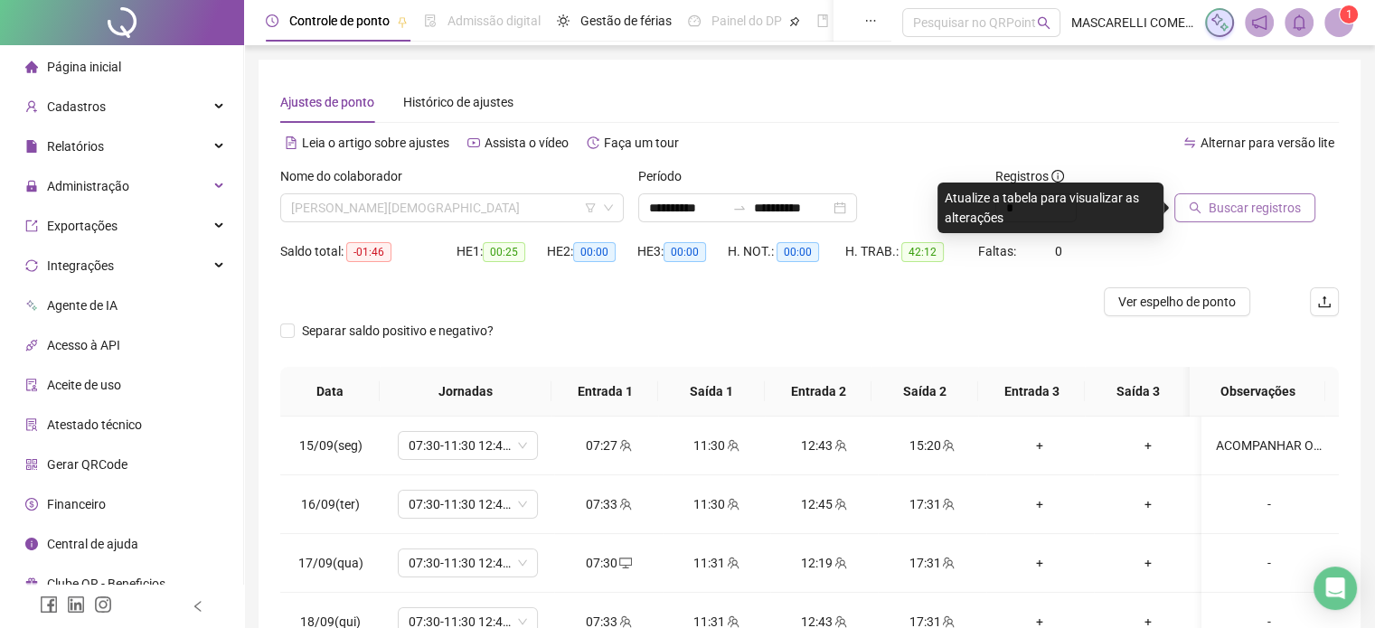
drag, startPoint x: 452, startPoint y: 202, endPoint x: 457, endPoint y: 184, distance: 18.6
click at [453, 202] on span "[PERSON_NAME][DEMOGRAPHIC_DATA]" at bounding box center [452, 207] width 322 height 27
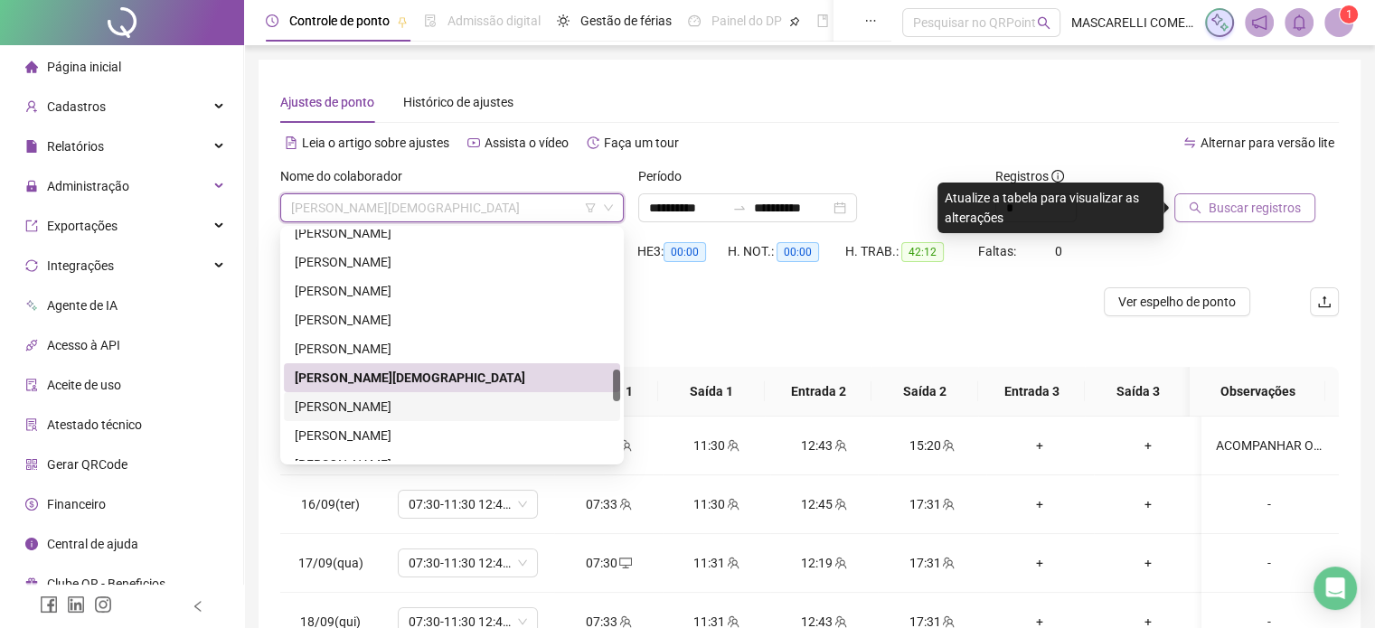
click at [334, 404] on div "[PERSON_NAME]" at bounding box center [452, 407] width 315 height 20
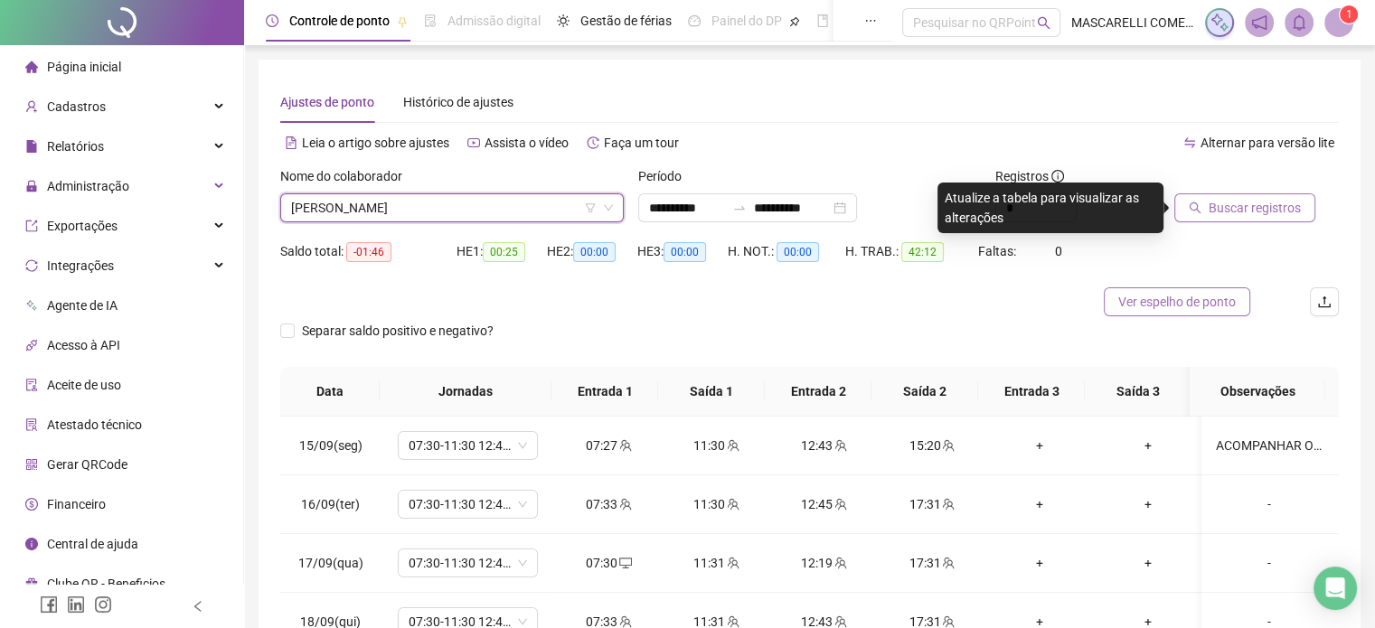
click at [1186, 305] on span "Ver espelho de ponto" at bounding box center [1178, 302] width 118 height 20
click at [1172, 296] on span "Ver espelho de ponto" at bounding box center [1178, 302] width 118 height 20
click at [402, 198] on span "[PERSON_NAME]" at bounding box center [452, 207] width 322 height 27
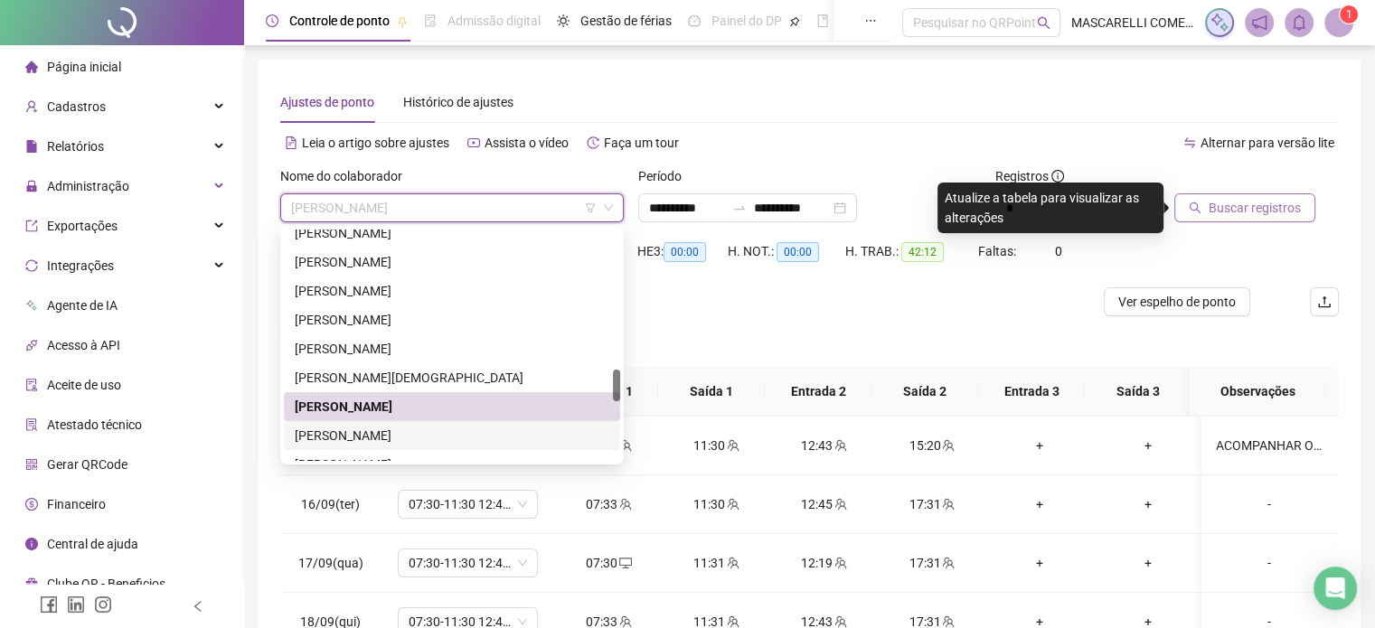
click at [356, 434] on div "[PERSON_NAME]" at bounding box center [452, 436] width 315 height 20
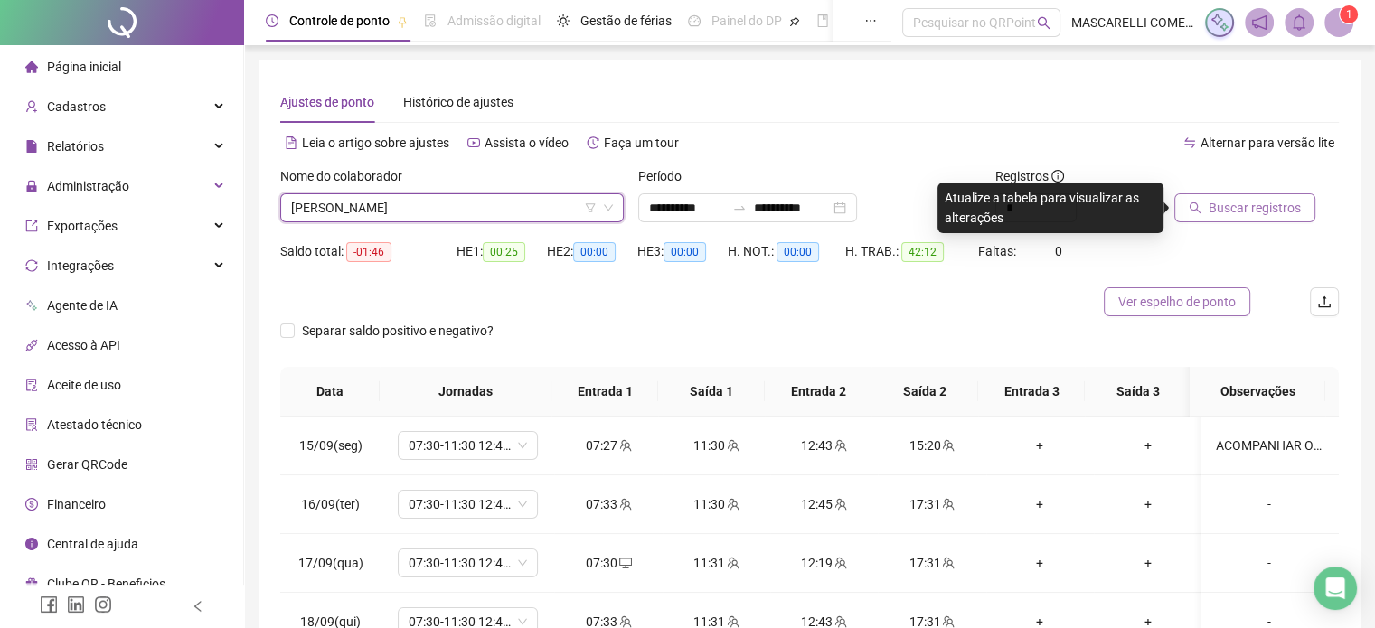
click at [1167, 305] on span "Ver espelho de ponto" at bounding box center [1178, 302] width 118 height 20
click at [452, 198] on span "[PERSON_NAME]" at bounding box center [452, 207] width 322 height 27
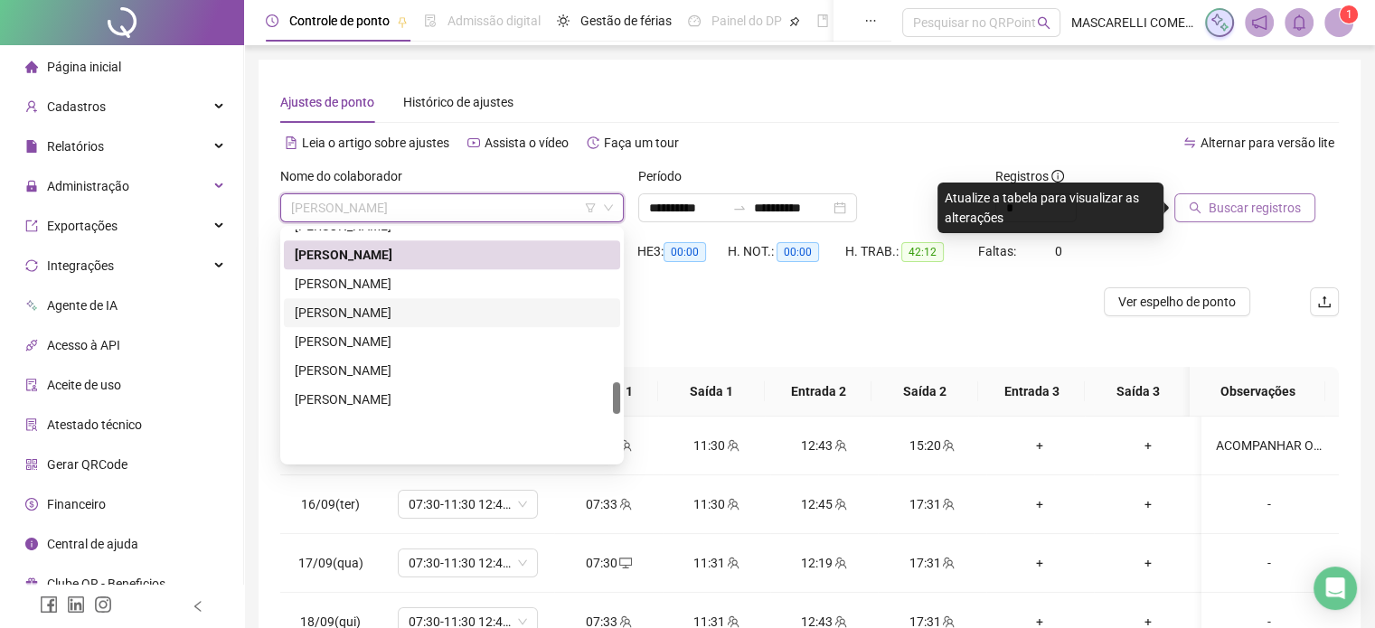
scroll to position [1085, 0]
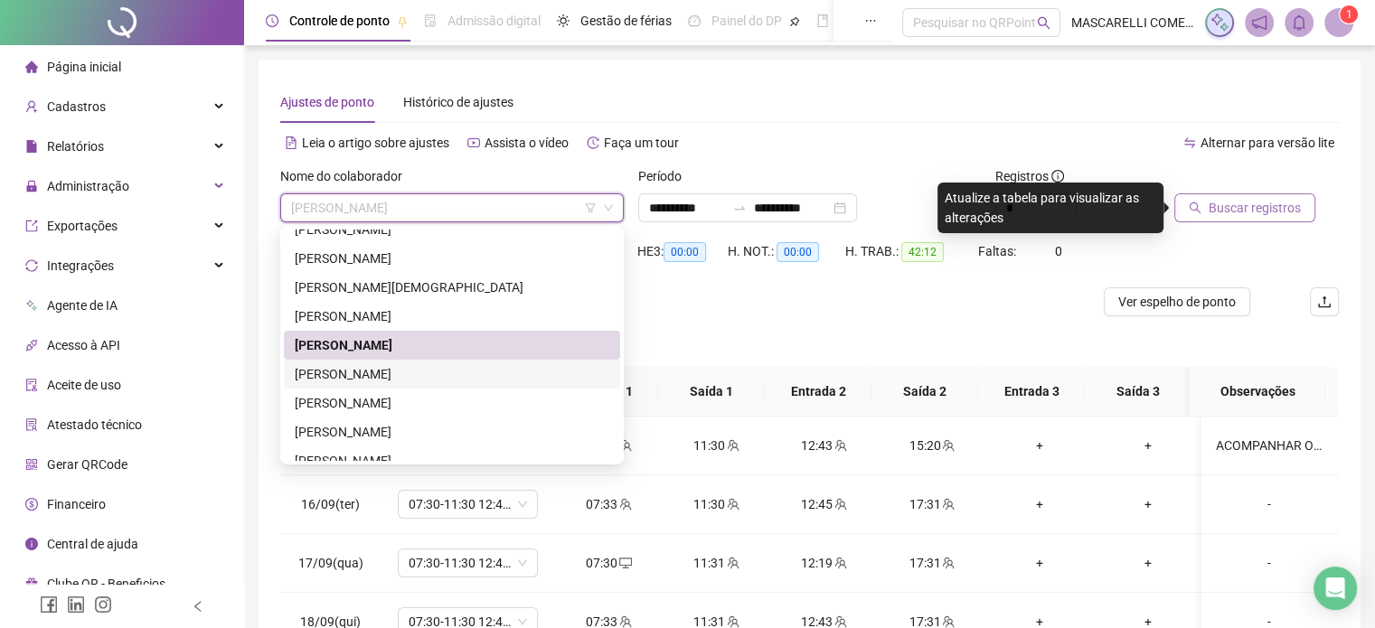
click at [344, 373] on div "[PERSON_NAME]" at bounding box center [452, 374] width 315 height 20
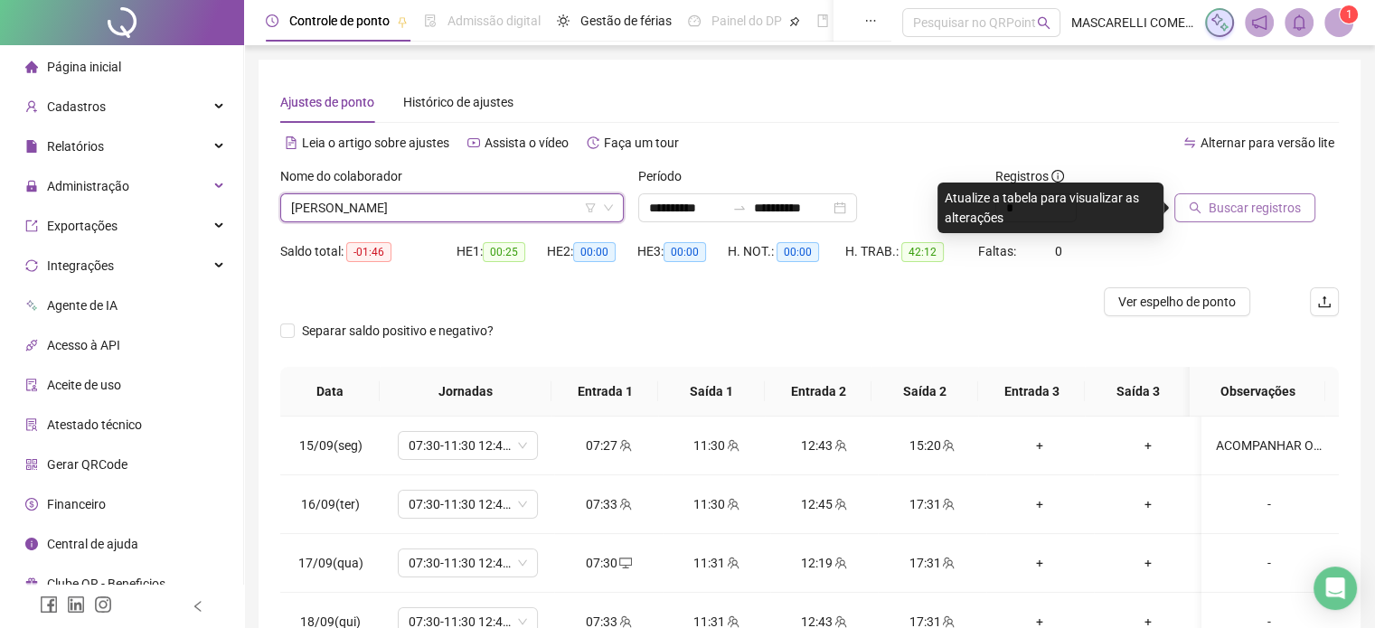
click at [357, 215] on span "[PERSON_NAME]" at bounding box center [452, 207] width 322 height 27
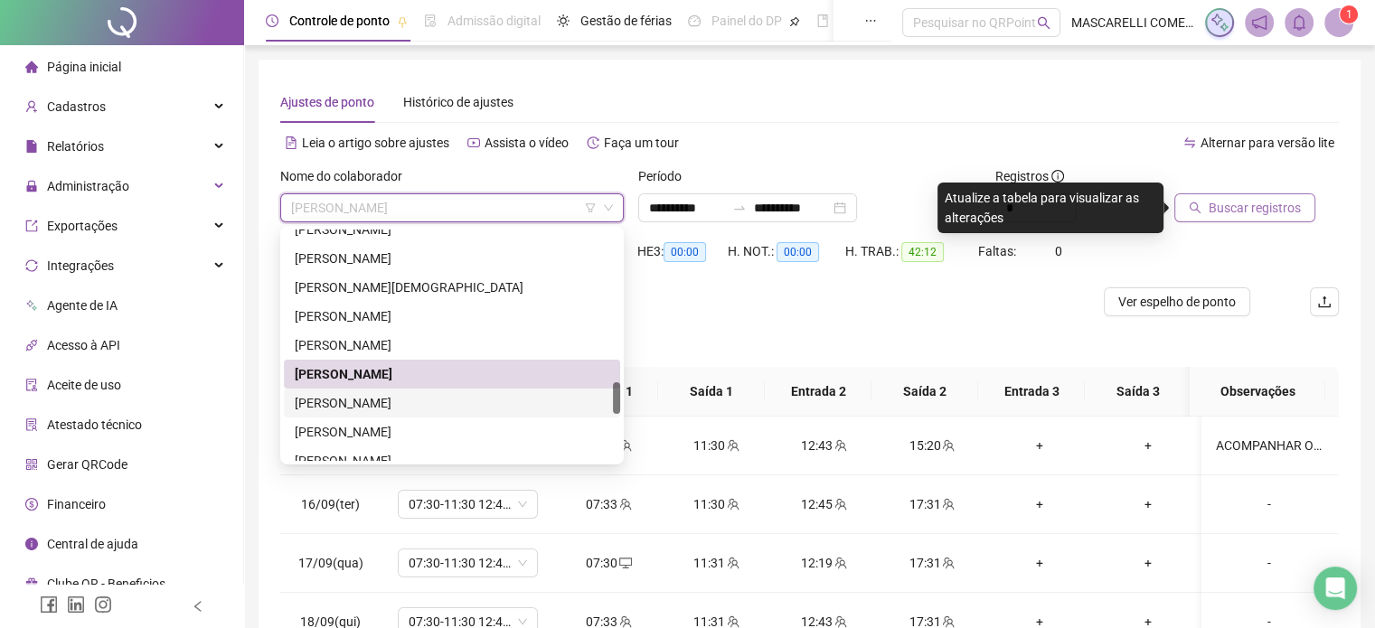
click at [333, 401] on div "[PERSON_NAME]" at bounding box center [452, 403] width 315 height 20
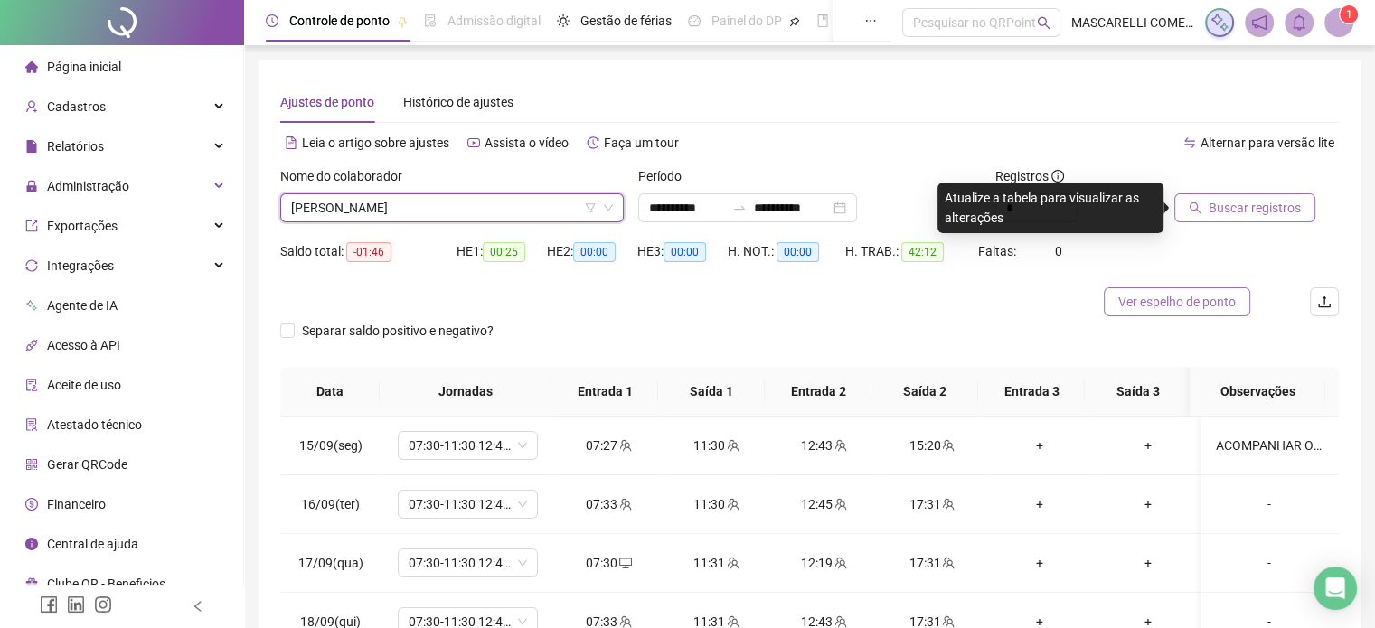
click at [1213, 298] on span "Ver espelho de ponto" at bounding box center [1178, 302] width 118 height 20
click at [426, 202] on span "[PERSON_NAME]" at bounding box center [452, 207] width 322 height 27
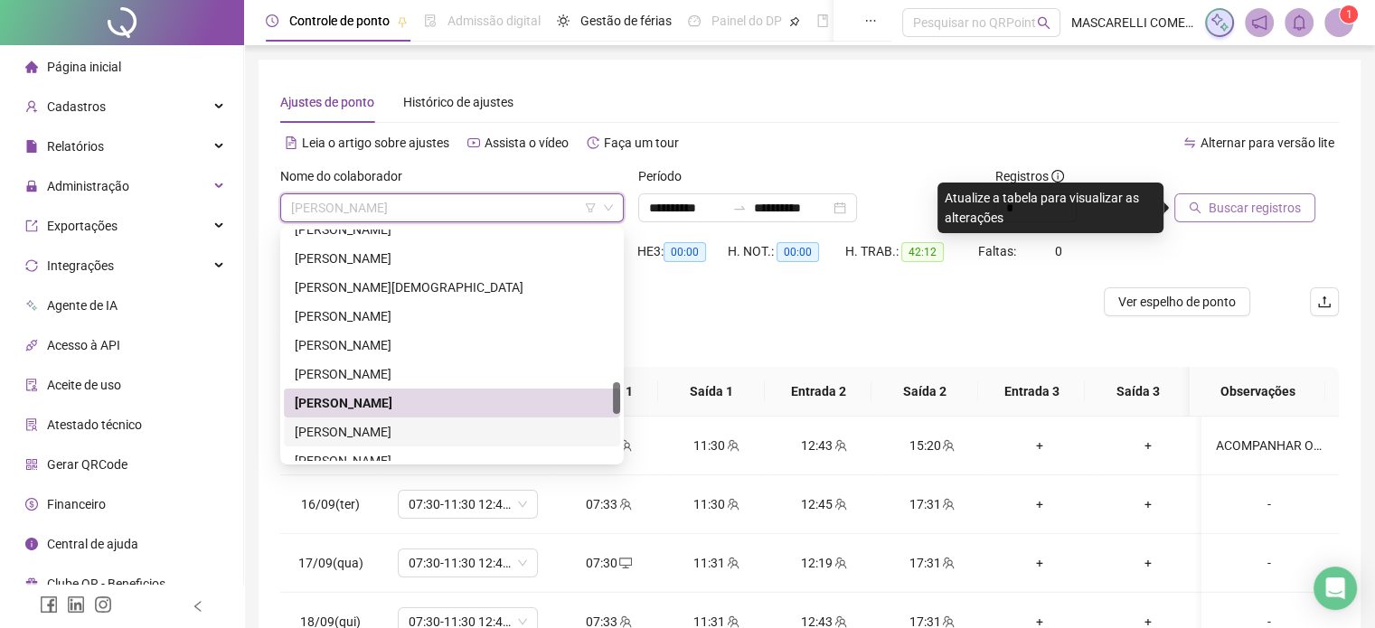
click at [327, 432] on div "[PERSON_NAME]" at bounding box center [452, 432] width 315 height 20
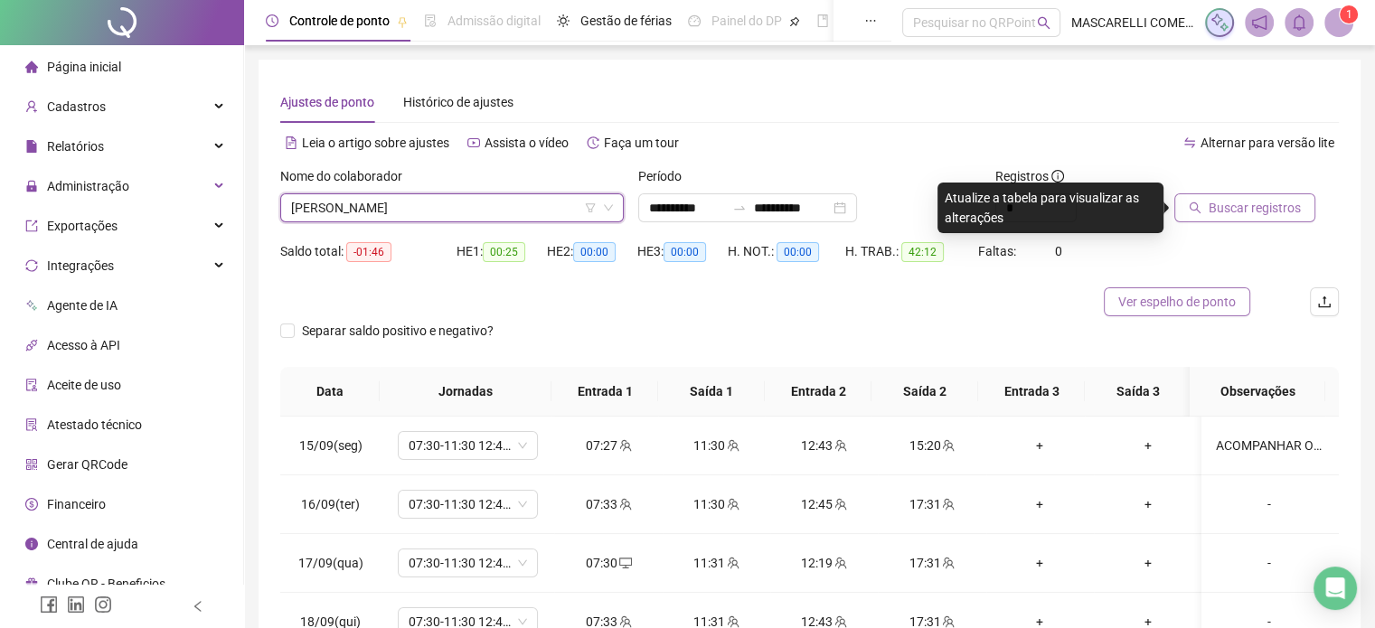
click at [1186, 297] on span "Ver espelho de ponto" at bounding box center [1178, 302] width 118 height 20
click at [398, 209] on span "[PERSON_NAME]" at bounding box center [452, 207] width 322 height 27
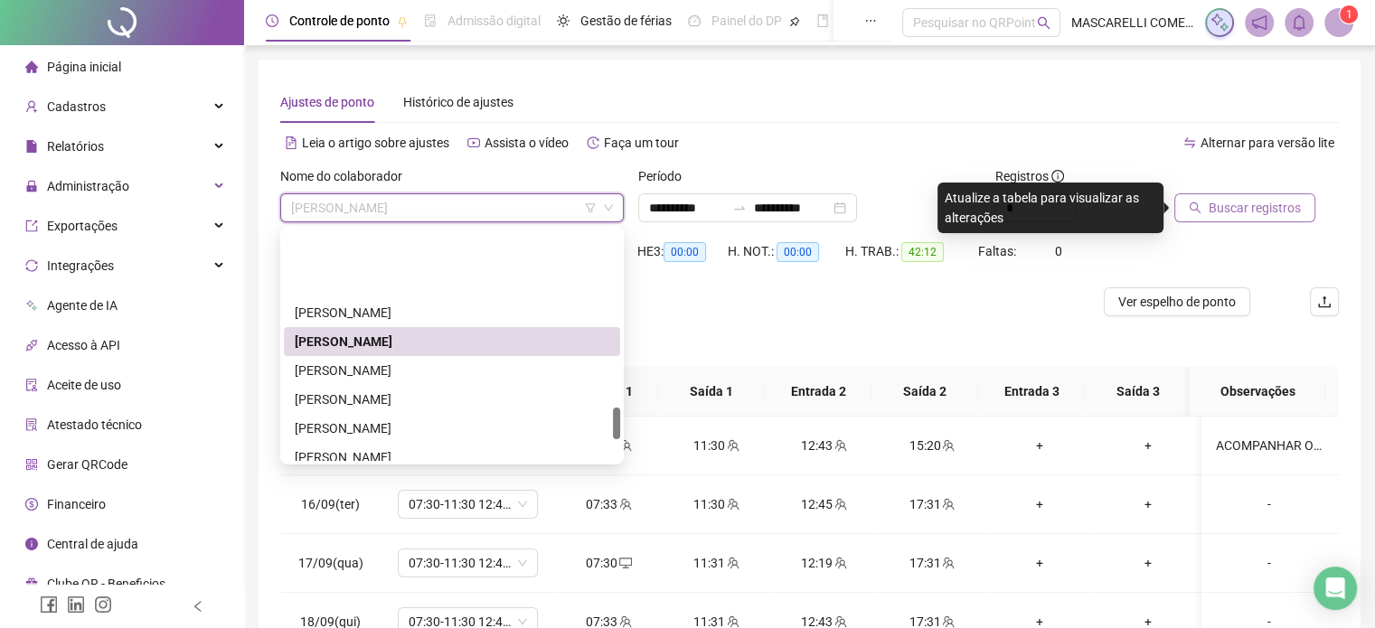
scroll to position [1266, 0]
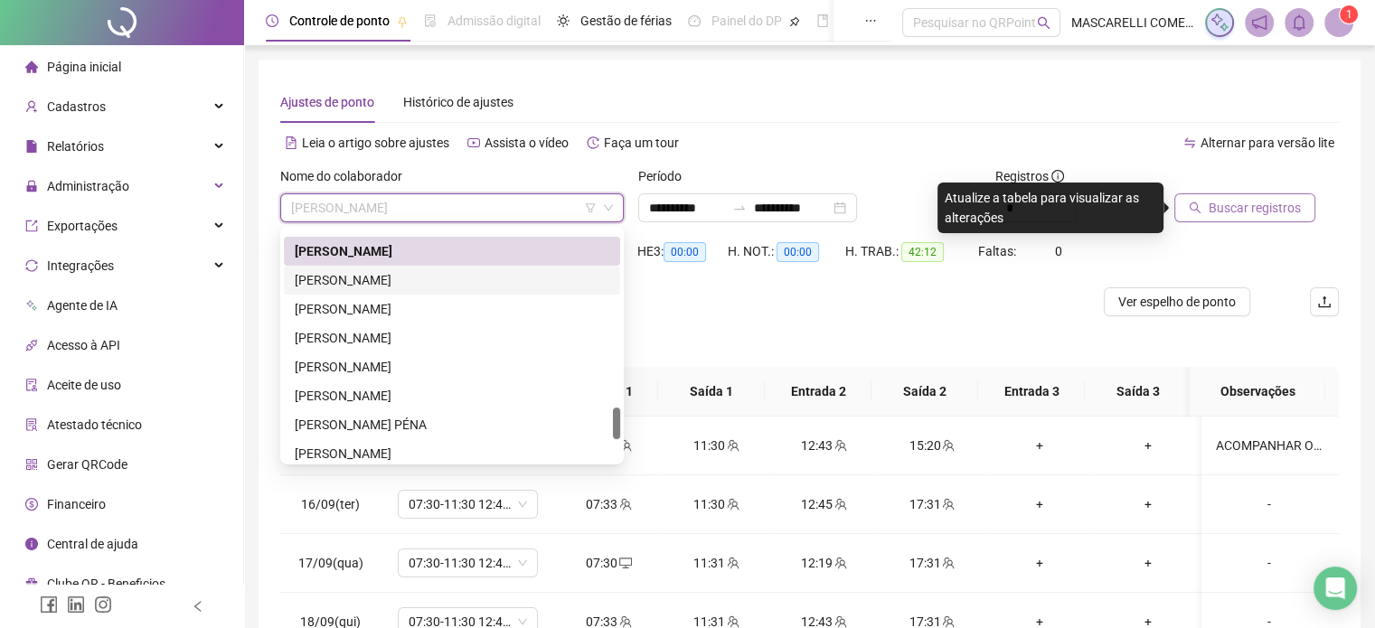
click at [383, 276] on div "[PERSON_NAME]" at bounding box center [452, 280] width 315 height 20
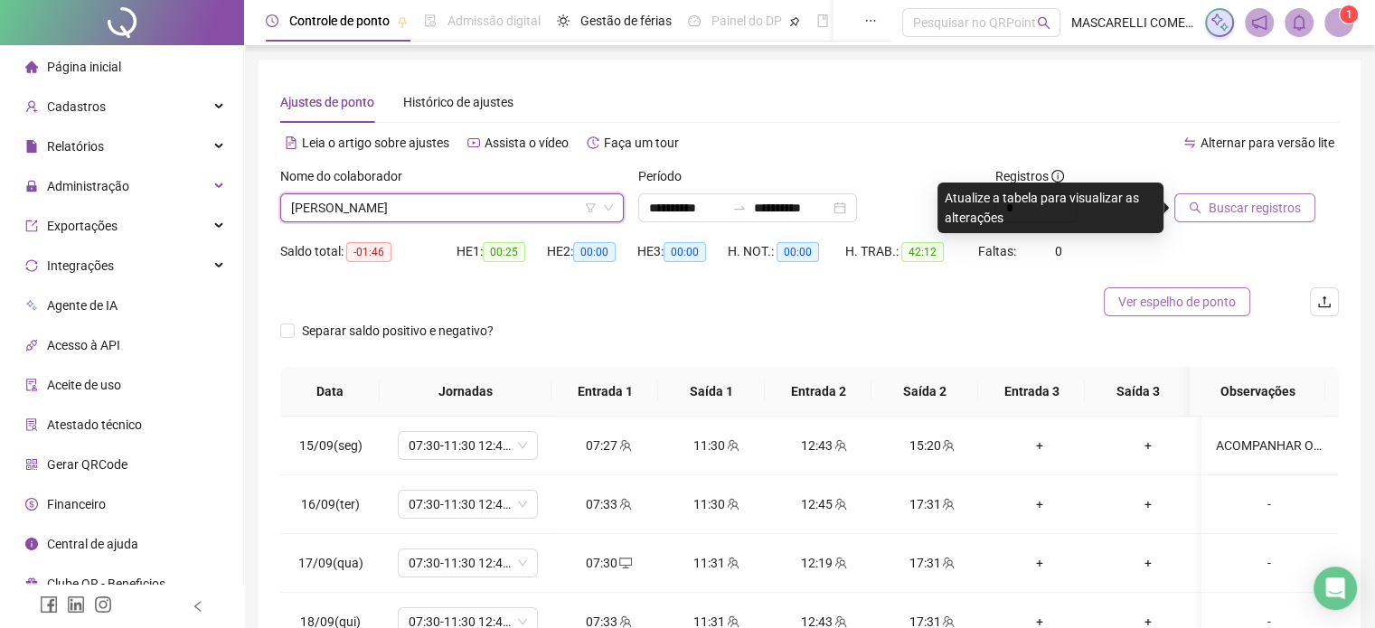
click at [1172, 304] on span "Ver espelho de ponto" at bounding box center [1178, 302] width 118 height 20
click at [396, 202] on span "[PERSON_NAME]" at bounding box center [452, 207] width 322 height 27
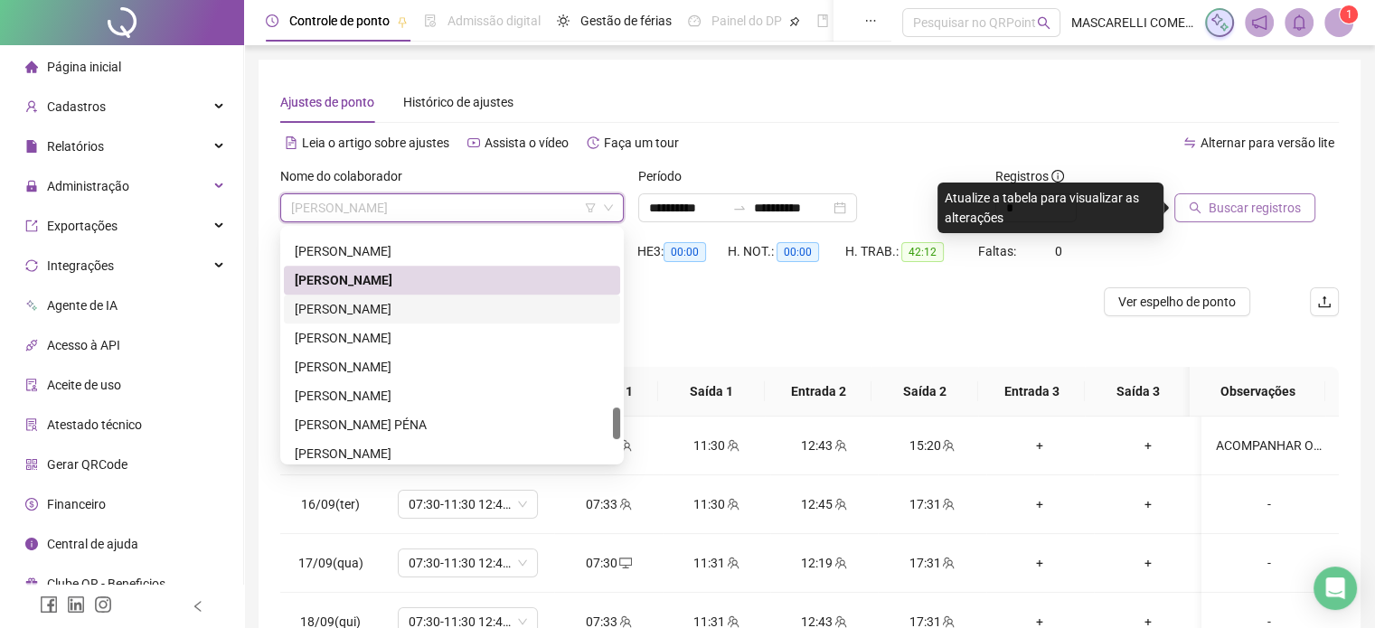
click at [300, 310] on div "[PERSON_NAME]" at bounding box center [452, 309] width 315 height 20
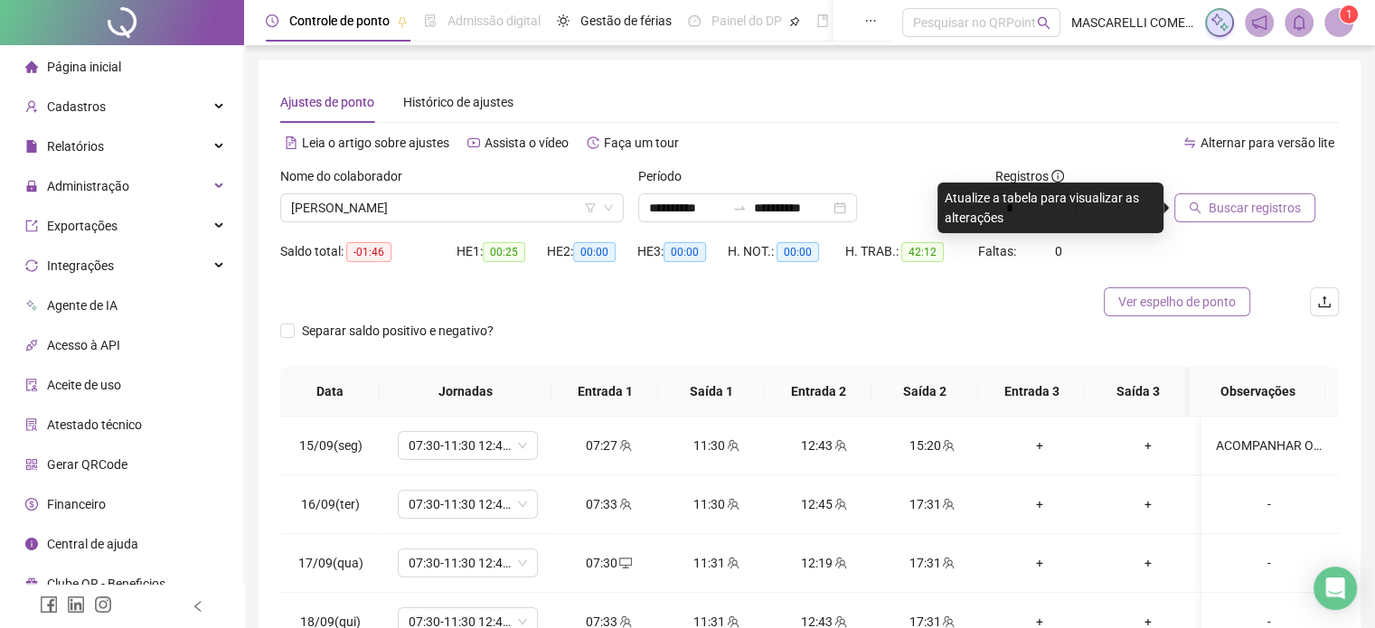
click at [1157, 299] on span "Ver espelho de ponto" at bounding box center [1178, 302] width 118 height 20
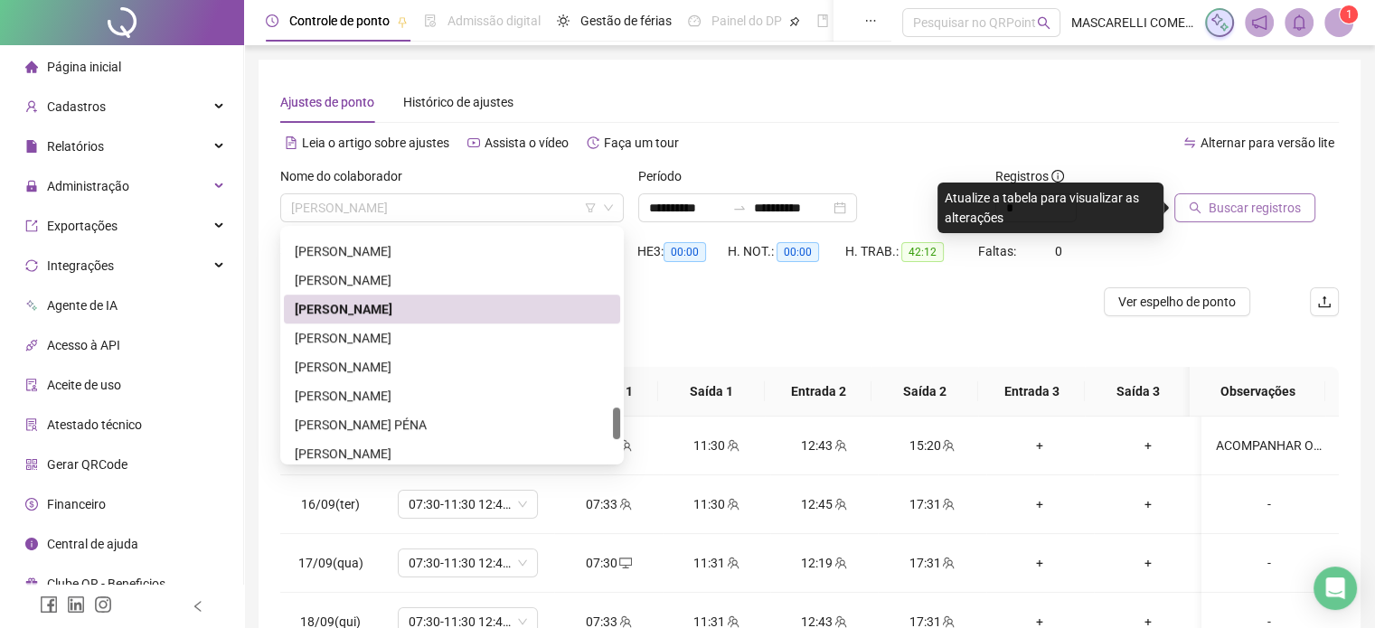
drag, startPoint x: 420, startPoint y: 213, endPoint x: 419, endPoint y: 183, distance: 29.9
click at [420, 203] on span "[PERSON_NAME]" at bounding box center [452, 207] width 322 height 27
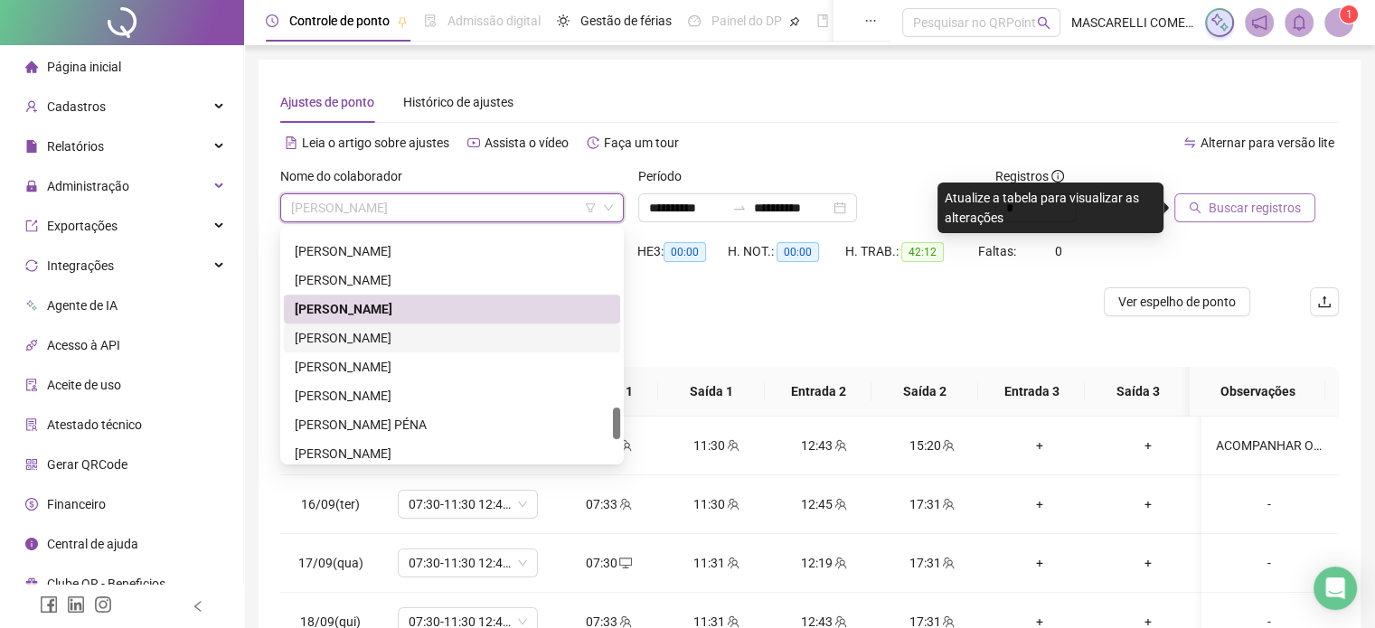
click at [333, 343] on div "[PERSON_NAME]" at bounding box center [452, 338] width 315 height 20
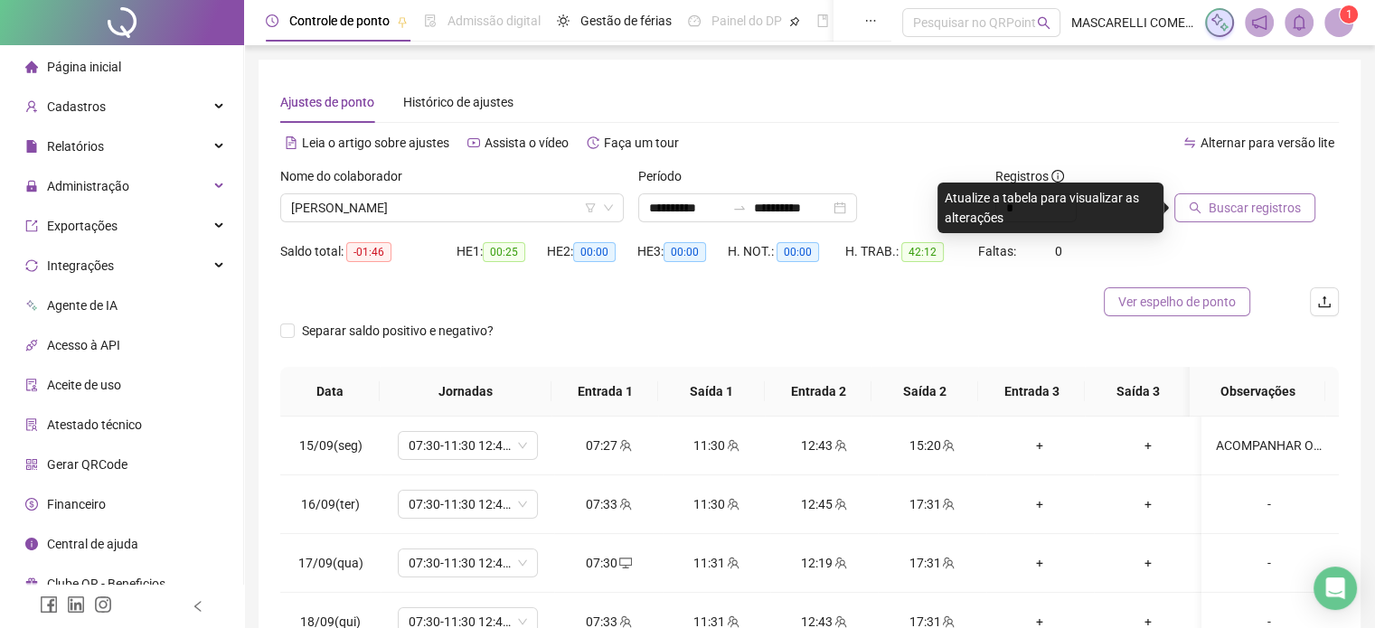
click at [1181, 299] on span "Ver espelho de ponto" at bounding box center [1178, 302] width 118 height 20
click at [439, 210] on span "[PERSON_NAME]" at bounding box center [452, 207] width 322 height 27
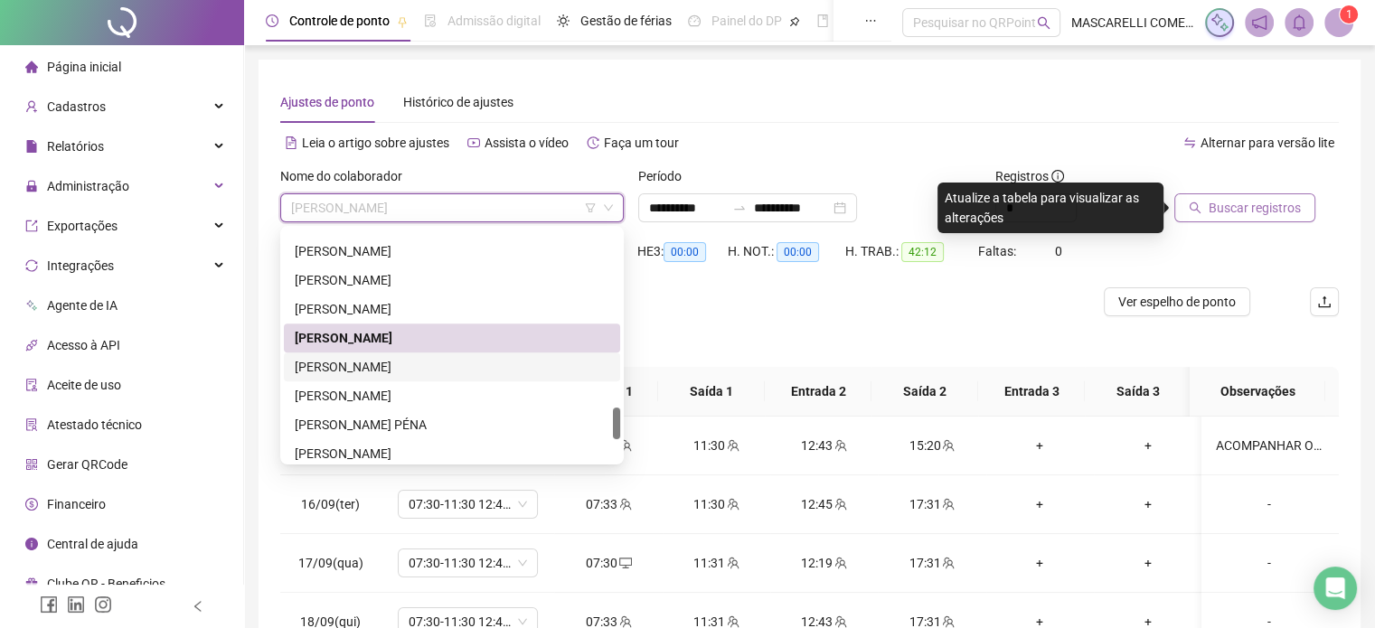
click at [335, 368] on div "[PERSON_NAME]" at bounding box center [452, 367] width 315 height 20
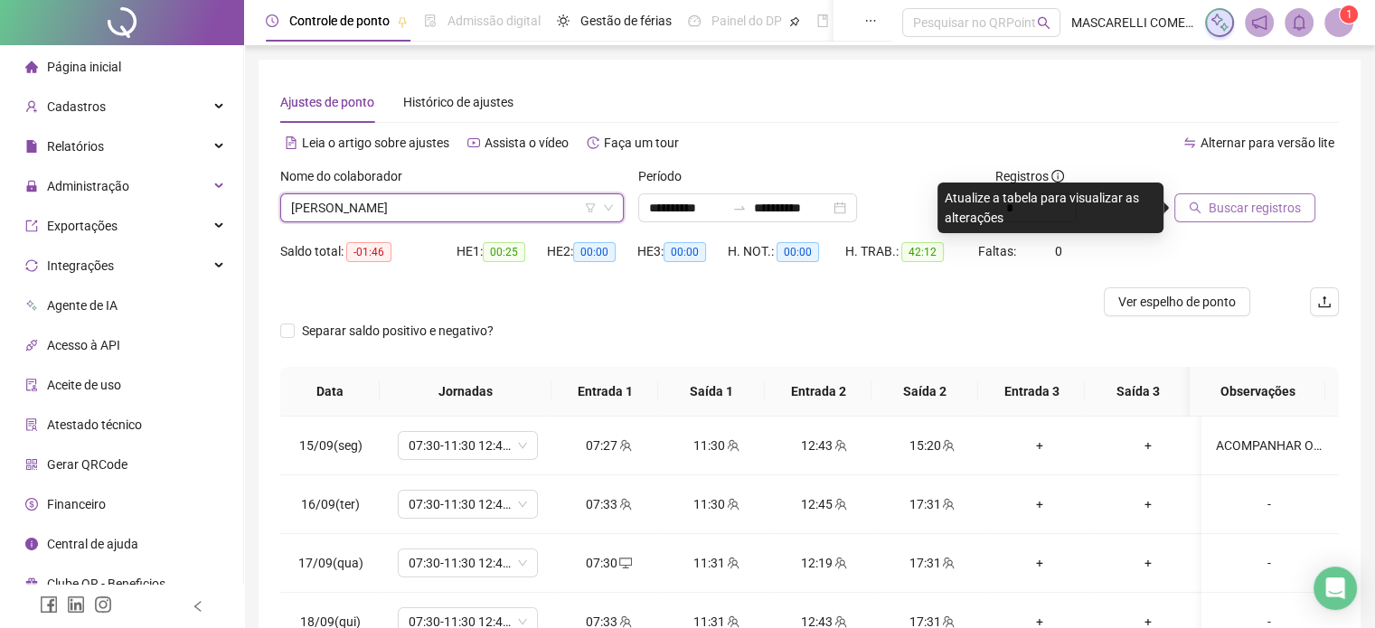
click at [1226, 203] on span "Buscar registros" at bounding box center [1255, 208] width 92 height 20
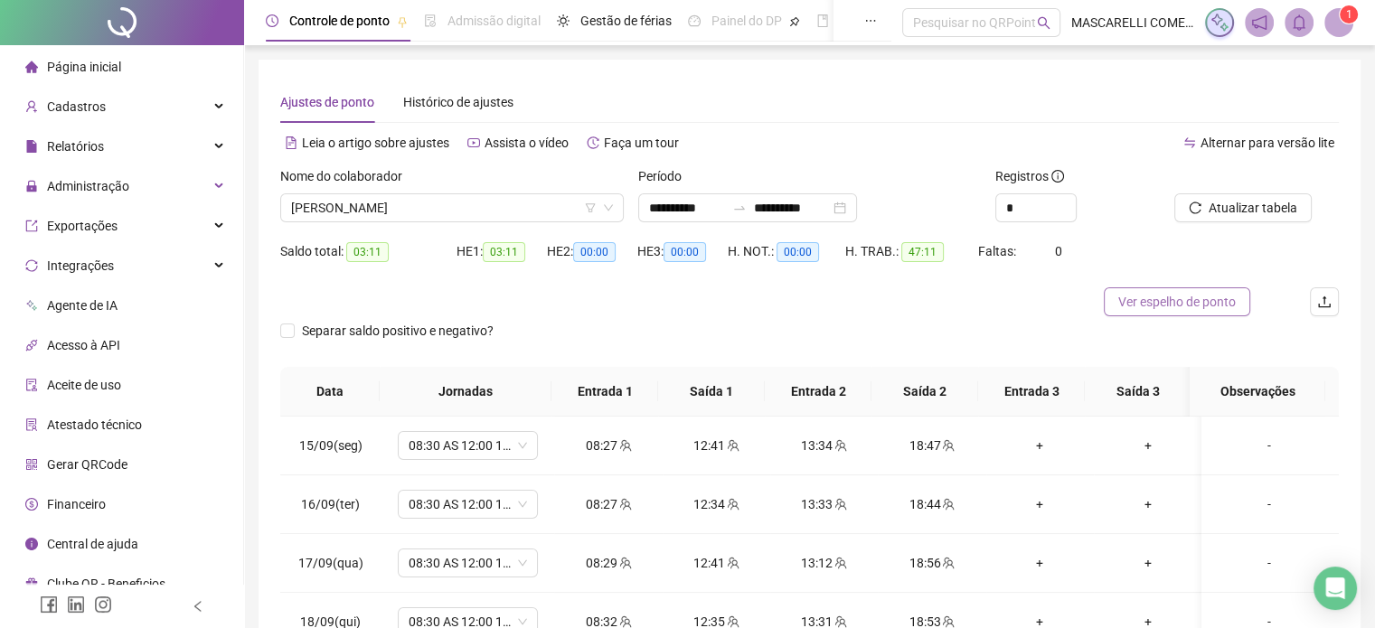
click at [1178, 307] on span "Ver espelho de ponto" at bounding box center [1178, 302] width 118 height 20
click at [357, 205] on span "[PERSON_NAME]" at bounding box center [452, 207] width 322 height 27
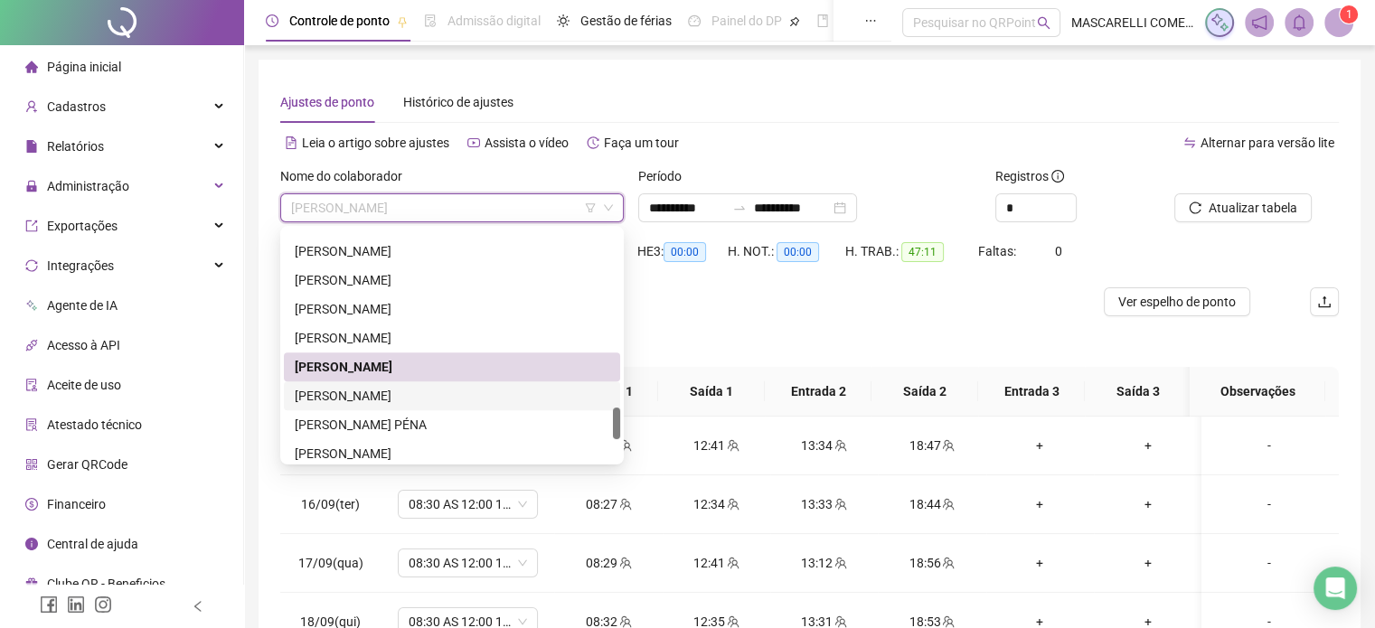
click at [362, 398] on div "[PERSON_NAME]" at bounding box center [452, 396] width 315 height 20
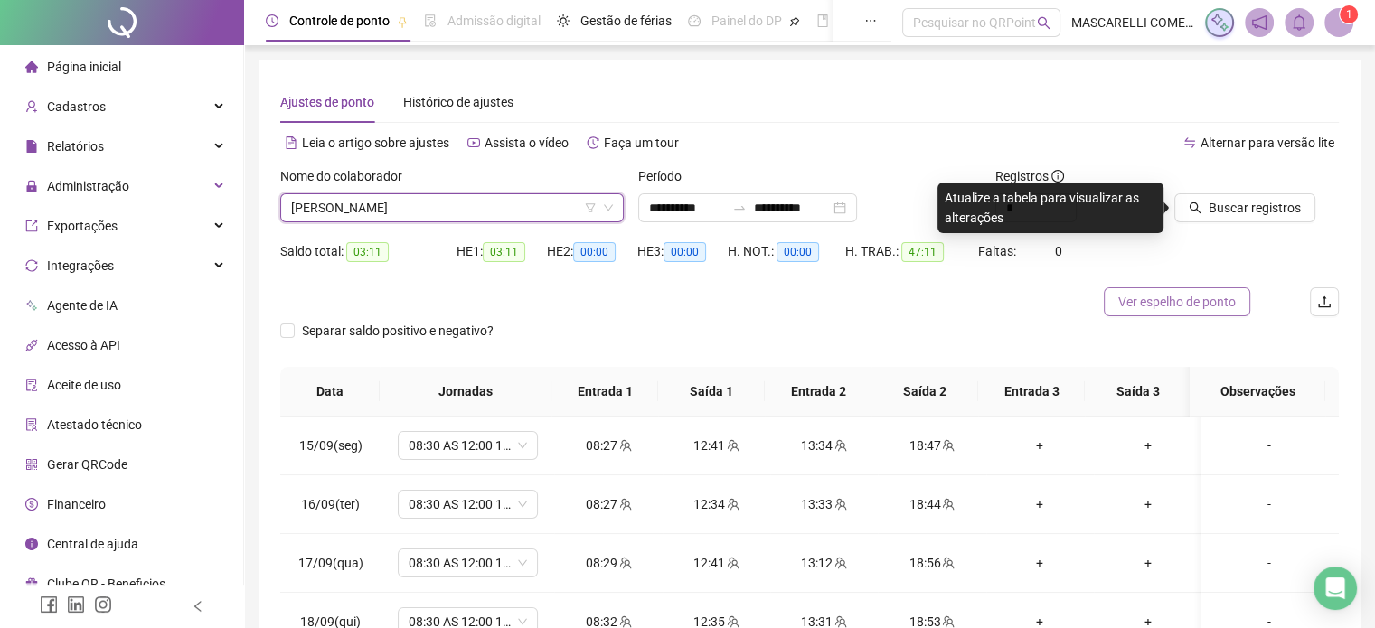
click at [1157, 305] on span "Ver espelho de ponto" at bounding box center [1178, 302] width 118 height 20
click at [477, 206] on span "[PERSON_NAME]" at bounding box center [452, 207] width 322 height 27
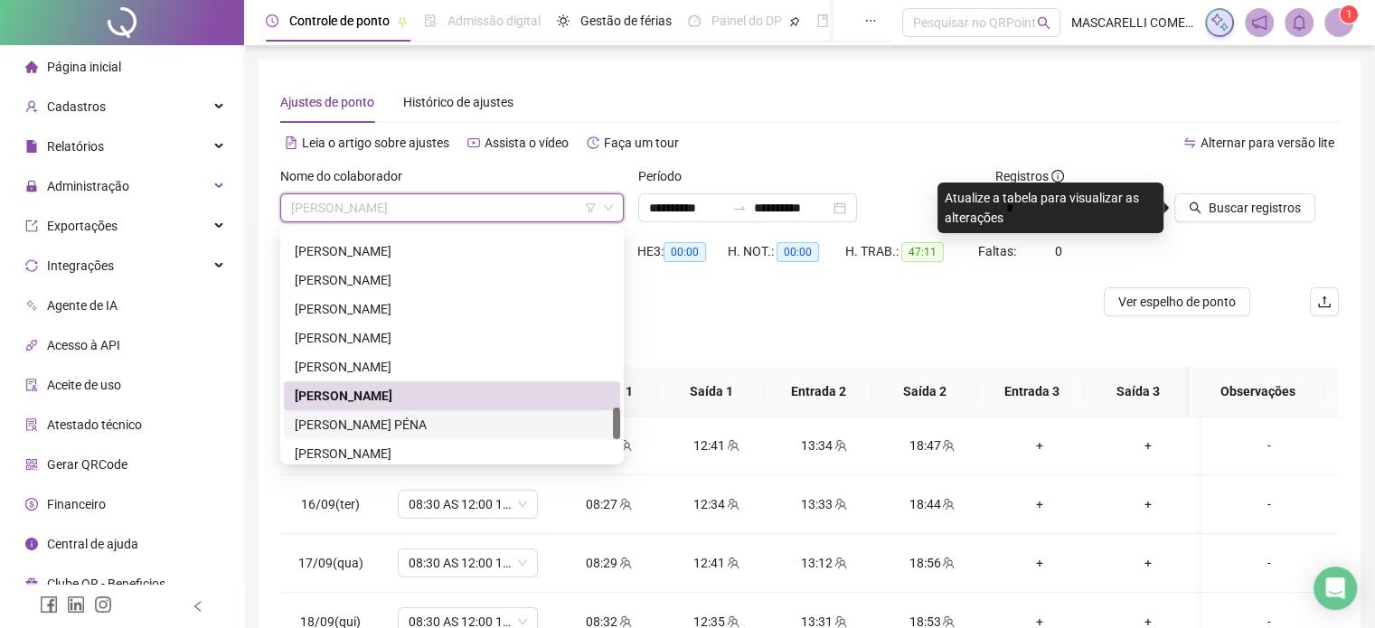
click at [387, 430] on div "[PERSON_NAME] PÉNA" at bounding box center [452, 425] width 315 height 20
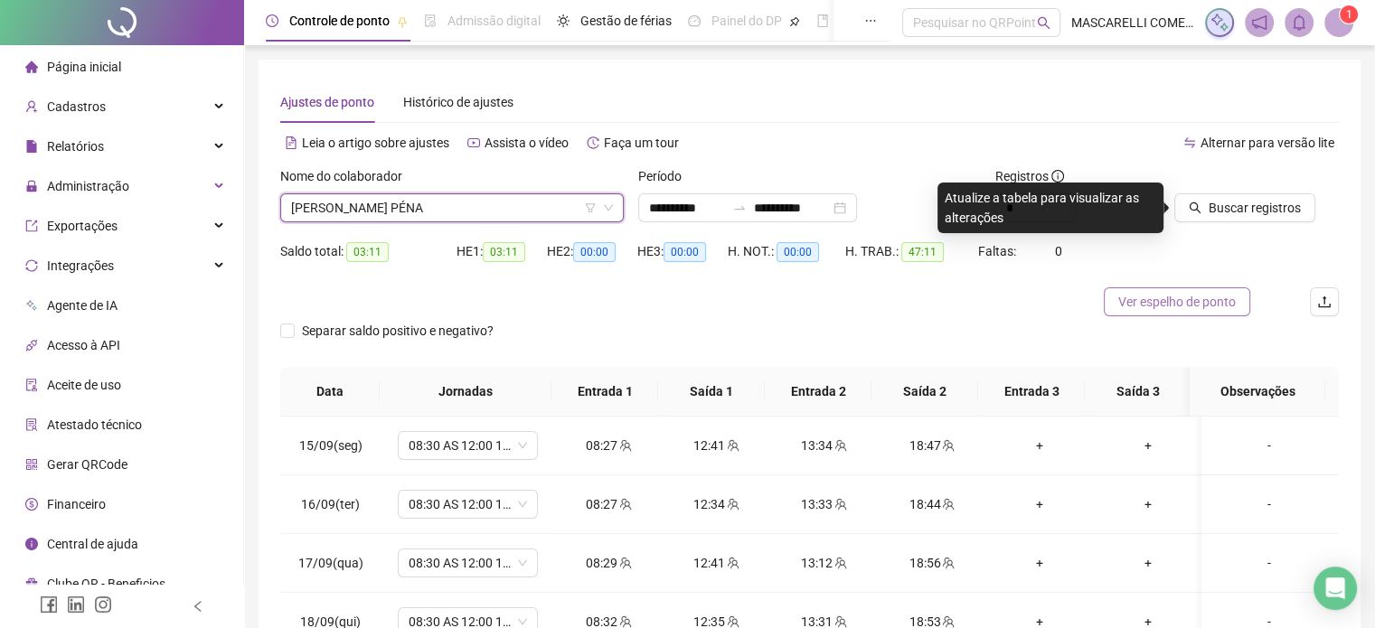
click at [1171, 303] on span "Ver espelho de ponto" at bounding box center [1178, 302] width 118 height 20
click at [426, 205] on span "[PERSON_NAME] PÉNA" at bounding box center [452, 207] width 322 height 27
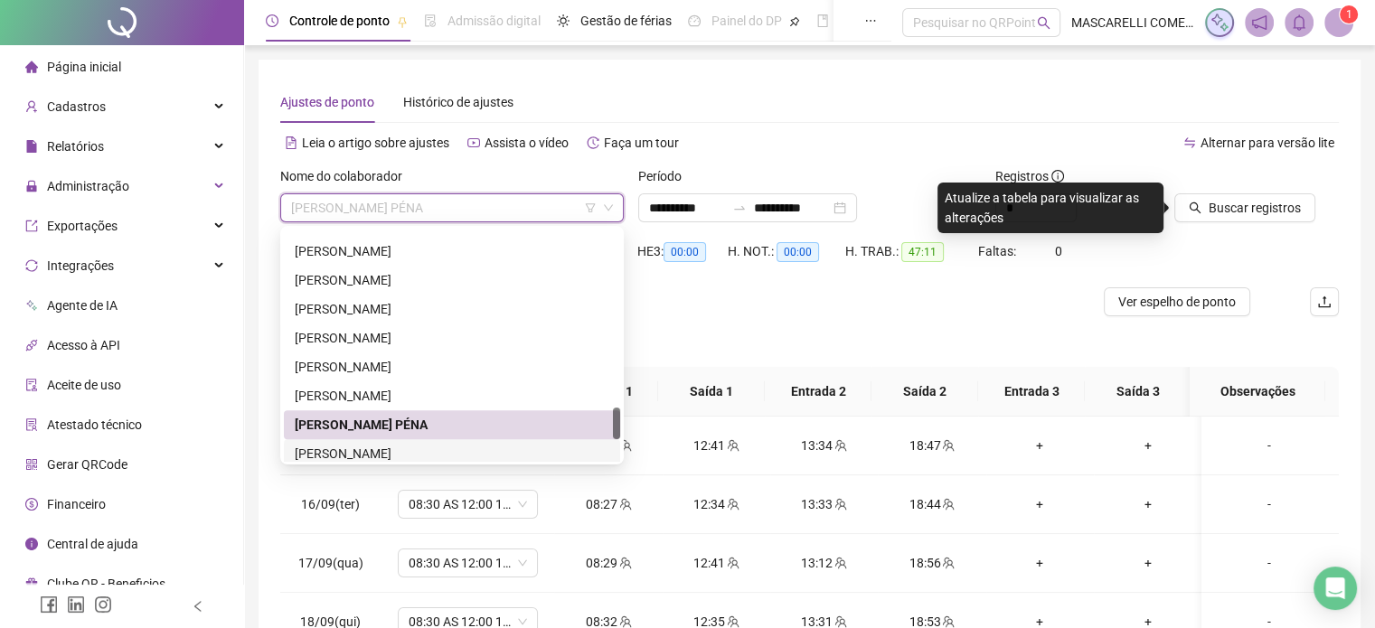
click at [350, 454] on div "[PERSON_NAME]" at bounding box center [452, 454] width 315 height 20
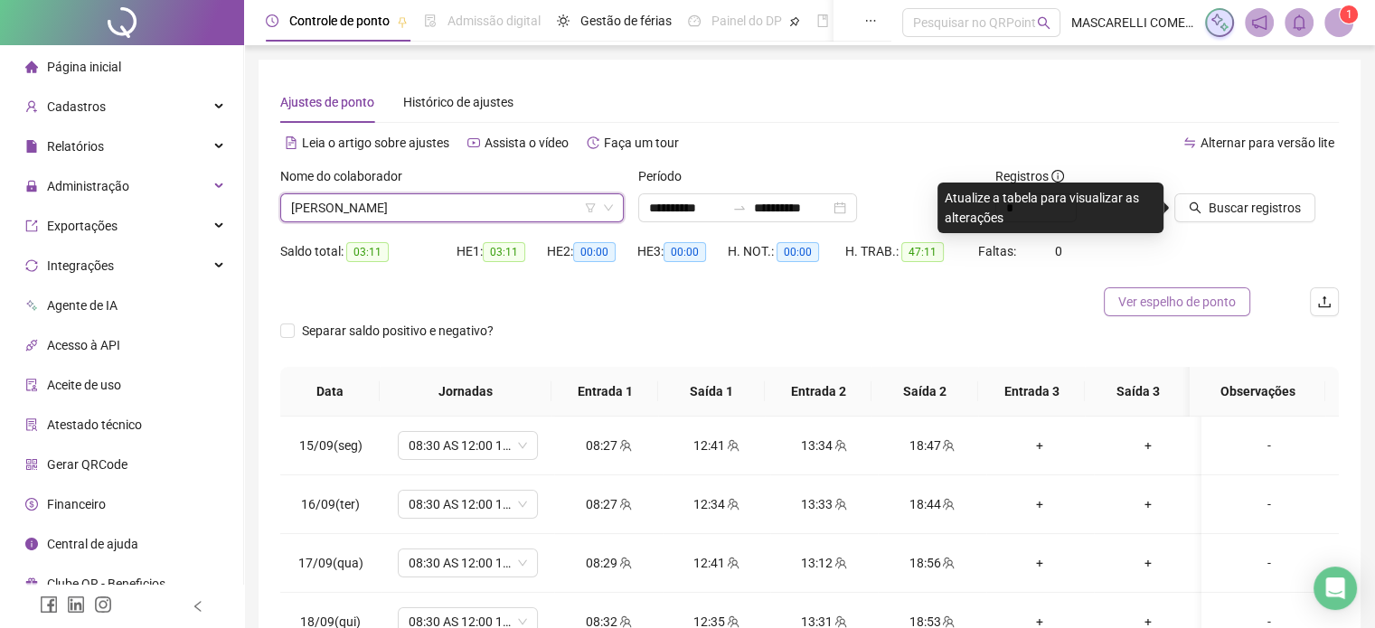
click at [1162, 305] on span "Ver espelho de ponto" at bounding box center [1178, 302] width 118 height 20
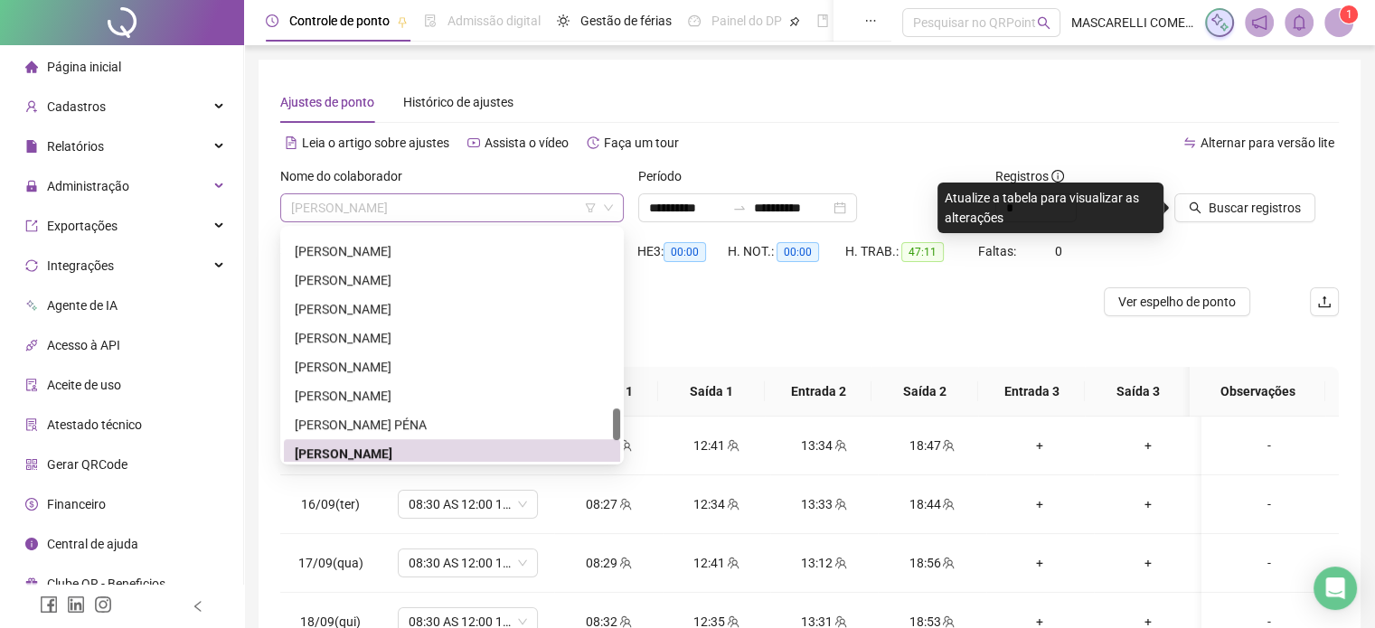
click at [394, 212] on span "[PERSON_NAME]" at bounding box center [452, 207] width 322 height 27
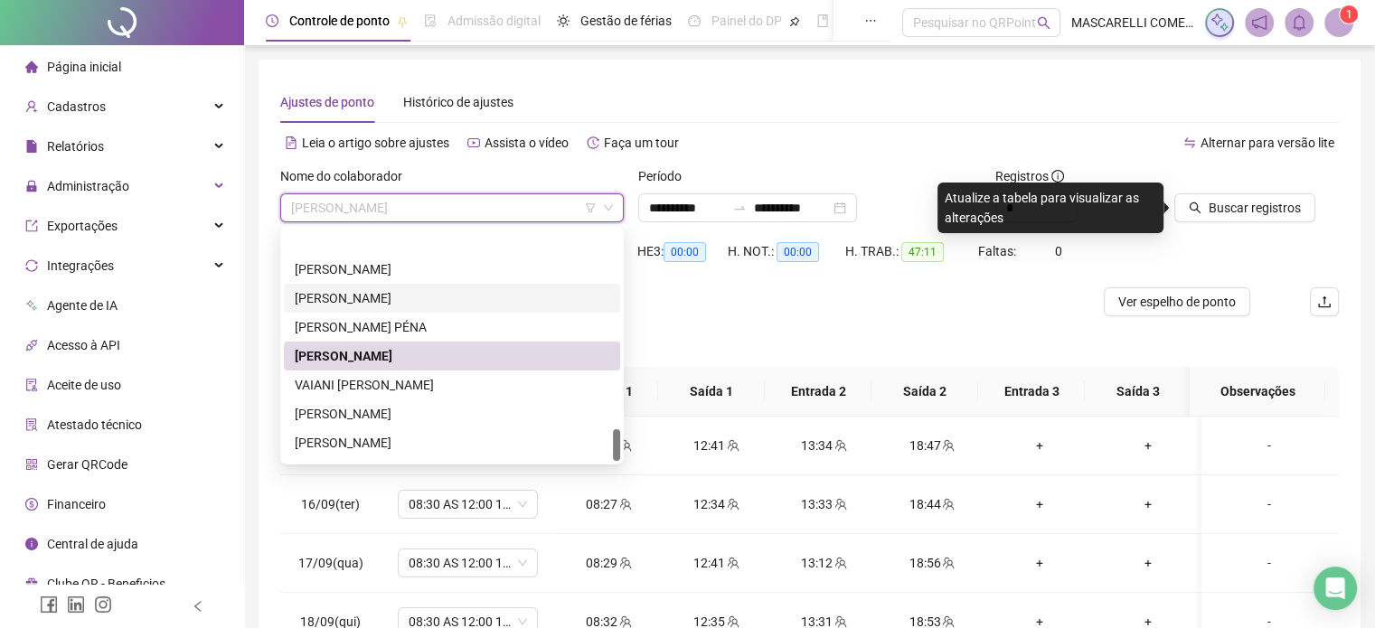
scroll to position [1418, 0]
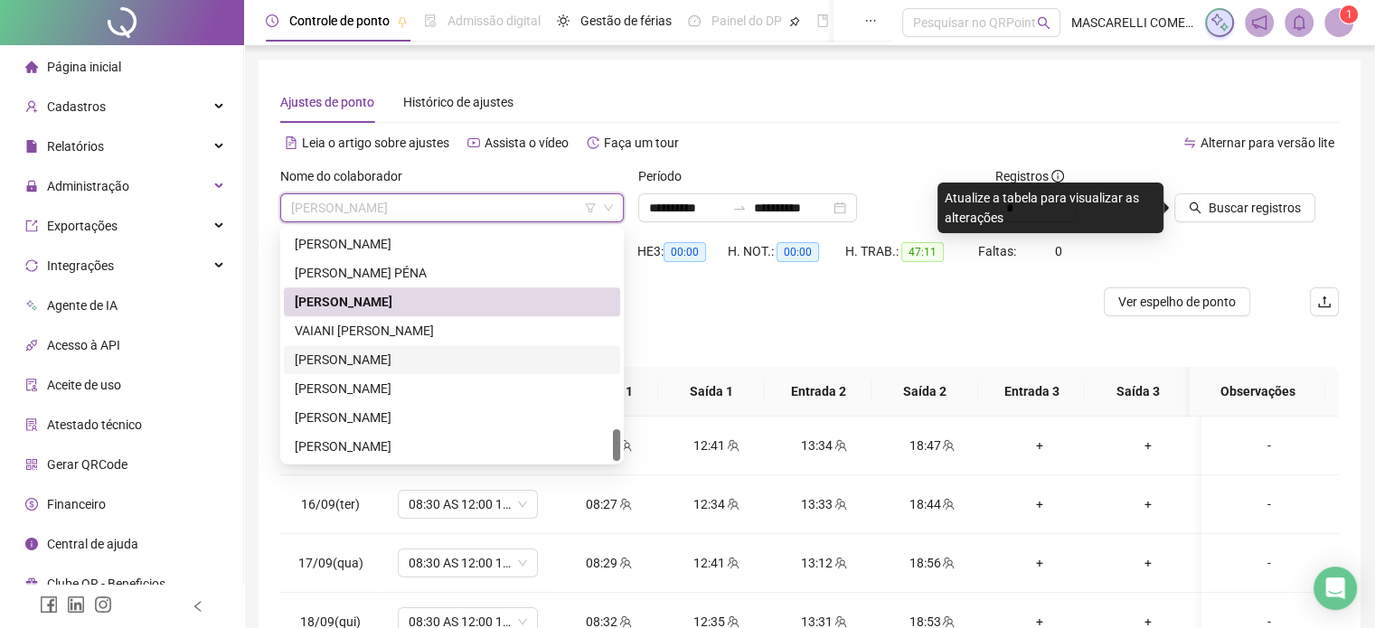
click at [355, 355] on div "[PERSON_NAME]" at bounding box center [452, 360] width 315 height 20
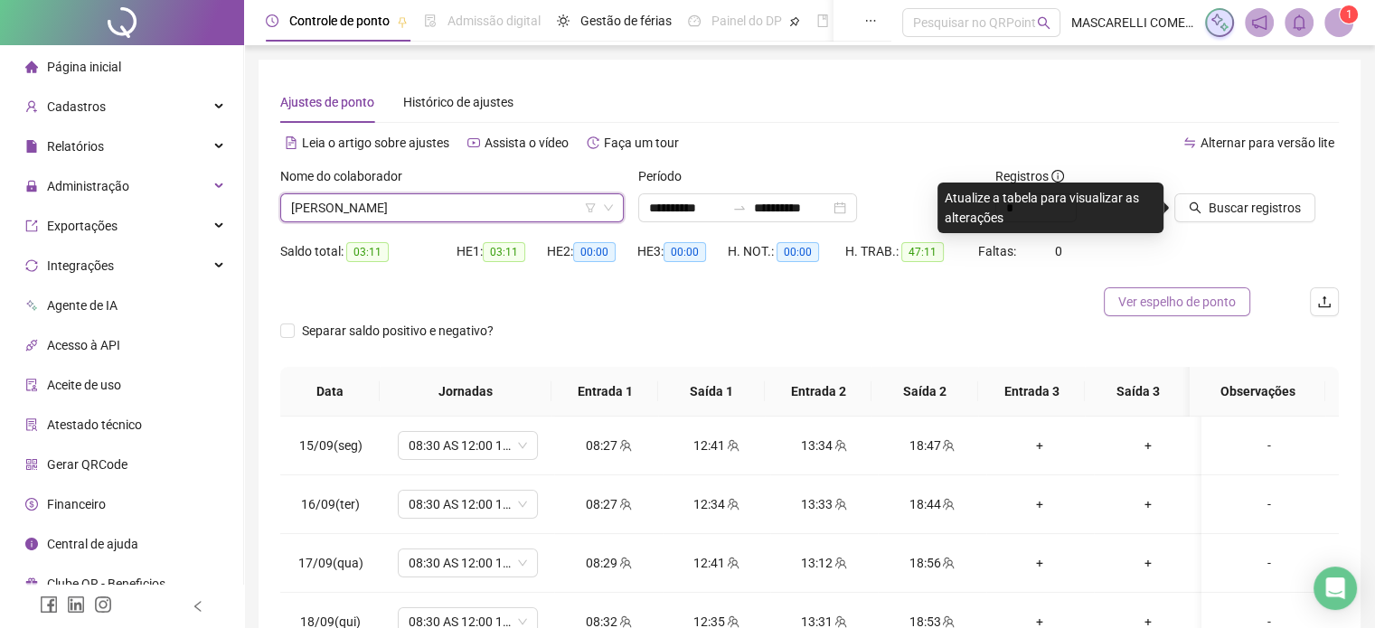
click at [1176, 306] on span "Ver espelho de ponto" at bounding box center [1178, 302] width 118 height 20
click at [479, 212] on span "[PERSON_NAME]" at bounding box center [452, 207] width 322 height 27
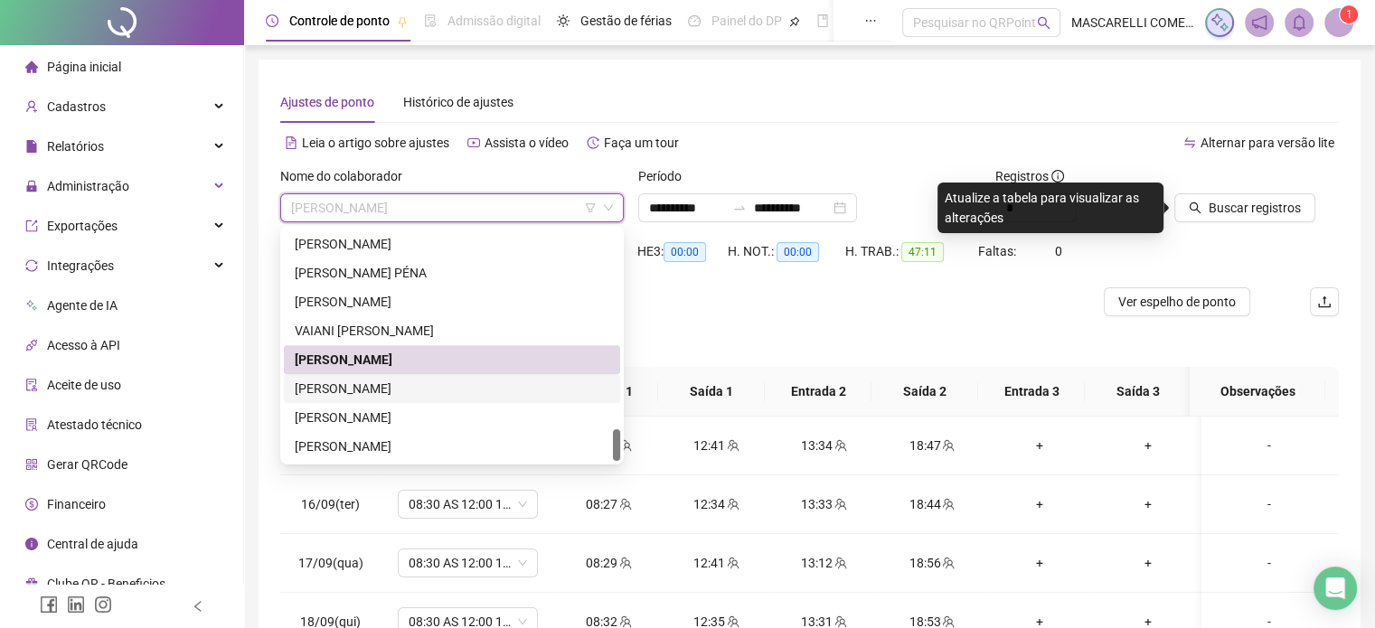
drag, startPoint x: 358, startPoint y: 393, endPoint x: 358, endPoint y: 363, distance: 30.7
click at [358, 393] on div "[PERSON_NAME]" at bounding box center [452, 389] width 315 height 20
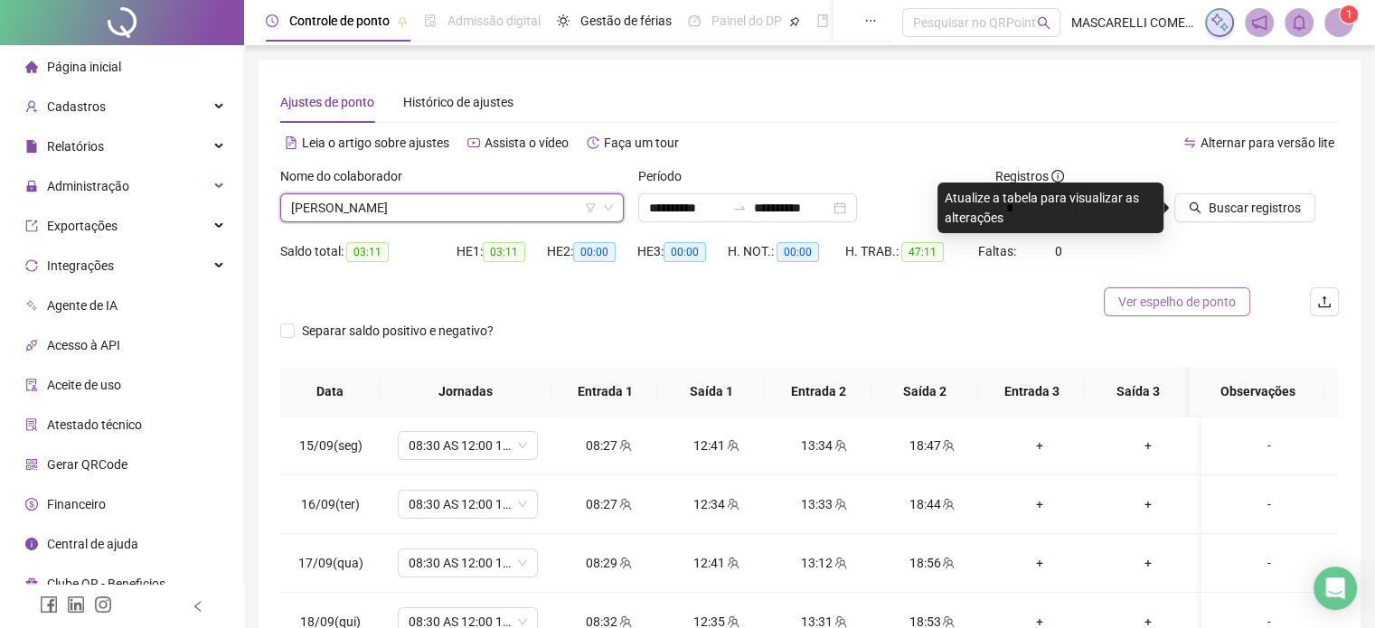
click at [1129, 303] on span "Ver espelho de ponto" at bounding box center [1178, 302] width 118 height 20
click at [430, 212] on span "[PERSON_NAME]" at bounding box center [452, 207] width 322 height 27
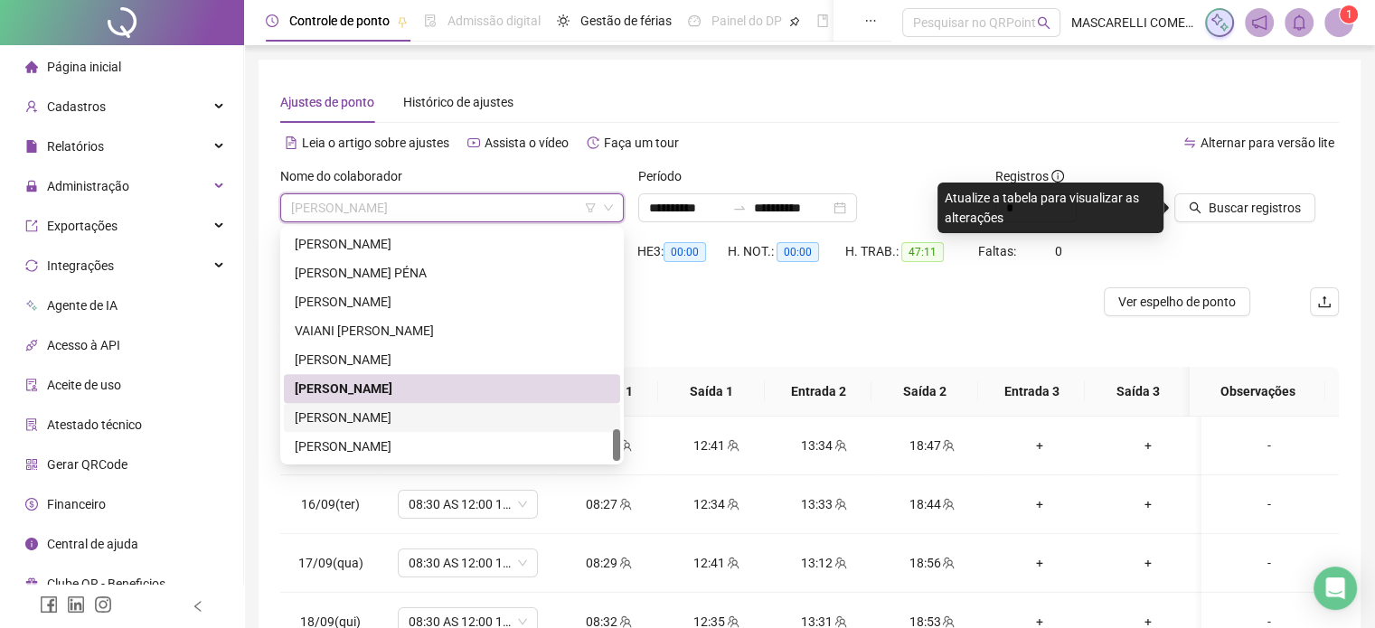
click at [329, 414] on div "[PERSON_NAME]" at bounding box center [452, 418] width 315 height 20
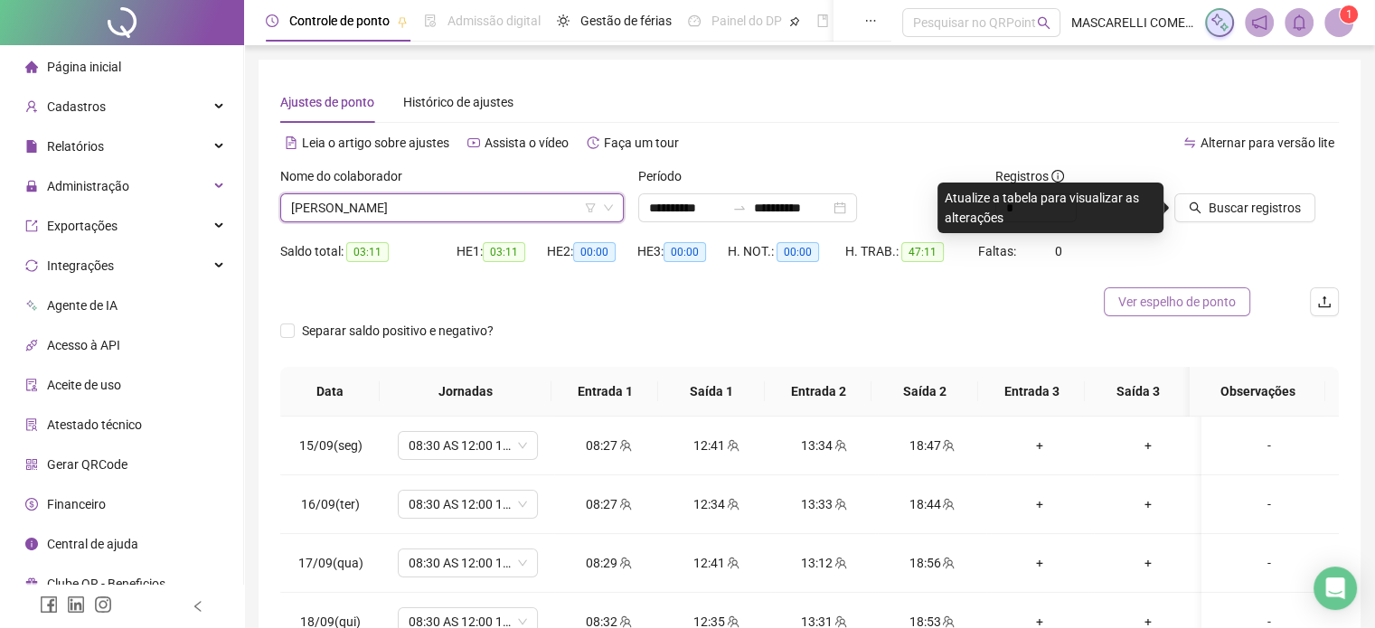
click at [1164, 303] on span "Ver espelho de ponto" at bounding box center [1178, 302] width 118 height 20
click at [423, 204] on span "[PERSON_NAME]" at bounding box center [452, 207] width 322 height 27
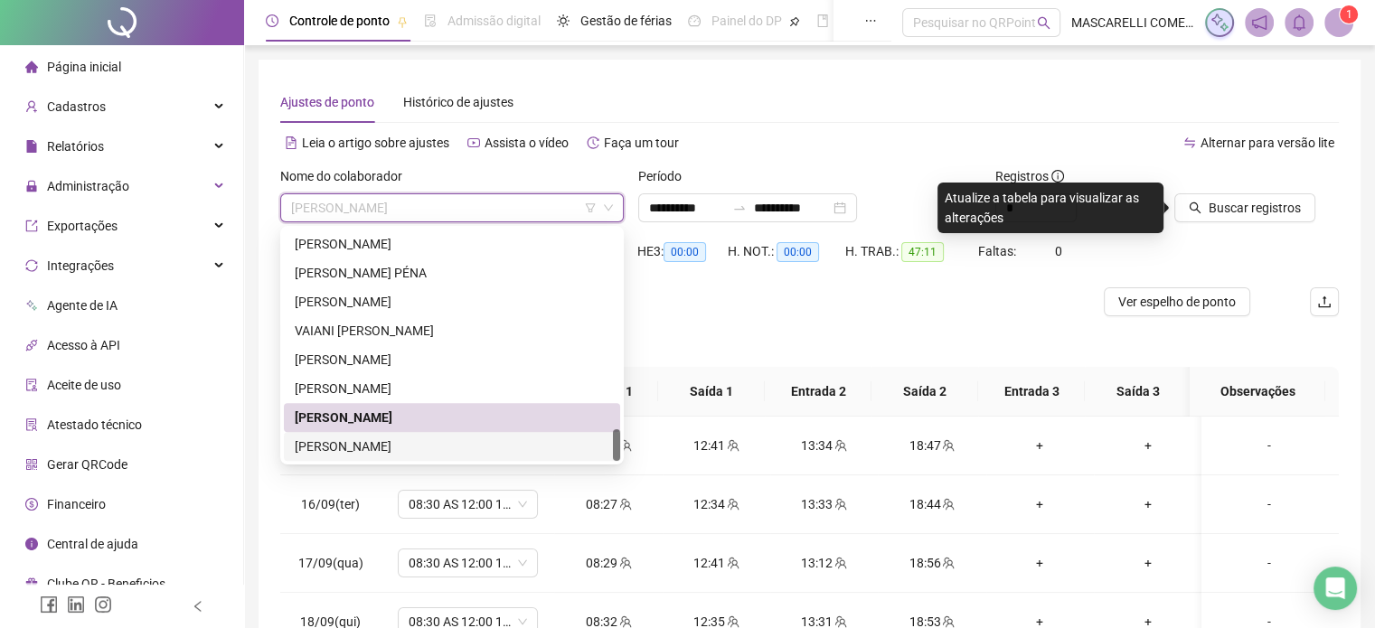
click at [345, 449] on div "[PERSON_NAME]" at bounding box center [452, 447] width 315 height 20
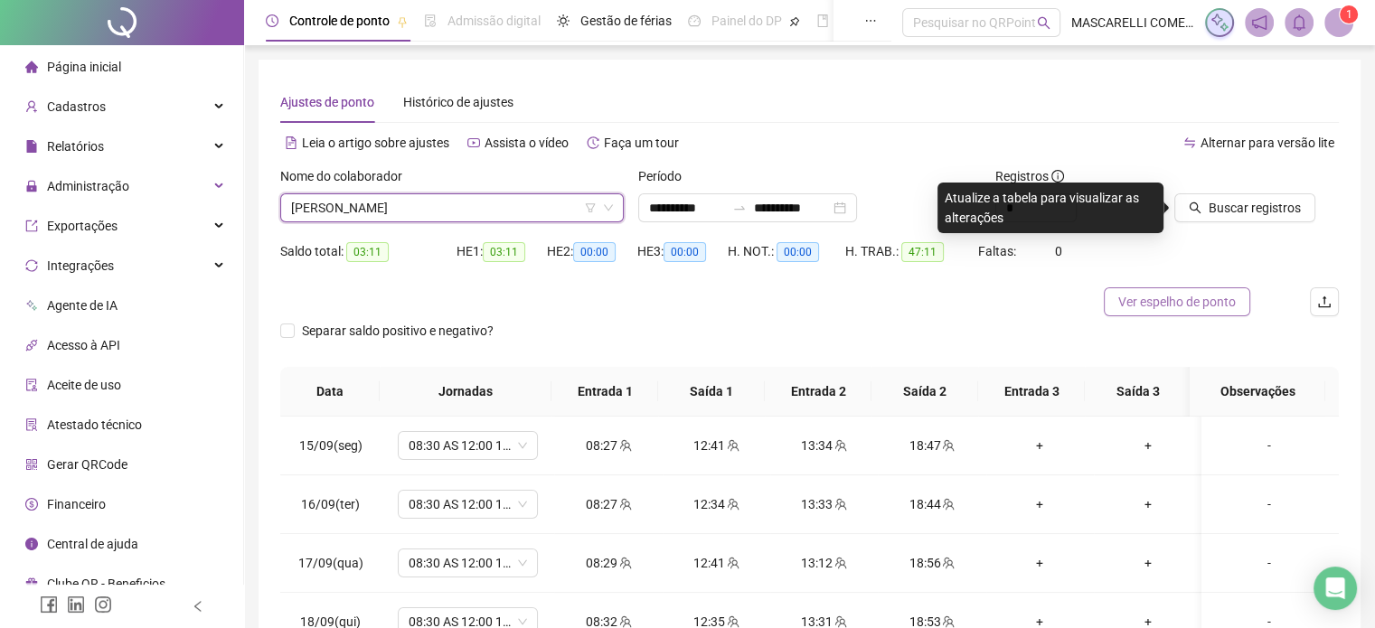
click at [1195, 303] on span "Ver espelho de ponto" at bounding box center [1178, 302] width 118 height 20
click at [369, 212] on span "[PERSON_NAME]" at bounding box center [452, 207] width 322 height 27
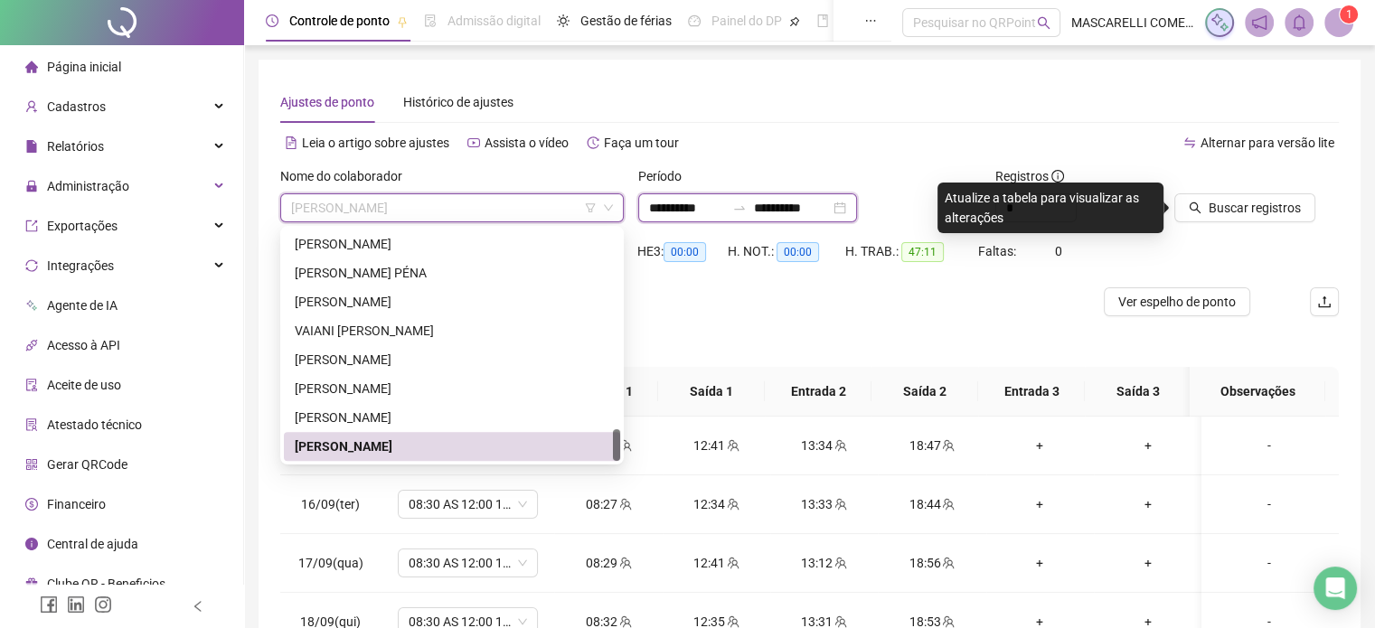
click at [649, 209] on input "**********" at bounding box center [687, 208] width 76 height 20
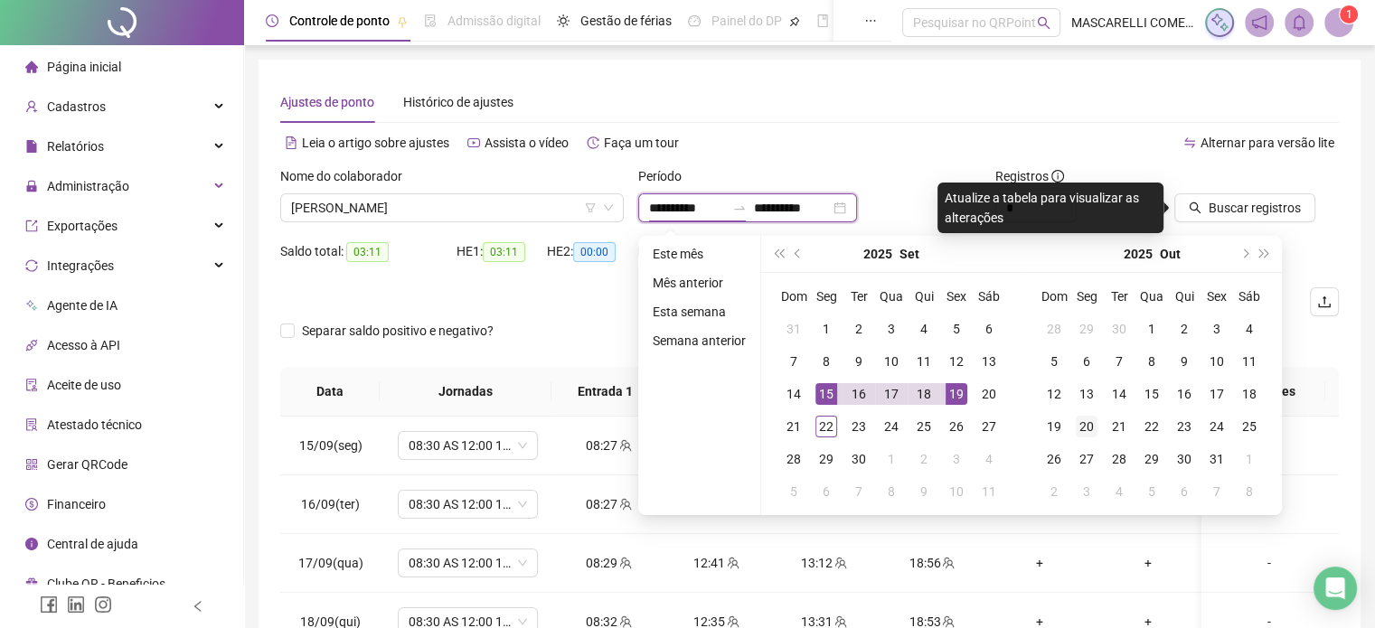
type input "**********"
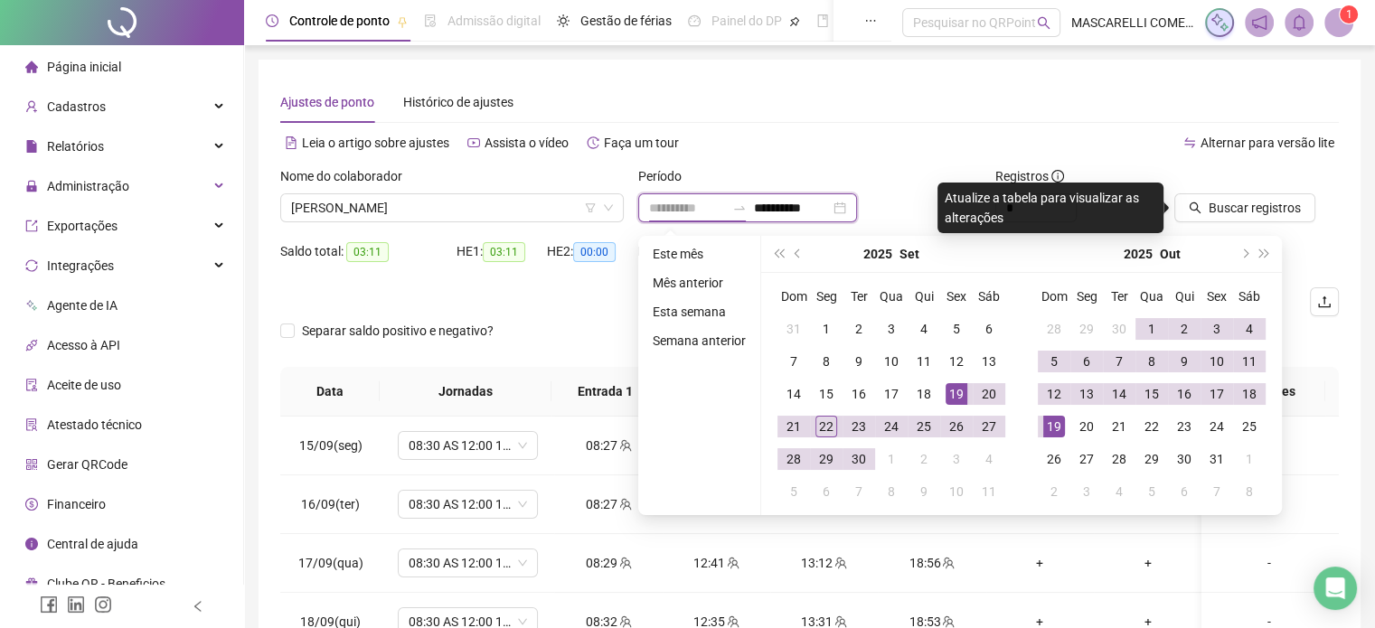
type input "**********"
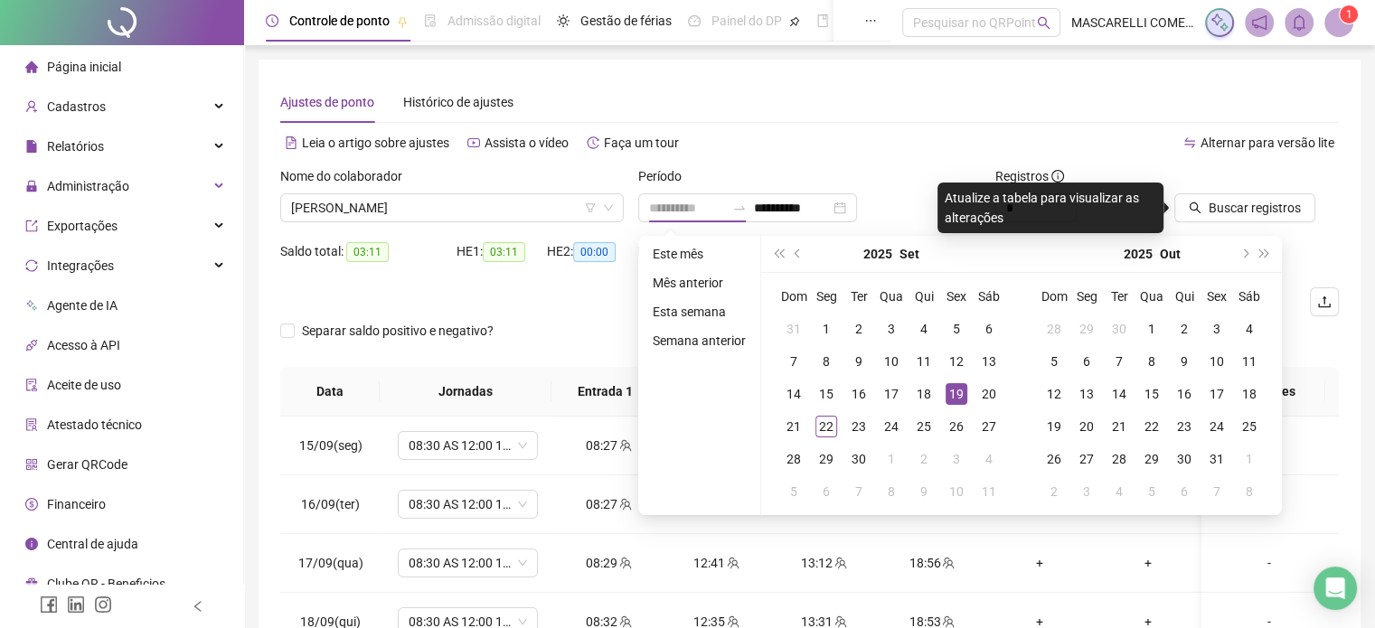
click at [957, 390] on div "19" at bounding box center [957, 394] width 22 height 22
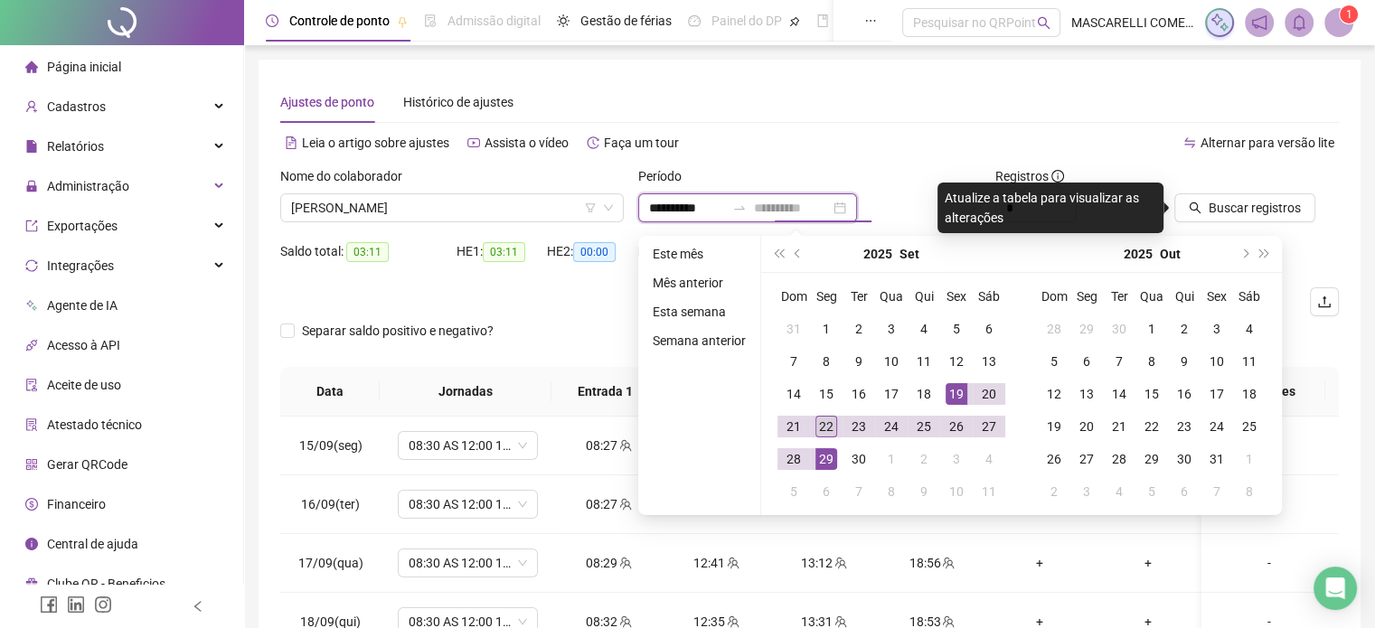
type input "**********"
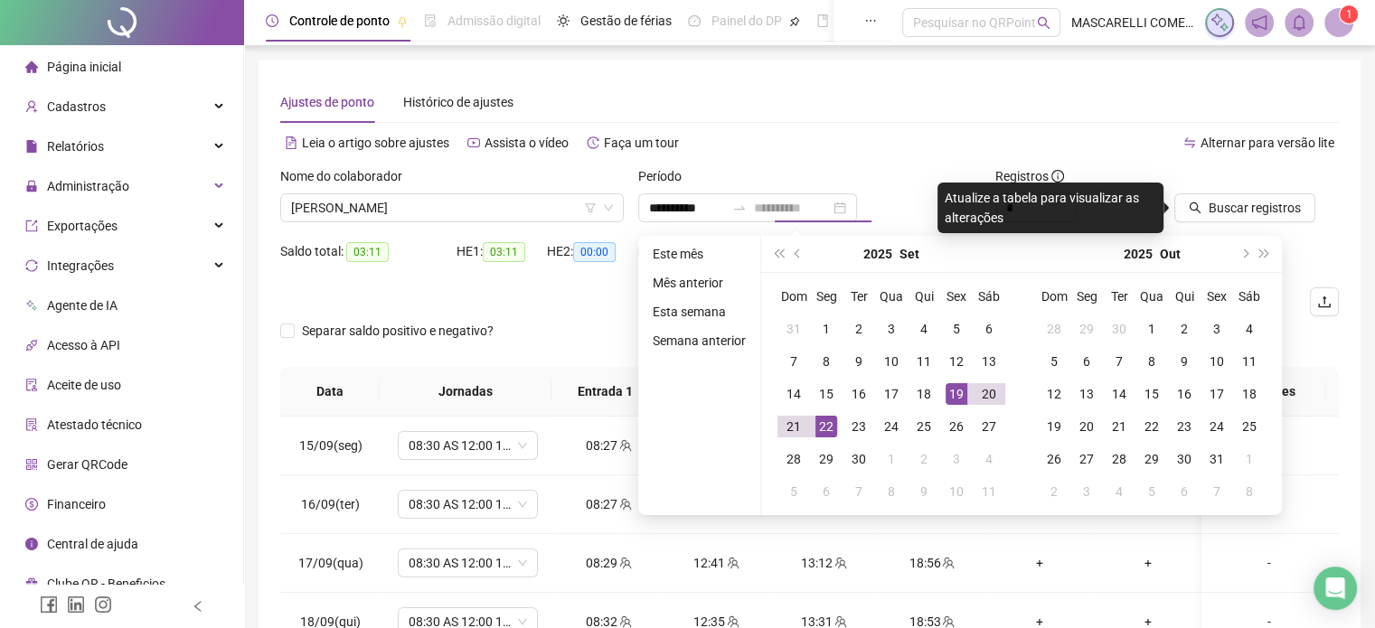
click at [821, 418] on div "22" at bounding box center [827, 427] width 22 height 22
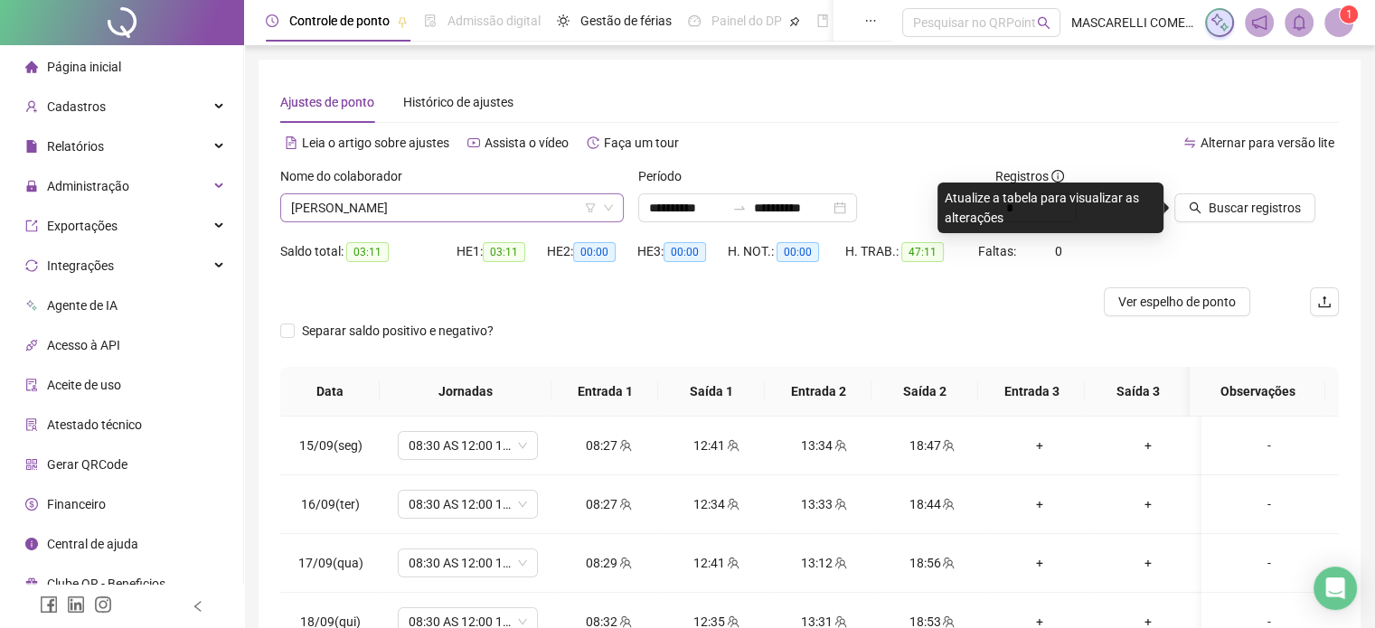
click at [373, 211] on span "[PERSON_NAME]" at bounding box center [452, 207] width 322 height 27
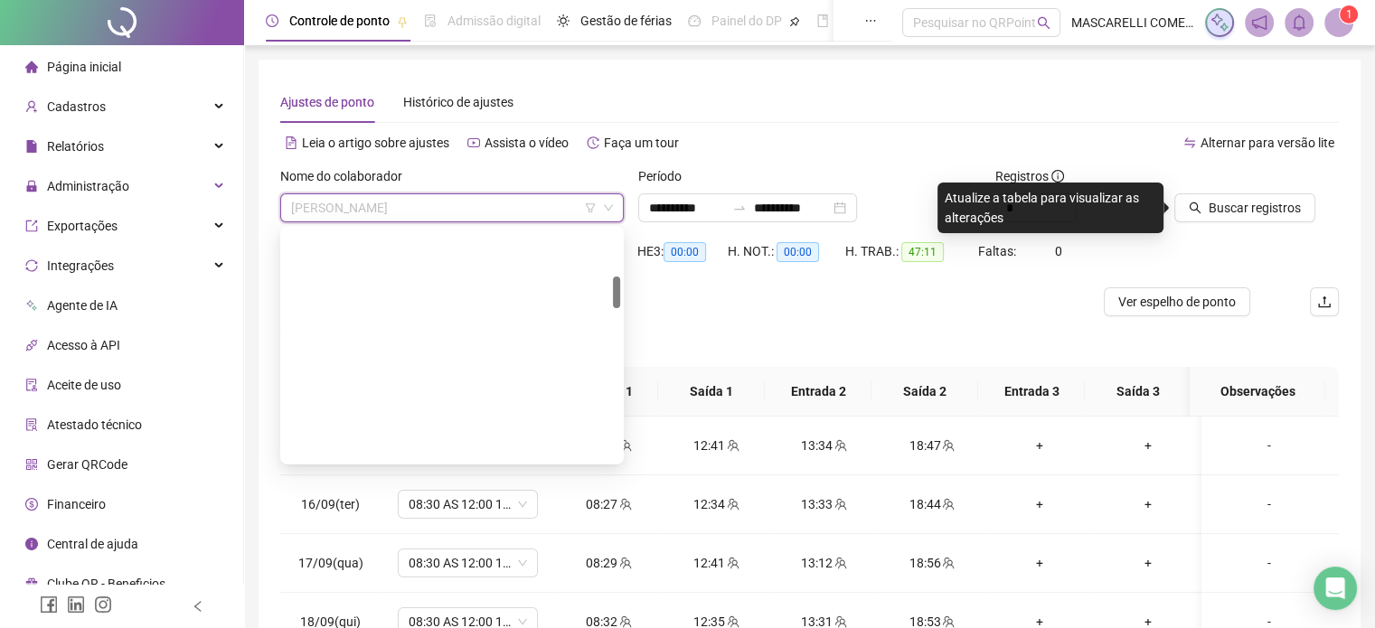
scroll to position [61, 0]
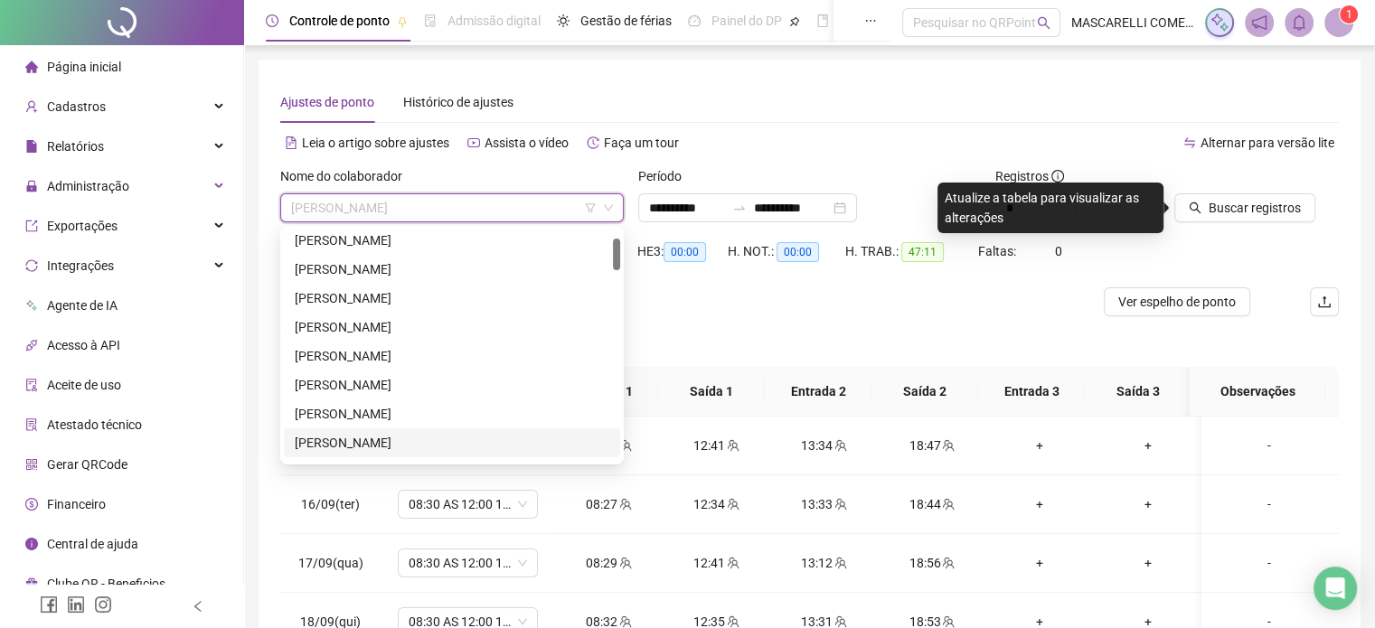
click at [351, 445] on div "[PERSON_NAME]" at bounding box center [452, 443] width 315 height 20
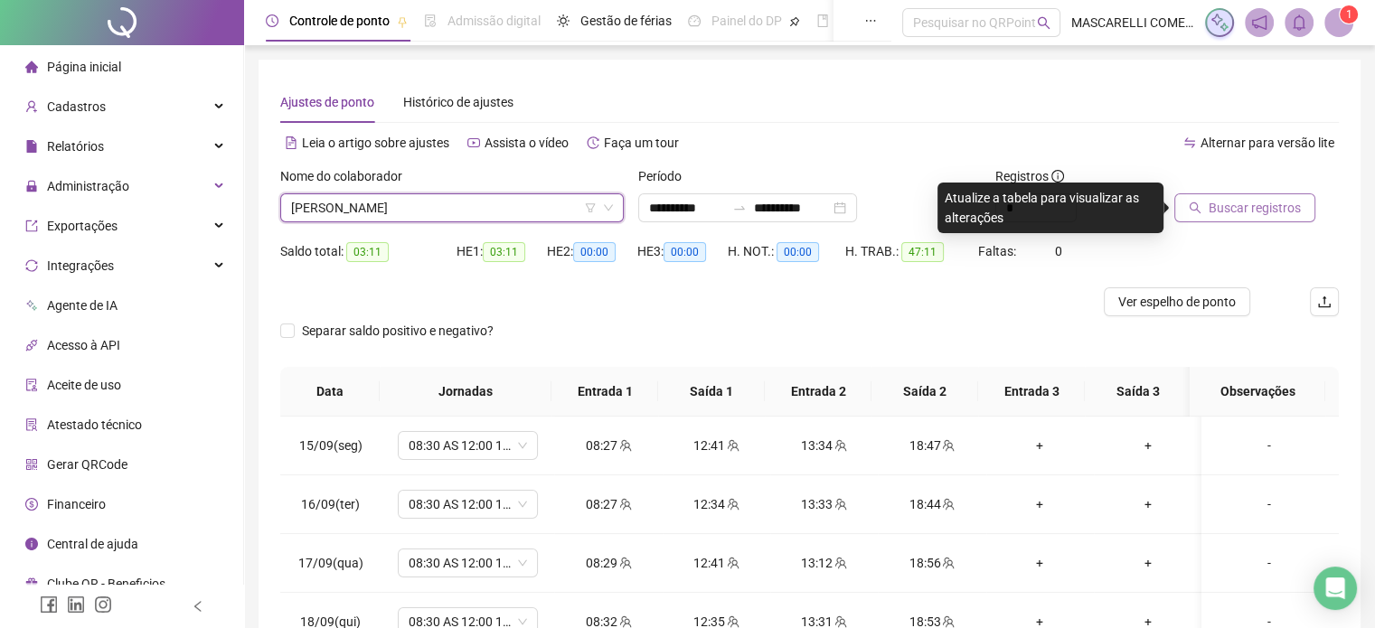
click at [1244, 212] on span "Buscar registros" at bounding box center [1255, 208] width 92 height 20
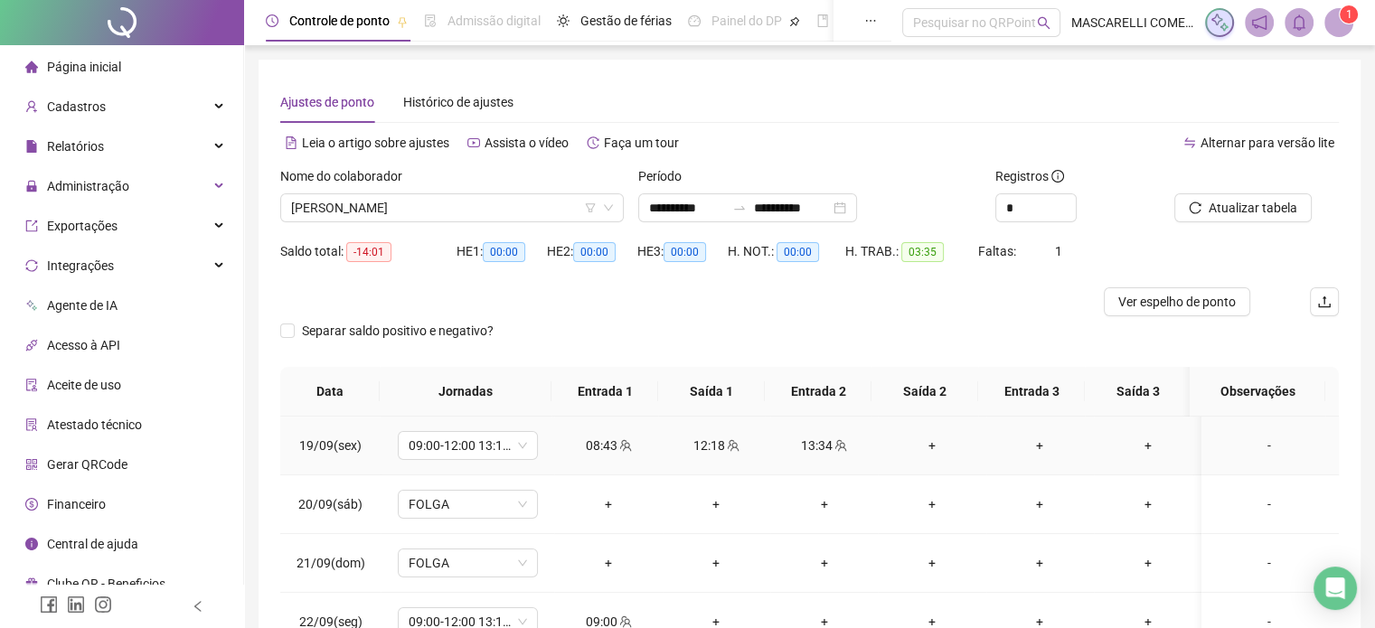
click at [926, 448] on div "+" at bounding box center [932, 446] width 79 height 20
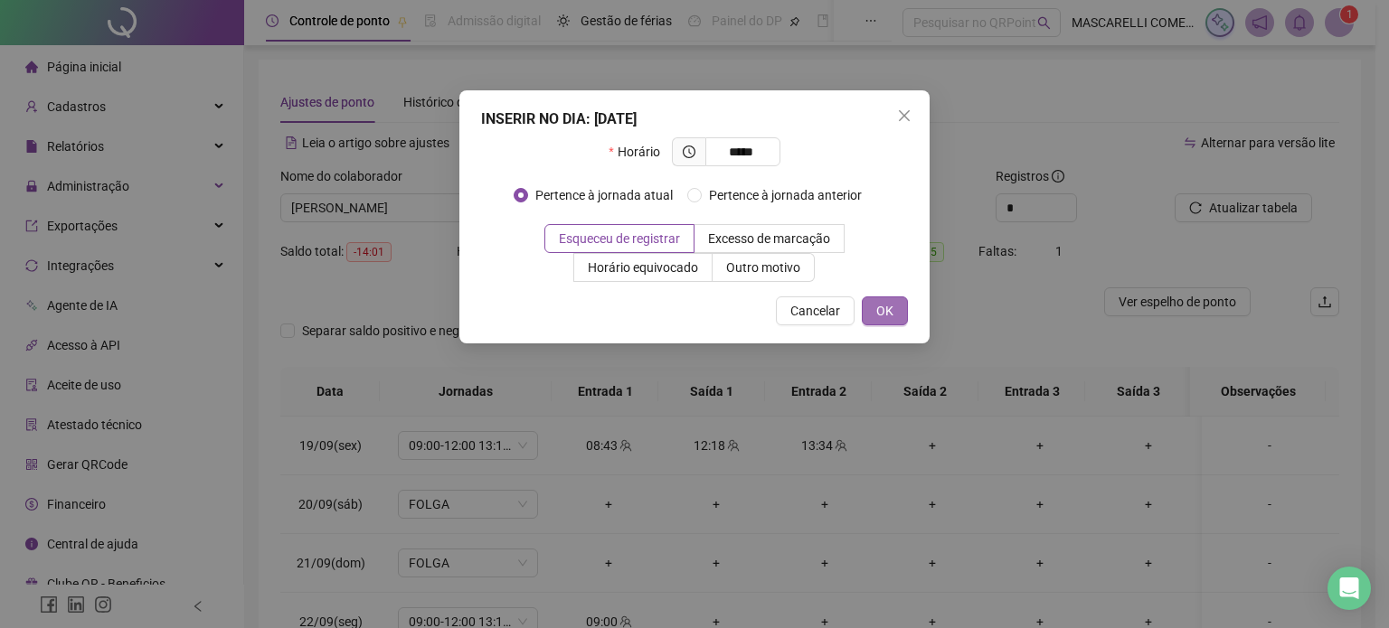
type input "*****"
click at [891, 316] on span "OK" at bounding box center [884, 311] width 17 height 20
